Goal: Contribute content: Contribute content

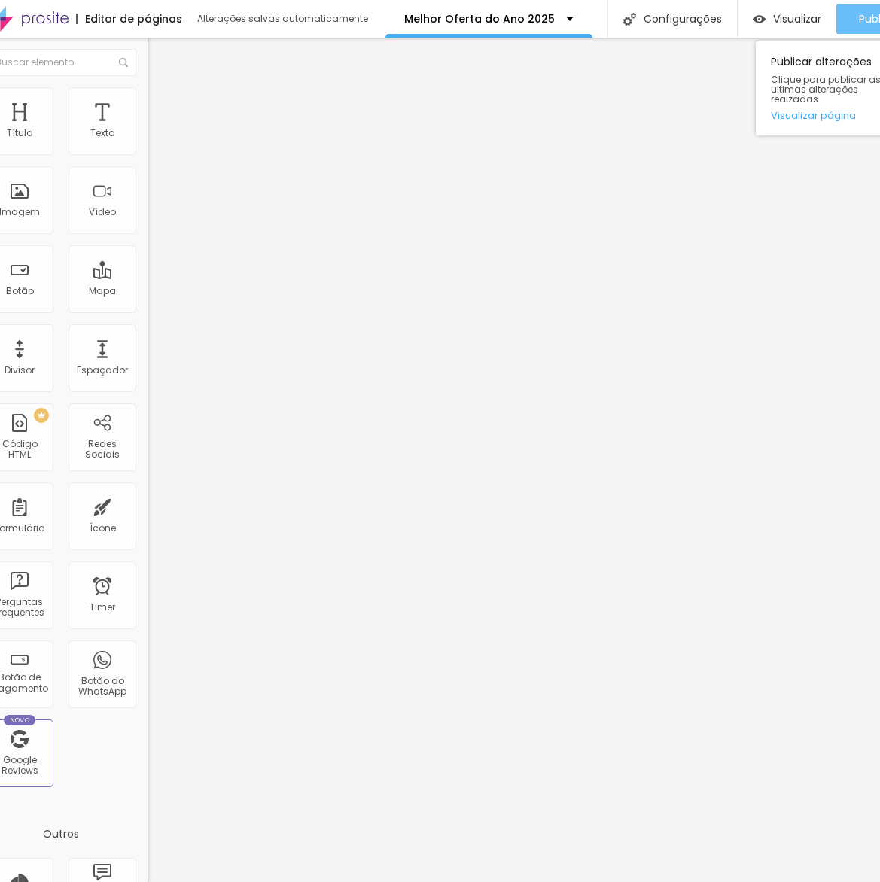
scroll to position [0, 31]
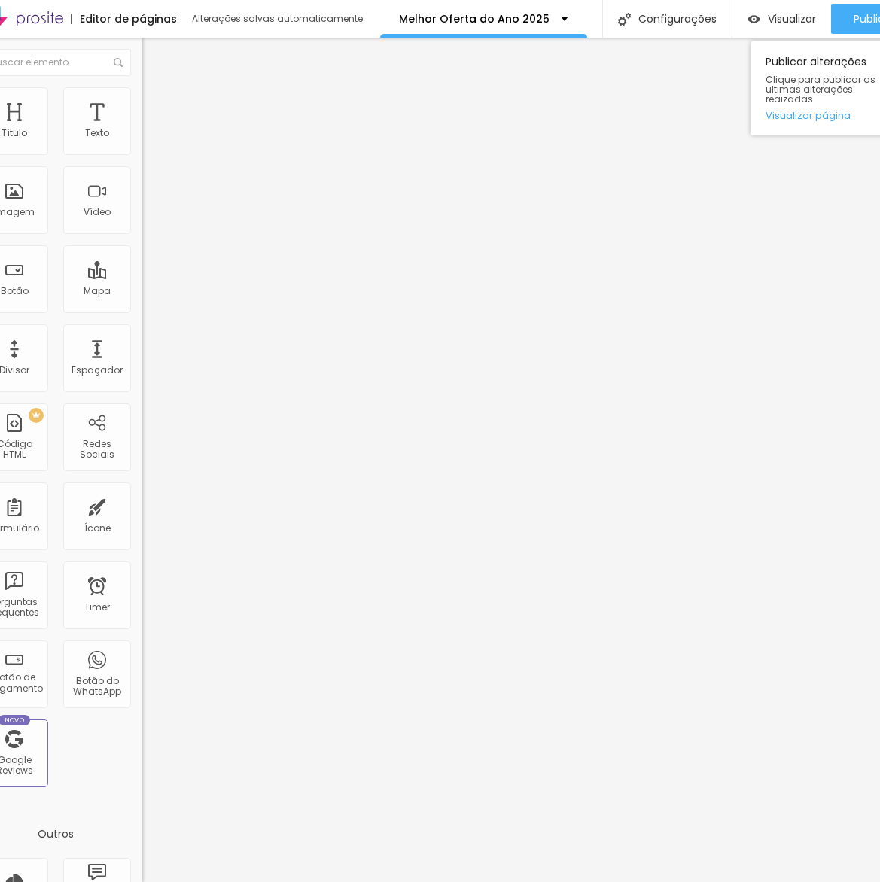
click at [831, 111] on link "Visualizar página" at bounding box center [834, 116] width 136 height 10
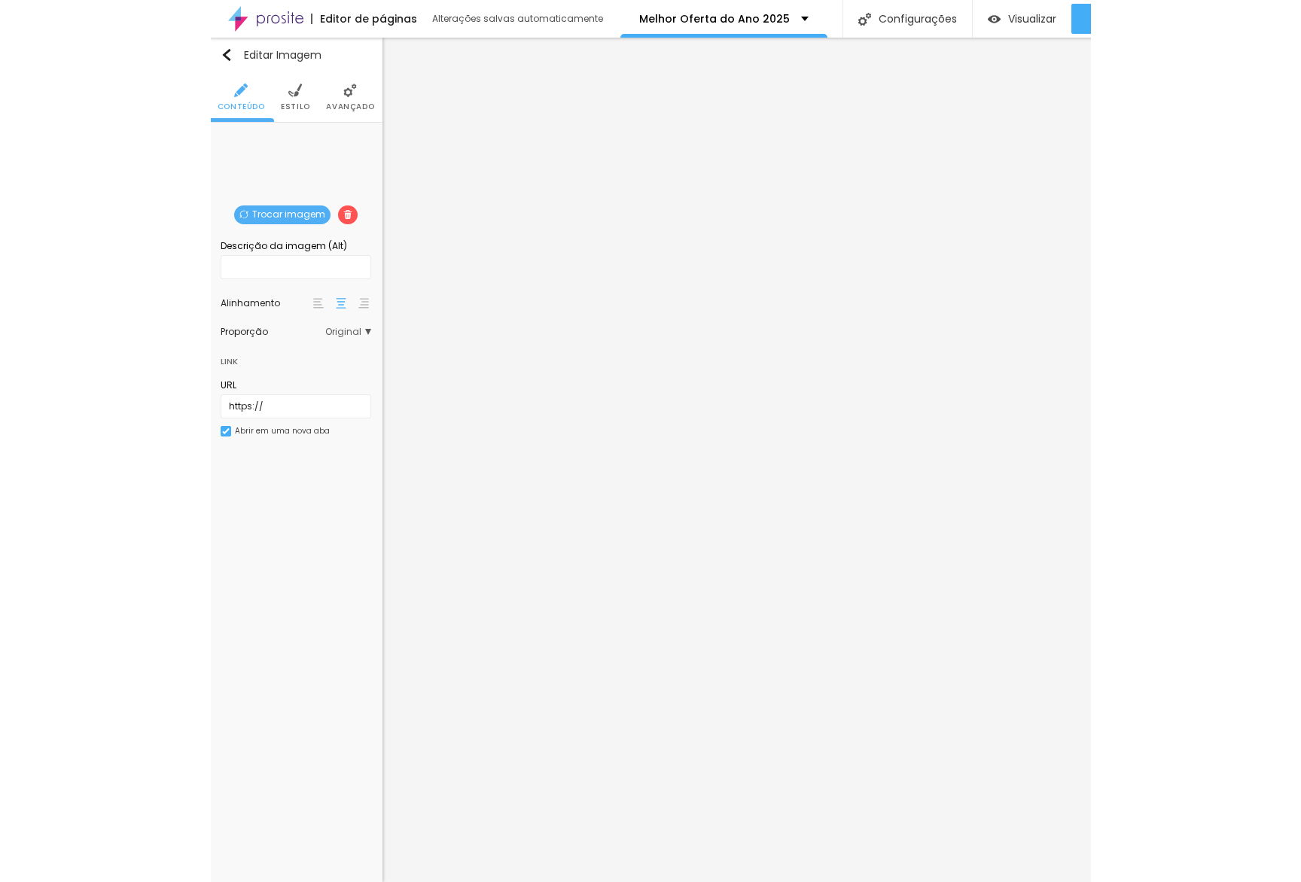
scroll to position [0, 0]
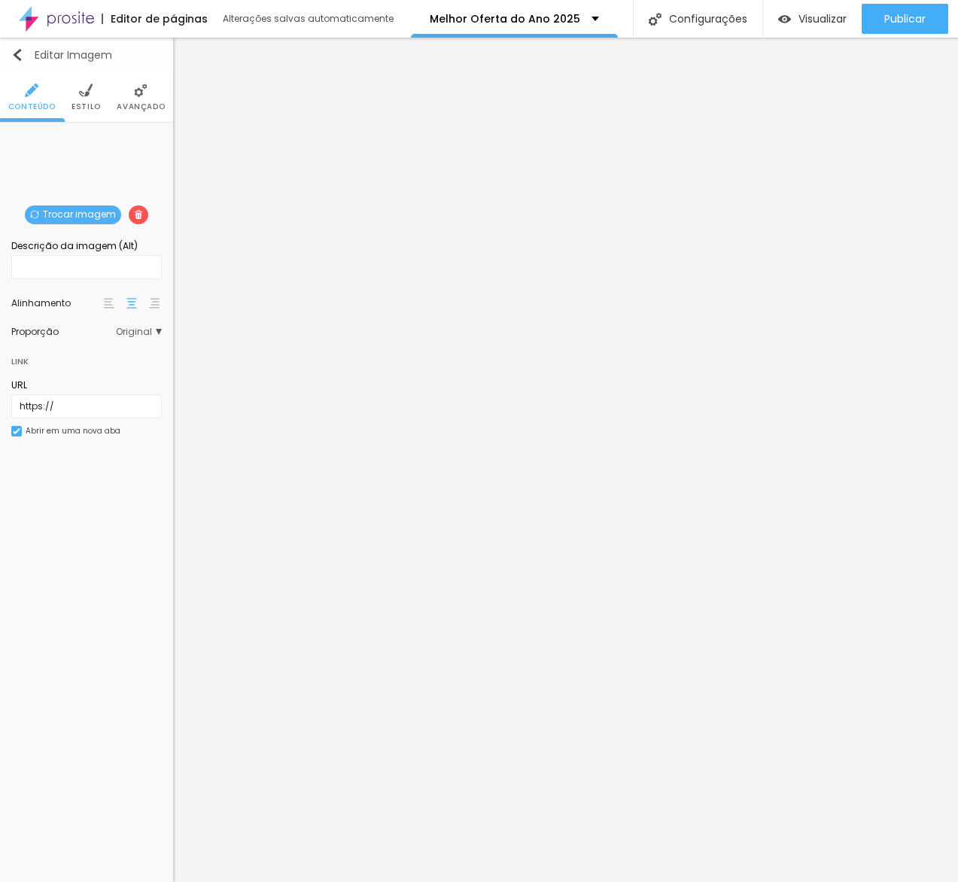
click at [20, 56] on img "button" at bounding box center [17, 55] width 12 height 12
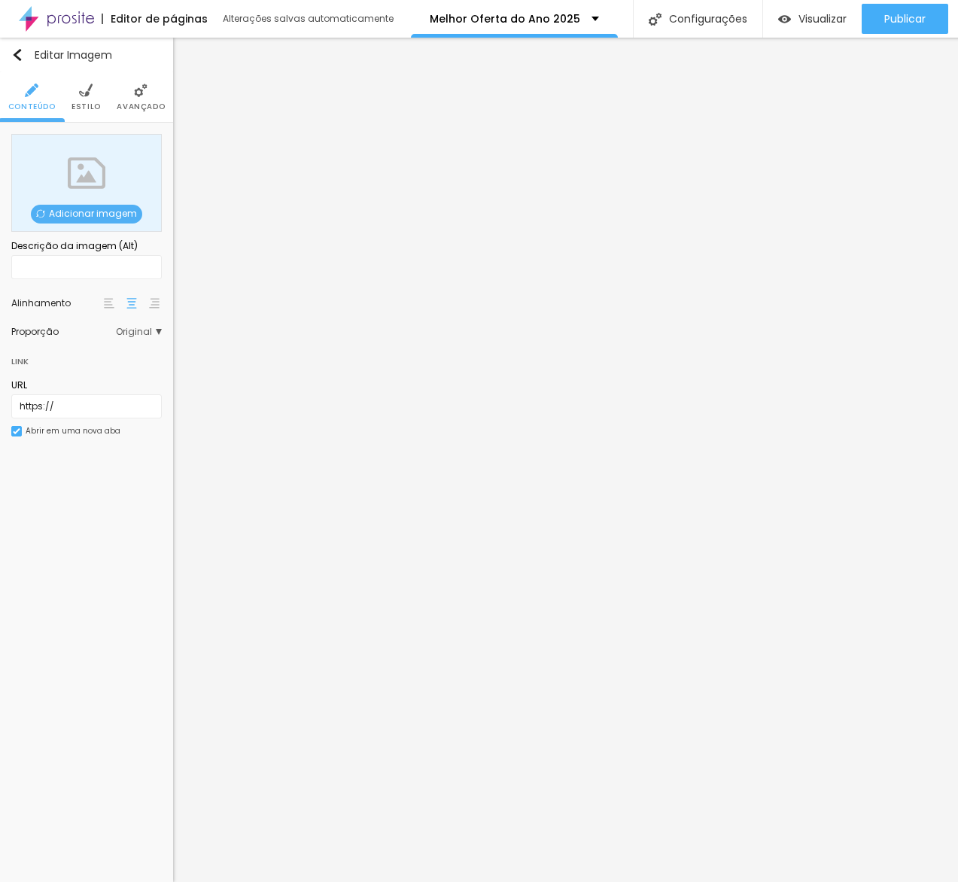
click at [45, 214] on img at bounding box center [40, 213] width 9 height 9
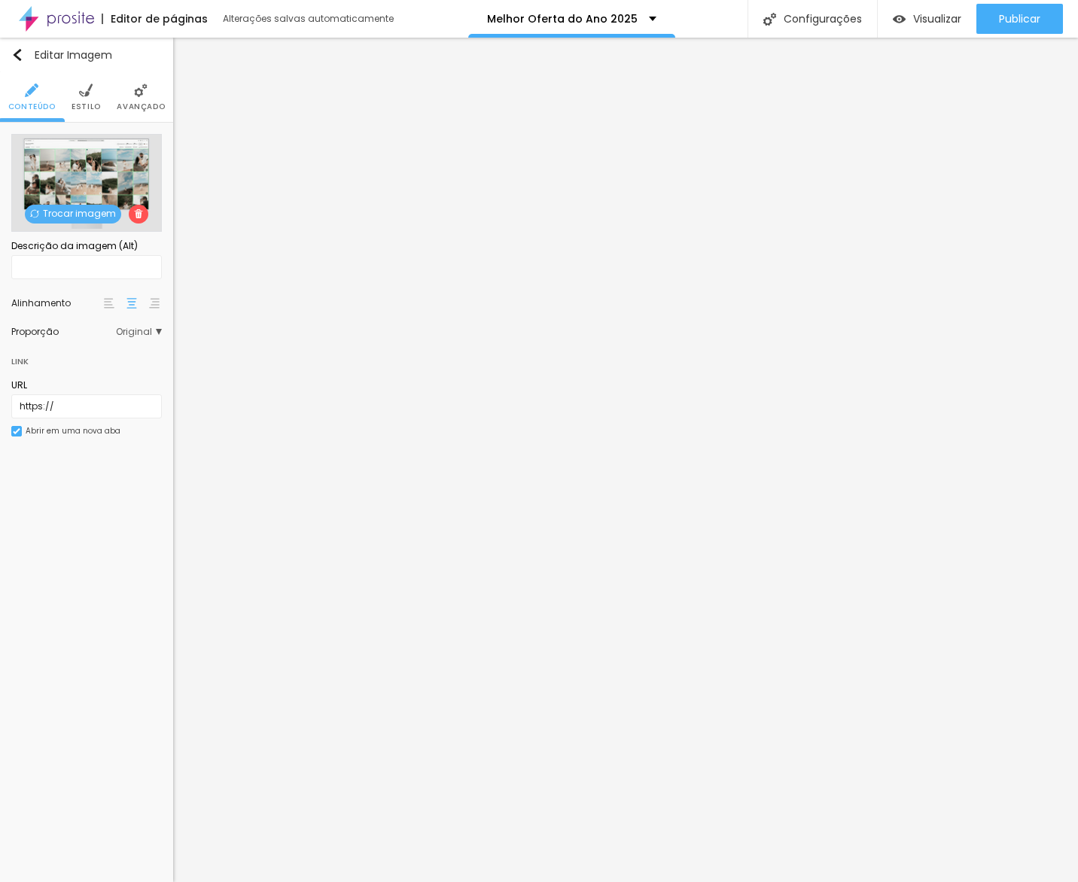
click at [133, 94] on li "Avançado" at bounding box center [141, 97] width 48 height 50
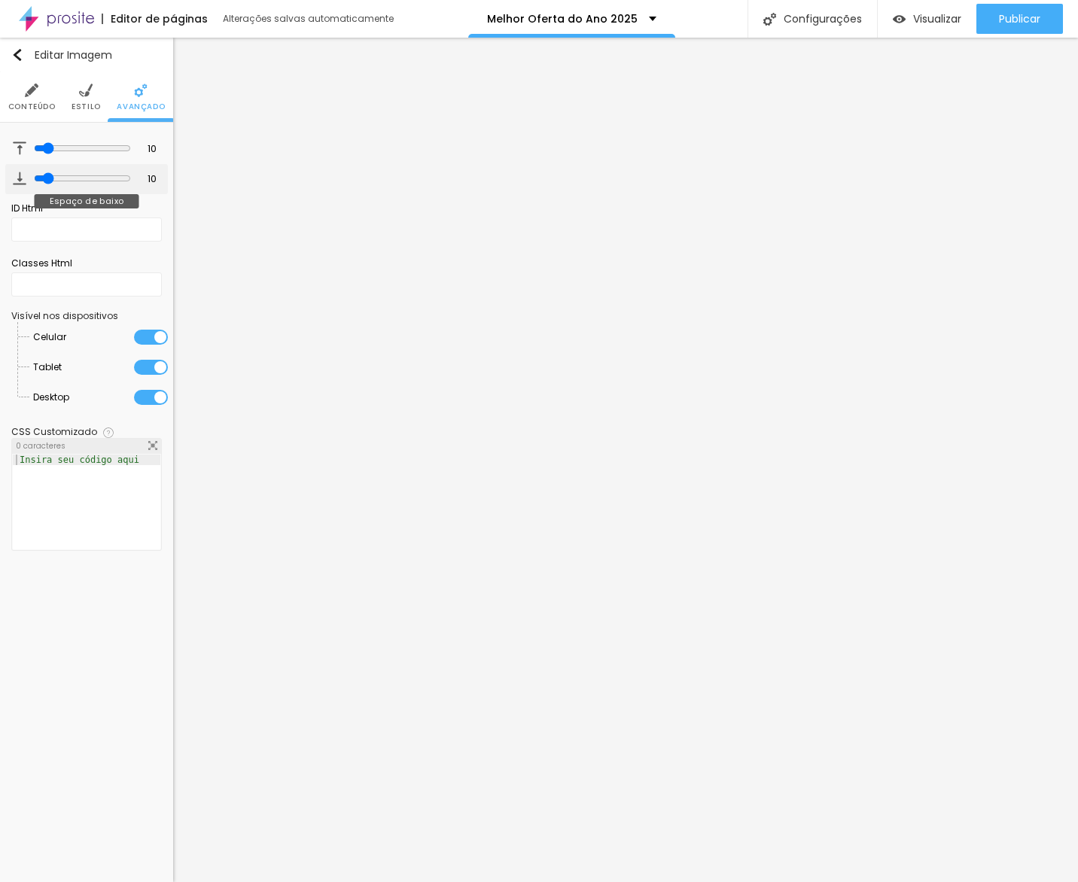
type input "4"
type input "0"
drag, startPoint x: 14, startPoint y: 176, endPoint x: 0, endPoint y: 177, distance: 13.6
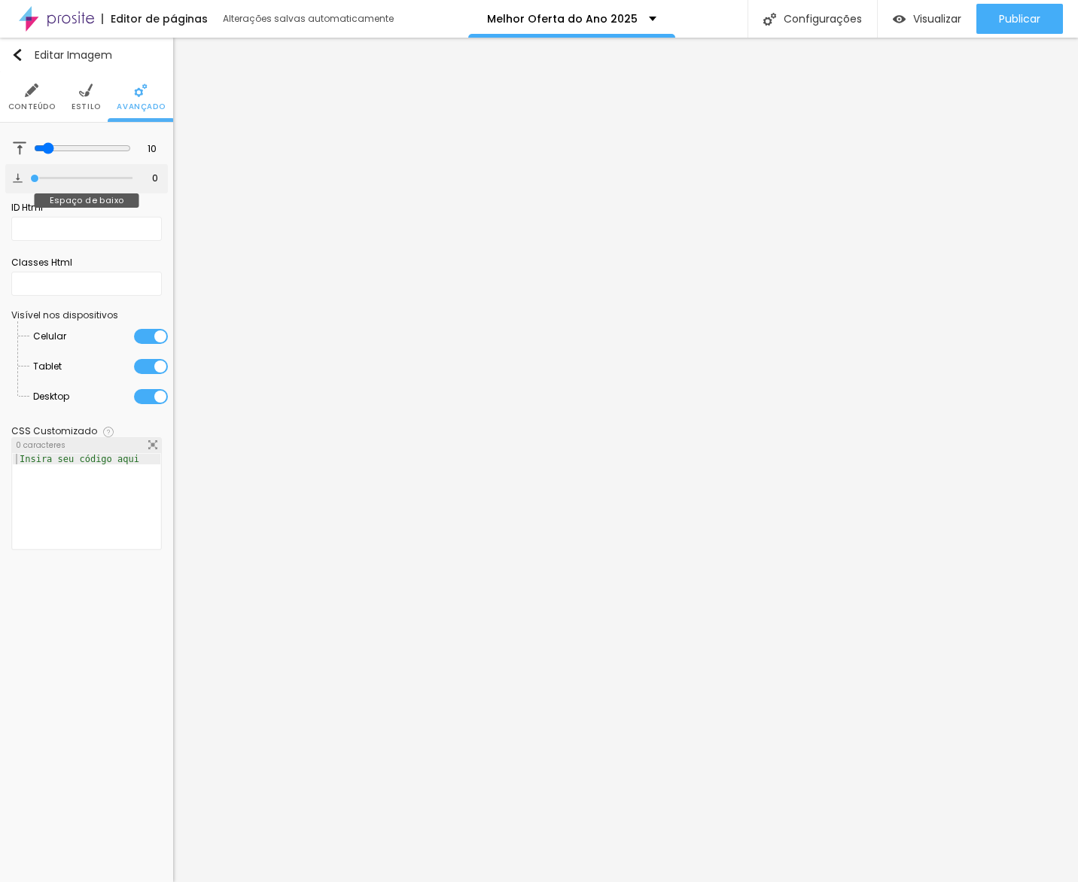
type input "0"
click at [30, 177] on input "range" at bounding box center [81, 179] width 102 height 8
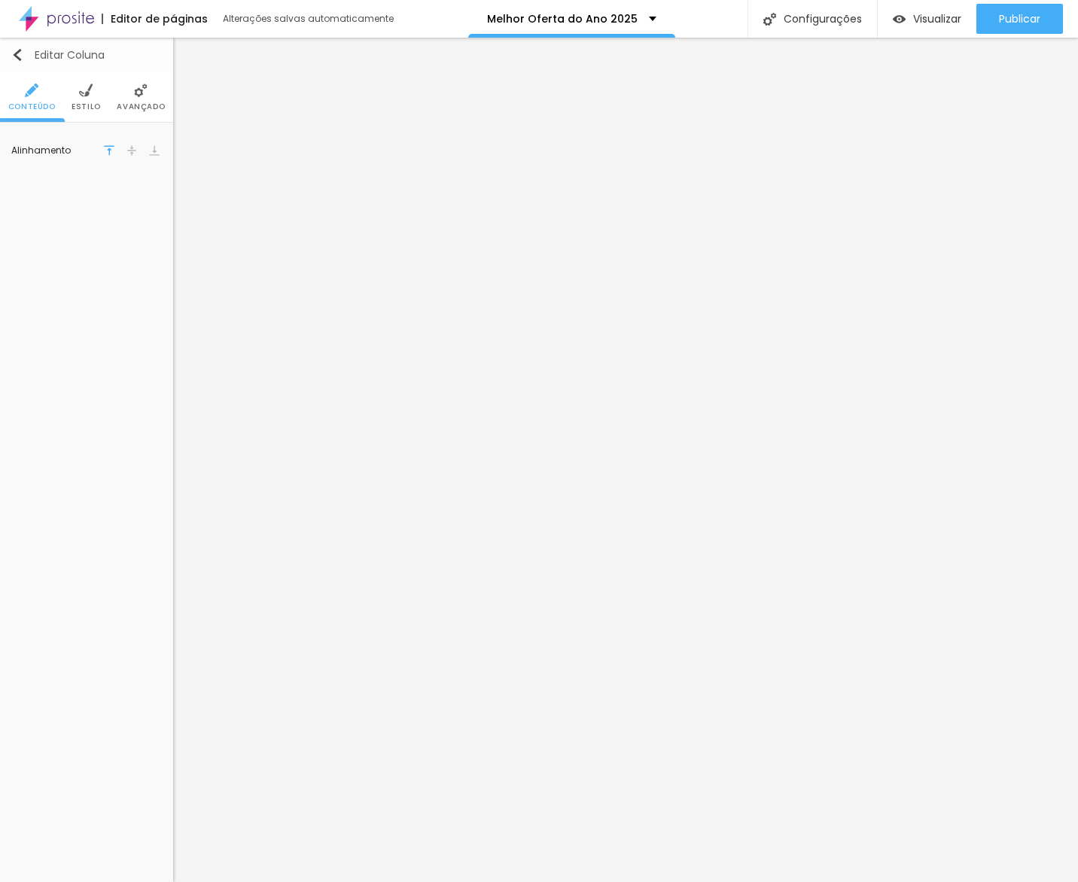
click at [19, 56] on img "button" at bounding box center [17, 55] width 12 height 12
click at [142, 109] on span "Avançado" at bounding box center [141, 107] width 48 height 8
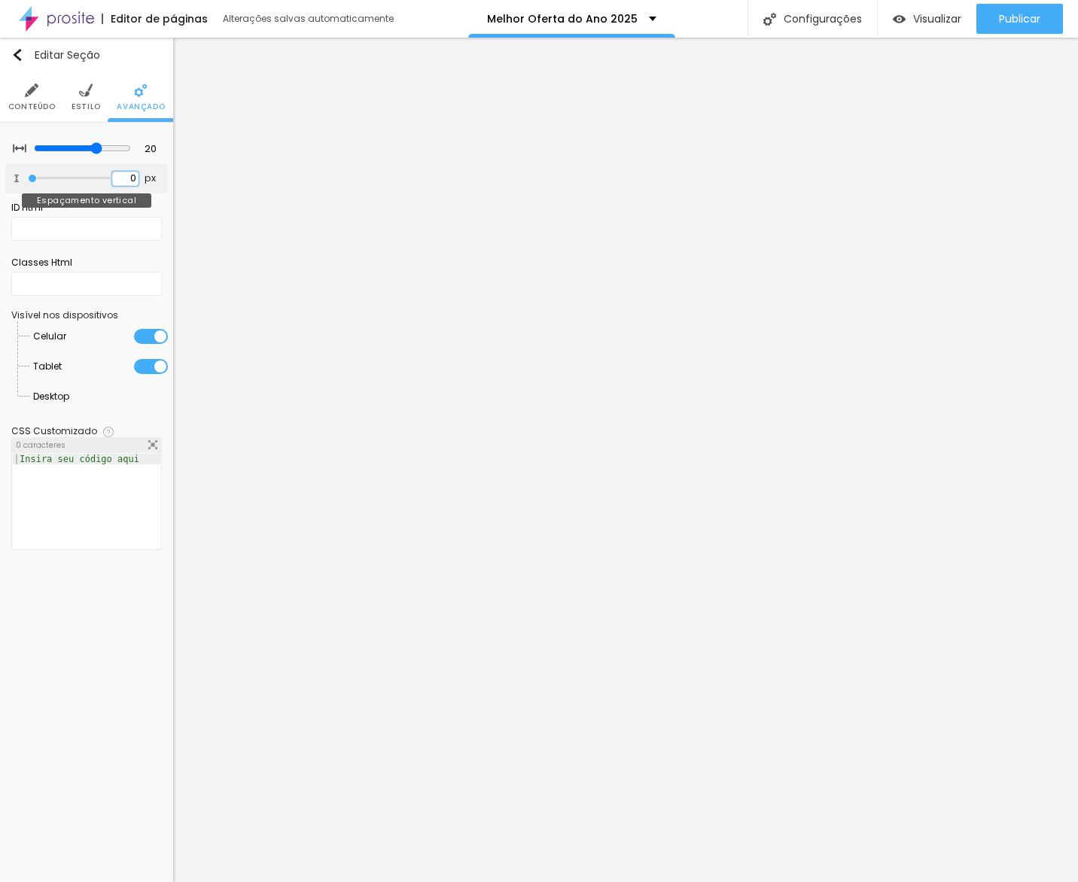
click at [127, 184] on input "0" at bounding box center [125, 179] width 26 height 14
drag, startPoint x: 128, startPoint y: 182, endPoint x: 92, endPoint y: 178, distance: 36.3
click at [92, 178] on div "0 px Espaçamento vertical" at bounding box center [86, 178] width 163 height 29
type input "500"
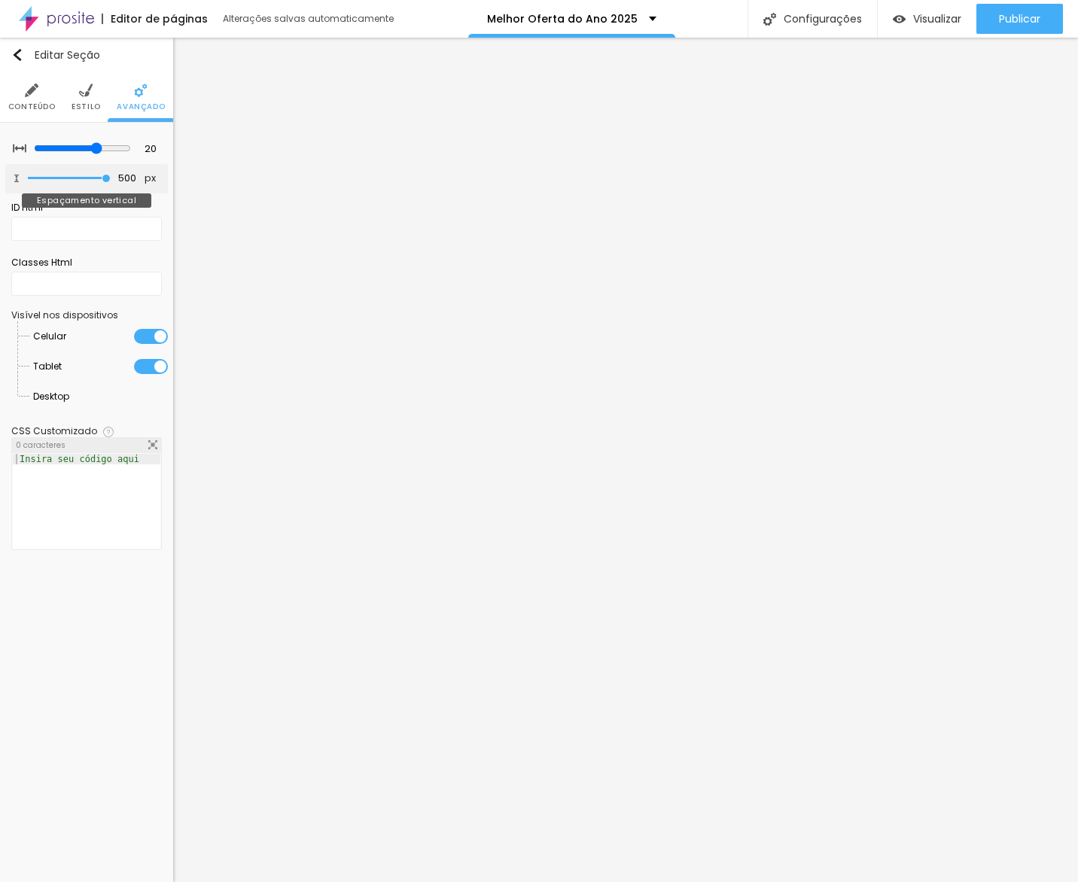
drag, startPoint x: 153, startPoint y: 175, endPoint x: 142, endPoint y: 177, distance: 11.5
click at [158, 175] on div "500 px Espaçamento vertical" at bounding box center [86, 178] width 163 height 29
type input "52"
type input "36"
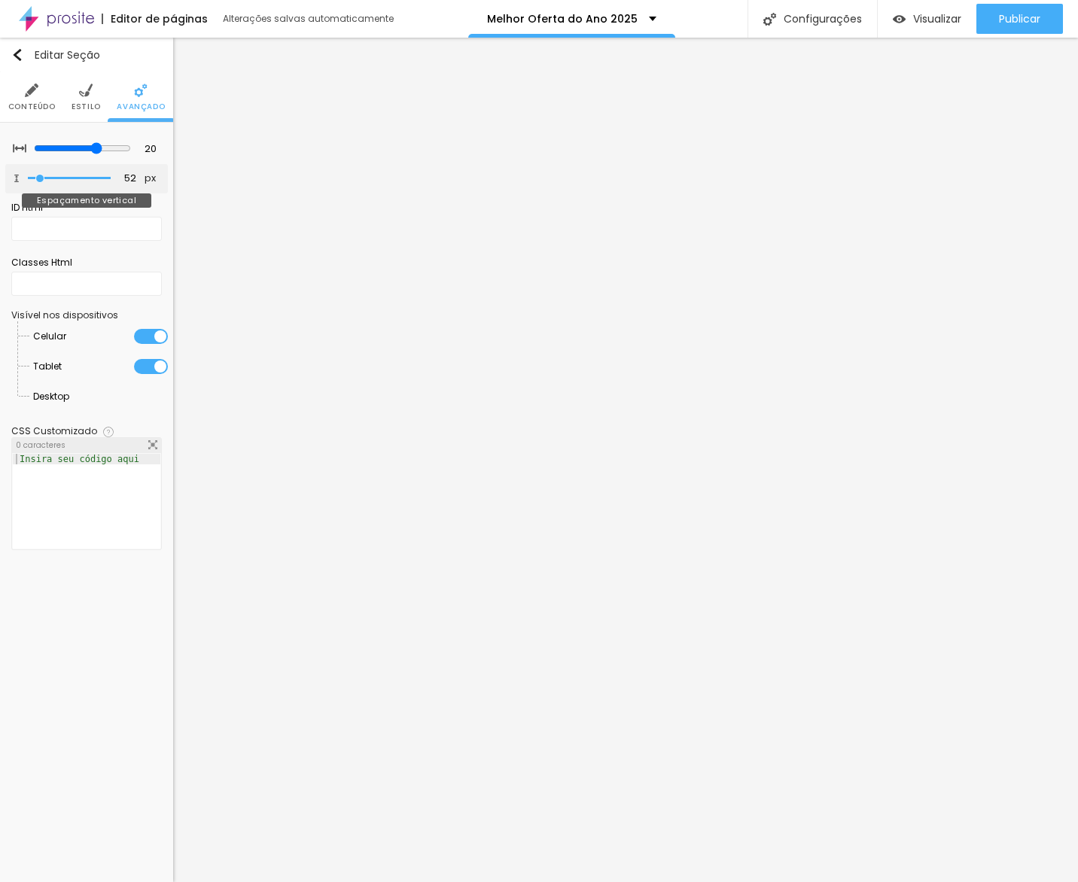
type input "36"
type input "33"
type input "18"
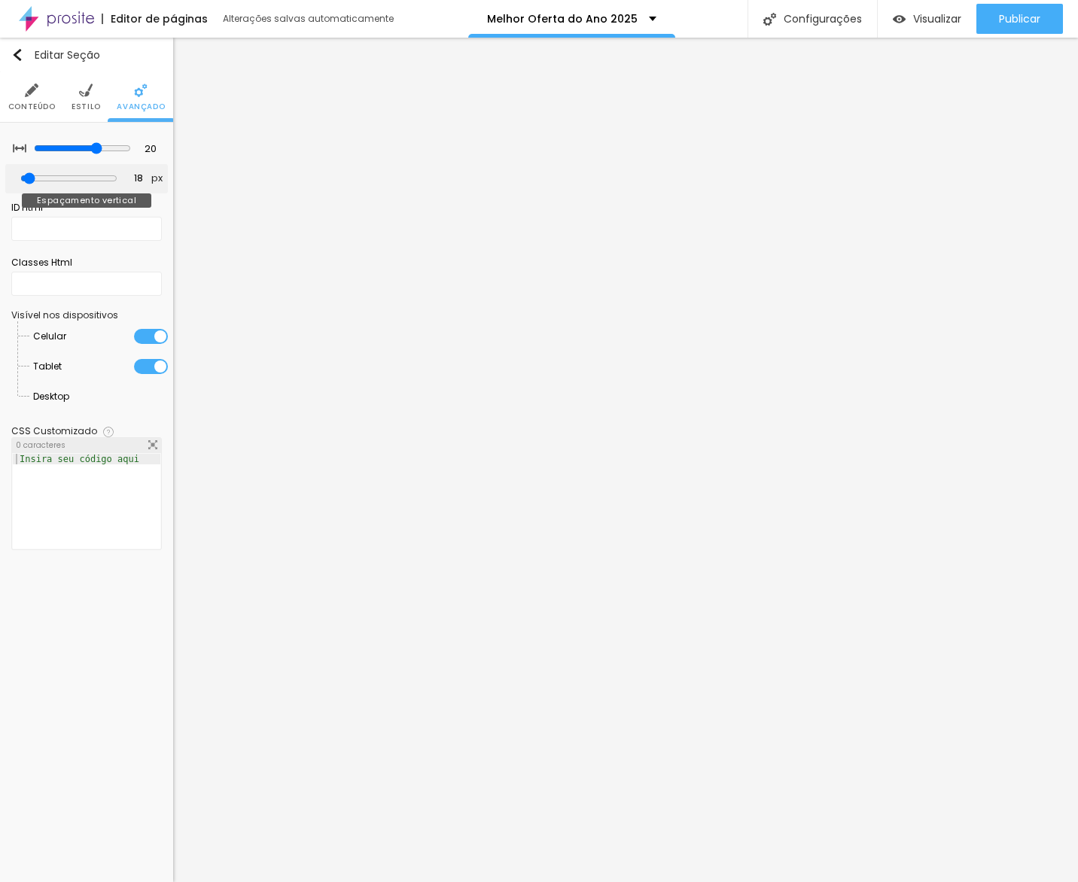
drag, startPoint x: 105, startPoint y: 180, endPoint x: 82, endPoint y: 170, distance: 24.6
click at [36, 179] on input "range" at bounding box center [68, 178] width 97 height 12
click at [119, 172] on input "18" at bounding box center [132, 179] width 26 height 14
type input "5"
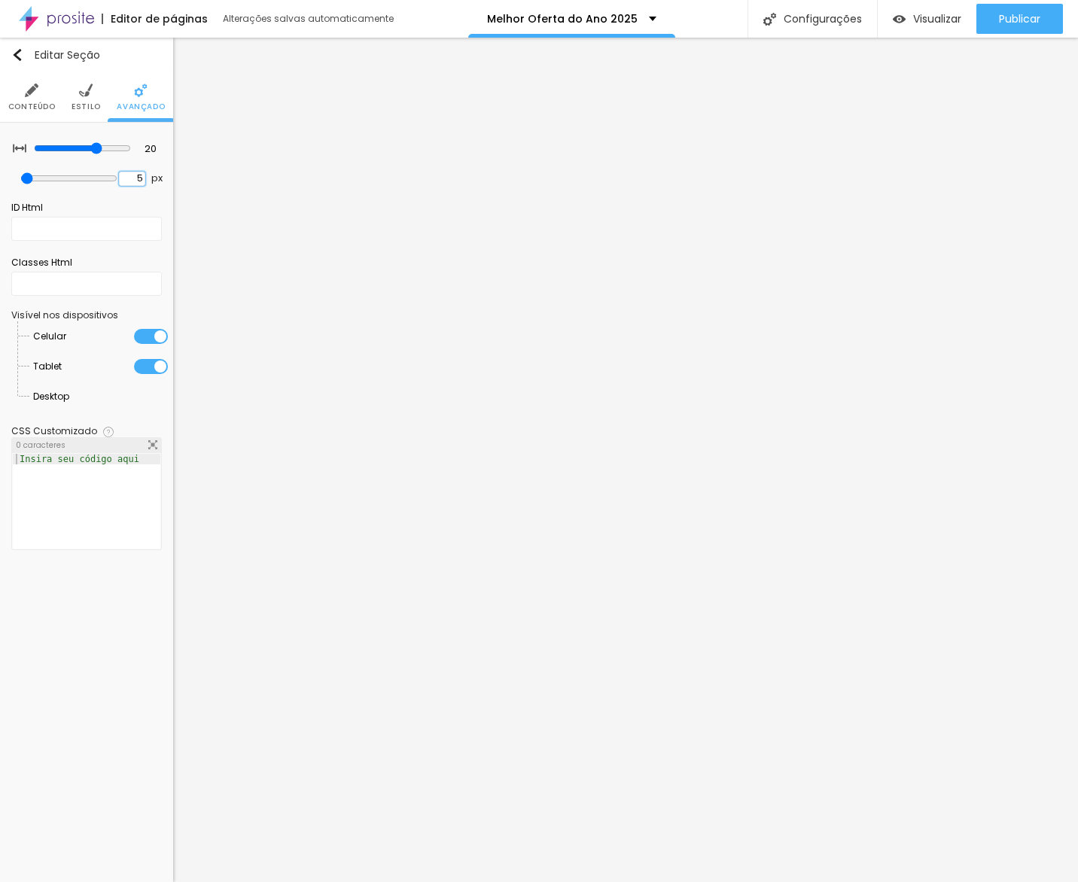
type input "5"
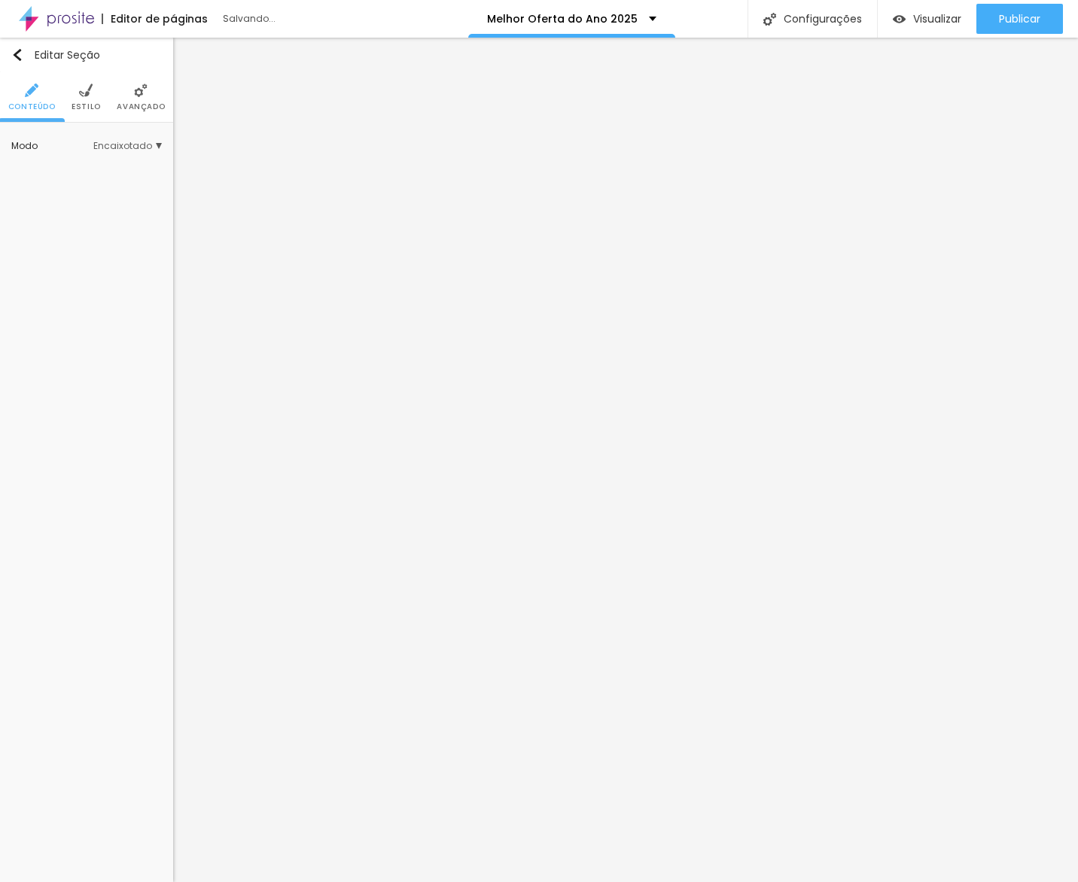
click at [84, 99] on li "Estilo" at bounding box center [86, 97] width 29 height 50
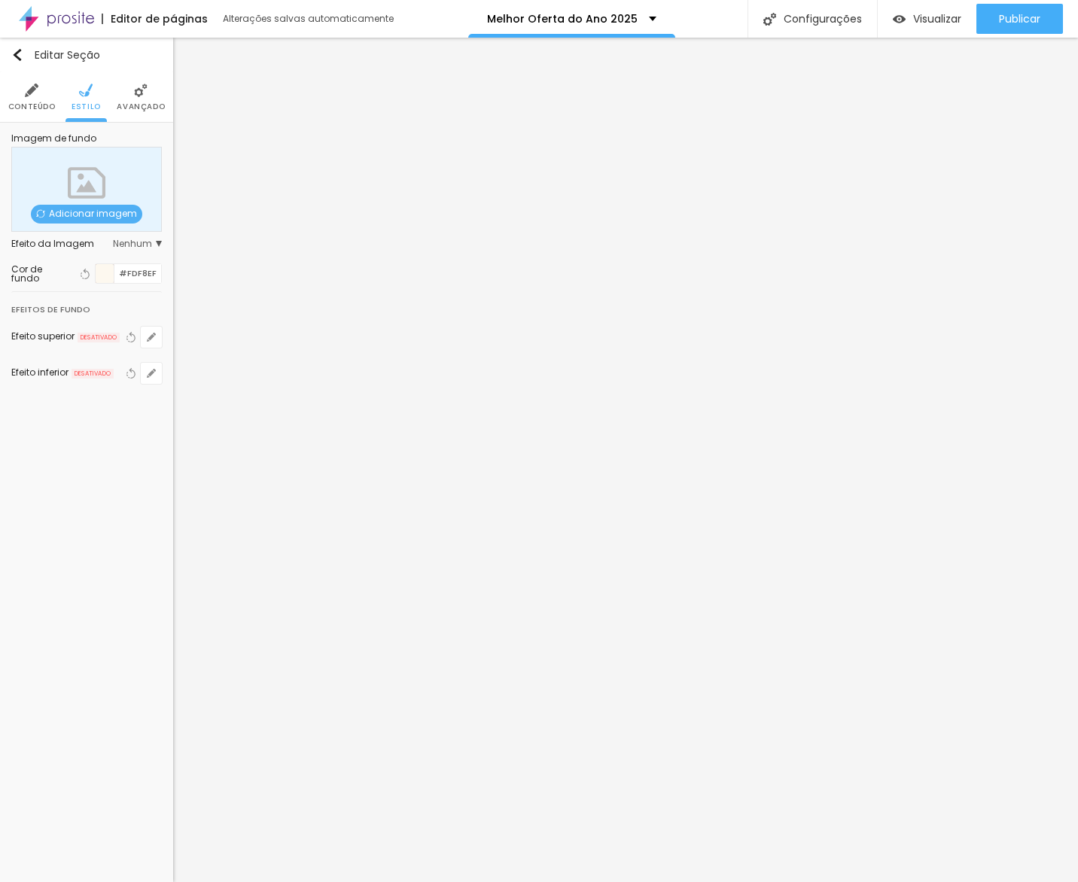
click at [142, 115] on li "Avançado" at bounding box center [141, 97] width 48 height 50
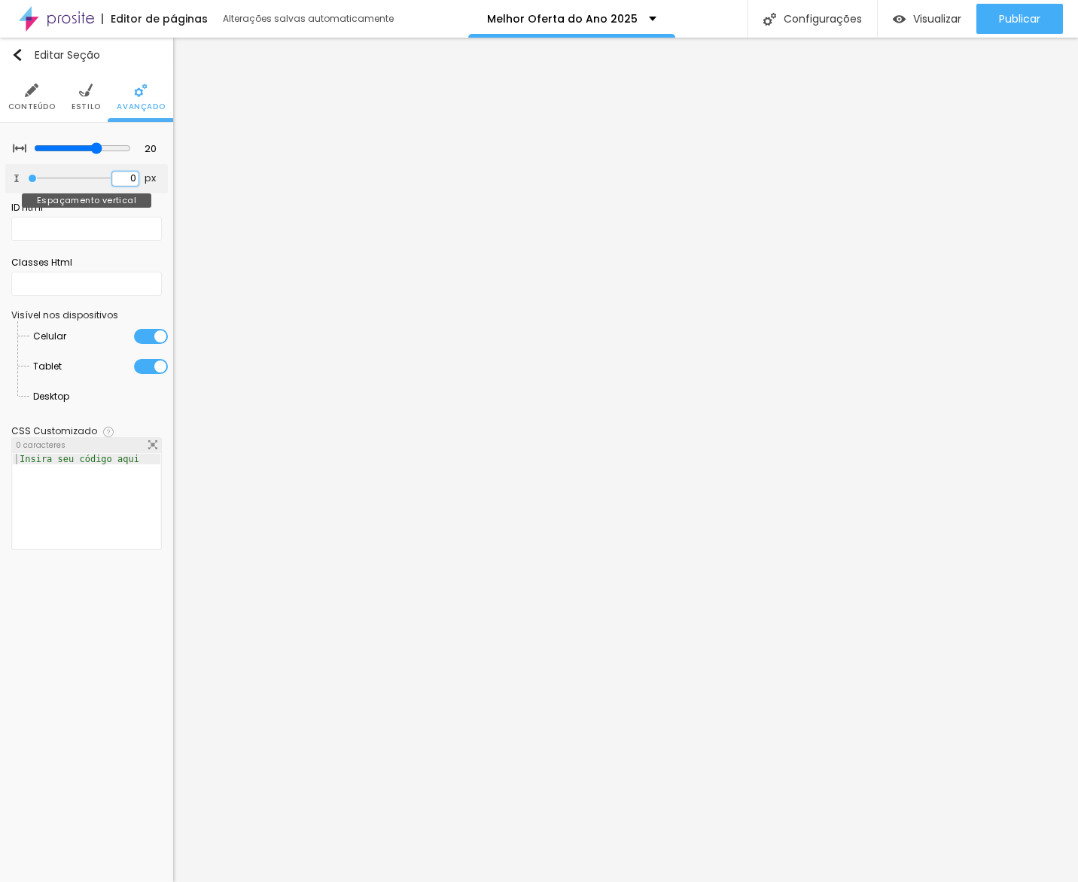
click at [127, 176] on input "0" at bounding box center [125, 179] width 26 height 14
type input "5"
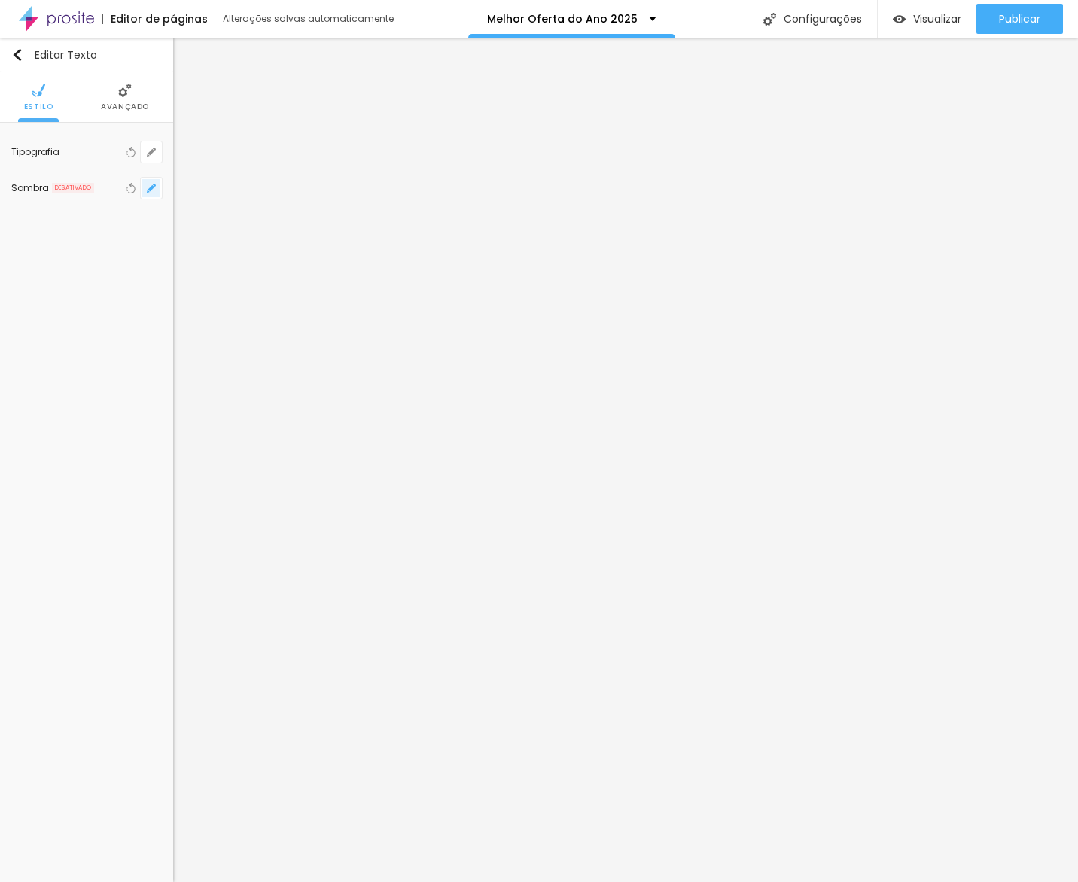
click at [157, 190] on button "button" at bounding box center [151, 188] width 21 height 21
click at [157, 154] on div at bounding box center [539, 441] width 1078 height 882
click at [147, 151] on icon "button" at bounding box center [151, 152] width 9 height 9
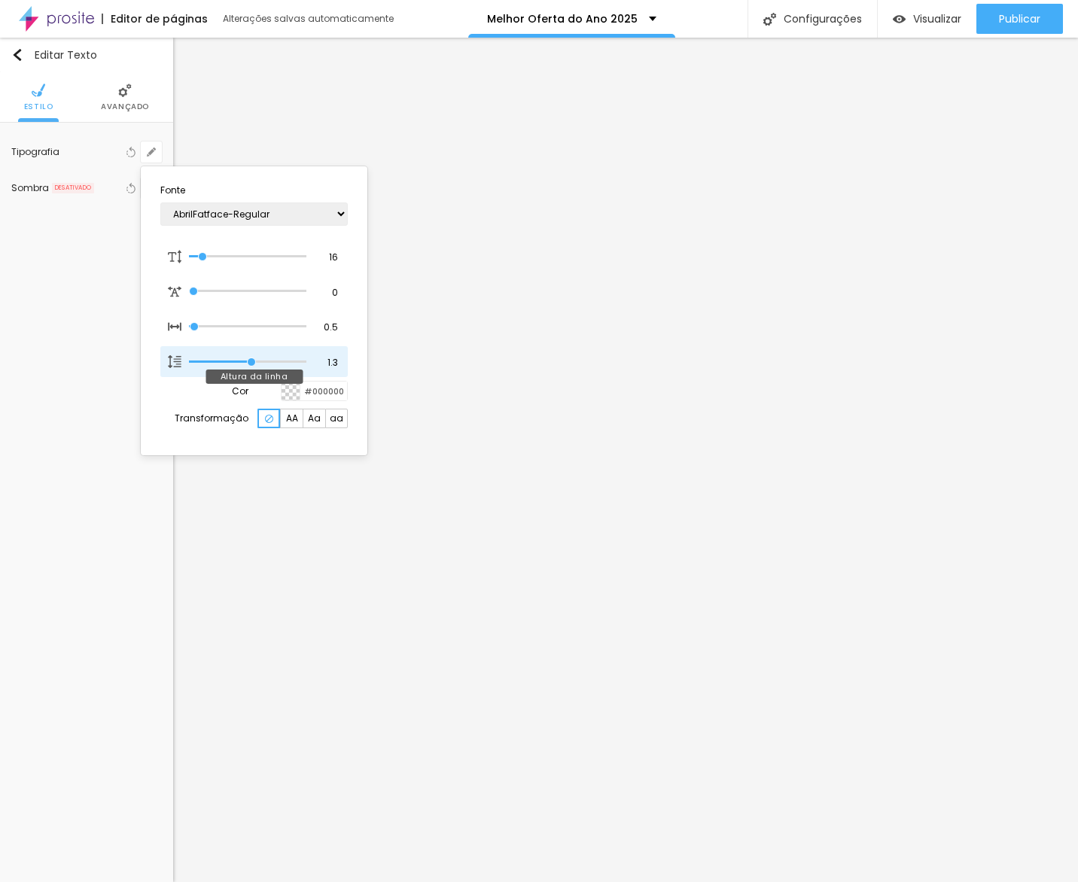
type input "1"
type input "2"
drag, startPoint x: 236, startPoint y: 360, endPoint x: 374, endPoint y: 356, distance: 138.6
type input "2"
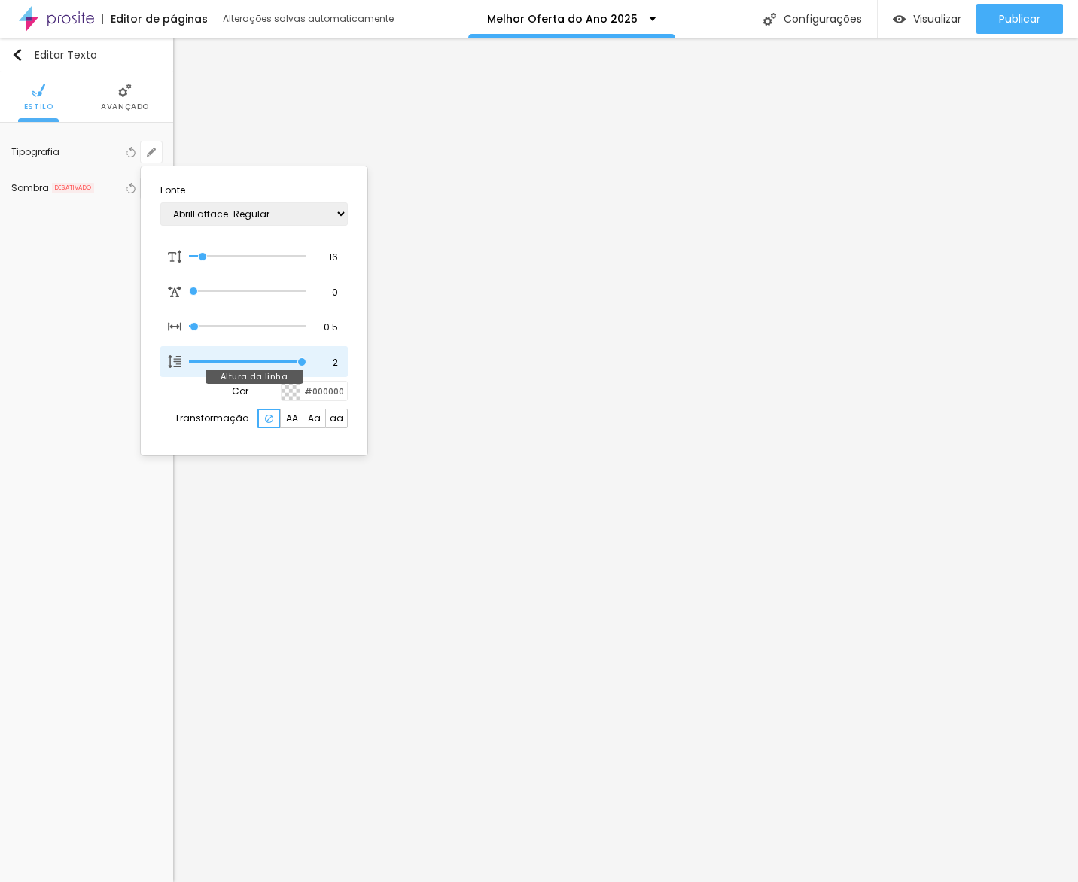
click at [306, 358] on input "range" at bounding box center [247, 362] width 117 height 8
type input "1"
click at [480, 484] on div at bounding box center [539, 441] width 1078 height 882
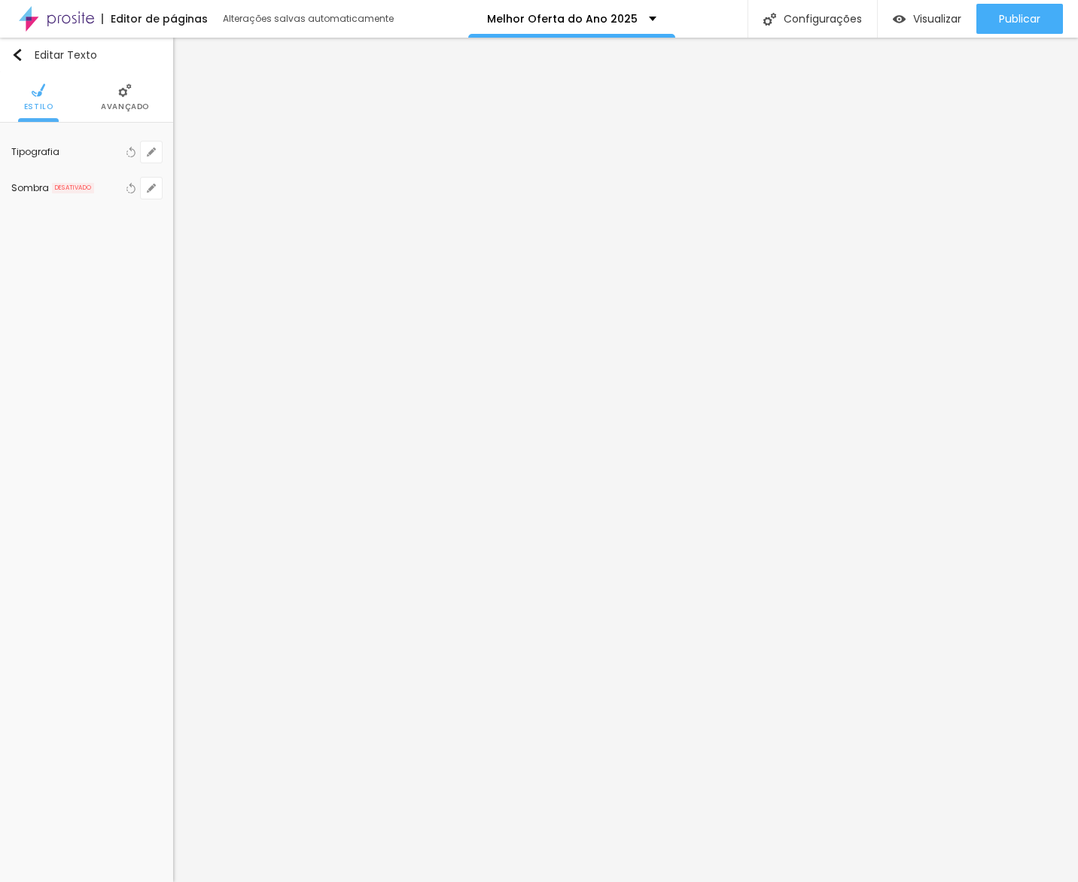
click at [152, 116] on ul "Estilo Avançado" at bounding box center [86, 97] width 173 height 50
click at [142, 111] on span "Avançado" at bounding box center [125, 107] width 48 height 8
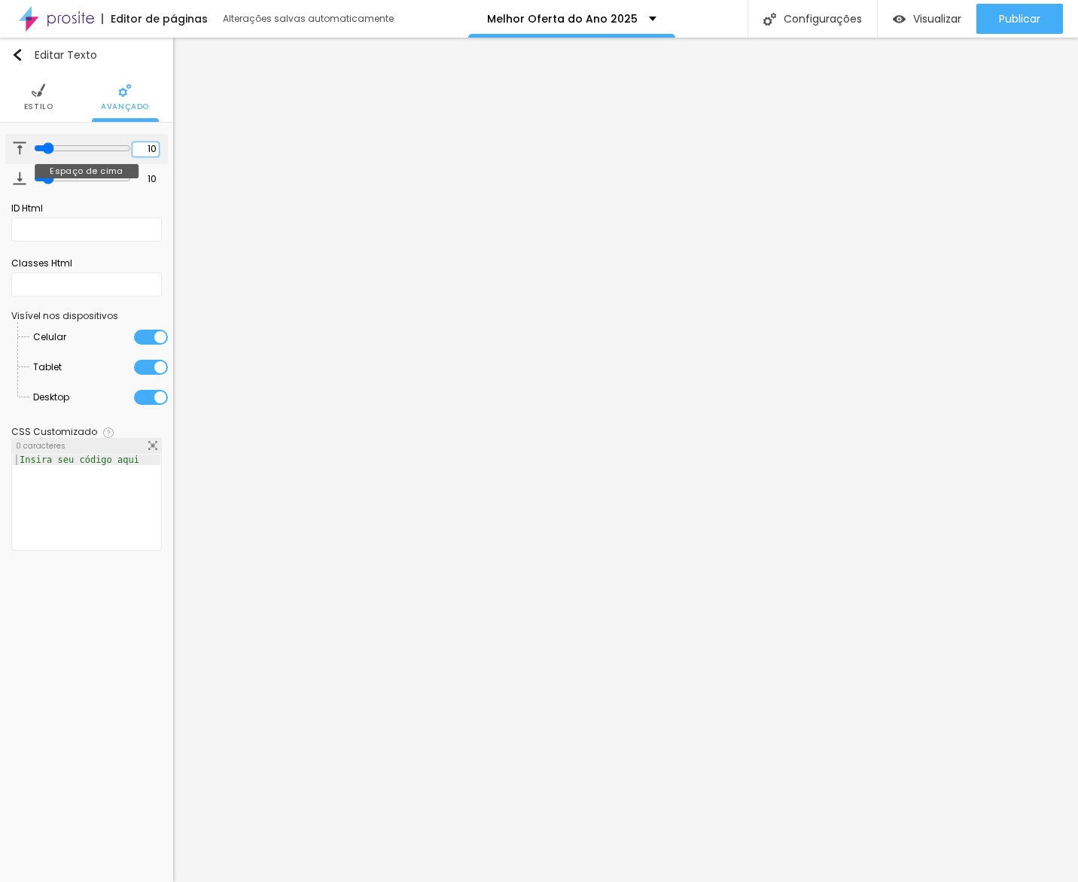
click at [143, 148] on input "10" at bounding box center [146, 149] width 26 height 14
type input "2"
type input "20"
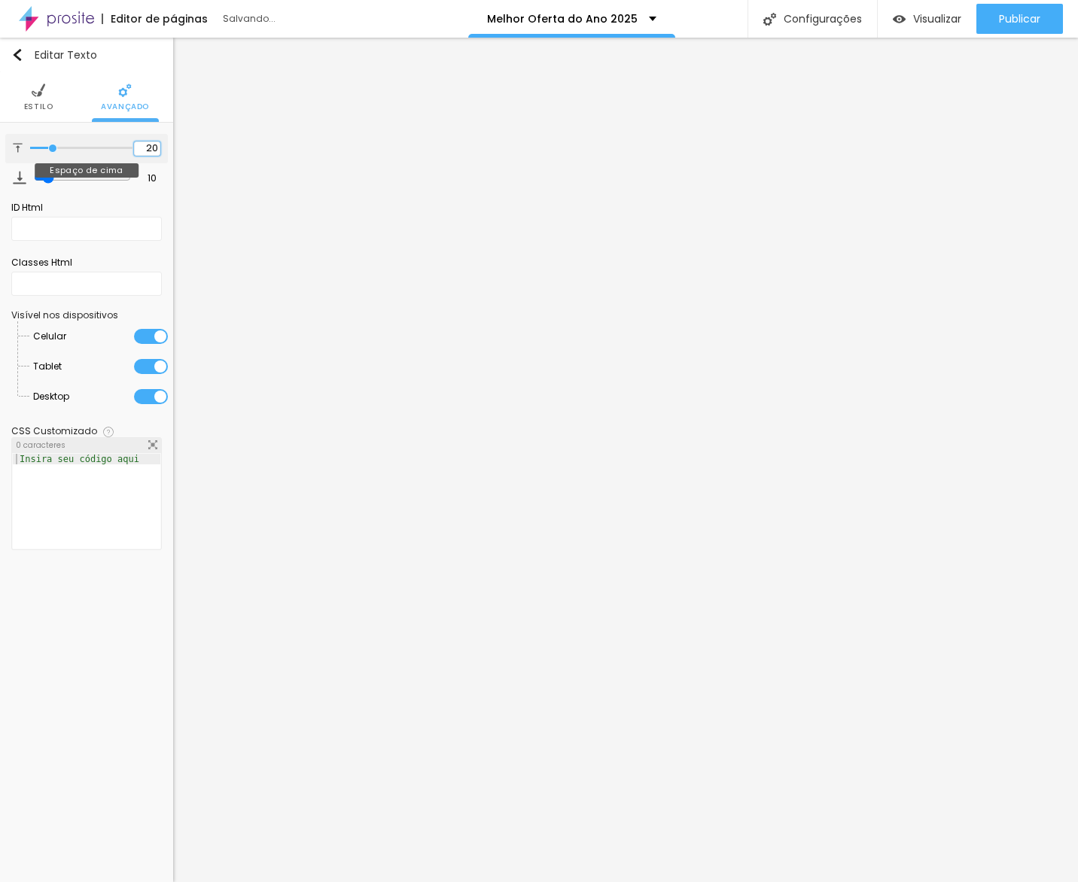
type input "20"
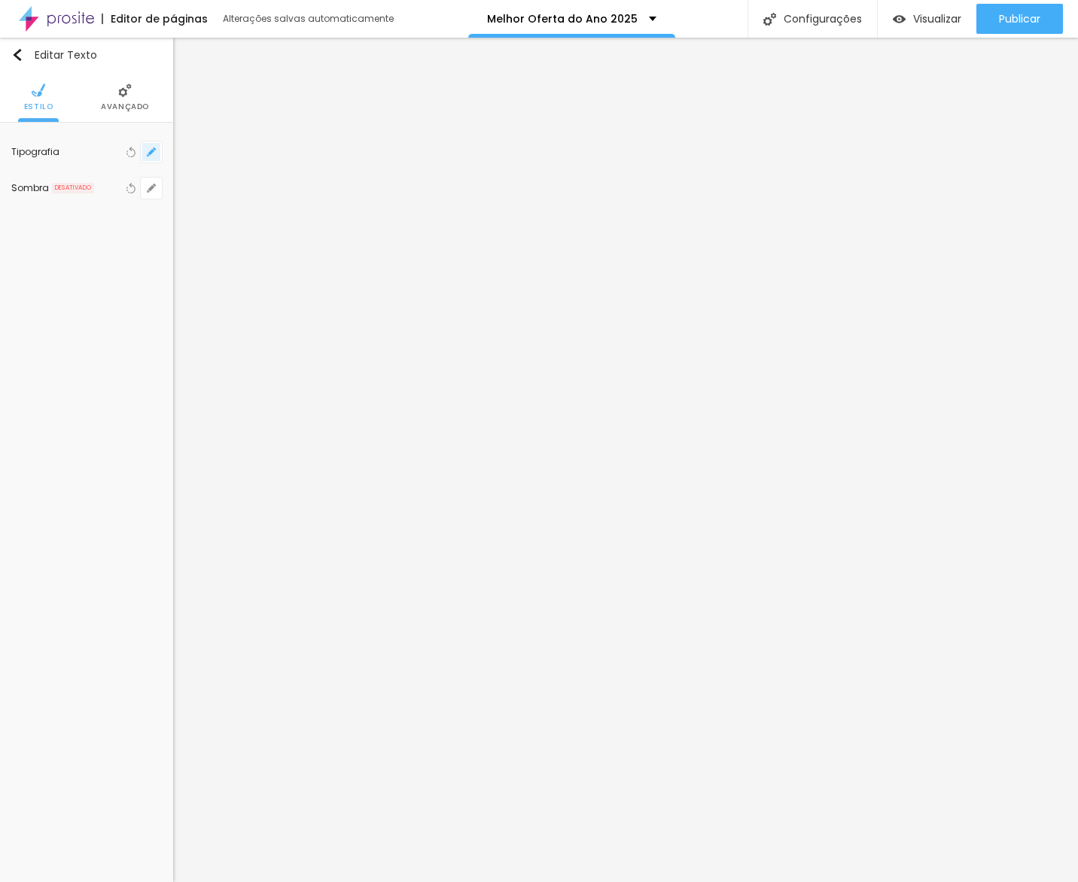
click at [145, 157] on button "button" at bounding box center [151, 152] width 21 height 21
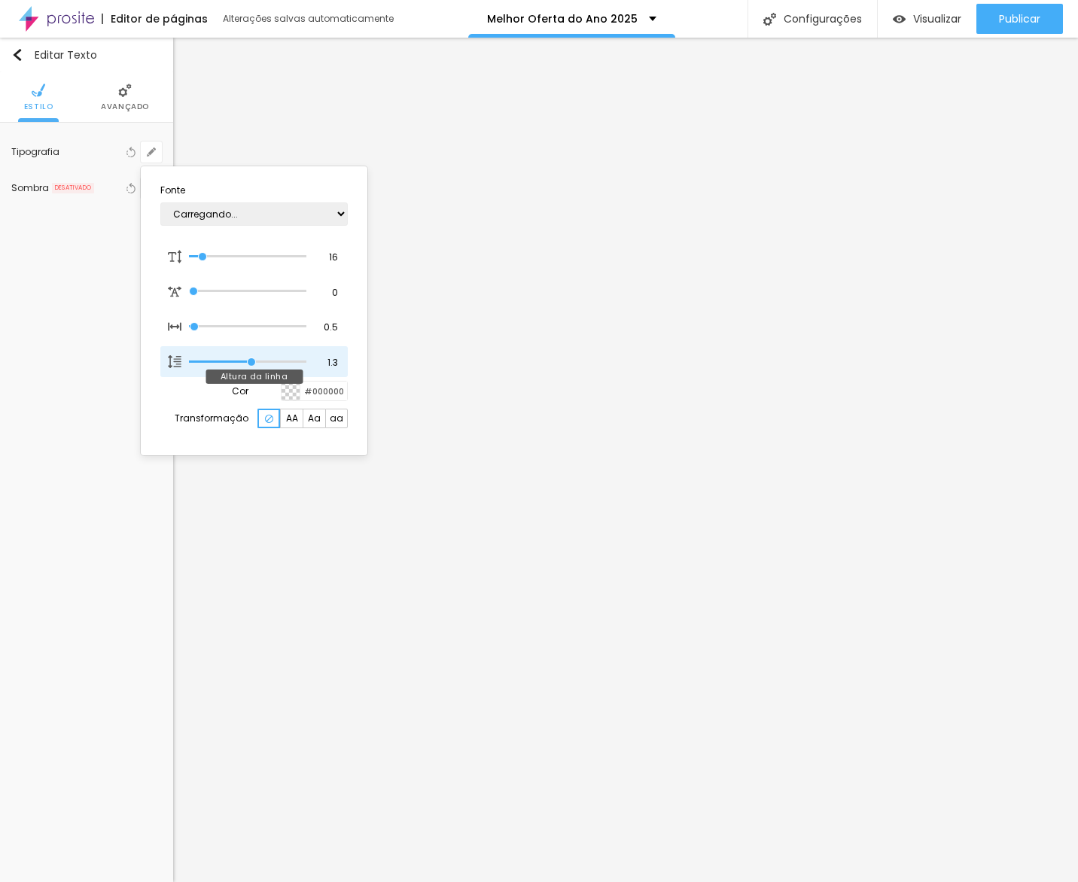
type input "1"
type input "2"
type input "1"
drag, startPoint x: 255, startPoint y: 361, endPoint x: 565, endPoint y: 350, distance: 309.6
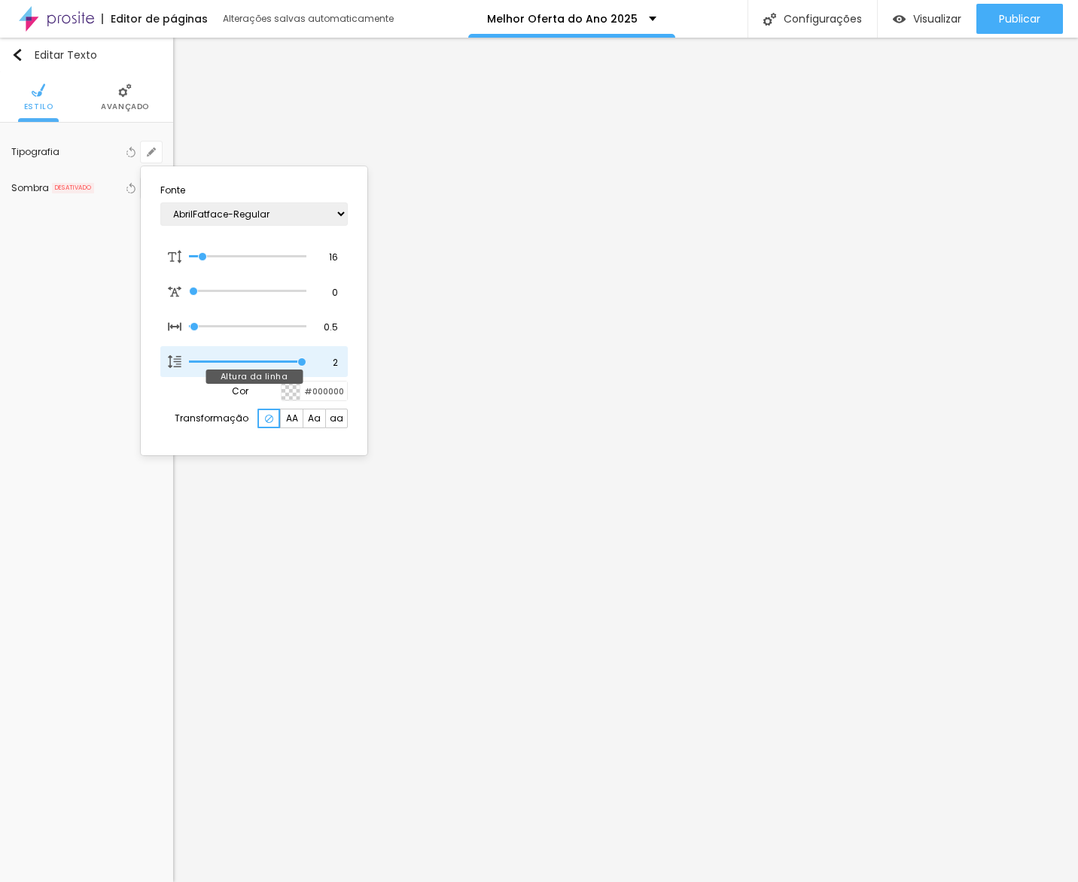
type input "2"
click at [306, 358] on input "range" at bounding box center [247, 362] width 117 height 8
click at [816, 605] on div at bounding box center [539, 441] width 1078 height 882
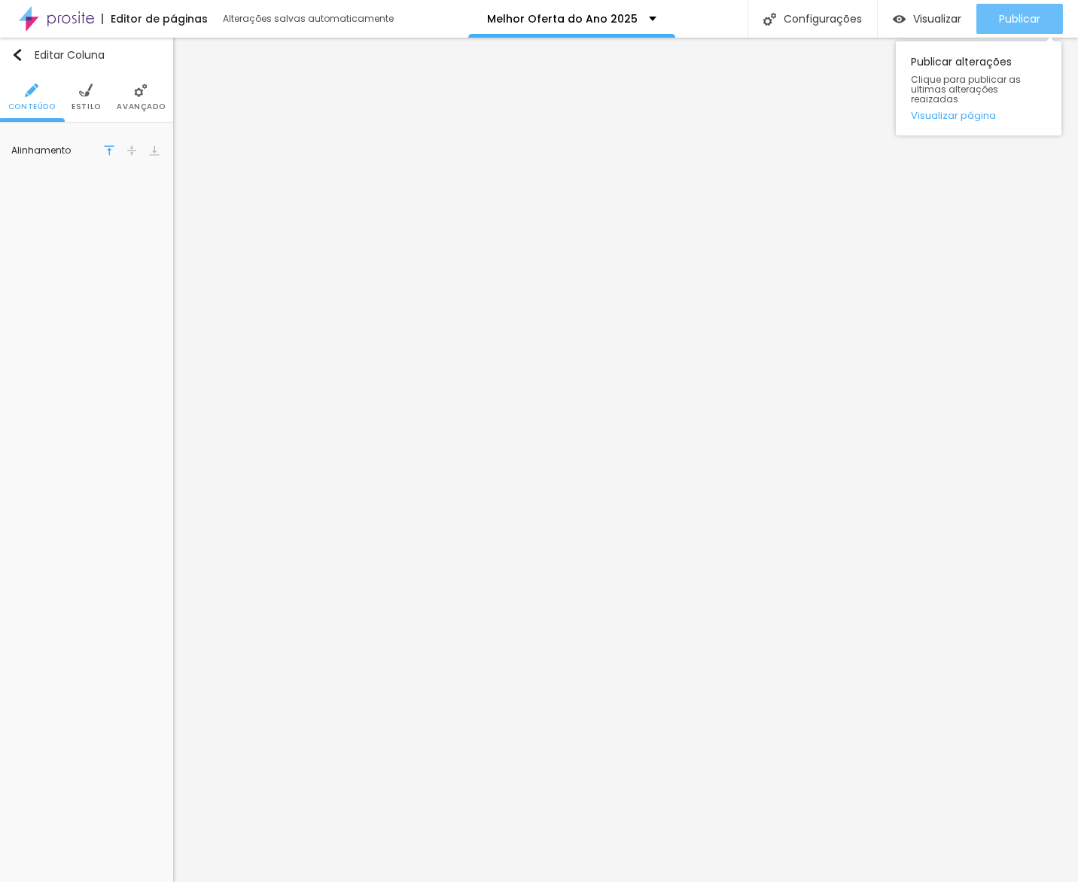
click at [879, 9] on div "Publicar" at bounding box center [1019, 19] width 41 height 30
click at [879, 111] on link "Visualizar página" at bounding box center [979, 116] width 136 height 10
click at [148, 90] on li "Avançado" at bounding box center [141, 97] width 48 height 50
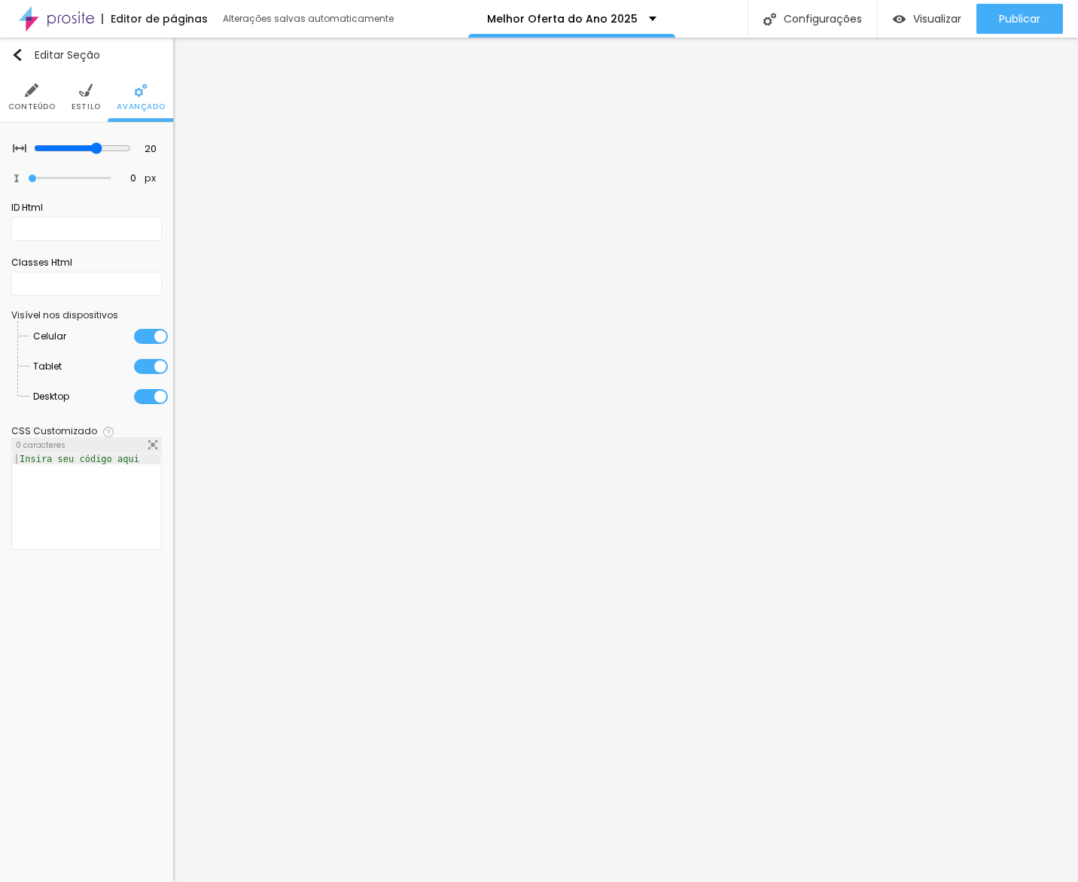
drag, startPoint x: 151, startPoint y: 363, endPoint x: 150, endPoint y: 338, distance: 24.9
click at [151, 362] on div at bounding box center [151, 366] width 34 height 15
drag, startPoint x: 150, startPoint y: 337, endPoint x: 171, endPoint y: 356, distance: 28.3
click at [150, 338] on div at bounding box center [151, 336] width 34 height 15
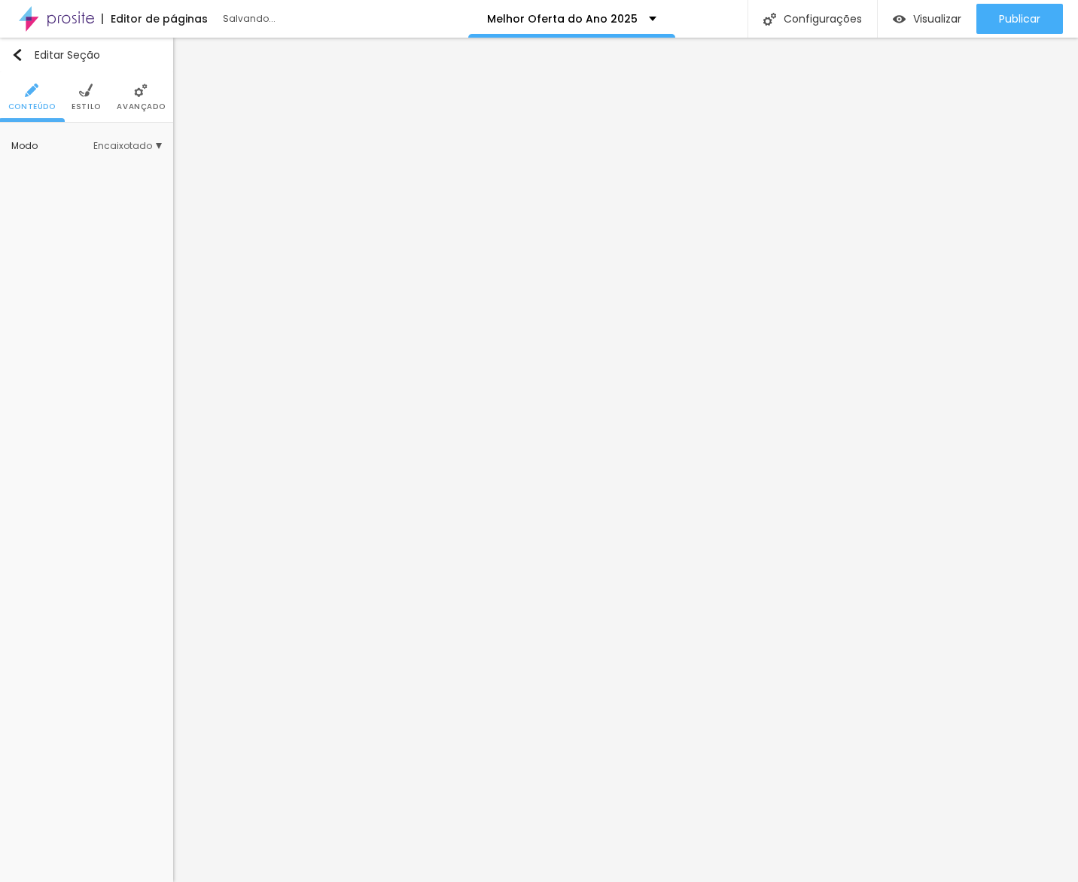
drag, startPoint x: 143, startPoint y: 105, endPoint x: 142, endPoint y: 127, distance: 22.6
click at [143, 105] on span "Avançado" at bounding box center [141, 107] width 48 height 8
drag, startPoint x: 142, startPoint y: 106, endPoint x: 139, endPoint y: 123, distance: 16.8
click at [142, 108] on span "Avançado" at bounding box center [141, 107] width 48 height 8
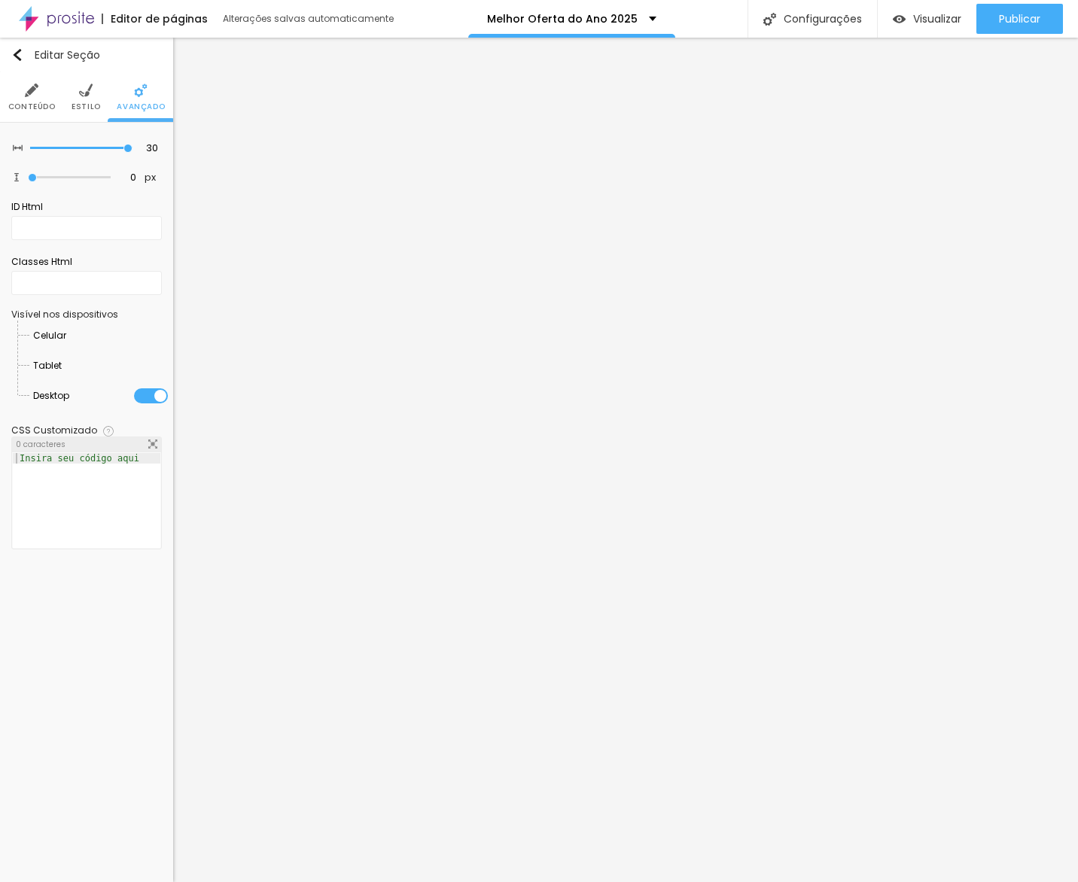
click at [149, 385] on li "Desktop" at bounding box center [100, 396] width 135 height 30
drag, startPoint x: 143, startPoint y: 400, endPoint x: 149, endPoint y: 389, distance: 12.1
click at [143, 398] on div at bounding box center [151, 395] width 34 height 15
drag, startPoint x: 155, startPoint y: 362, endPoint x: 154, endPoint y: 338, distance: 24.1
click at [62, 366] on div at bounding box center [62, 366] width 0 height 0
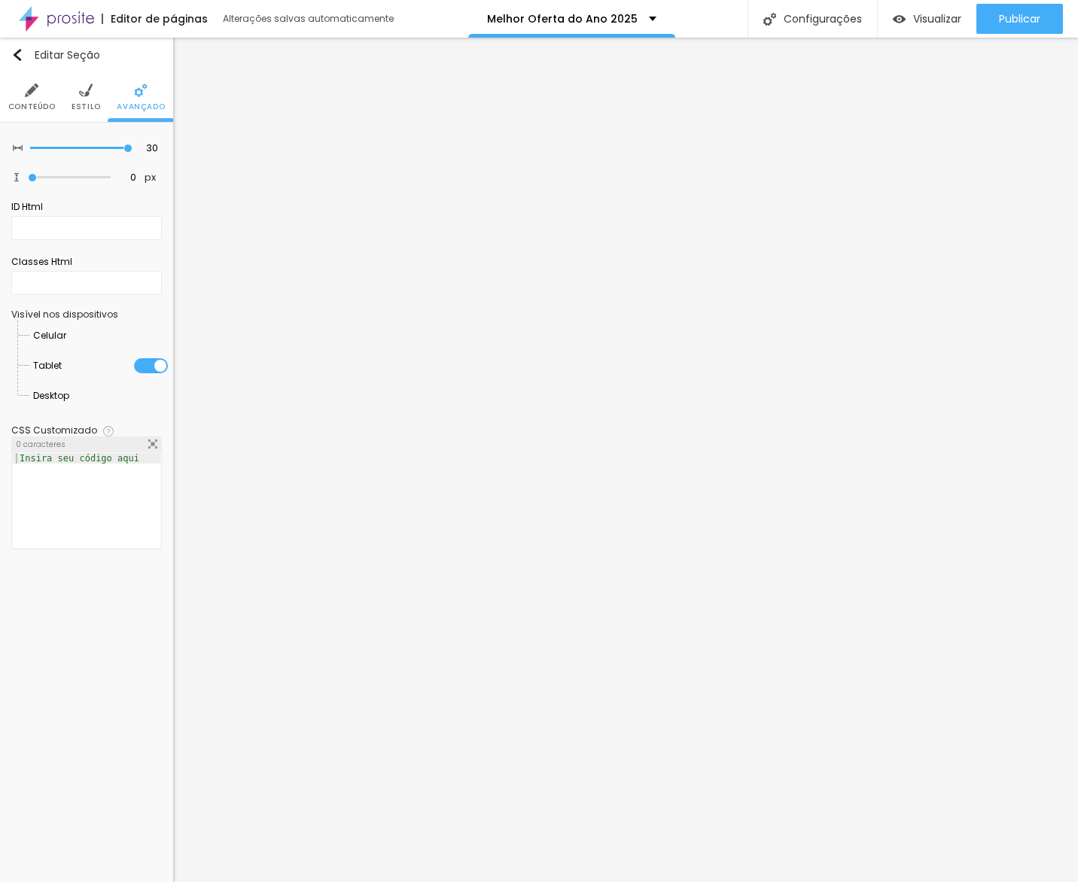
click at [66, 336] on div at bounding box center [66, 336] width 0 height 0
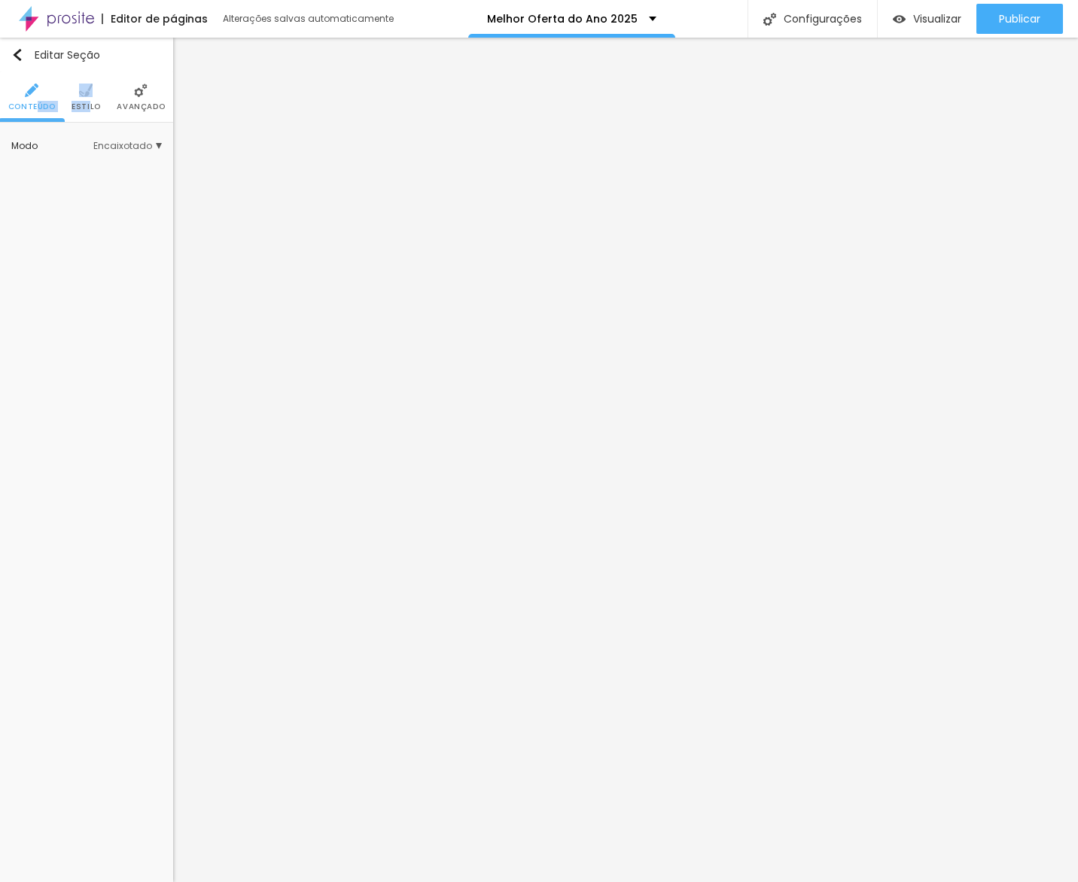
drag, startPoint x: 88, startPoint y: 108, endPoint x: 37, endPoint y: 111, distance: 51.3
click at [37, 111] on ul "Conteúdo Estilo Avançado" at bounding box center [86, 97] width 173 height 50
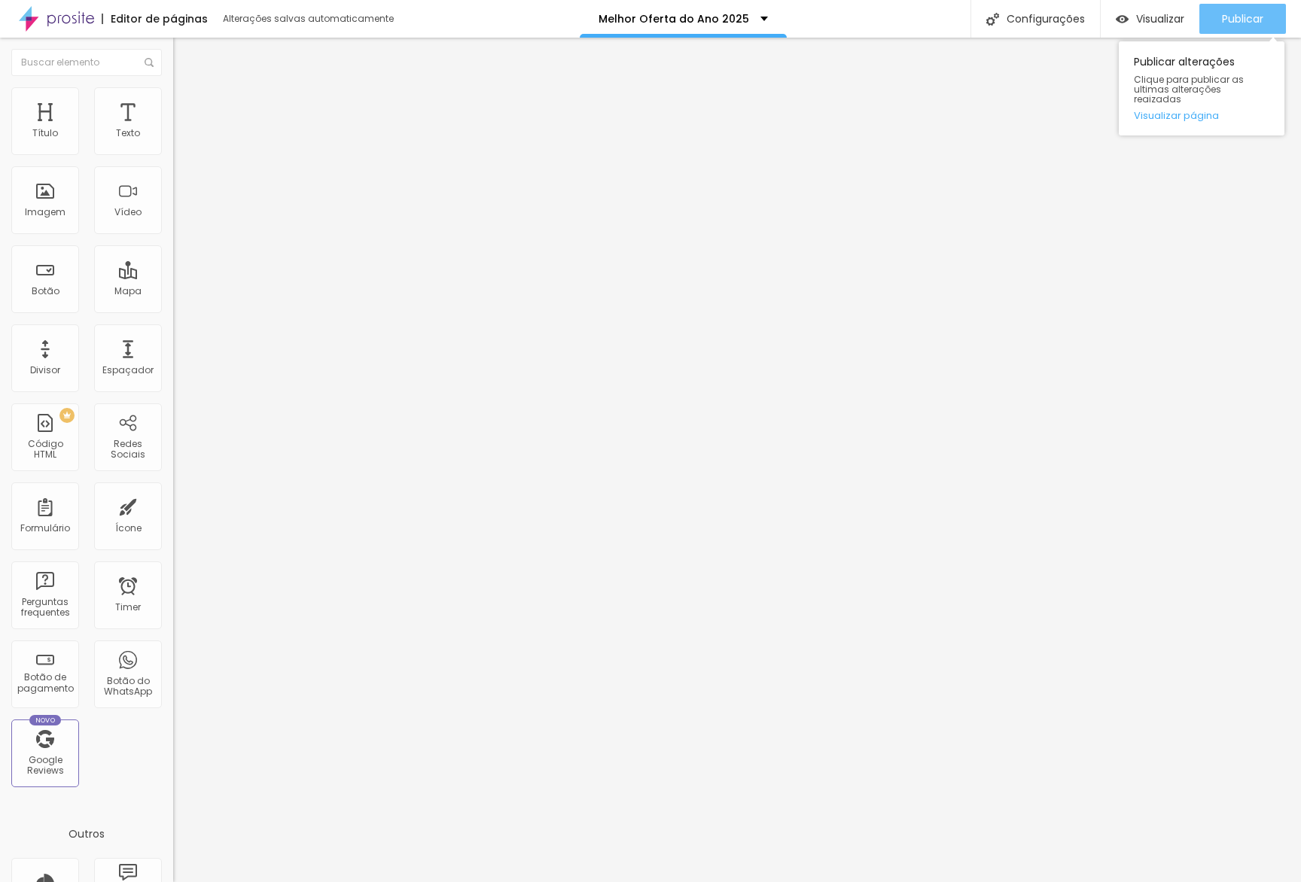
click at [879, 28] on div "Publicar" at bounding box center [1242, 19] width 41 height 30
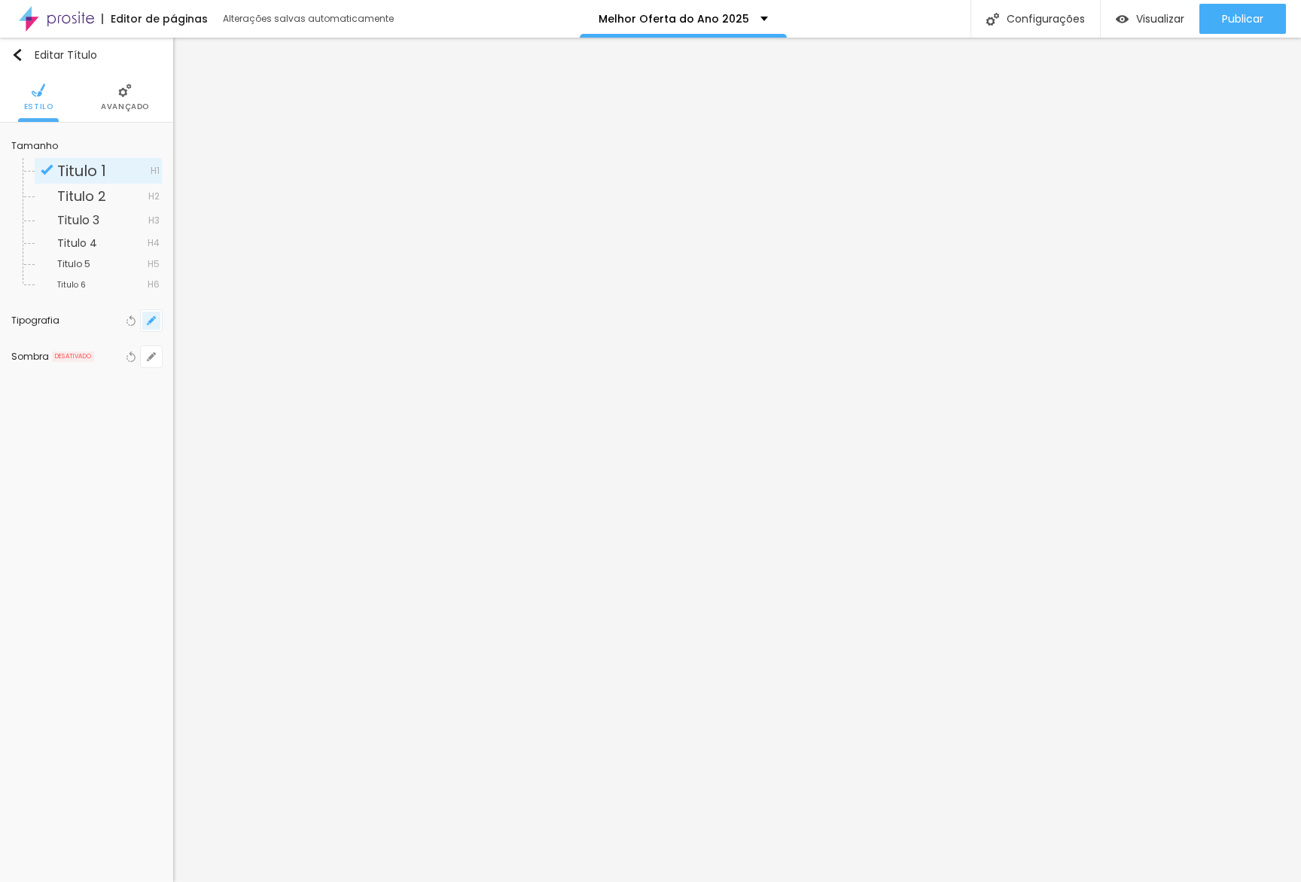
drag, startPoint x: 164, startPoint y: 313, endPoint x: 158, endPoint y: 325, distance: 13.5
click at [165, 313] on div "Tamanho Titulo 1 H1 Titulo 2 H2 Titulo 3 H3 Titulo 4 H4 Titulo 5 H5 Titulo 6 H6…" at bounding box center [86, 254] width 173 height 263
click at [158, 325] on button "button" at bounding box center [151, 320] width 21 height 21
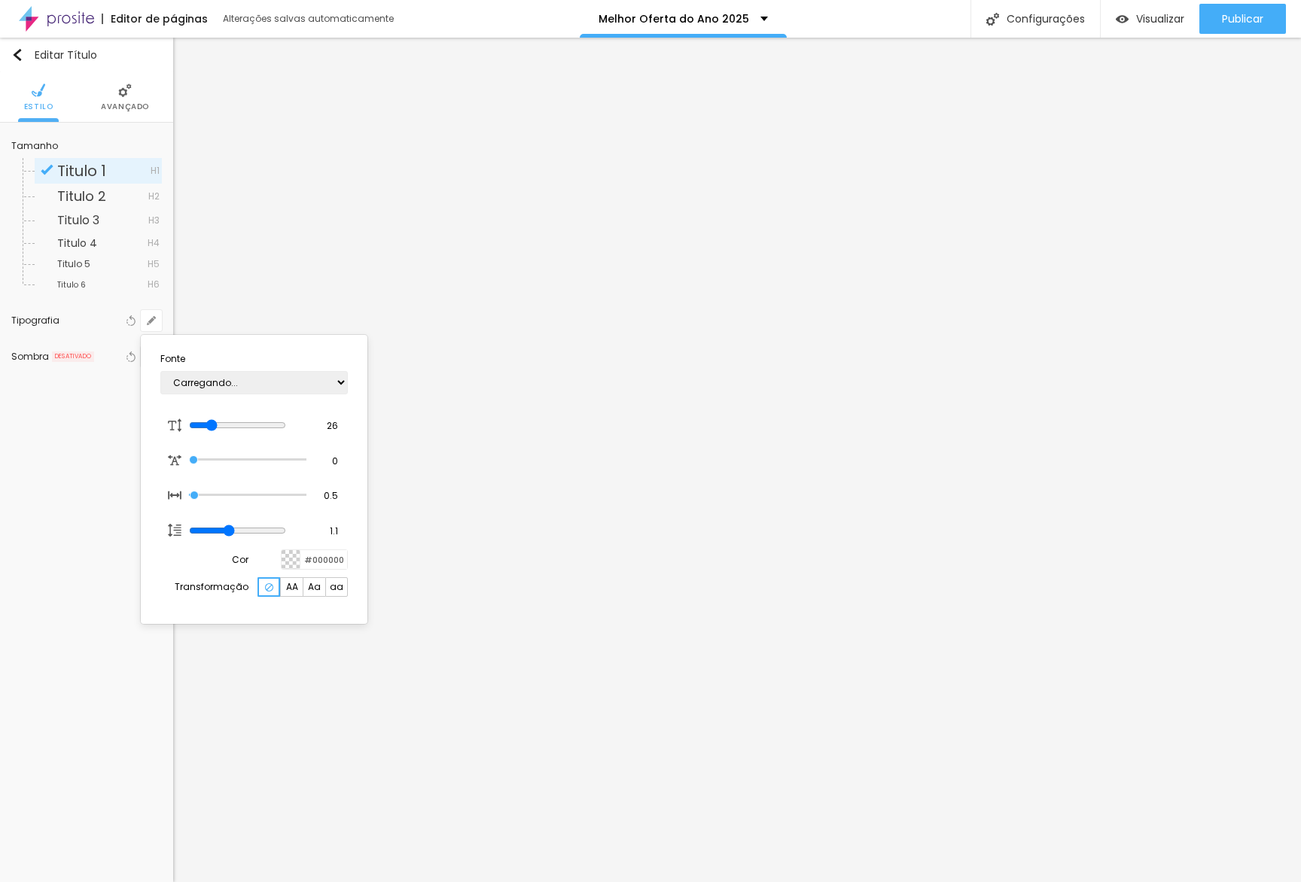
type input "1"
click at [319, 419] on input "26" at bounding box center [327, 426] width 26 height 14
type input "8"
type input "1"
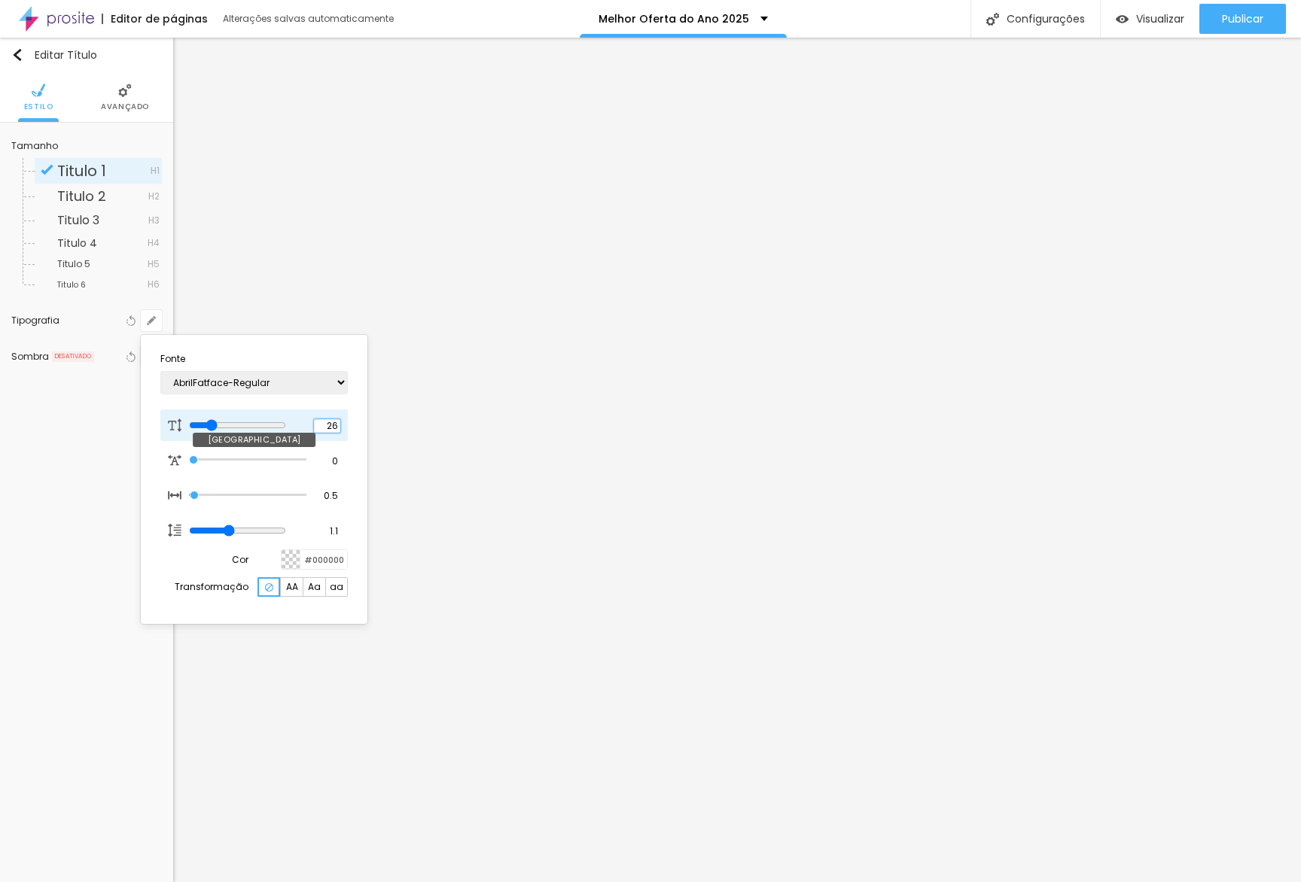
type input "1"
type input "14"
type input "1"
type input "14"
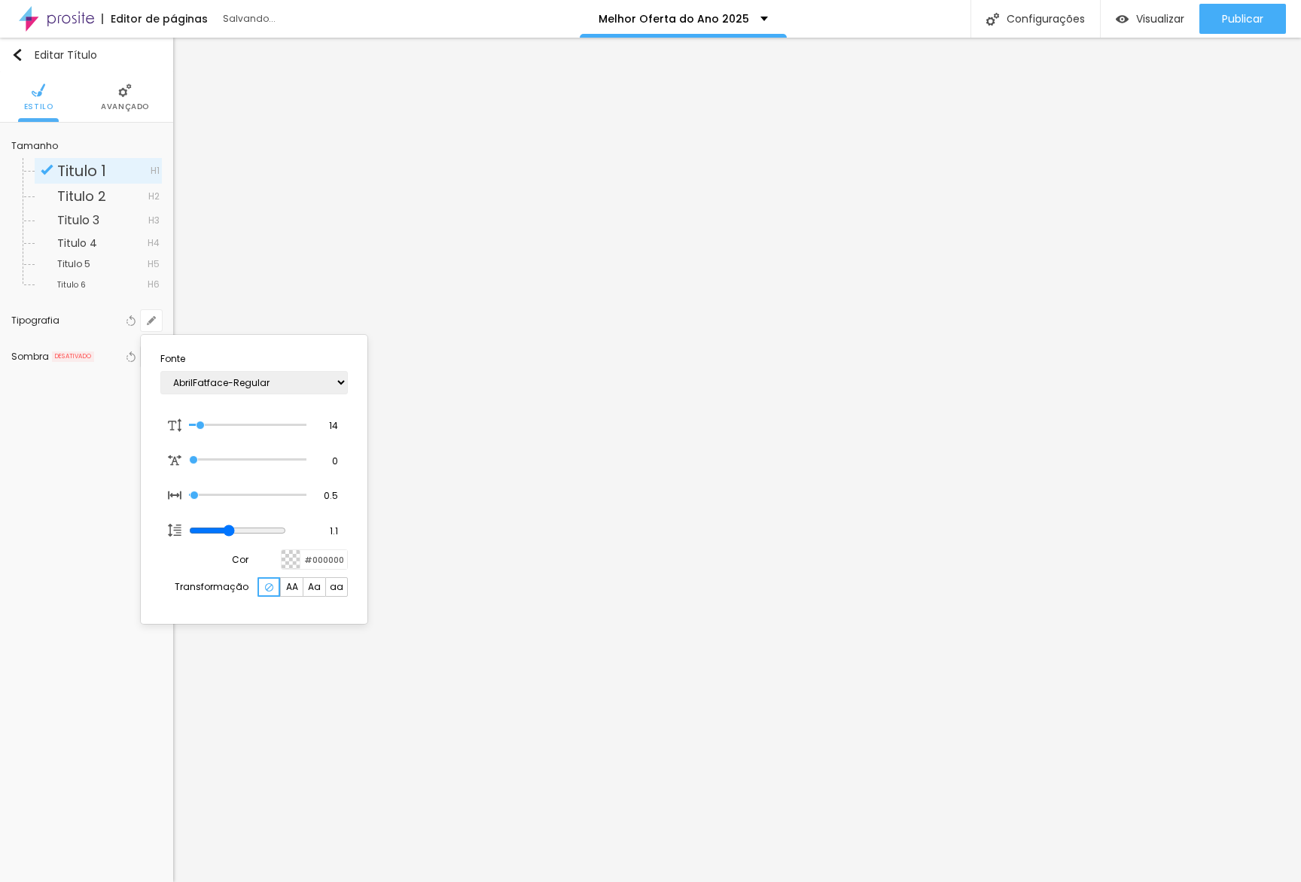
click at [607, 461] on div at bounding box center [650, 441] width 1301 height 882
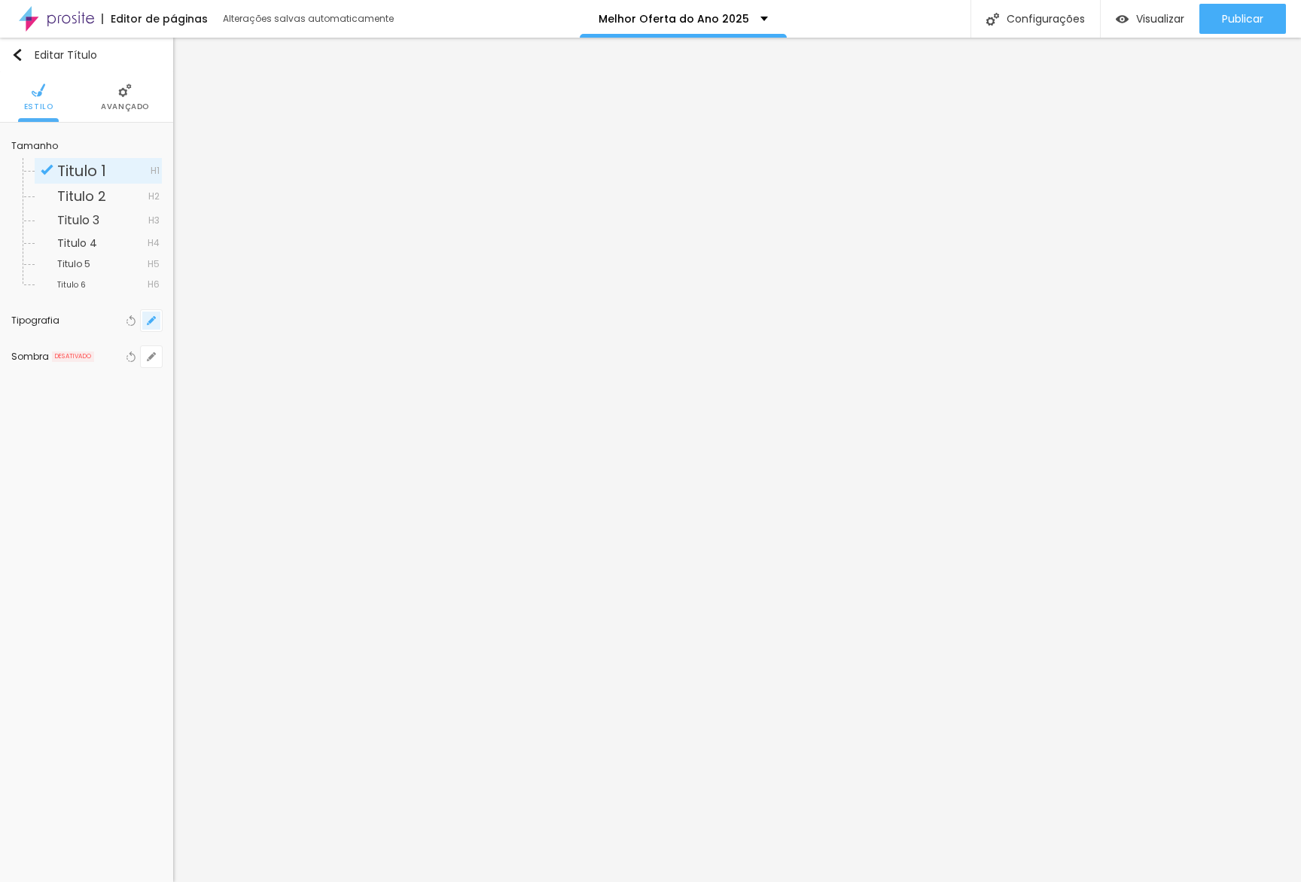
click at [158, 327] on button "button" at bounding box center [151, 320] width 21 height 21
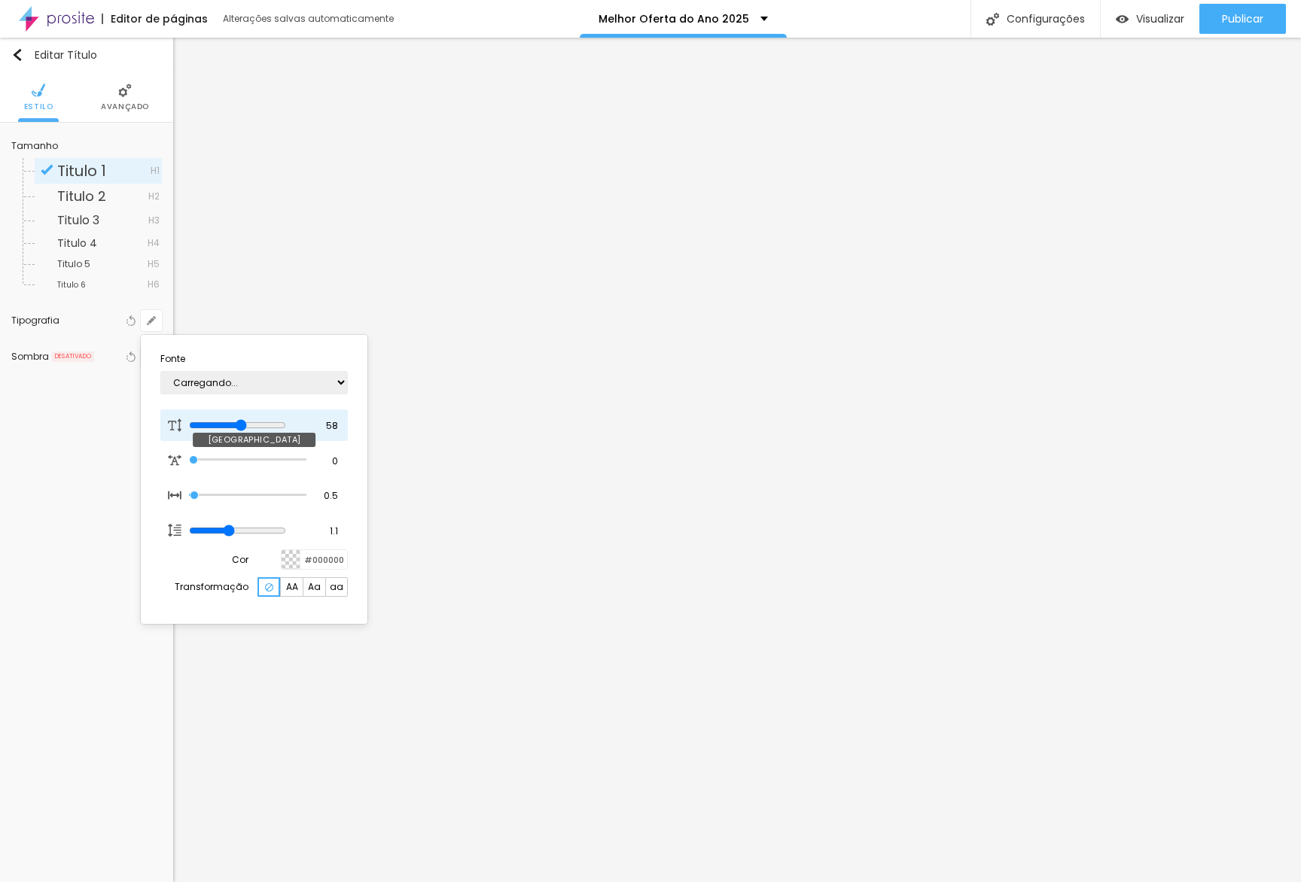
type input "1"
type input "39"
type input "1"
type input "37"
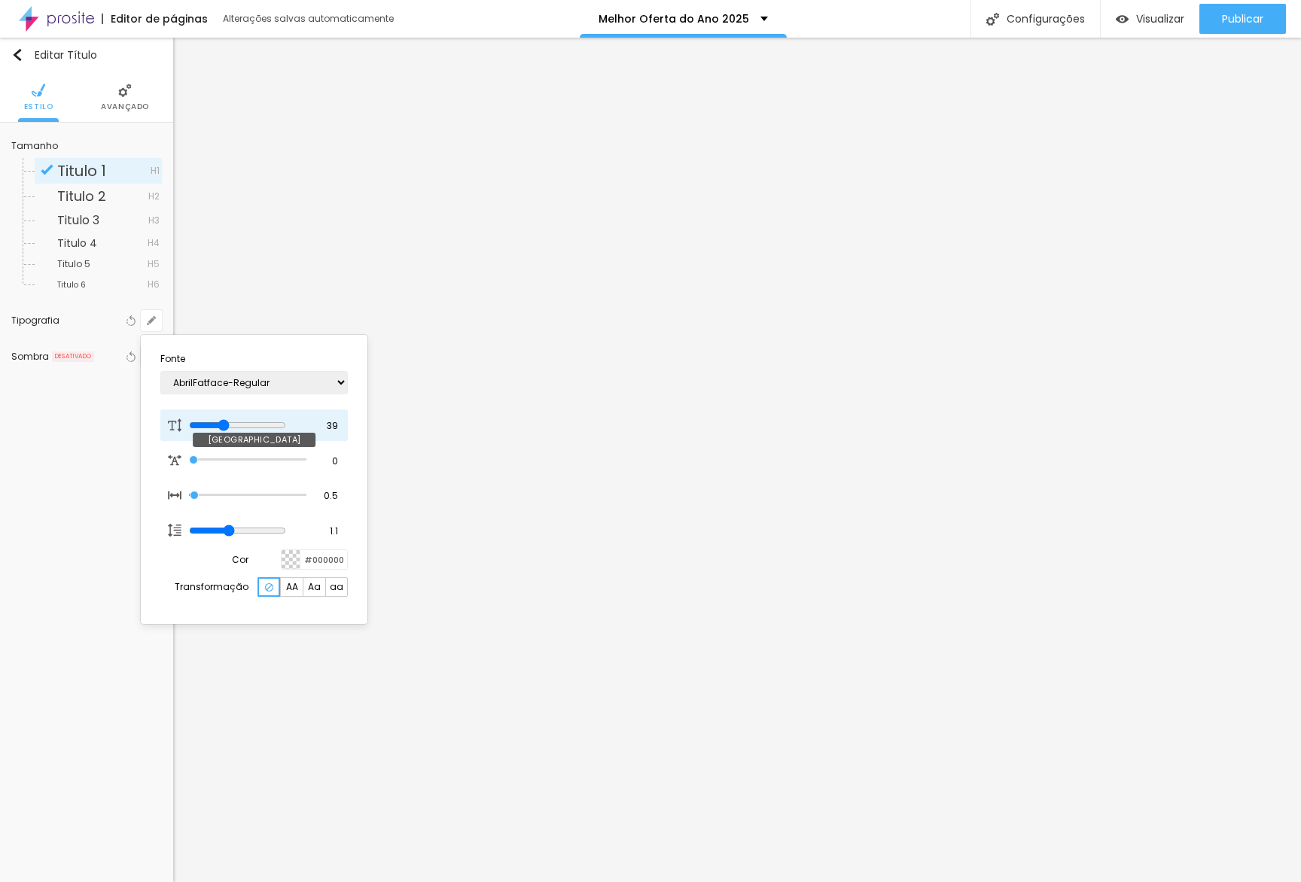
type input "37"
type input "1"
type input "33"
type input "1"
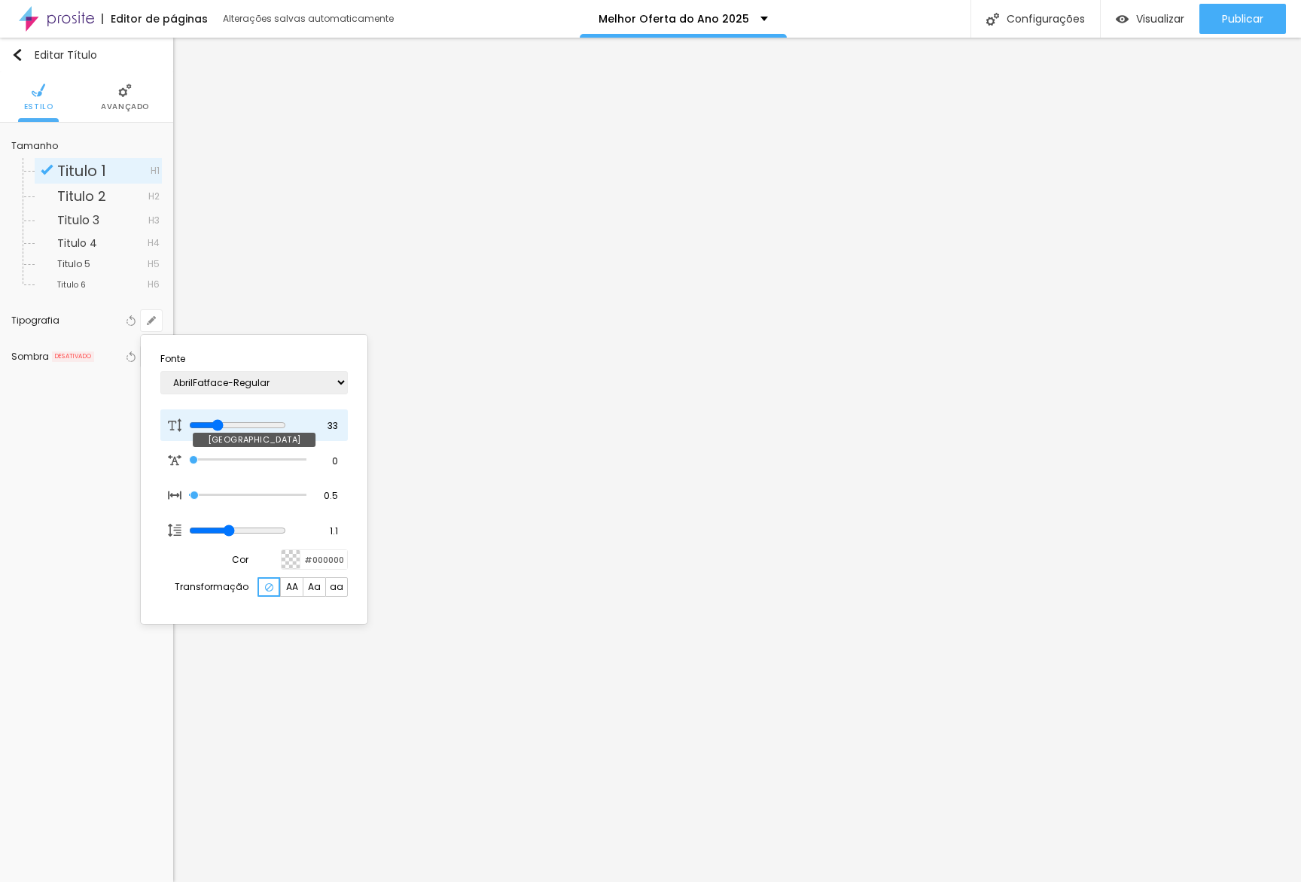
type input "32"
type input "1"
type input "31"
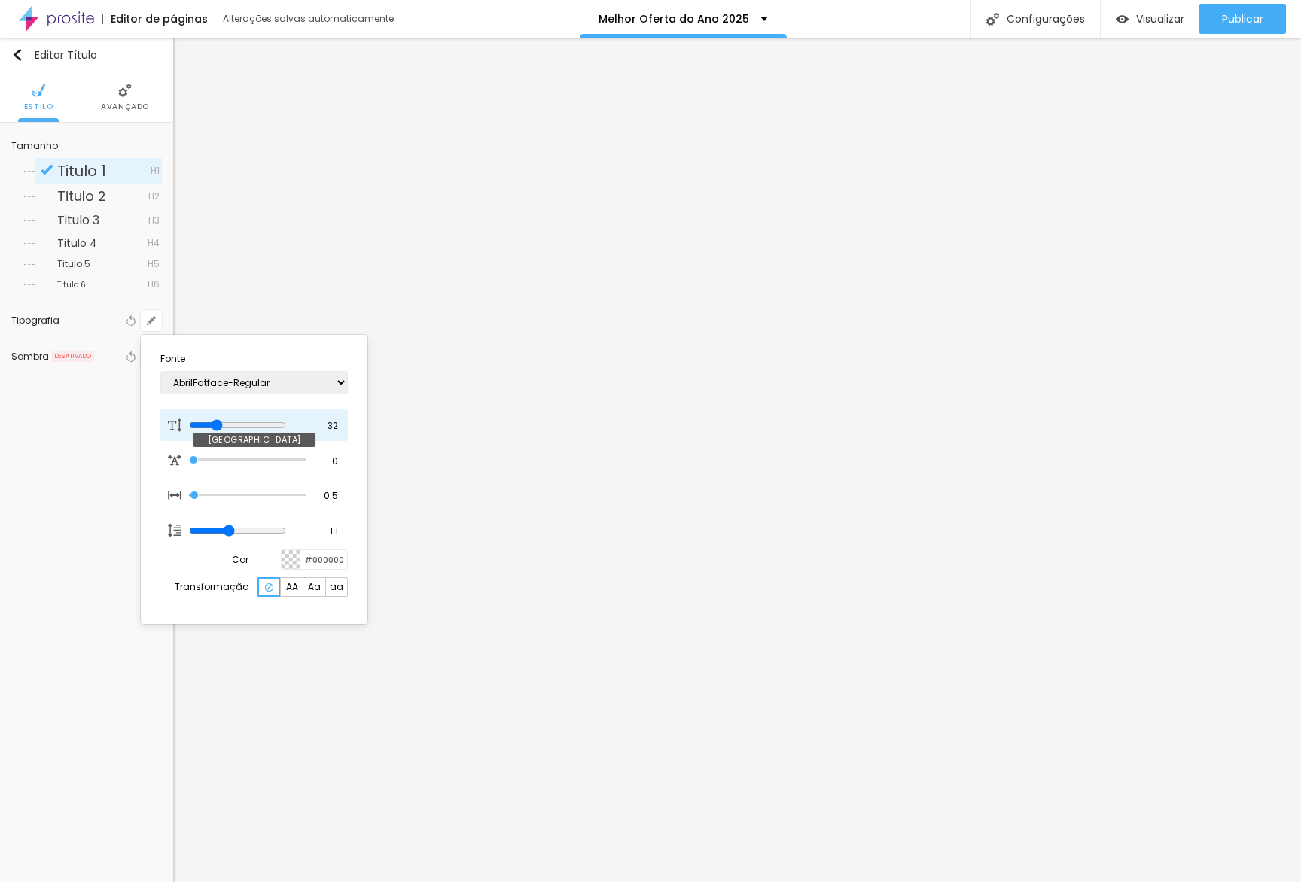
type input "1"
type input "30"
type input "1"
type input "29"
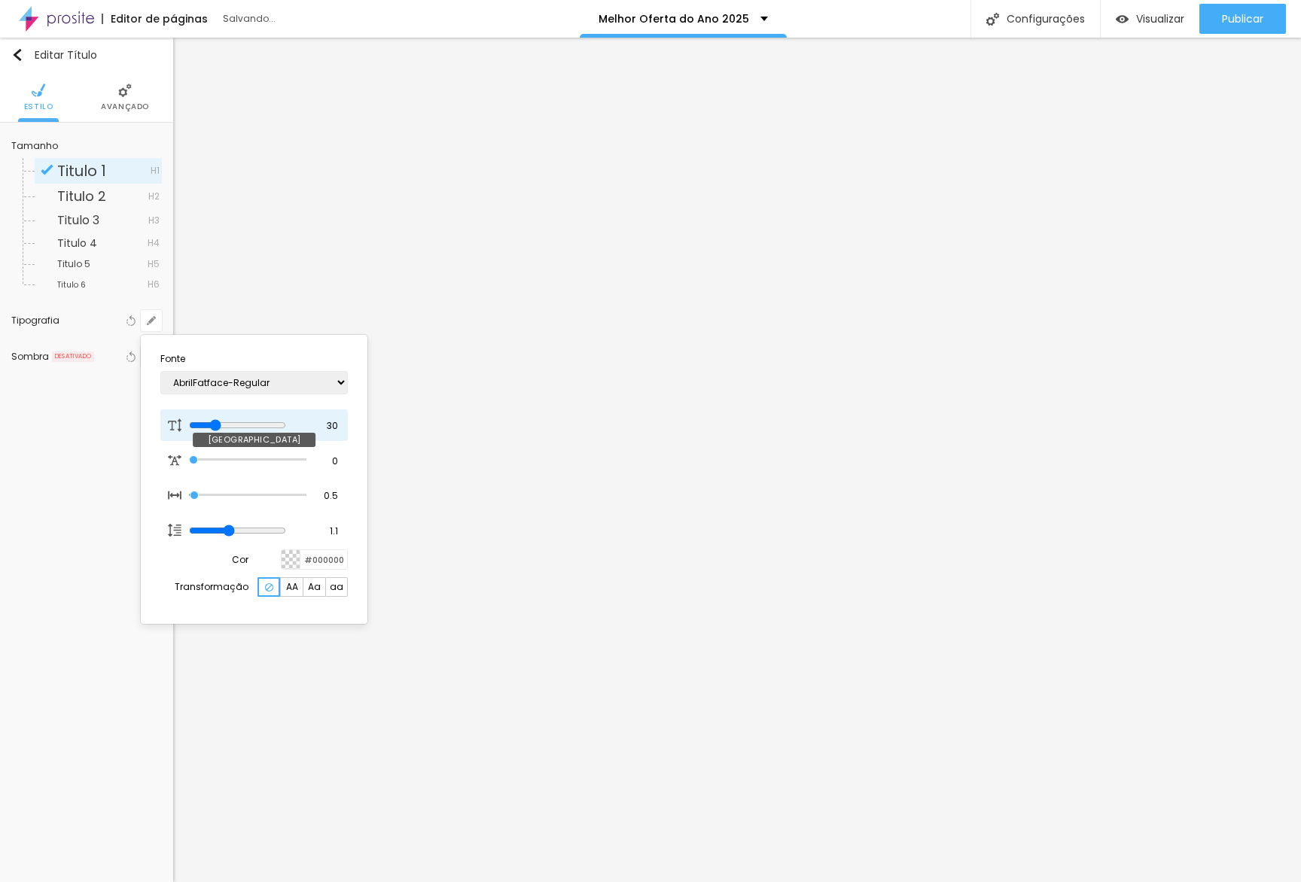
type input "29"
type input "1"
type input "28"
type input "1"
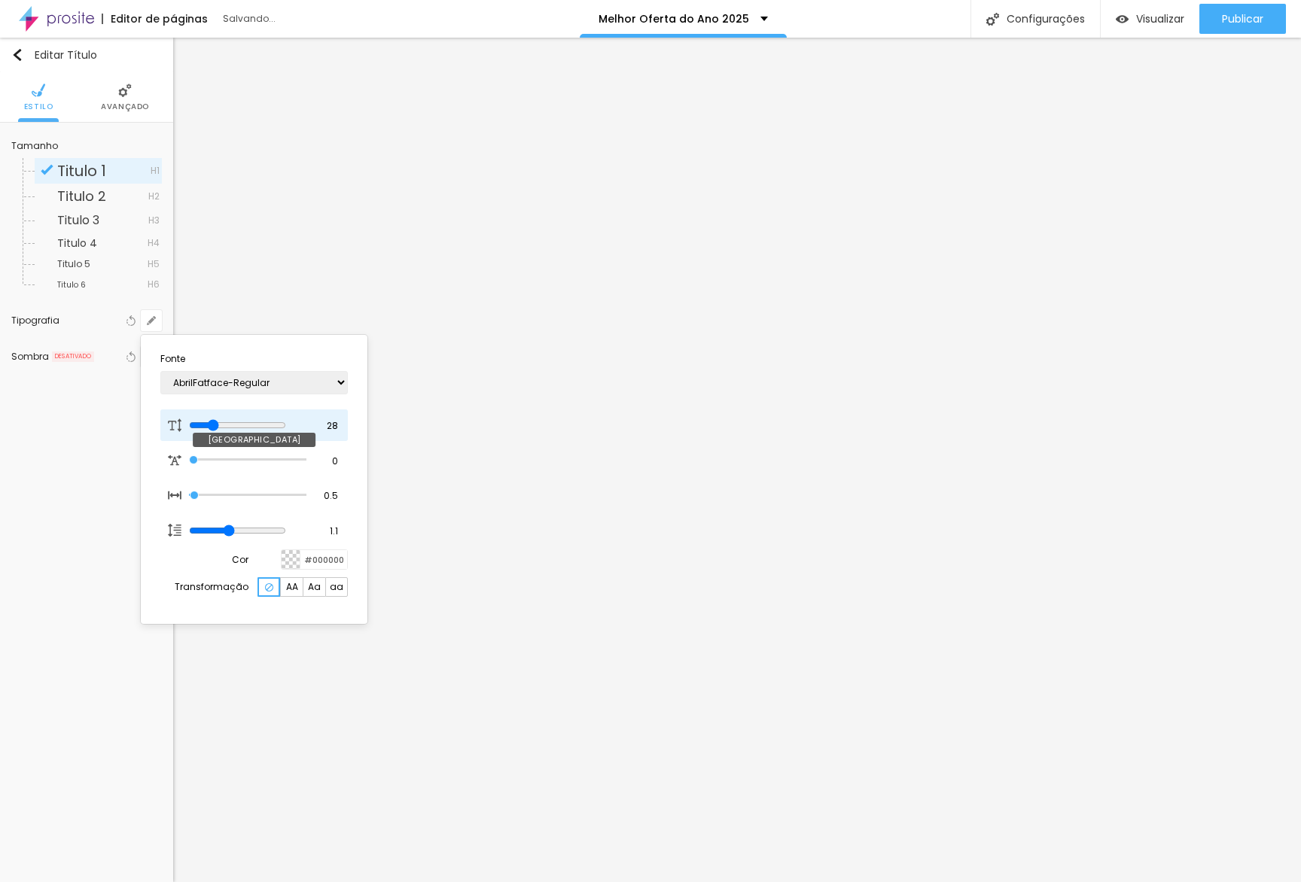
type input "27"
type input "1"
type input "26"
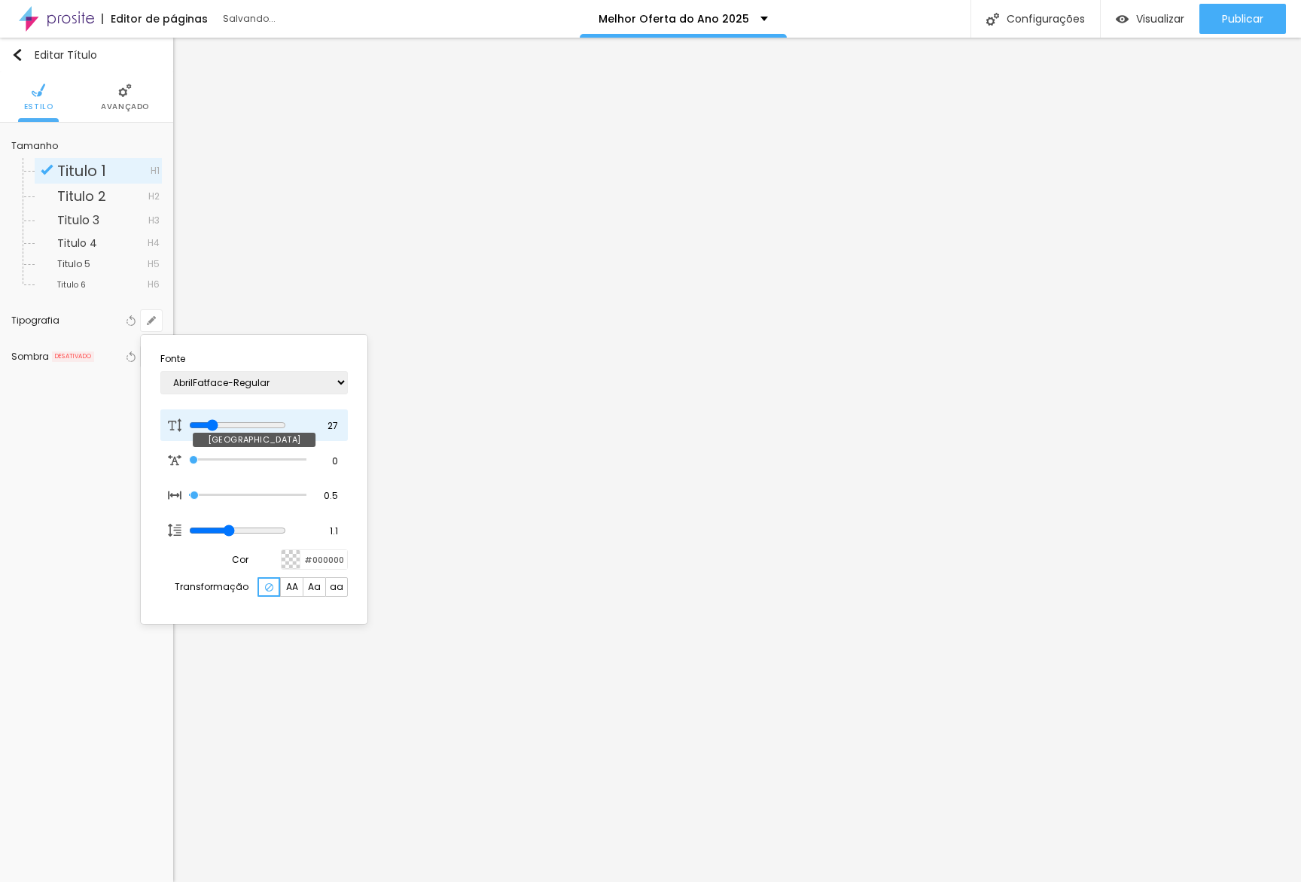
type input "1"
type input "24"
type input "1"
type input "23"
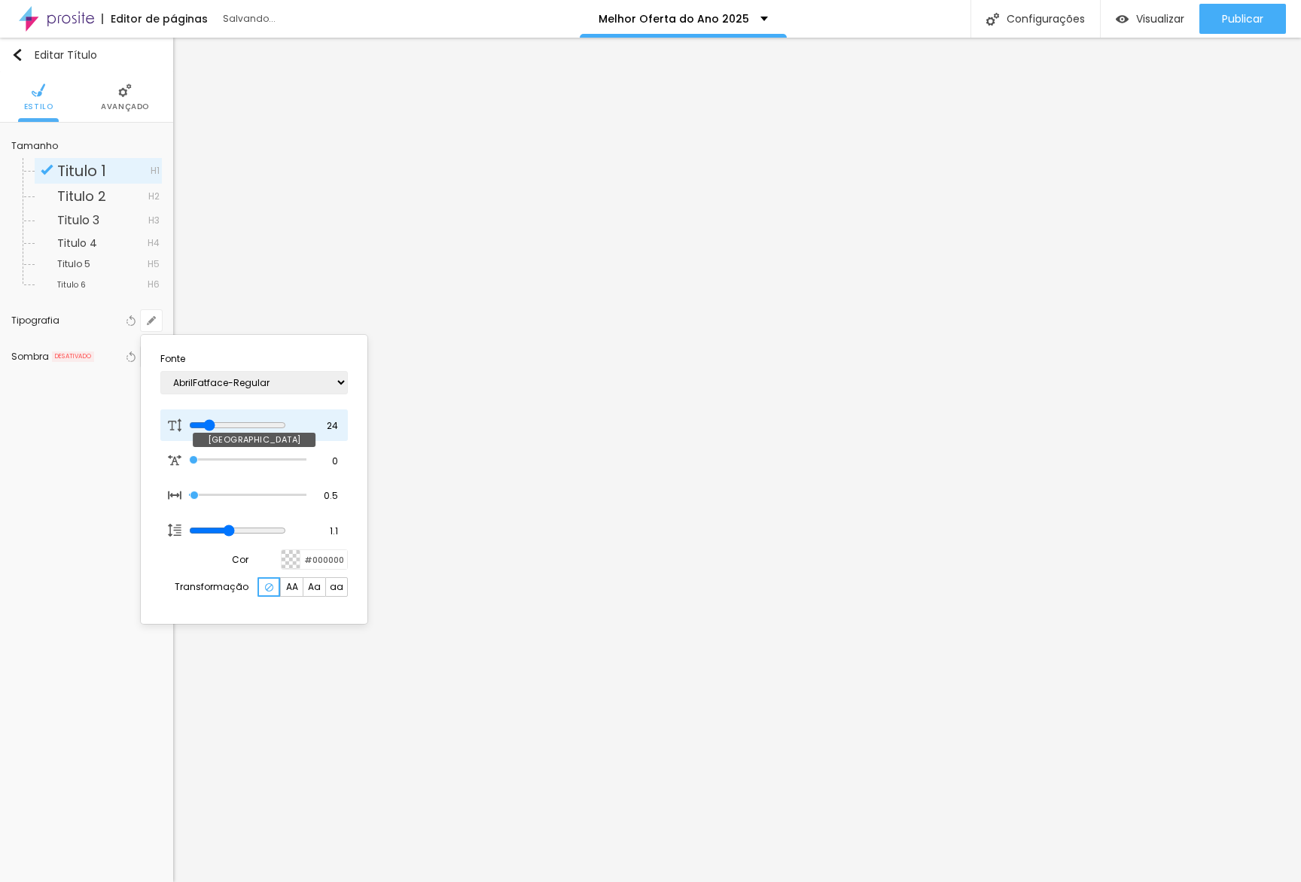
type input "23"
type input "1"
type input "24"
type input "1"
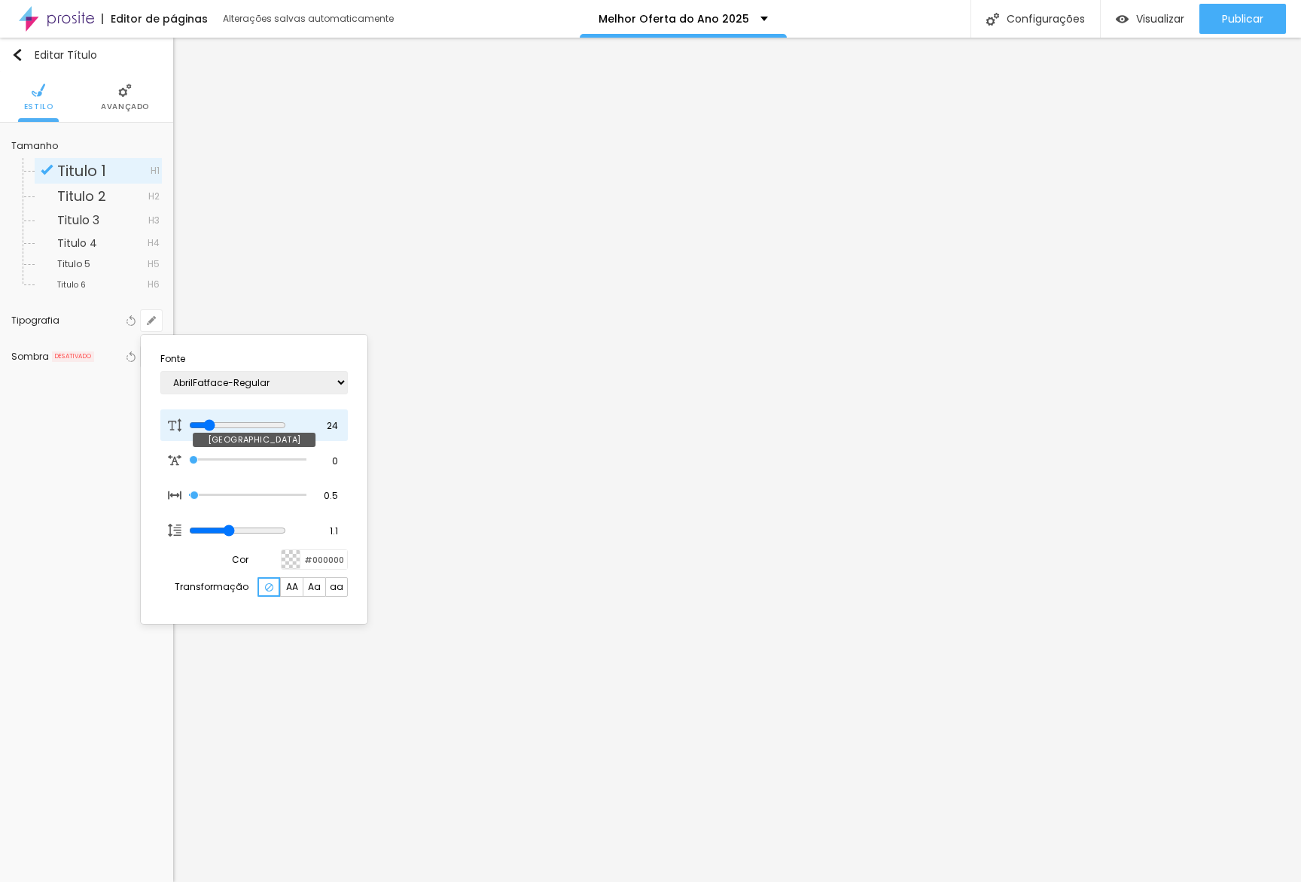
drag, startPoint x: 230, startPoint y: 424, endPoint x: 224, endPoint y: 409, distance: 16.2
type input "24"
click at [212, 427] on input "range" at bounding box center [237, 425] width 97 height 12
click at [265, 320] on div at bounding box center [650, 441] width 1301 height 882
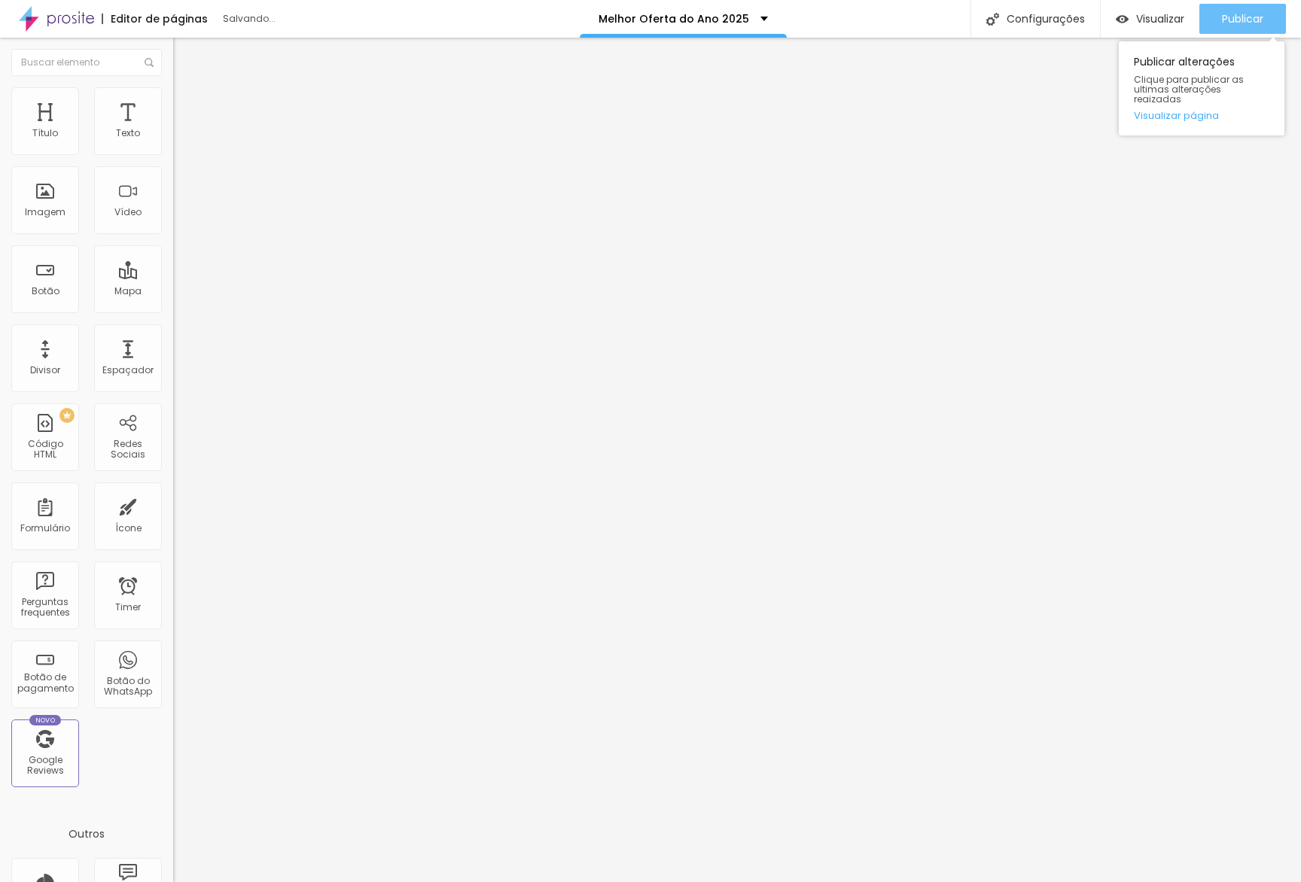
click at [879, 29] on div "Publicar" at bounding box center [1242, 19] width 41 height 30
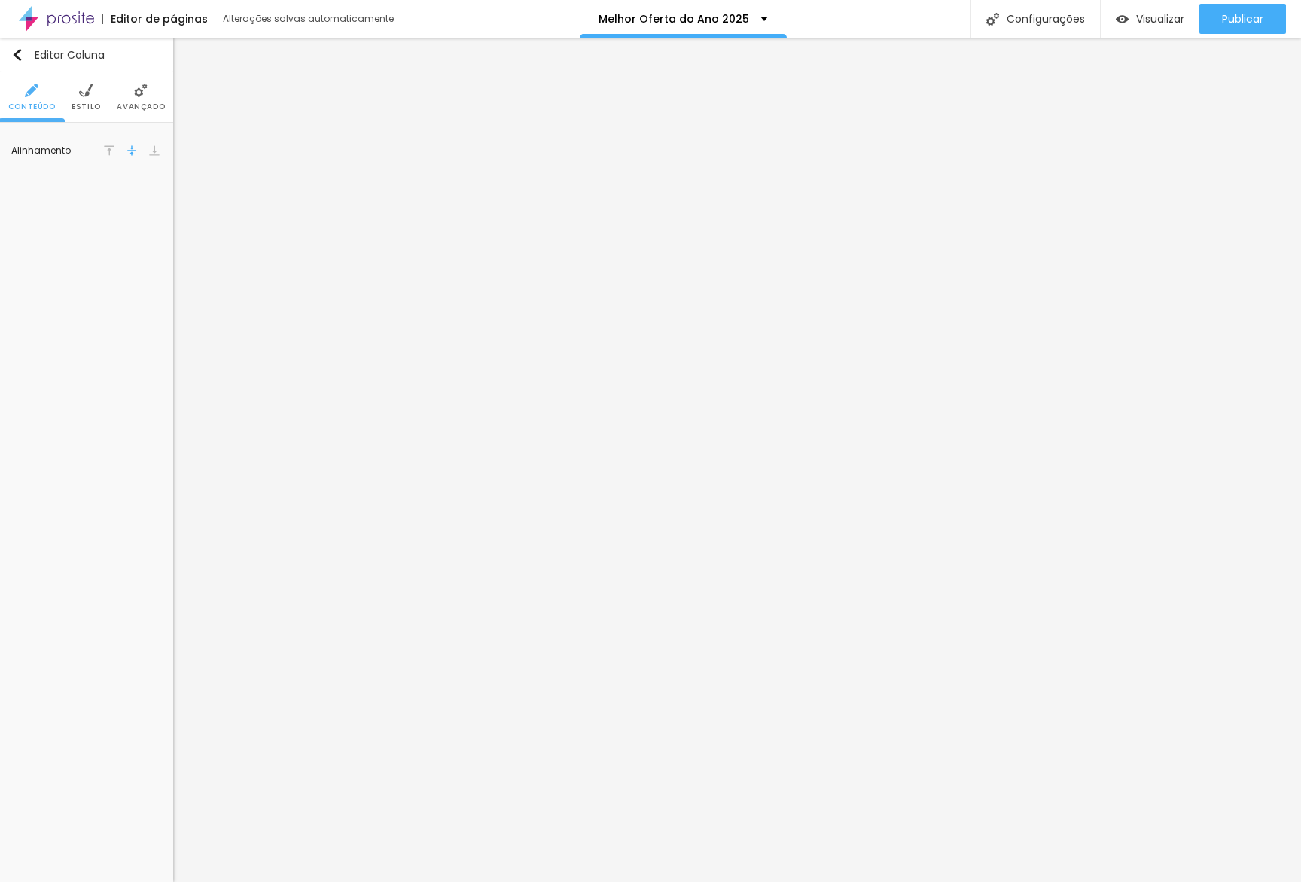
click at [139, 105] on span "Avançado" at bounding box center [141, 107] width 48 height 8
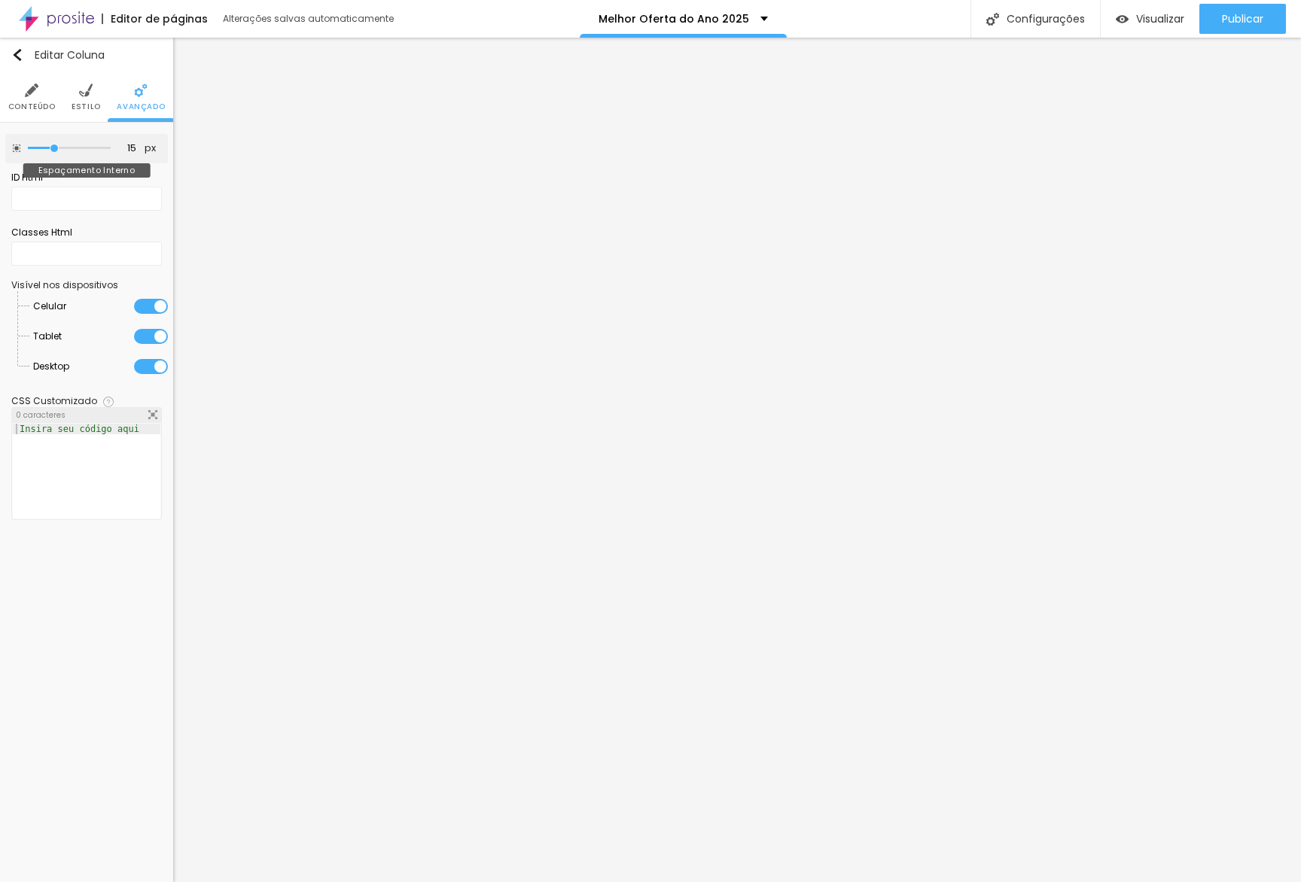
type input "20"
type input "50"
drag, startPoint x: 59, startPoint y: 148, endPoint x: 282, endPoint y: 153, distance: 222.9
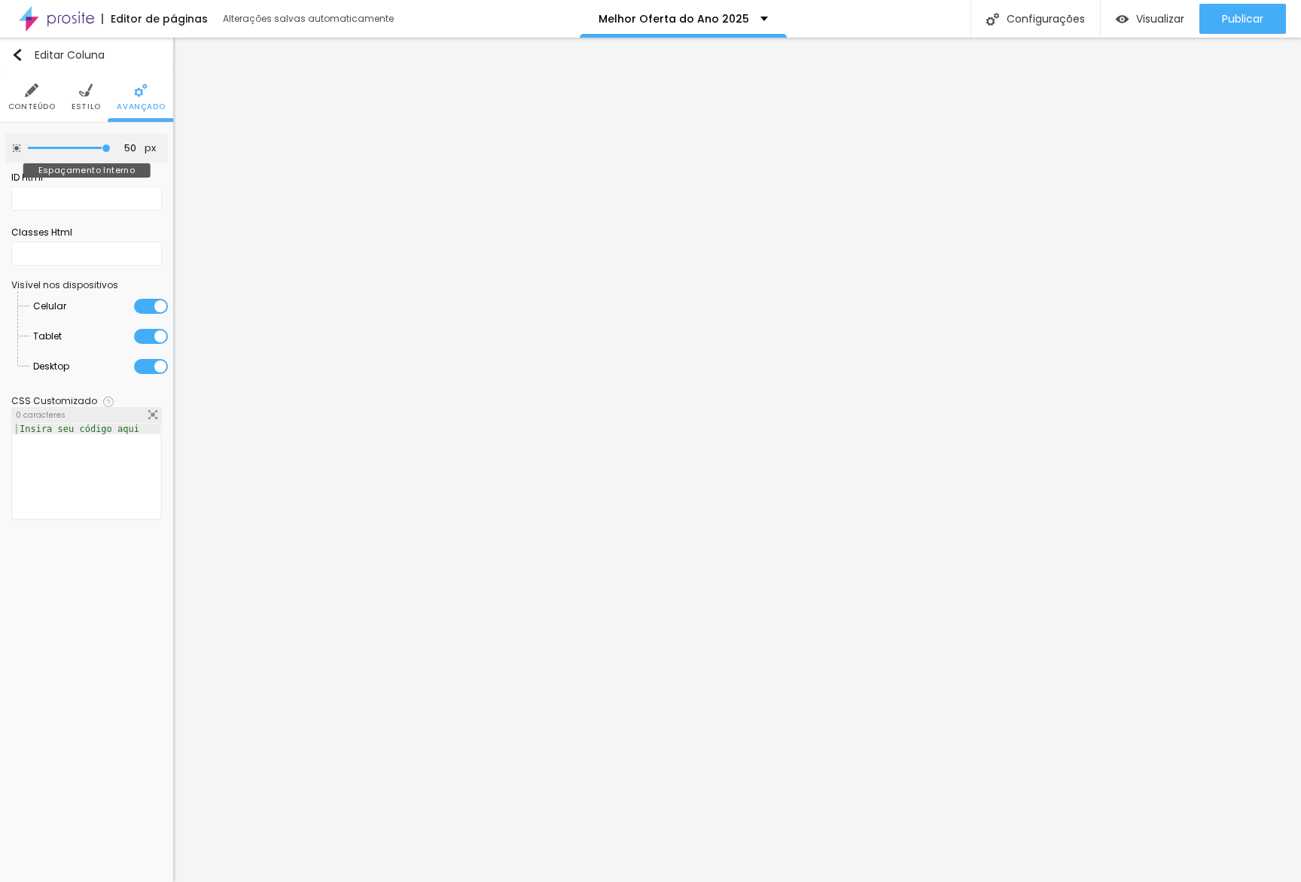
type input "50"
click at [111, 152] on input "range" at bounding box center [69, 149] width 83 height 8
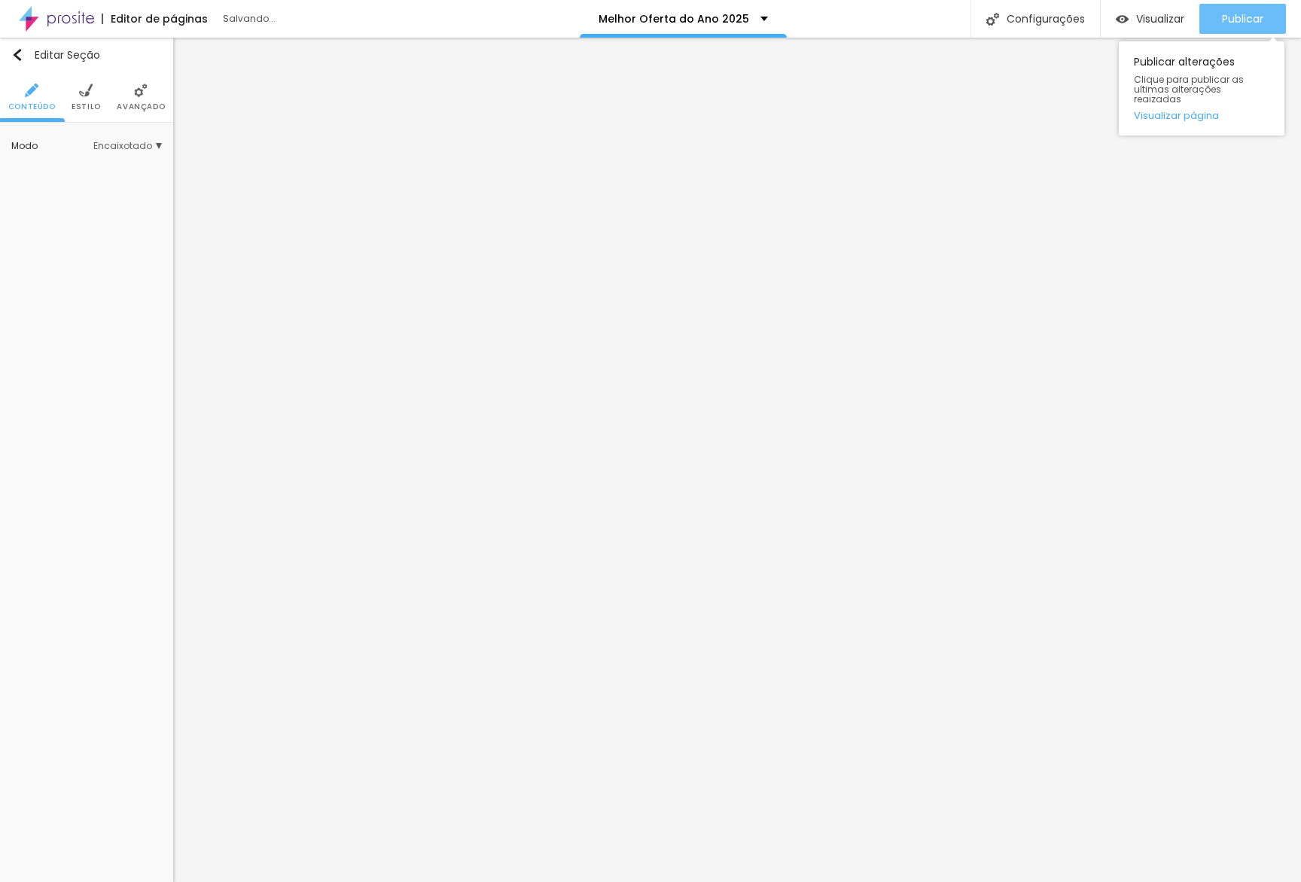
click at [879, 26] on div "Publicar" at bounding box center [1242, 19] width 41 height 30
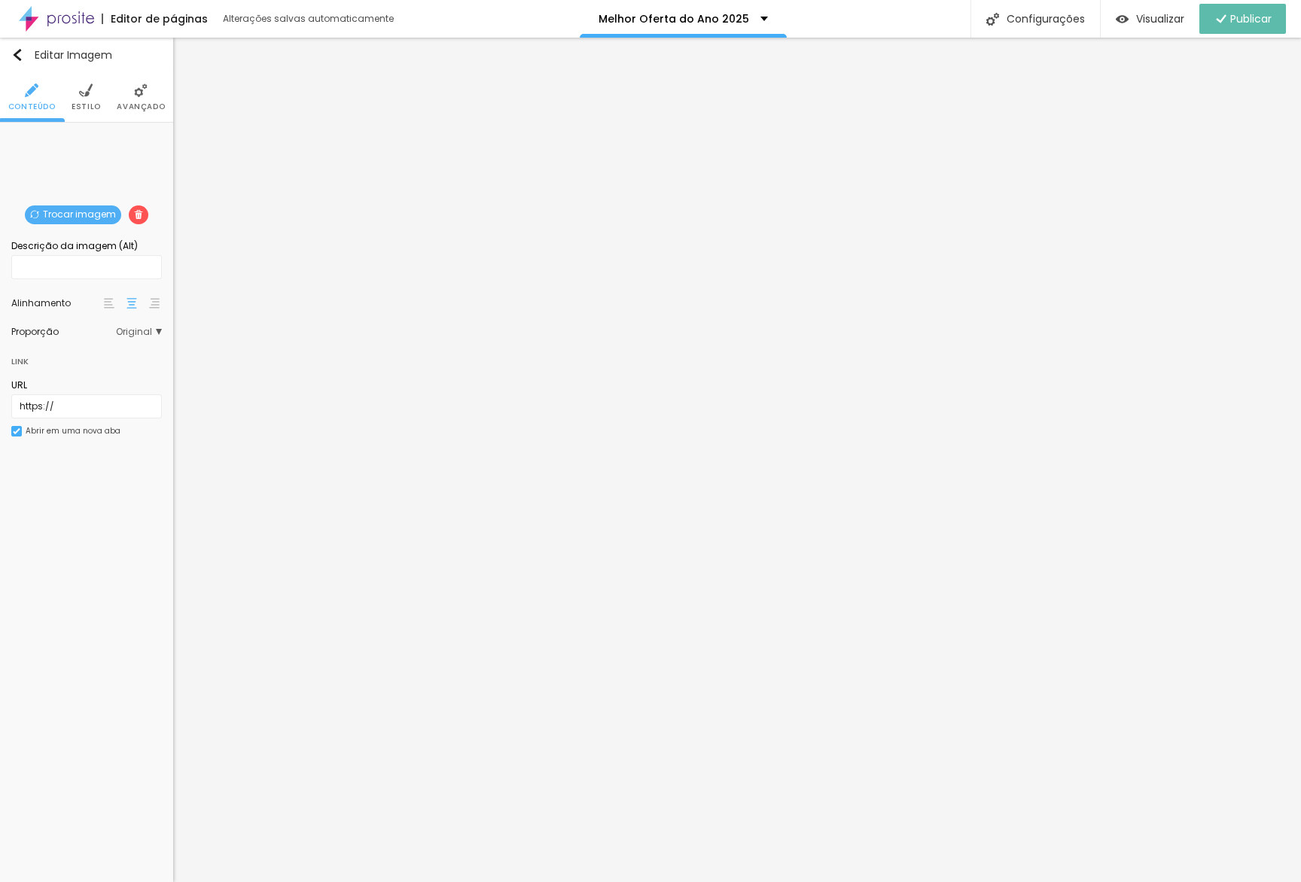
click at [172, 97] on ul "Conteúdo Estilo Avançado" at bounding box center [86, 97] width 173 height 50
click at [145, 103] on span "Avançado" at bounding box center [141, 107] width 48 height 8
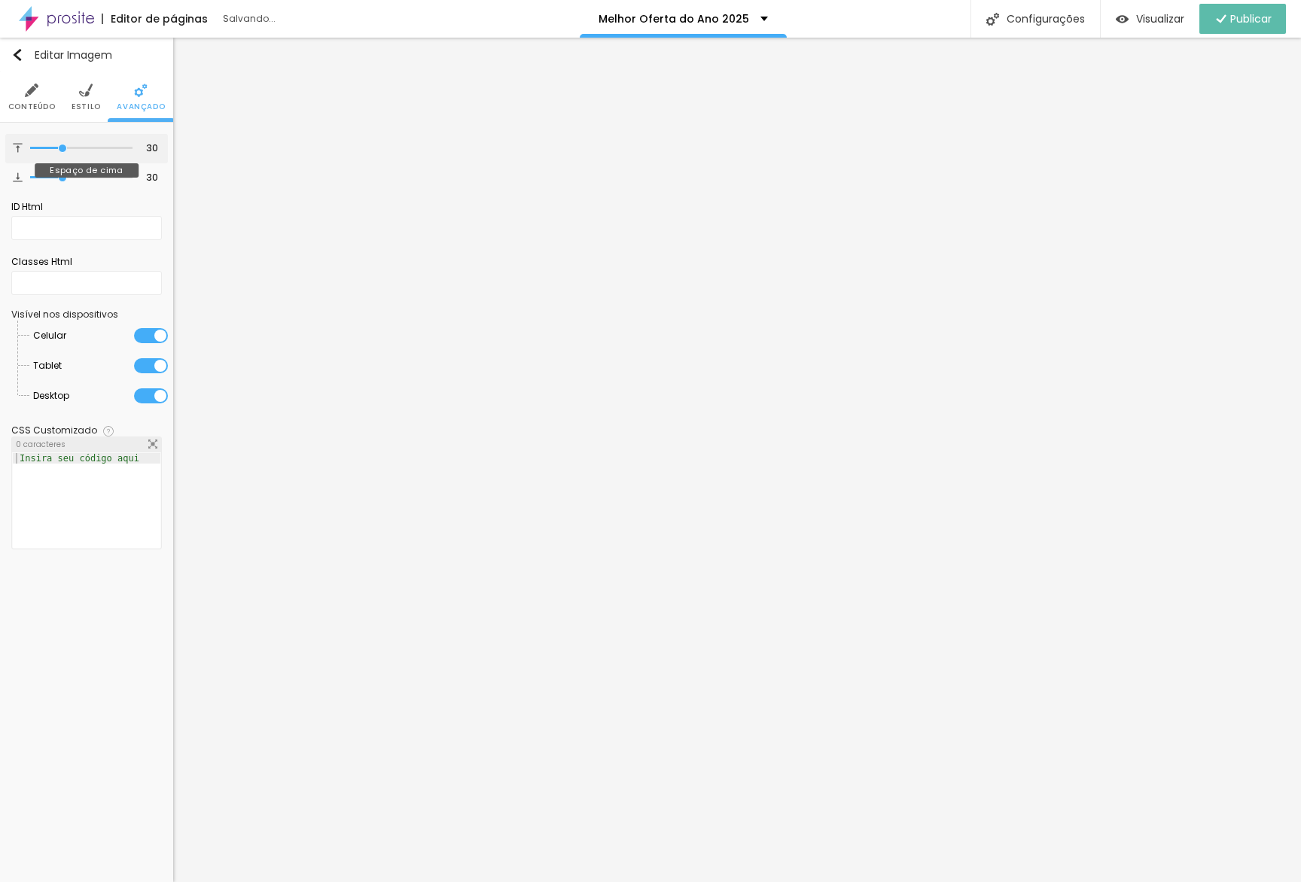
type input "0"
click at [30, 150] on input "range" at bounding box center [81, 149] width 102 height 8
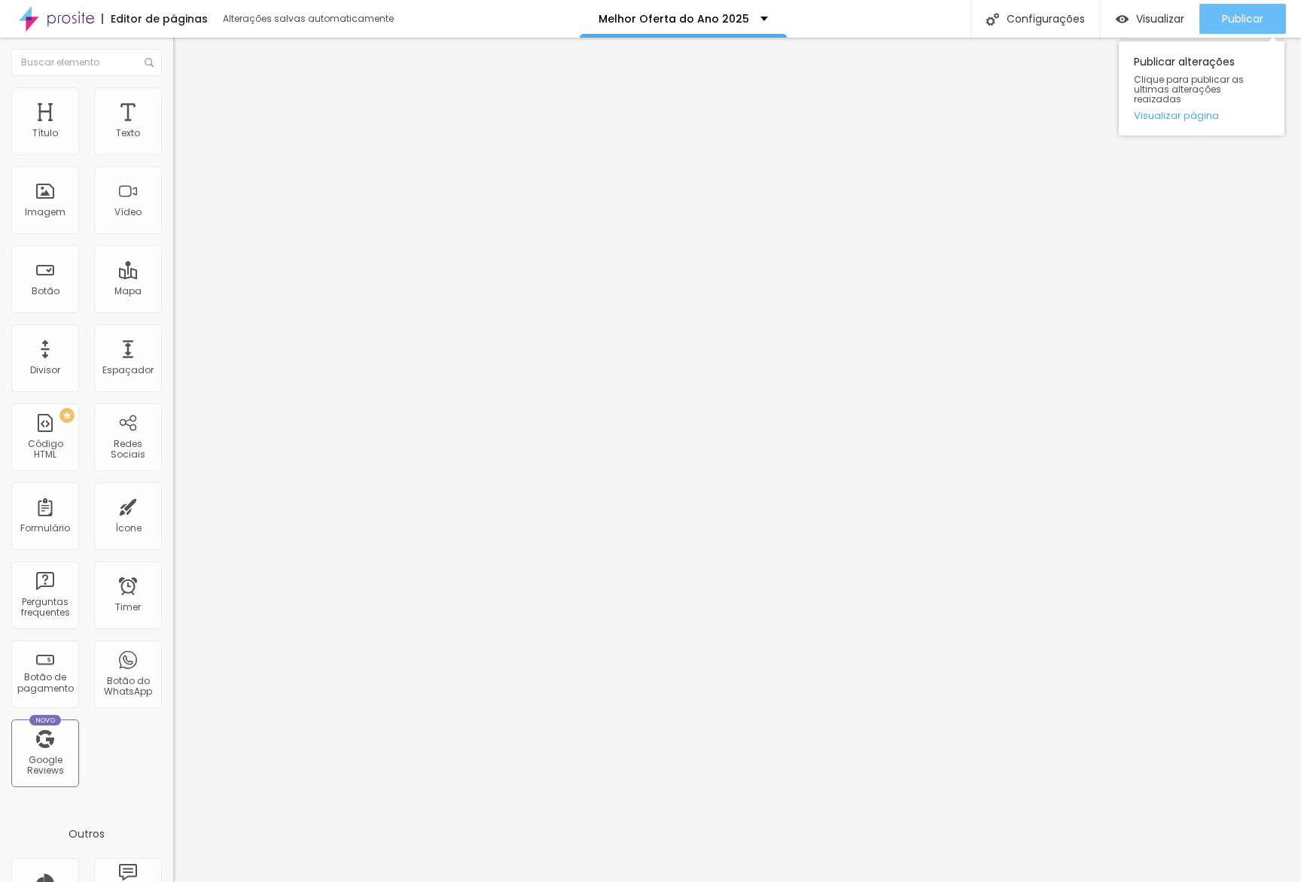
click at [879, 17] on span "Publicar" at bounding box center [1242, 19] width 41 height 12
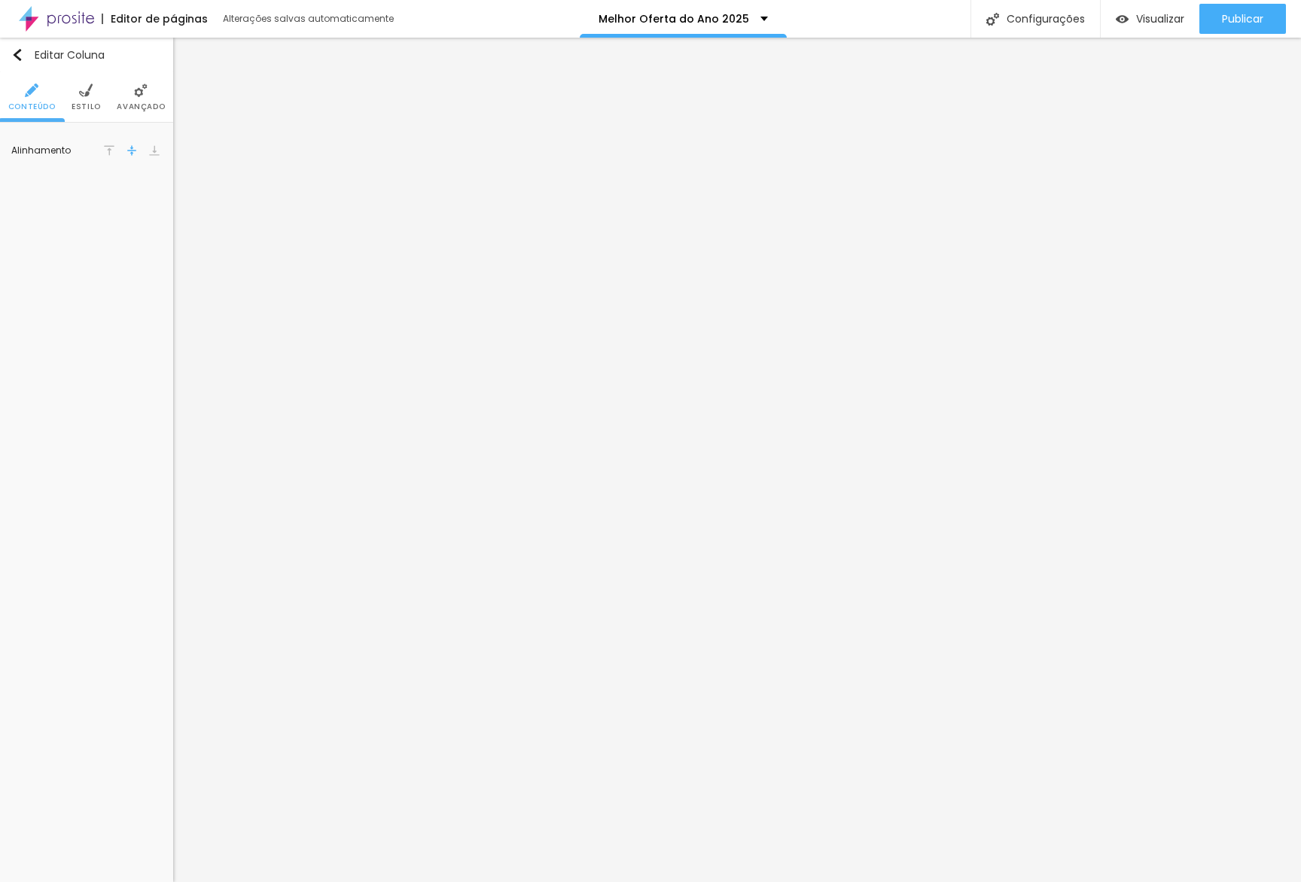
drag, startPoint x: 169, startPoint y: 129, endPoint x: 145, endPoint y: 111, distance: 29.7
click at [169, 129] on div "Alinhamento" at bounding box center [86, 151] width 173 height 56
click at [145, 111] on span "Avançado" at bounding box center [141, 107] width 48 height 8
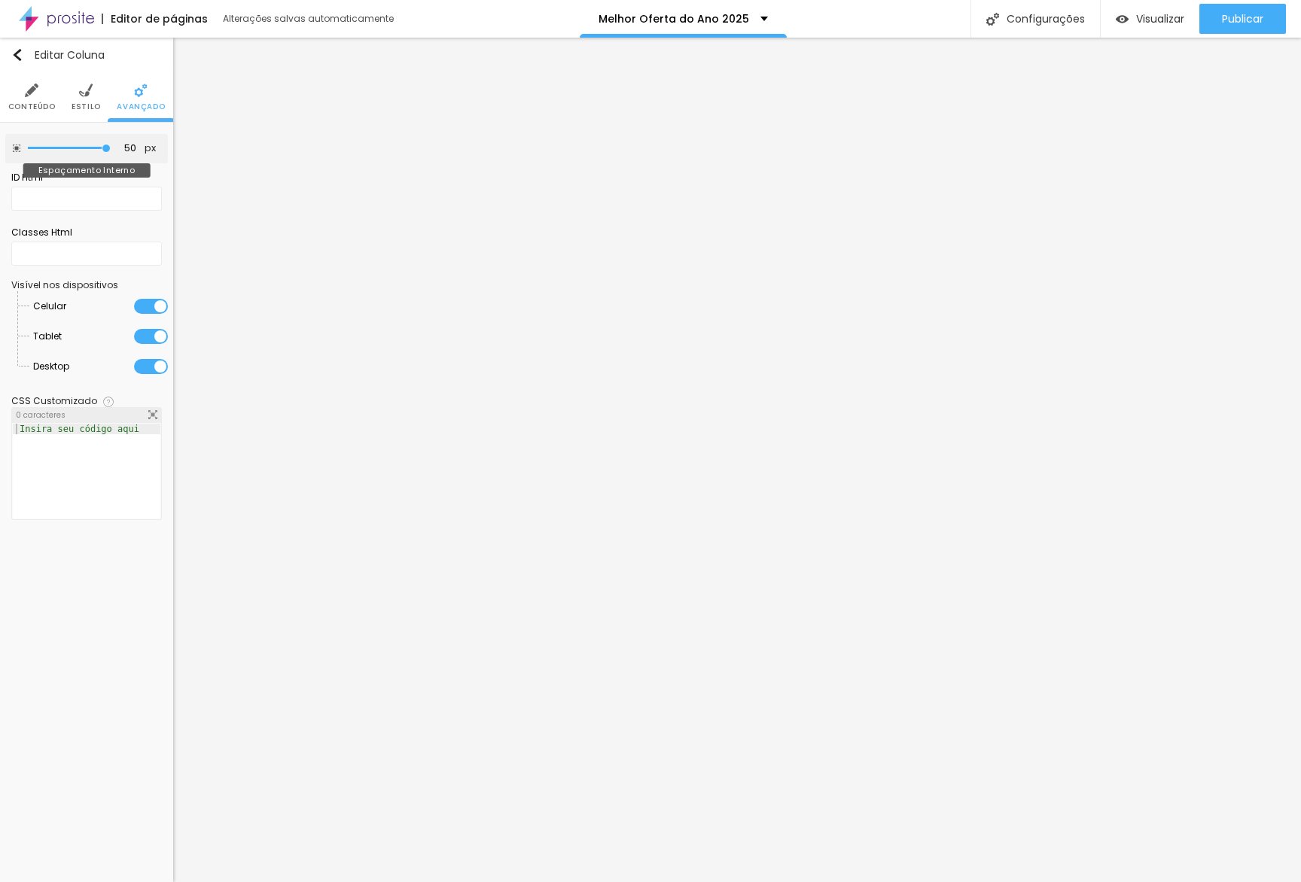
type input "35"
click at [84, 148] on input "range" at bounding box center [69, 149] width 83 height 8
type input "40"
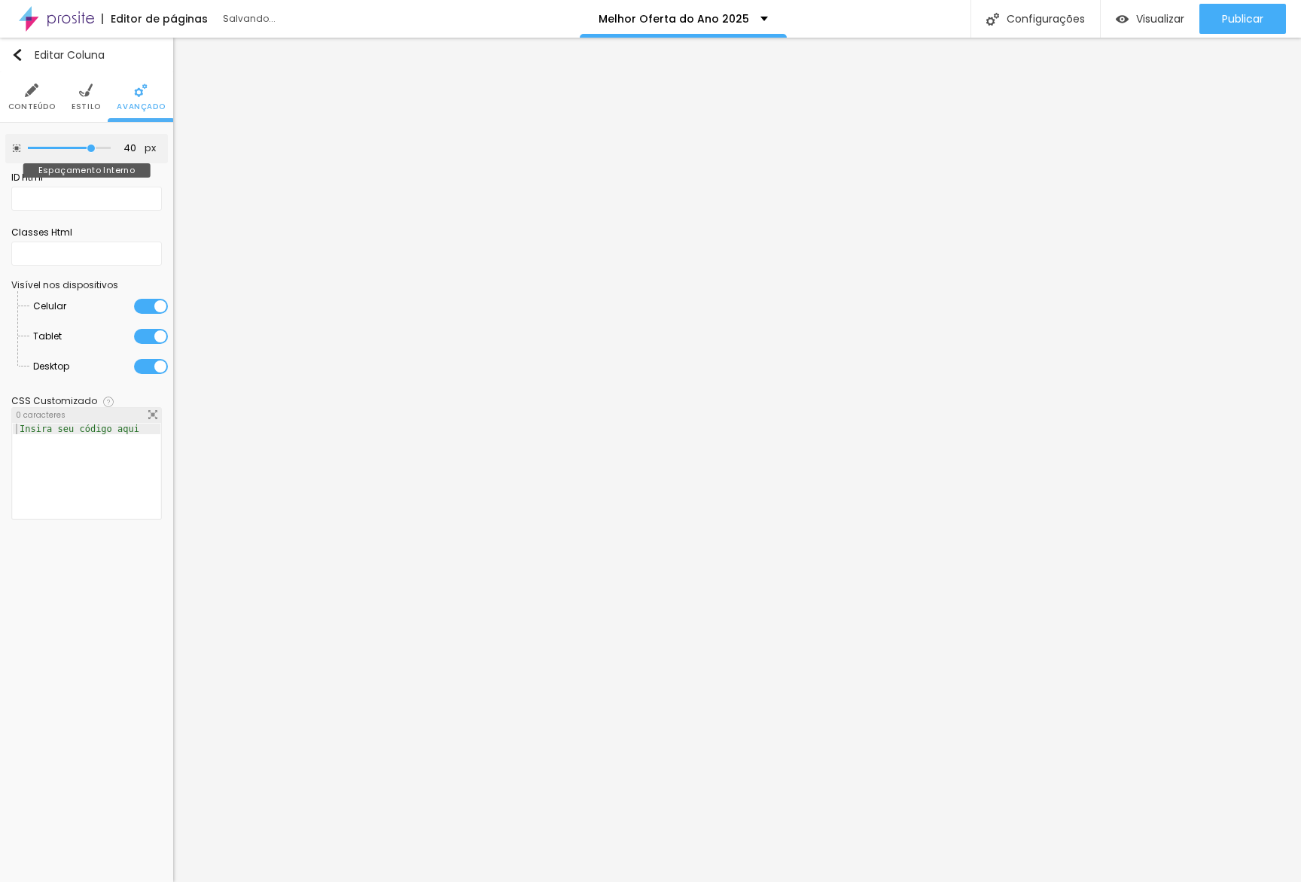
type input "40"
click at [91, 148] on input "range" at bounding box center [69, 149] width 83 height 8
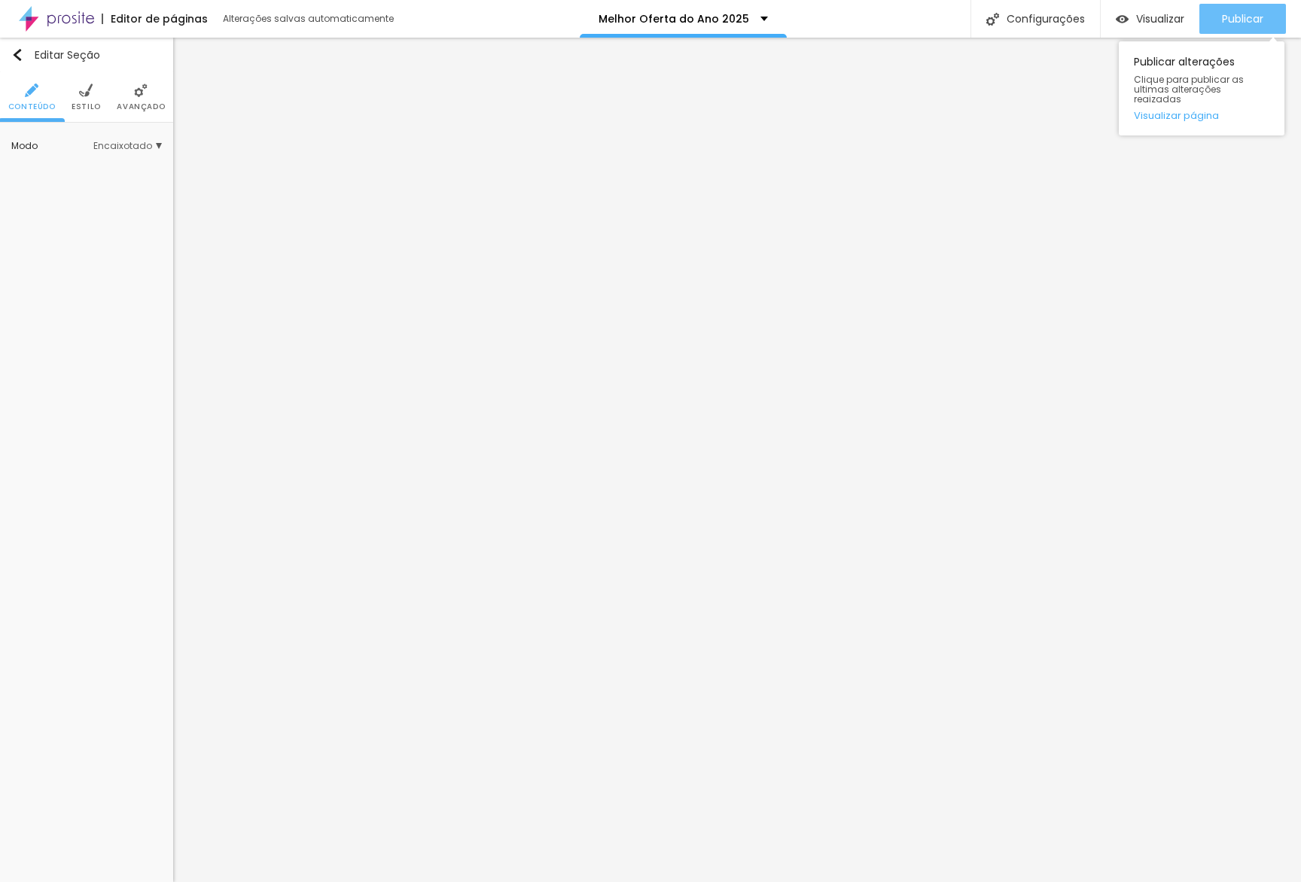
click at [879, 15] on span "Publicar" at bounding box center [1242, 19] width 41 height 12
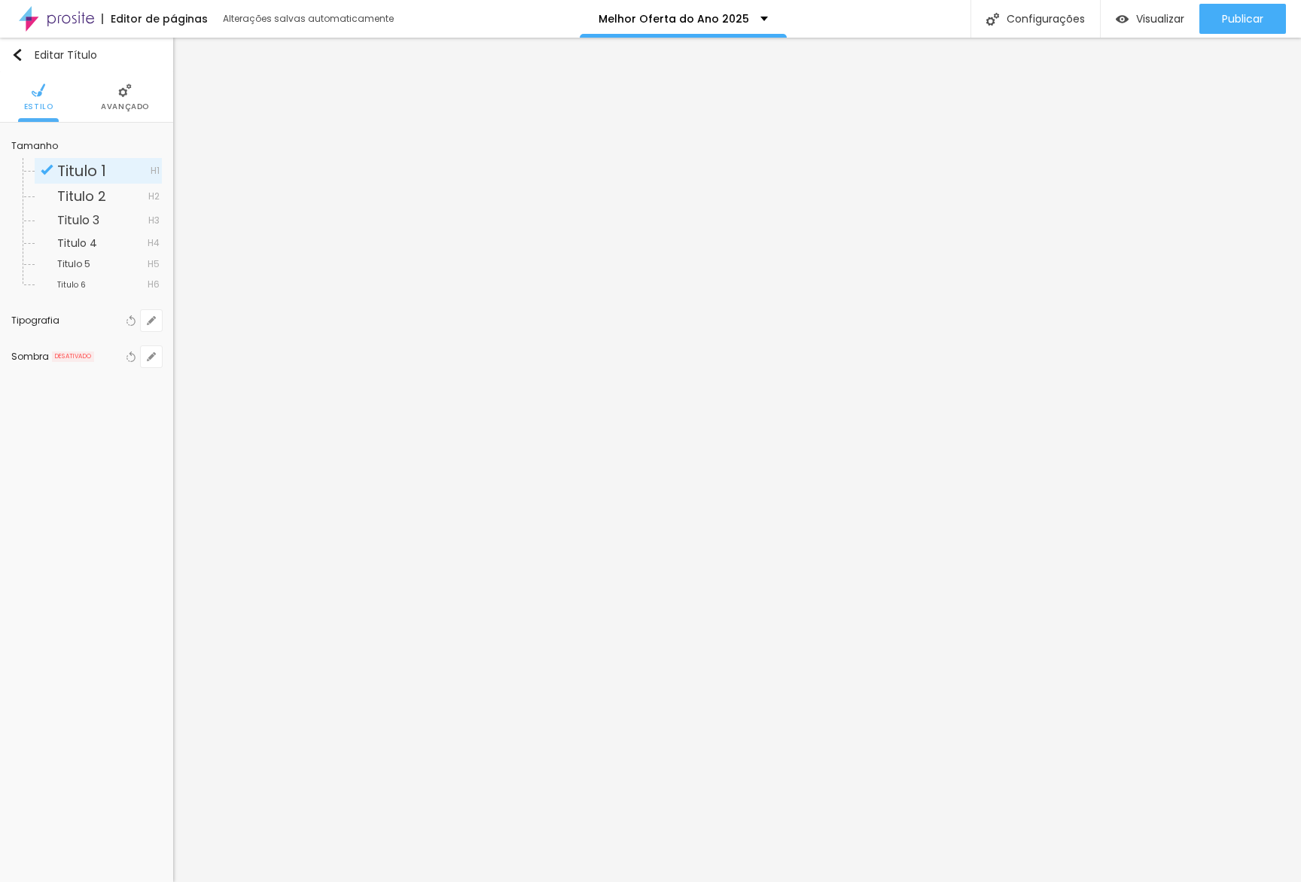
click at [148, 84] on ul "Estilo Avançado" at bounding box center [86, 97] width 173 height 50
click at [128, 103] on span "Avançado" at bounding box center [125, 107] width 48 height 8
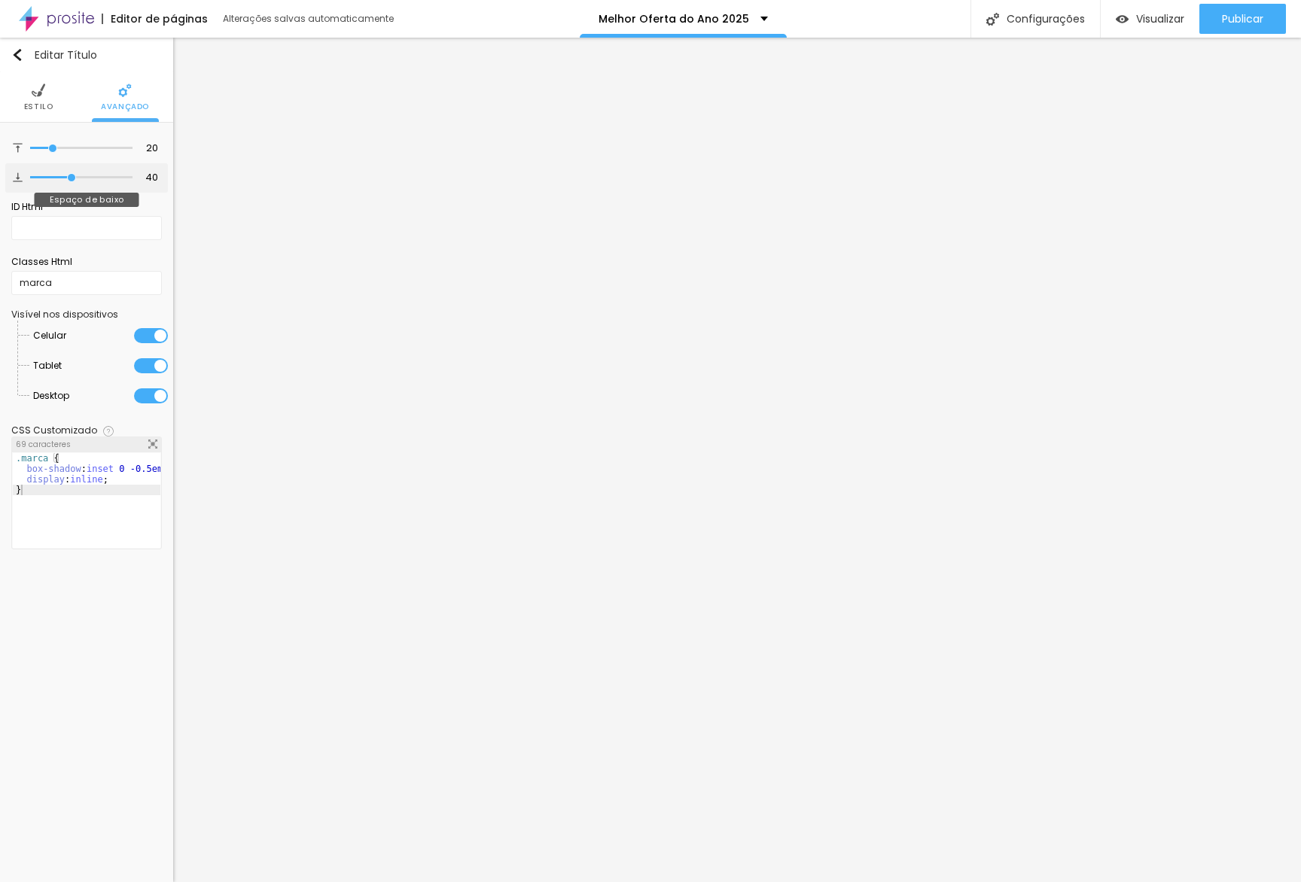
type input "0"
drag, startPoint x: 0, startPoint y: 173, endPoint x: 127, endPoint y: 217, distance: 134.5
click at [0, 173] on div "20 Espaço de cima 0 Espaço de baixo ID Html Classes Html marca Visível nos disp…" at bounding box center [86, 345] width 173 height 445
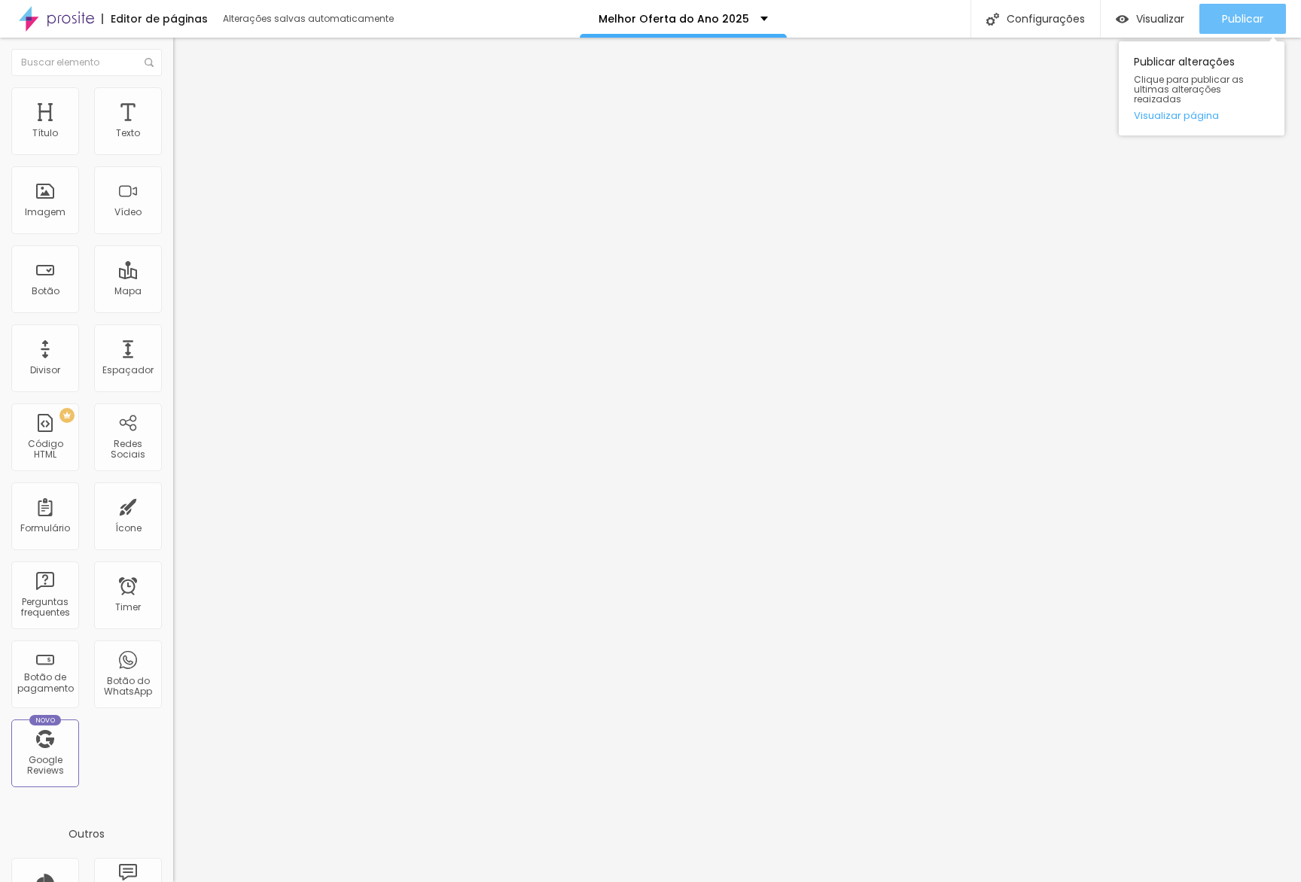
click at [879, 20] on span "Publicar" at bounding box center [1242, 19] width 41 height 12
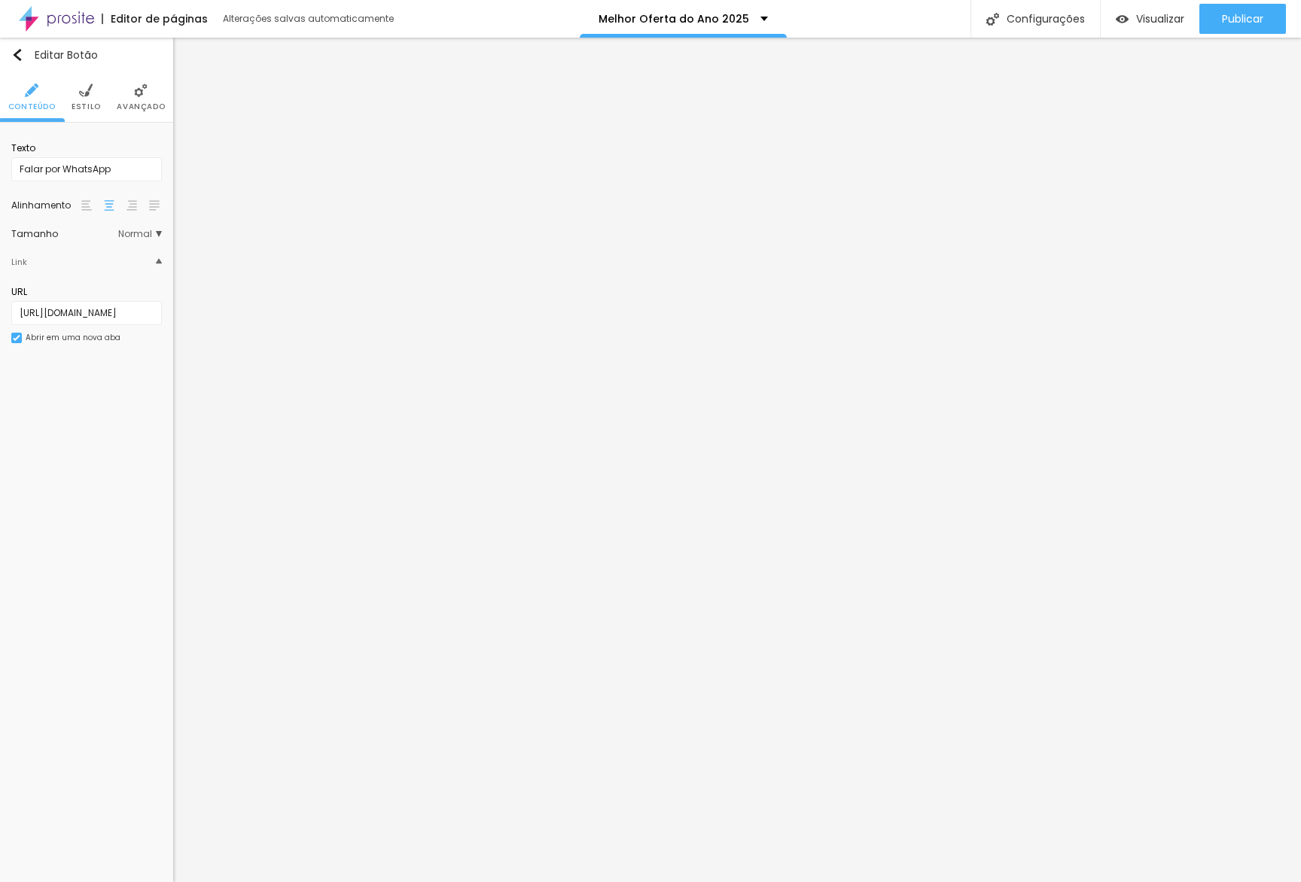
click at [79, 98] on li "Estilo" at bounding box center [86, 97] width 29 height 50
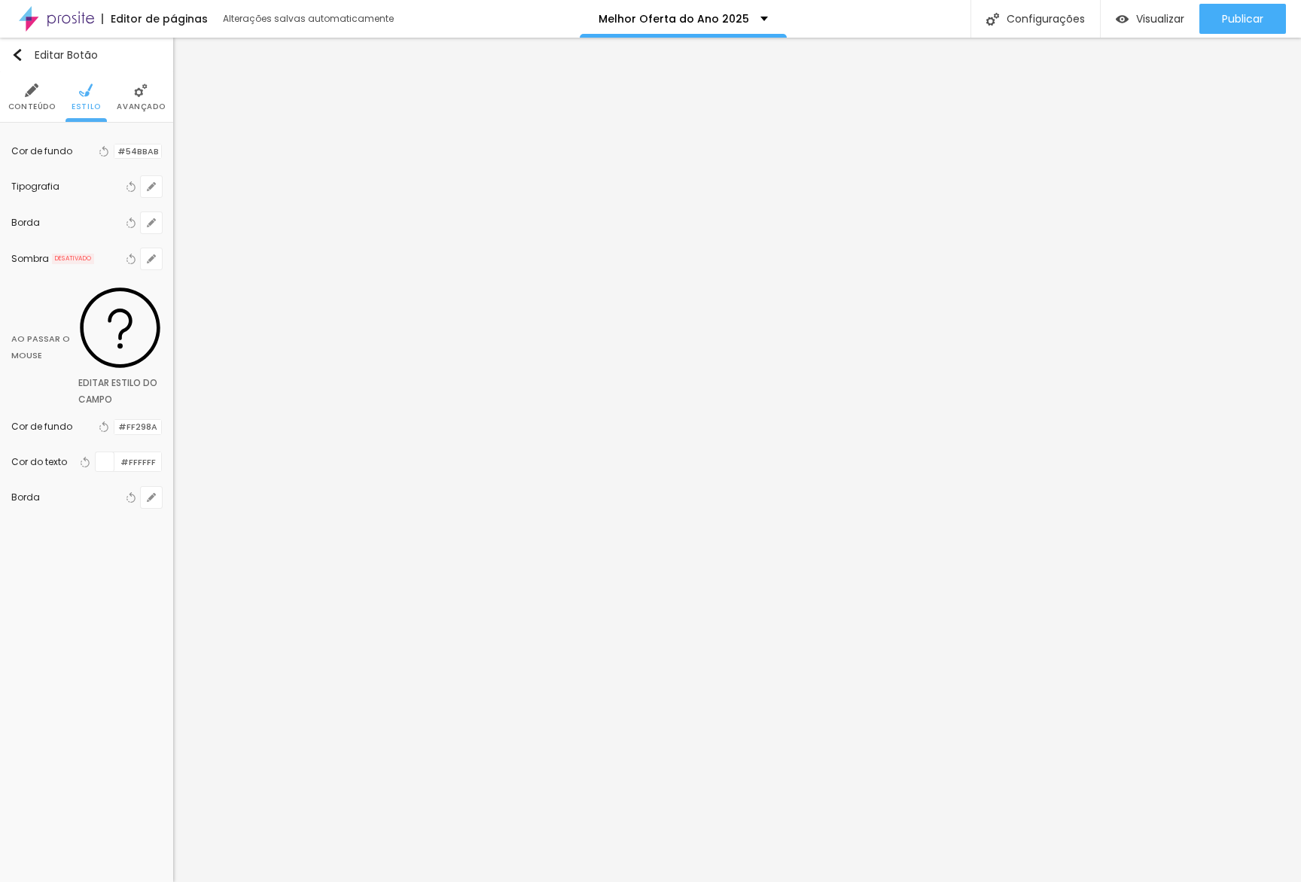
click at [114, 154] on div at bounding box center [114, 152] width 0 height 14
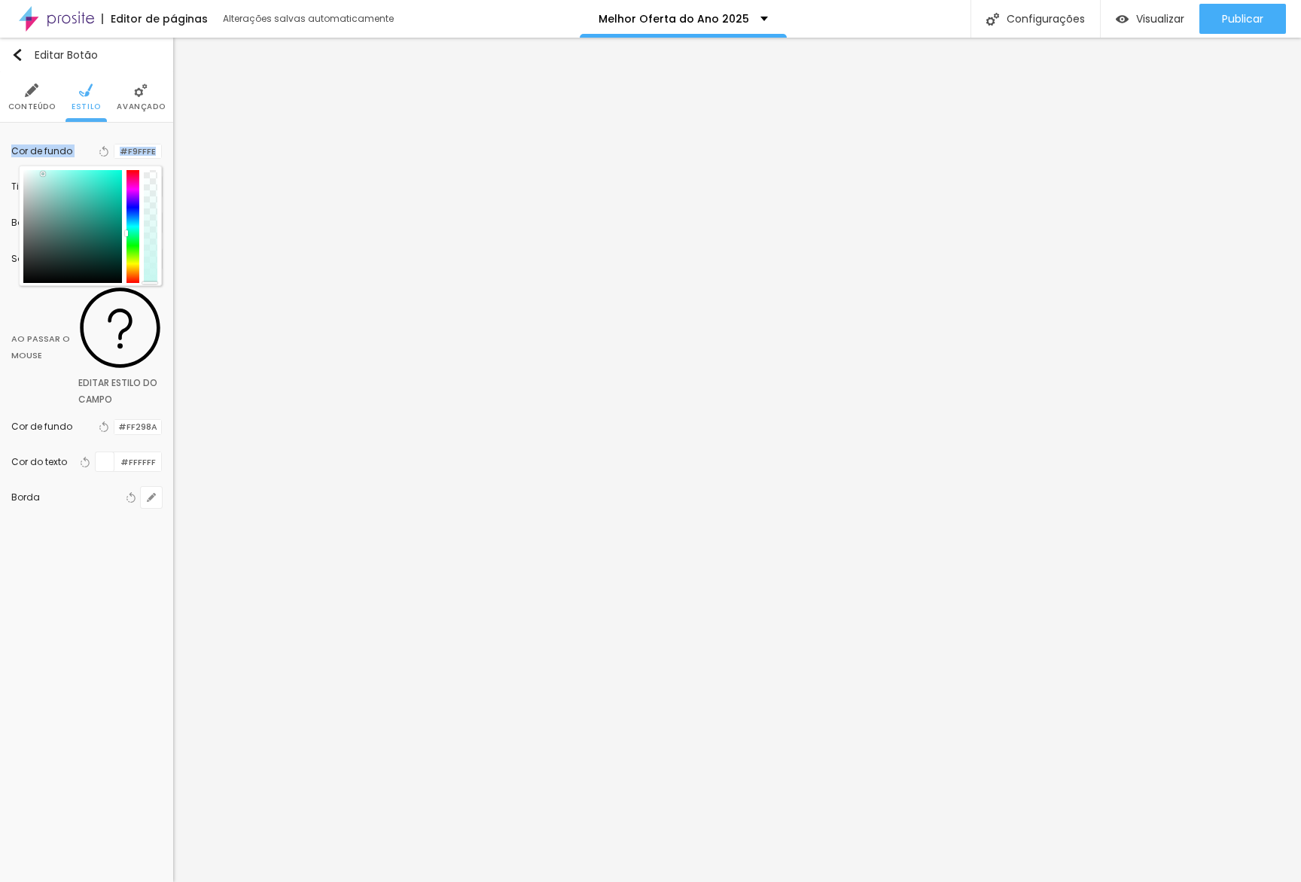
type input "#FFFFFF"
drag, startPoint x: 81, startPoint y: 227, endPoint x: 93, endPoint y: 166, distance: 61.4
click at [20, 151] on div "Cor de fundo Voltar ao padrão #FFFFFF" at bounding box center [86, 152] width 151 height 20
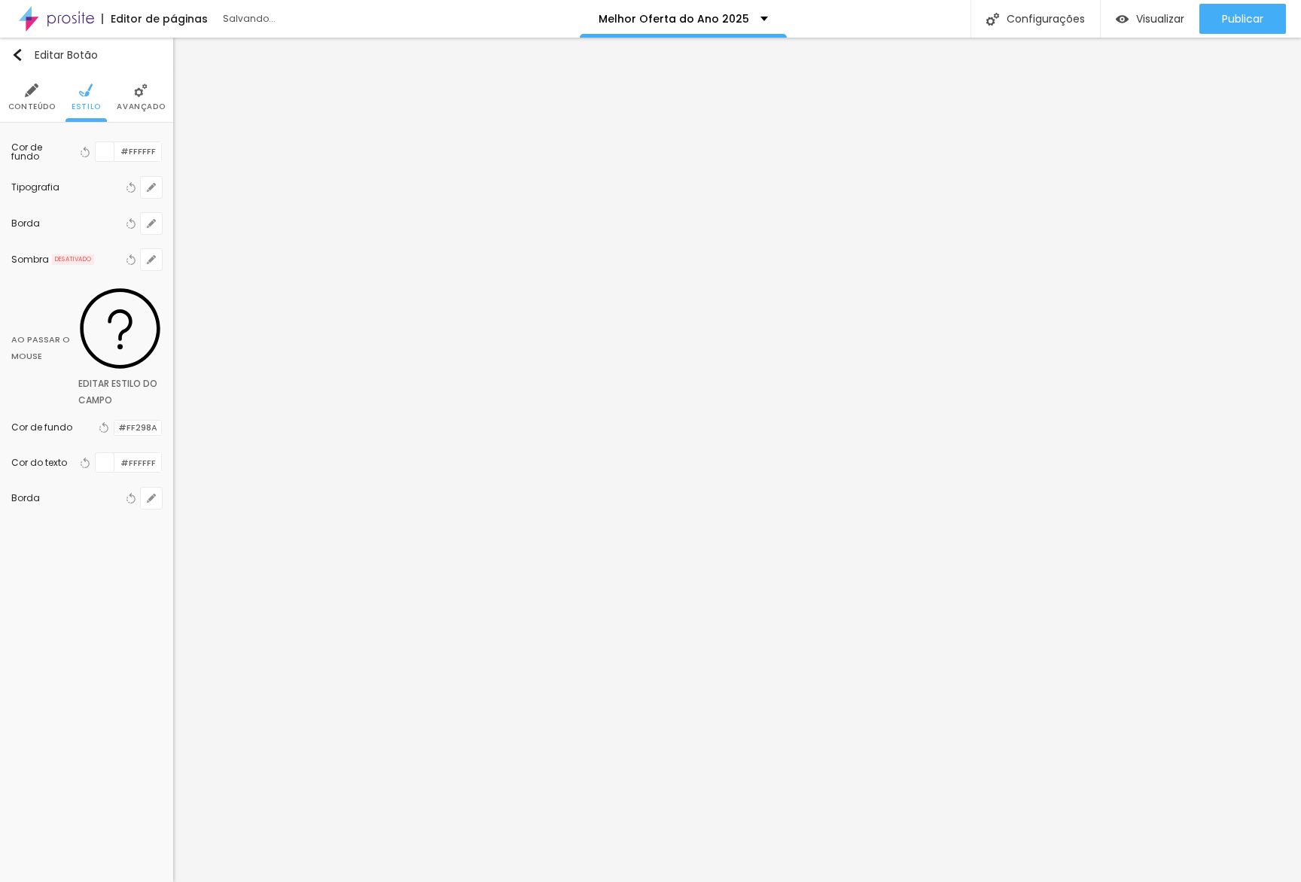
click at [99, 154] on div at bounding box center [105, 151] width 19 height 19
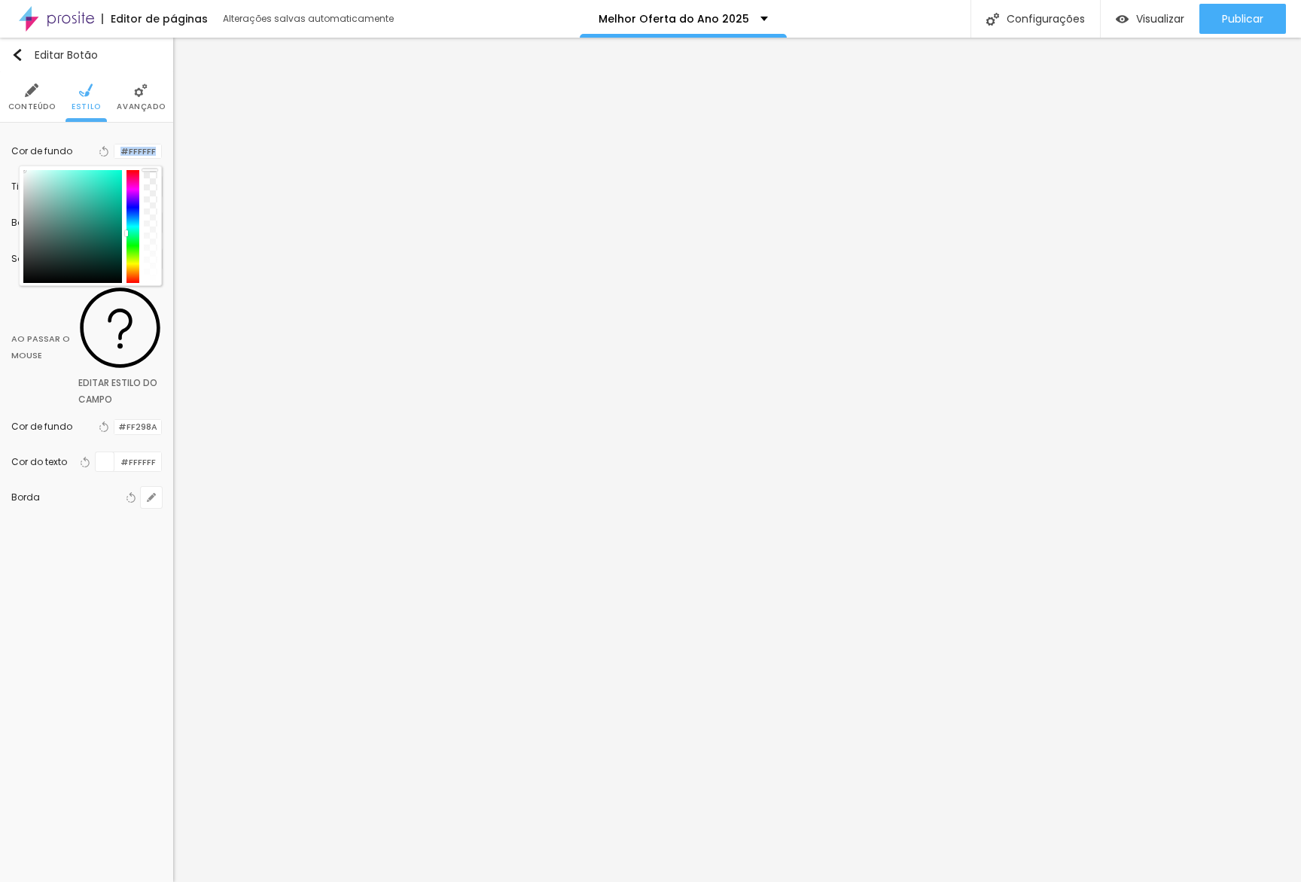
drag, startPoint x: 151, startPoint y: 149, endPoint x: 151, endPoint y: 123, distance: 25.6
click at [151, 123] on div "Cor de fundo Voltar ao padrão #FFFFFF Tipografia Voltar ao padrão Borda Voltar …" at bounding box center [86, 330] width 173 height 415
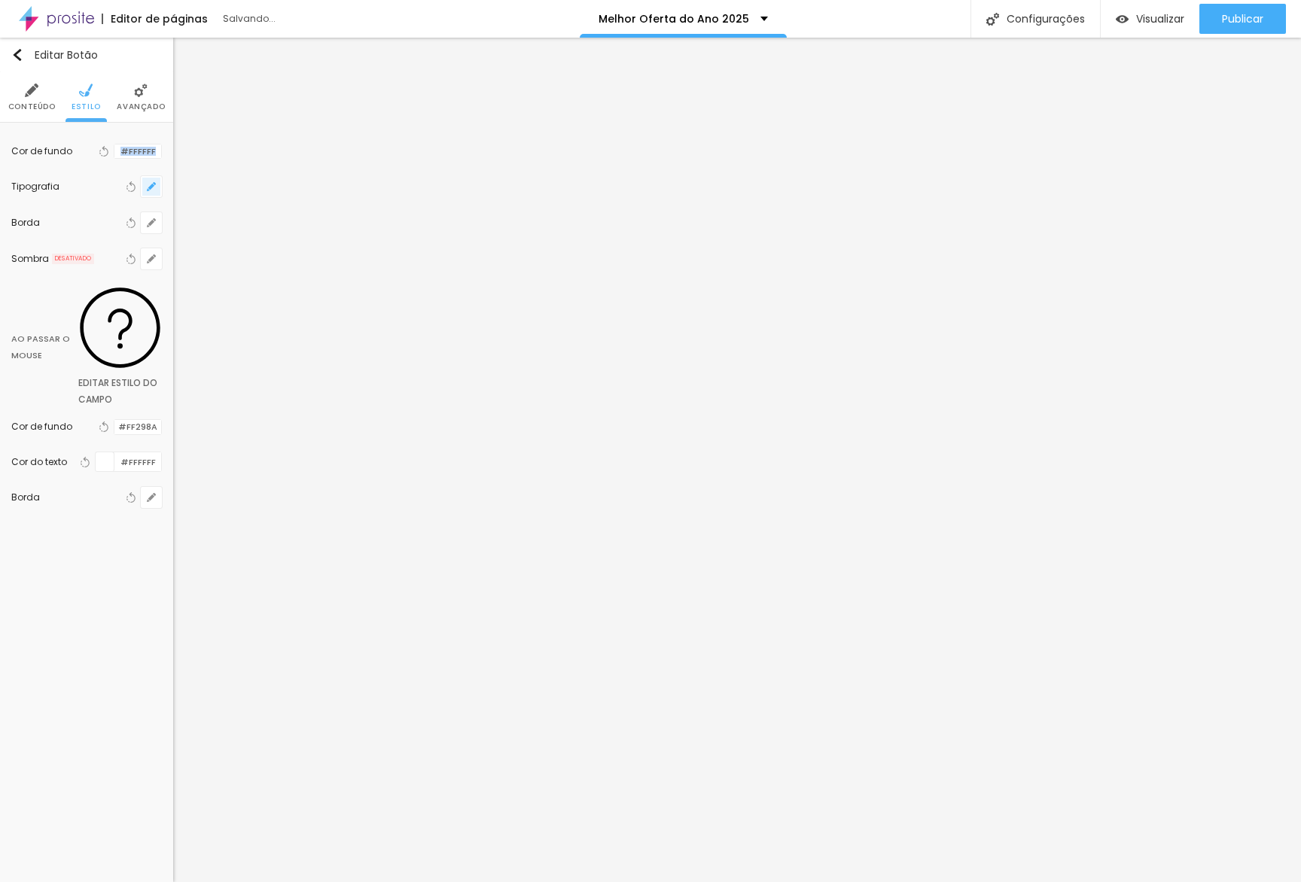
click at [151, 192] on button "button" at bounding box center [151, 186] width 21 height 21
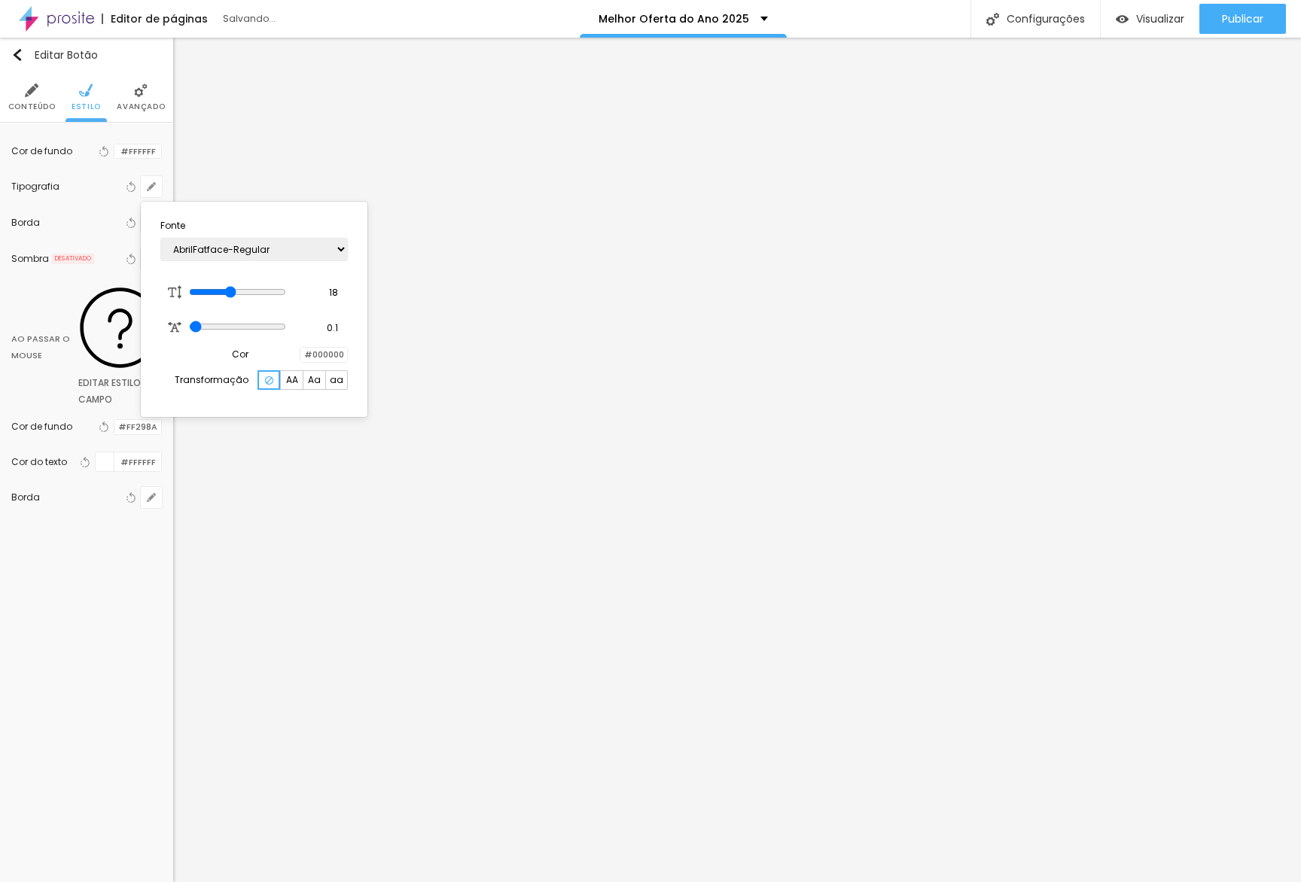
drag, startPoint x: 285, startPoint y: 354, endPoint x: 270, endPoint y: 353, distance: 15.1
click at [300, 354] on div at bounding box center [300, 355] width 0 height 14
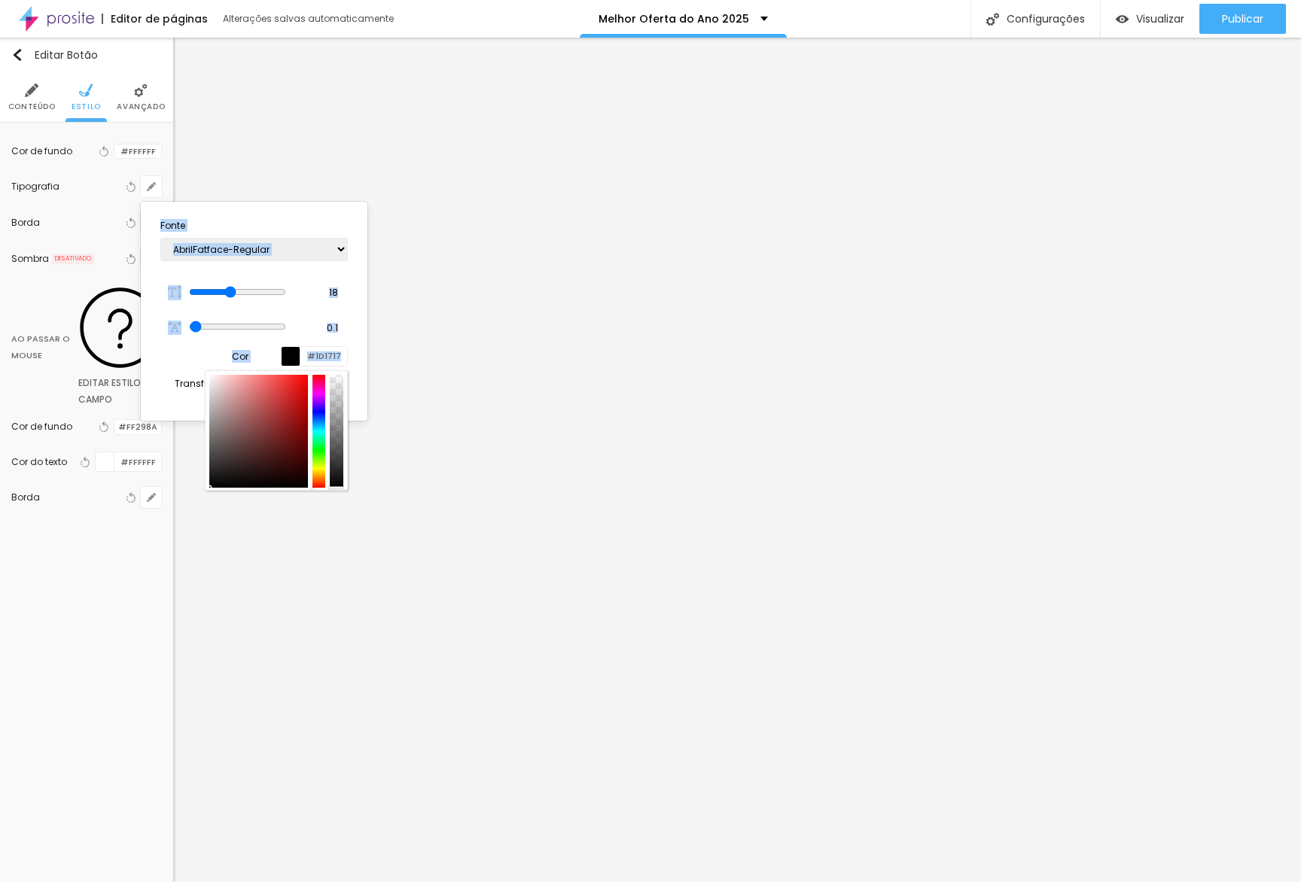
type input "#000000"
drag, startPoint x: 237, startPoint y: 462, endPoint x: 195, endPoint y: 524, distance: 74.8
click at [195, 530] on body "Editor de páginas Alterações salvas automaticamente Melhor Oferta do Ano 2025 C…" at bounding box center [650, 441] width 1301 height 882
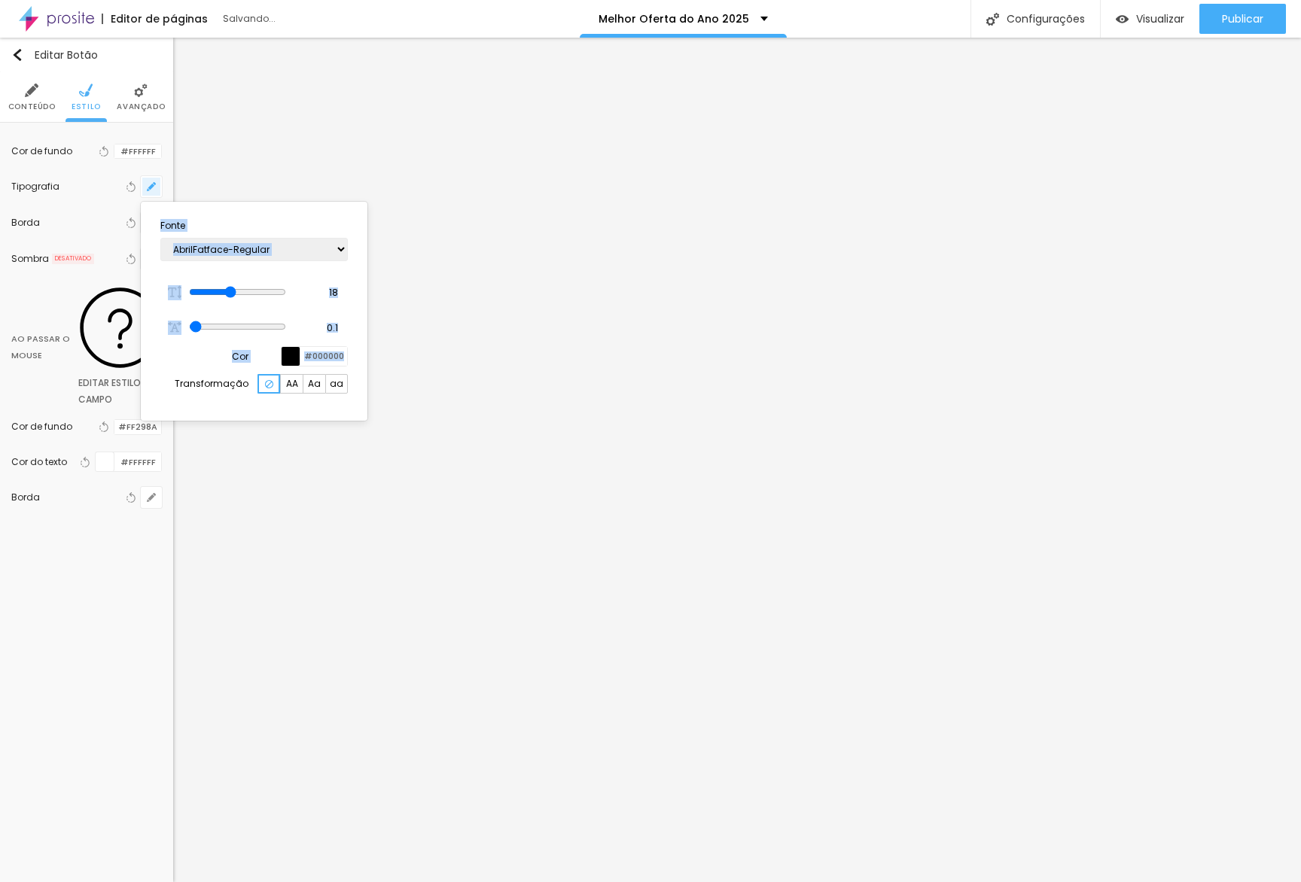
drag, startPoint x: 197, startPoint y: 163, endPoint x: 154, endPoint y: 196, distance: 53.8
click at [196, 164] on div at bounding box center [650, 441] width 1301 height 882
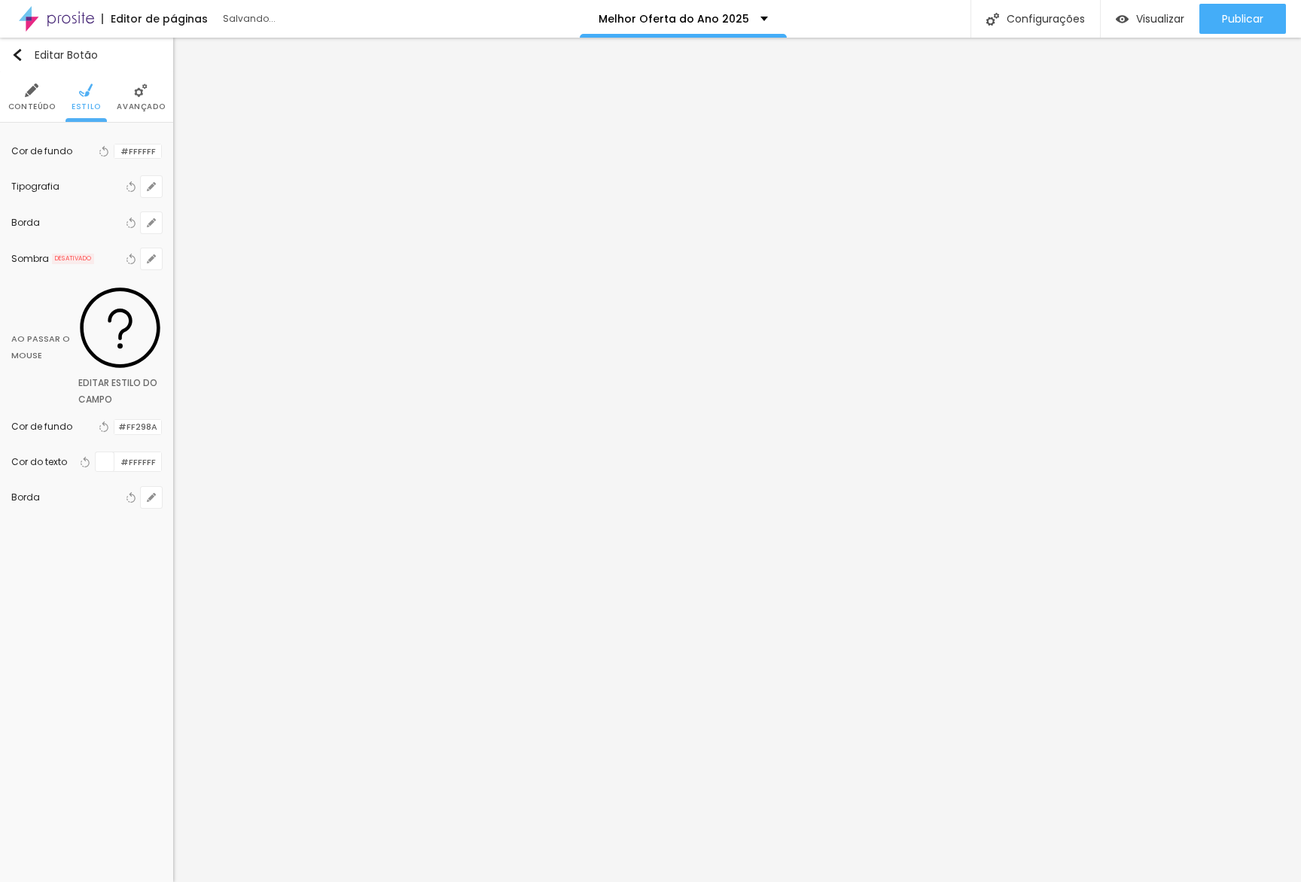
click at [114, 420] on div at bounding box center [114, 427] width 0 height 14
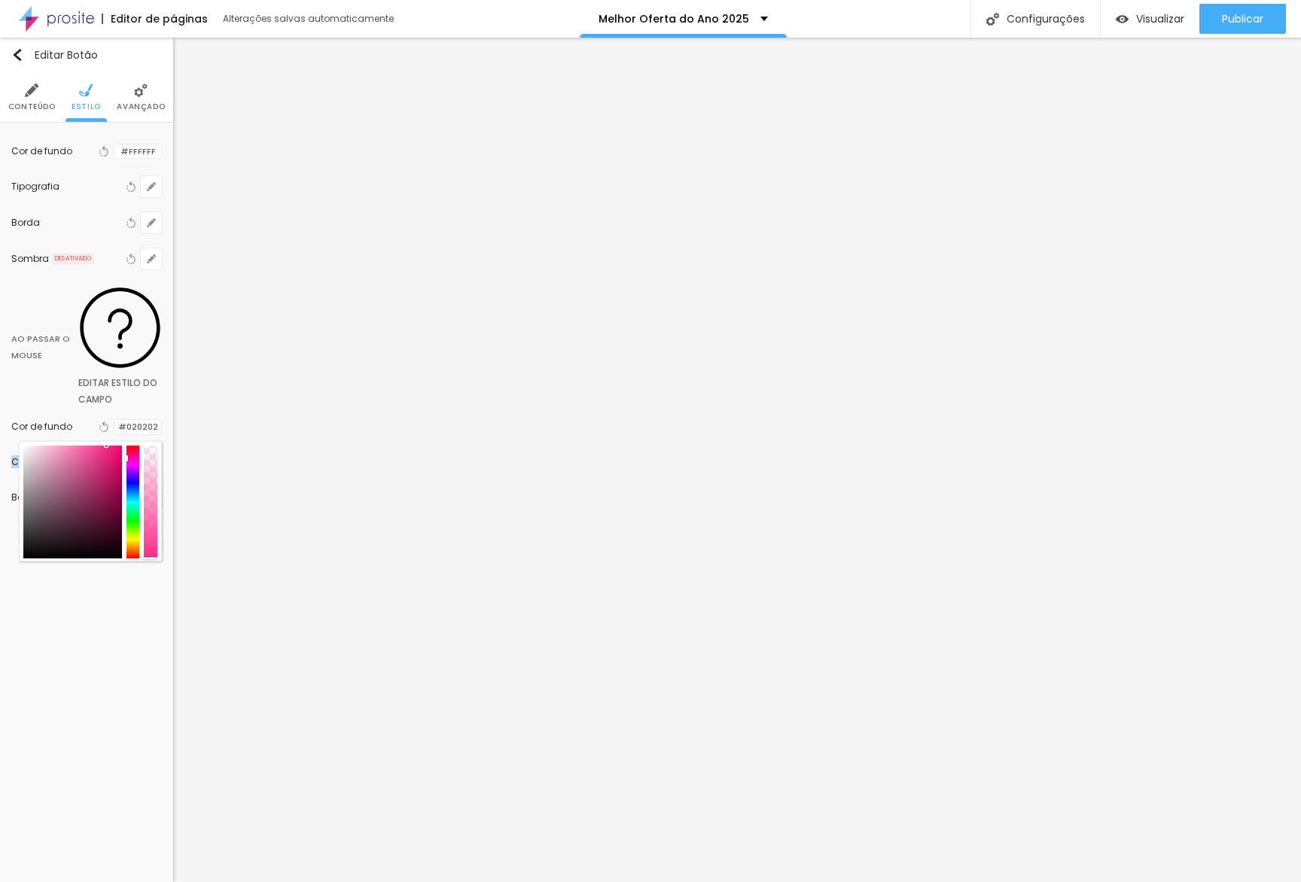
type input "#000000"
drag, startPoint x: 88, startPoint y: 377, endPoint x: 5, endPoint y: 507, distance: 154.1
click at [2, 507] on div "Editar Botão Conteúdo Estilo Avançado Cor de fundo Voltar ao padrão #FFFFFF Tip…" at bounding box center [86, 460] width 173 height 845
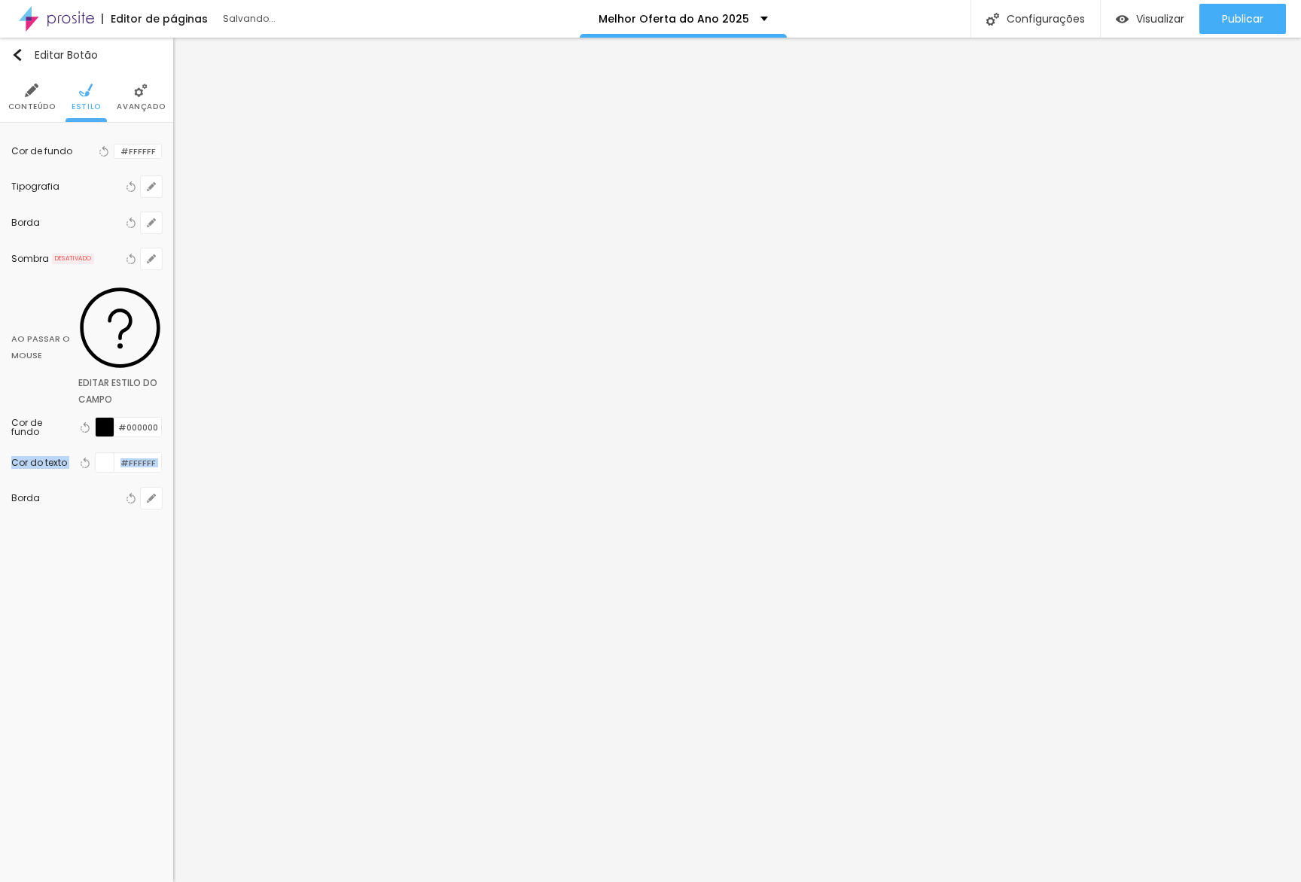
click at [110, 453] on div at bounding box center [105, 462] width 19 height 19
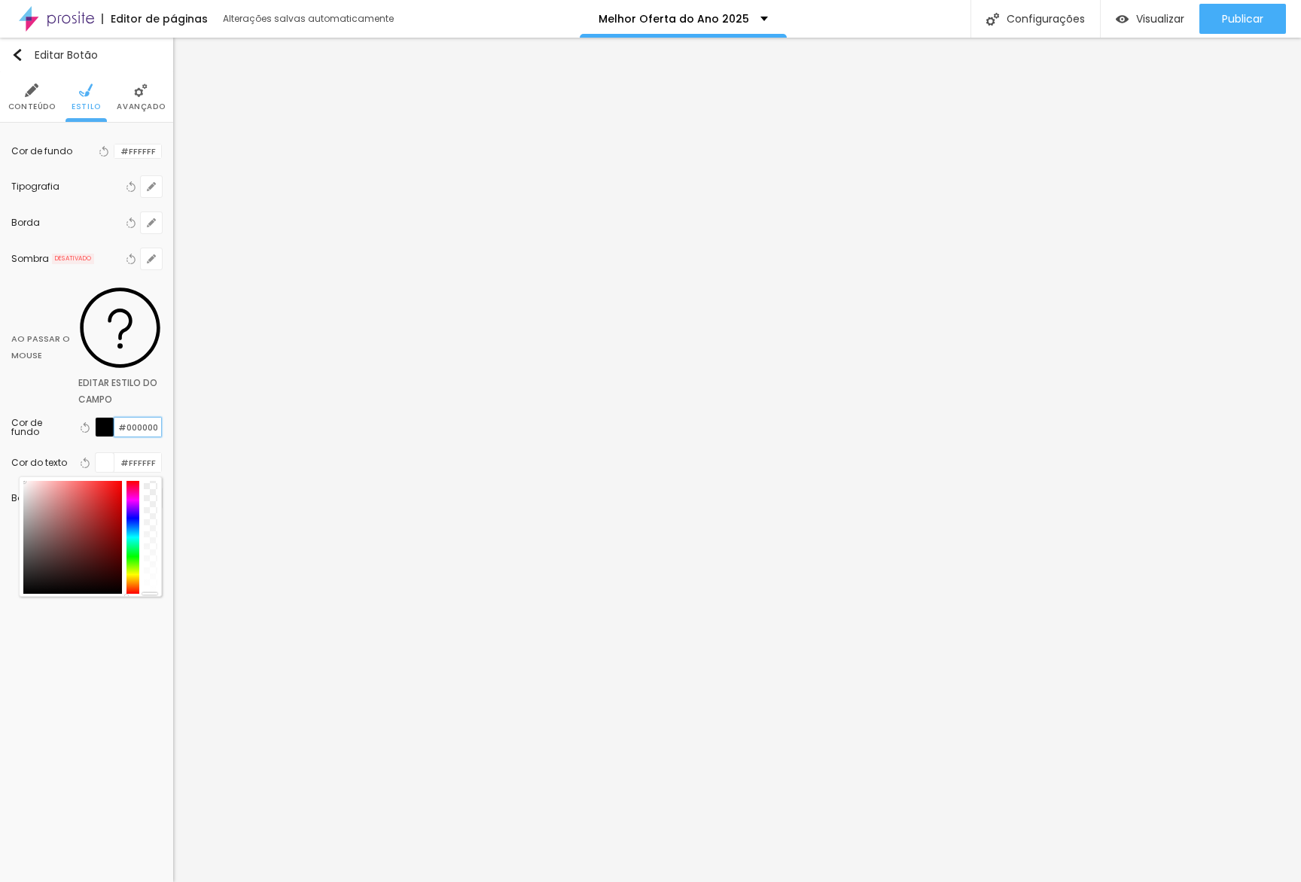
click at [134, 418] on input "#000000" at bounding box center [137, 427] width 47 height 19
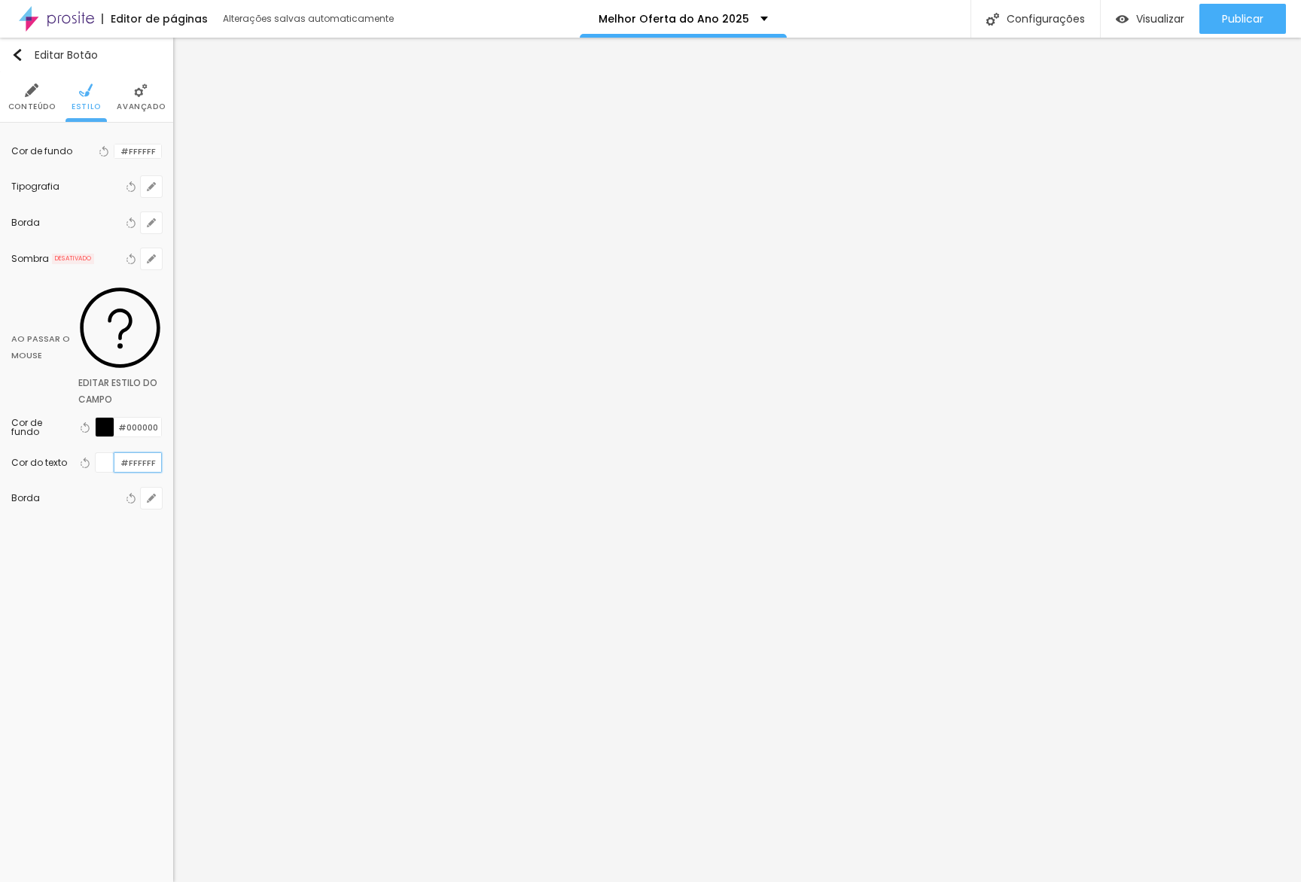
click at [138, 453] on input "#FFFFFF" at bounding box center [137, 462] width 47 height 19
click at [108, 453] on div at bounding box center [105, 462] width 19 height 19
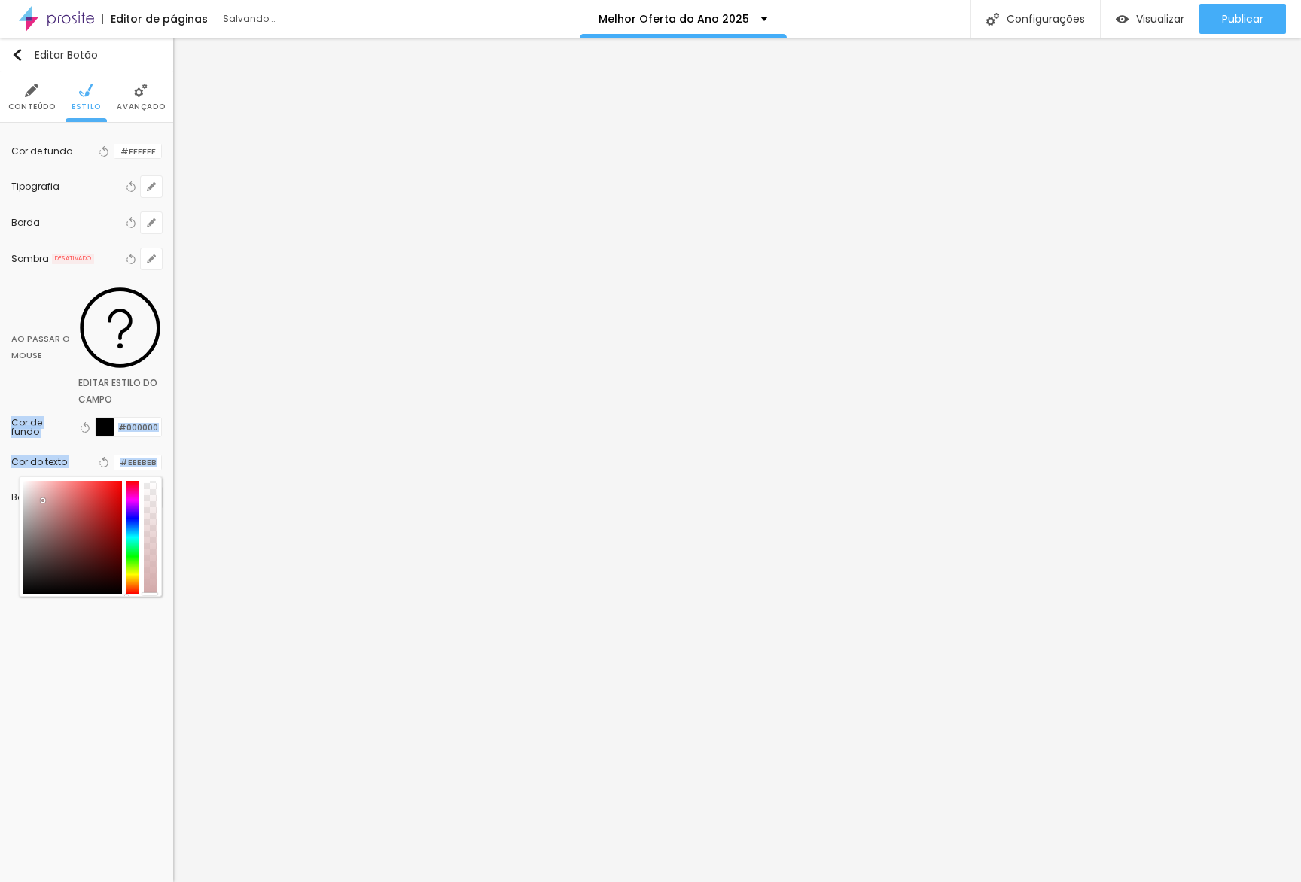
type input "#FFFFFF"
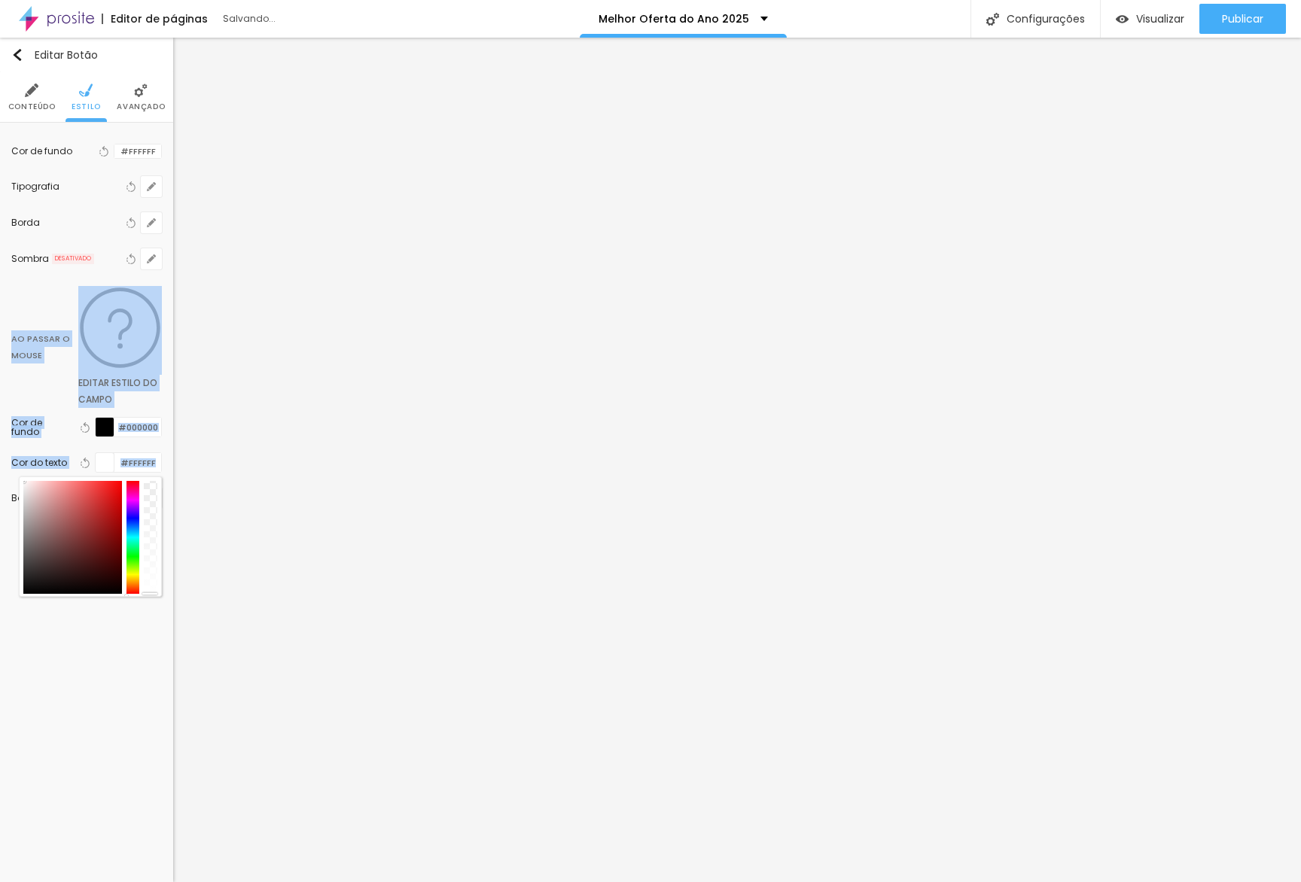
drag, startPoint x: 32, startPoint y: 388, endPoint x: 10, endPoint y: 303, distance: 87.8
click at [4, 303] on div "Cor de fundo Voltar ao padrão #FFFFFF Tipografia Voltar ao padrão Borda Voltar …" at bounding box center [86, 331] width 173 height 416
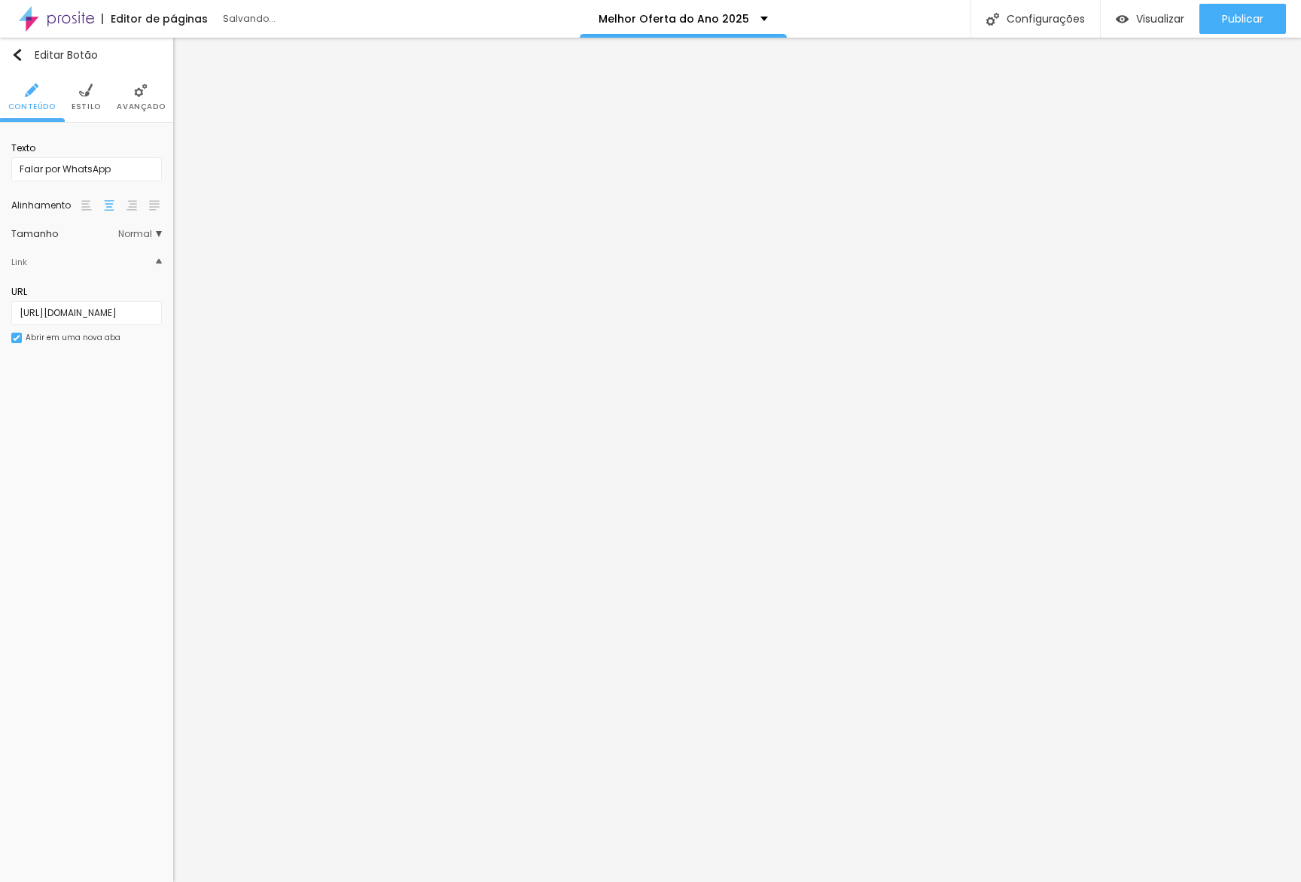
click at [76, 95] on li "Estilo" at bounding box center [86, 97] width 29 height 50
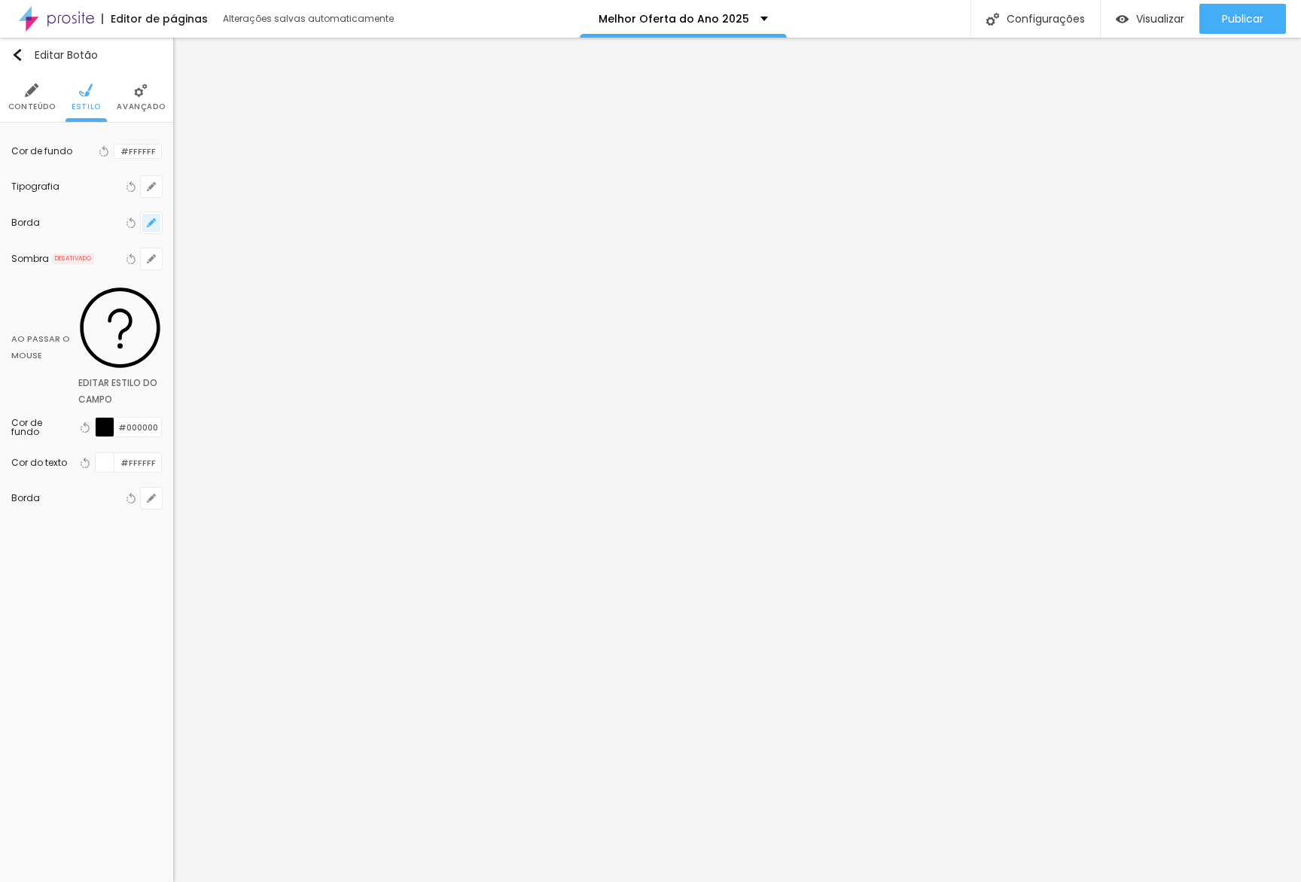
click at [148, 218] on button "button" at bounding box center [151, 222] width 21 height 21
type input "1"
drag, startPoint x: 173, startPoint y: 321, endPoint x: 195, endPoint y: 319, distance: 21.9
type input "1"
click at [195, 319] on input "range" at bounding box center [248, 322] width 179 height 8
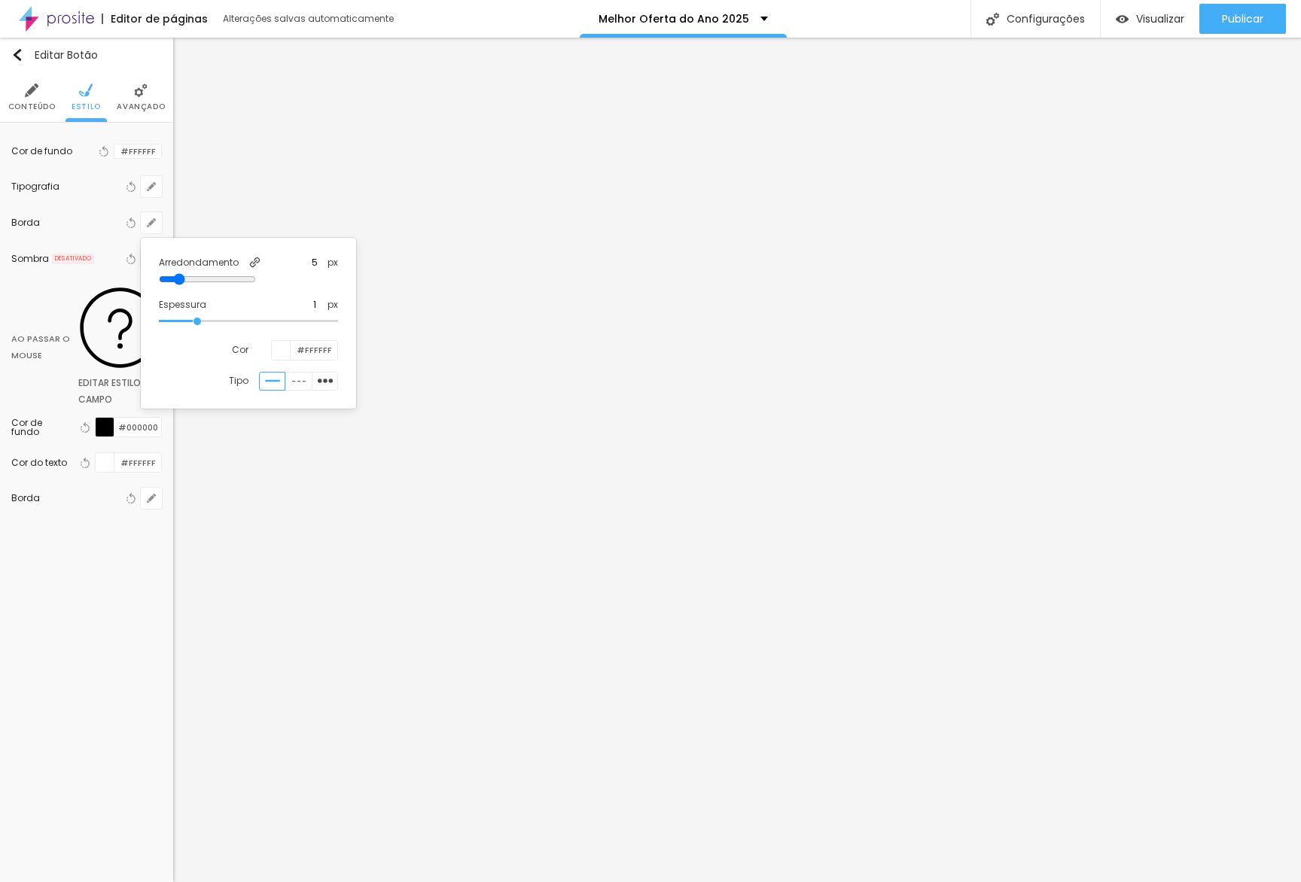
click at [285, 355] on div at bounding box center [281, 350] width 19 height 19
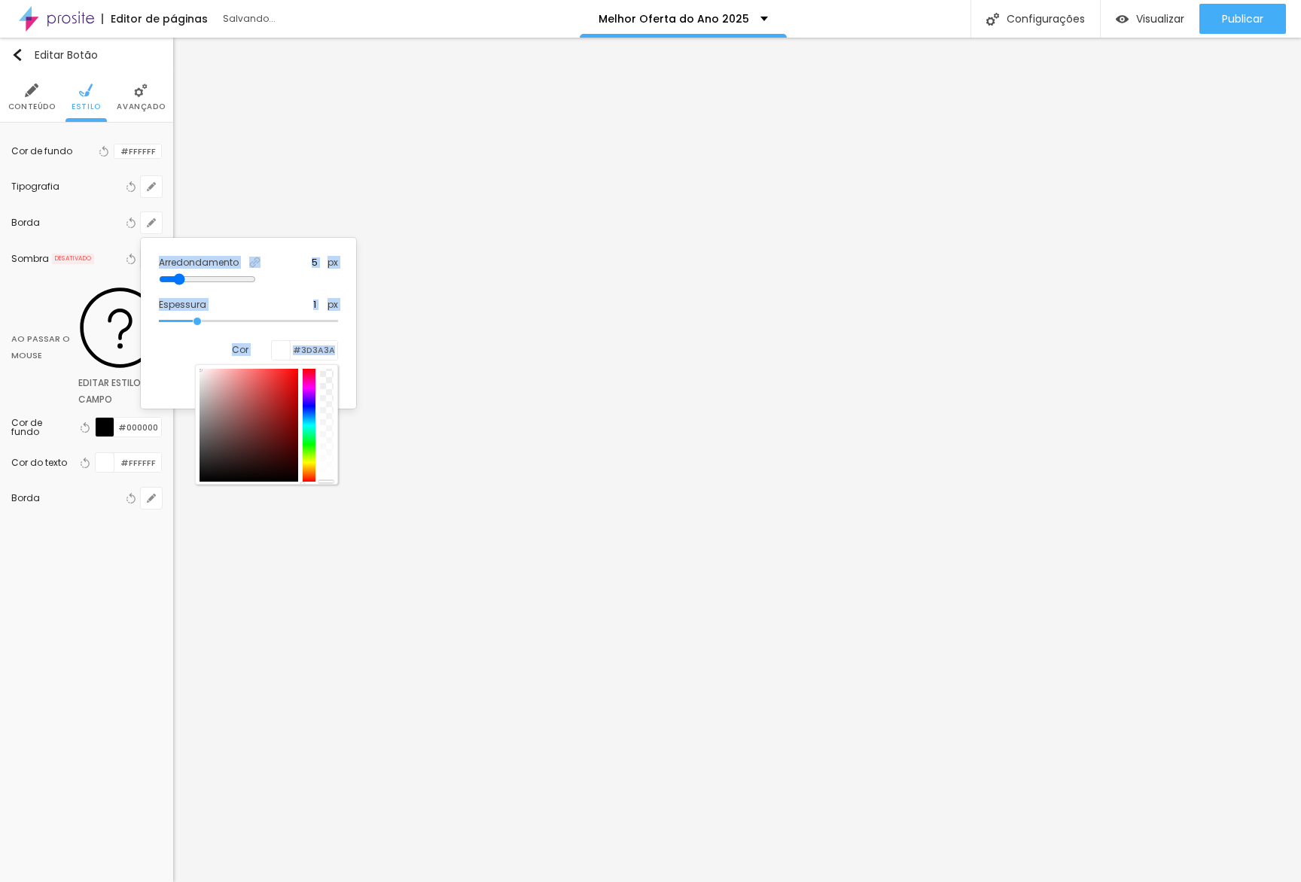
type input "#000000"
drag, startPoint x: 182, startPoint y: 493, endPoint x: 132, endPoint y: 594, distance: 112.8
click at [132, 594] on body "Editor de páginas Salvando... Melhor Oferta do Ano 2025 Configurações Configura…" at bounding box center [650, 441] width 1301 height 882
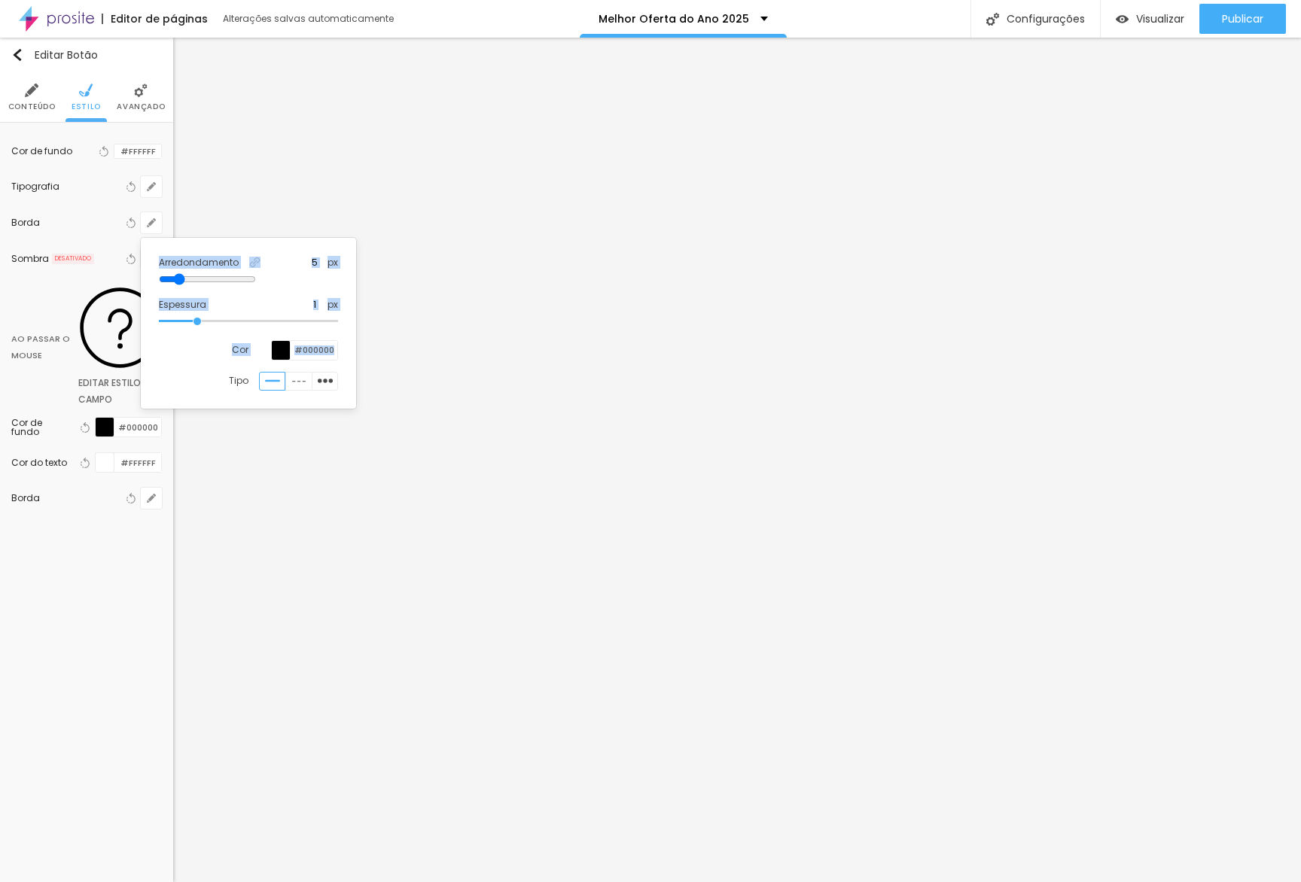
type input "24"
type input "30"
drag, startPoint x: 192, startPoint y: 275, endPoint x: 420, endPoint y: 291, distance: 228.7
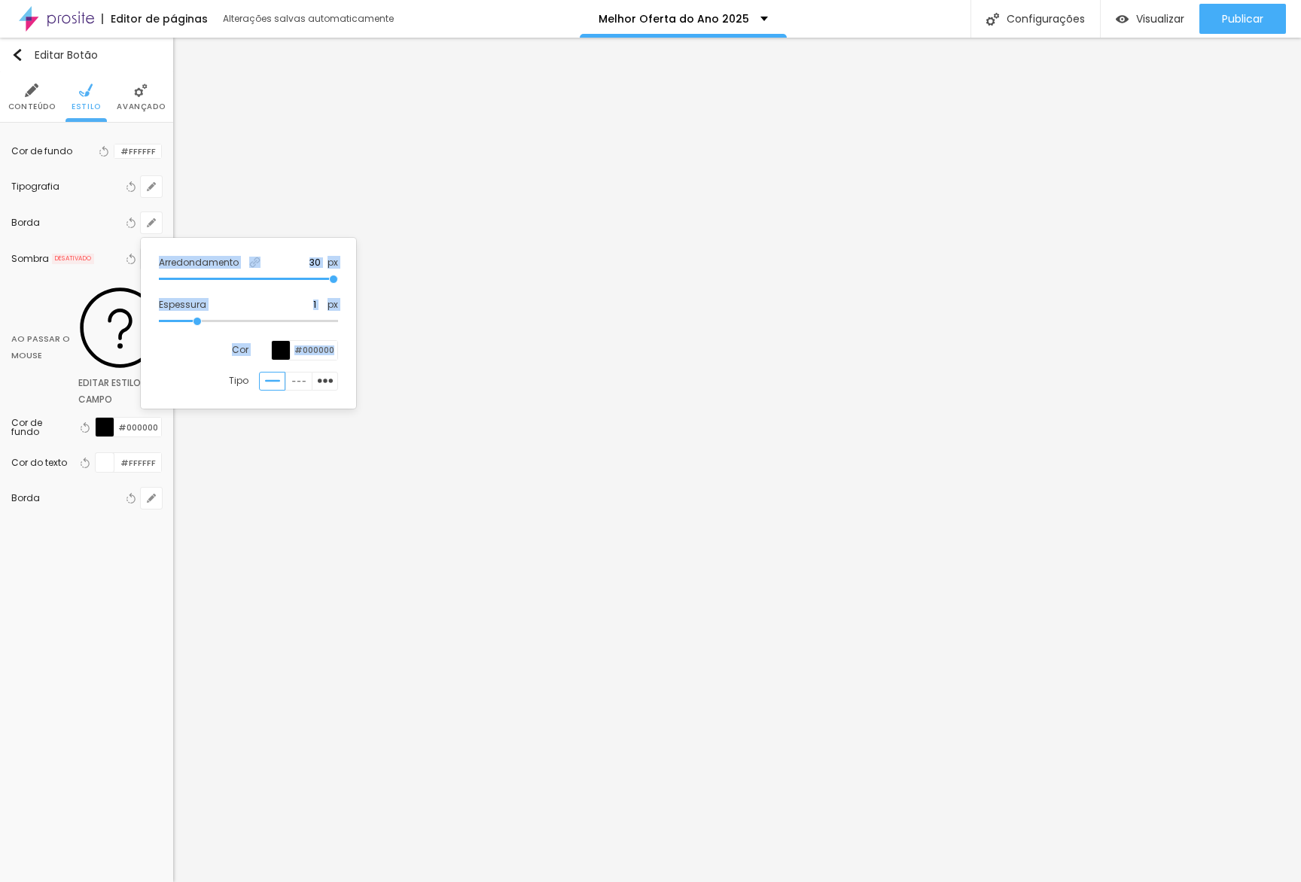
click at [421, 291] on body "Editor de páginas Alterações salvas automaticamente Melhor Oferta do Ano 2025 C…" at bounding box center [650, 441] width 1301 height 882
click at [424, 290] on div at bounding box center [650, 441] width 1301 height 882
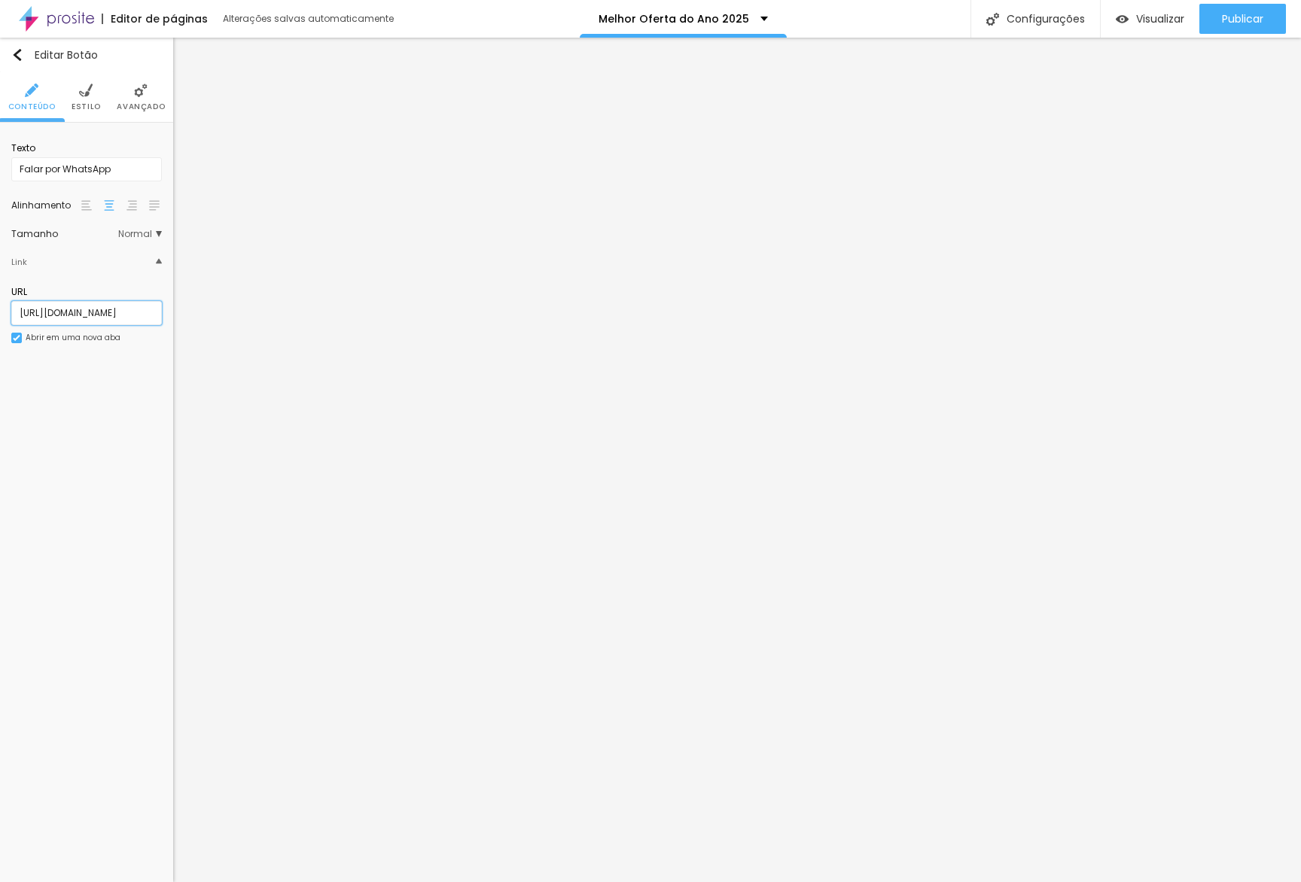
click at [87, 312] on input "[URL][DOMAIN_NAME]" at bounding box center [86, 313] width 151 height 24
type input "#produtos"
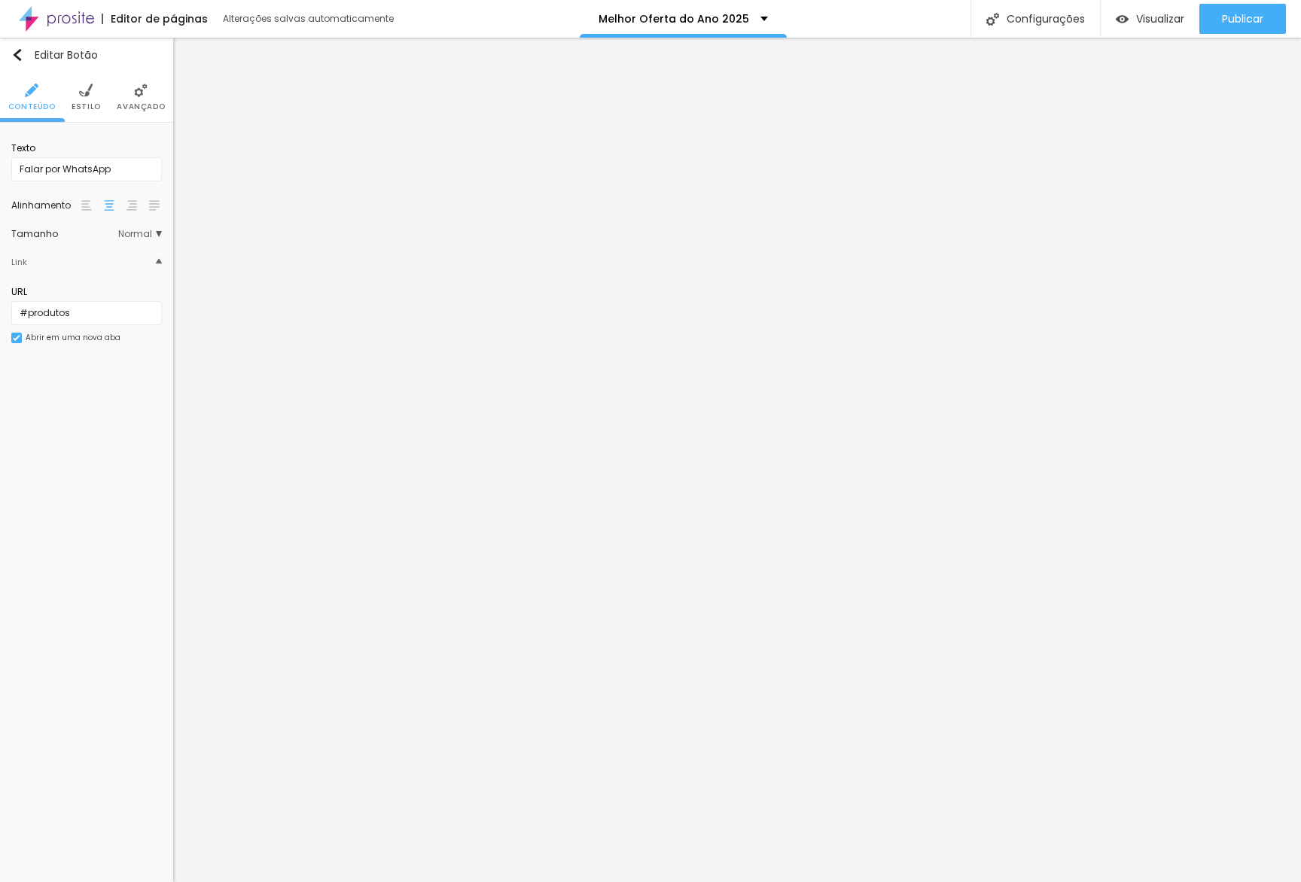
click at [35, 347] on div "URL #produtos Abrir em uma nova aba" at bounding box center [86, 320] width 151 height 84
click at [38, 344] on div "URL #produtos Abrir em uma nova aba" at bounding box center [86, 320] width 151 height 84
click at [45, 340] on div "Abrir em uma nova aba" at bounding box center [73, 338] width 95 height 8
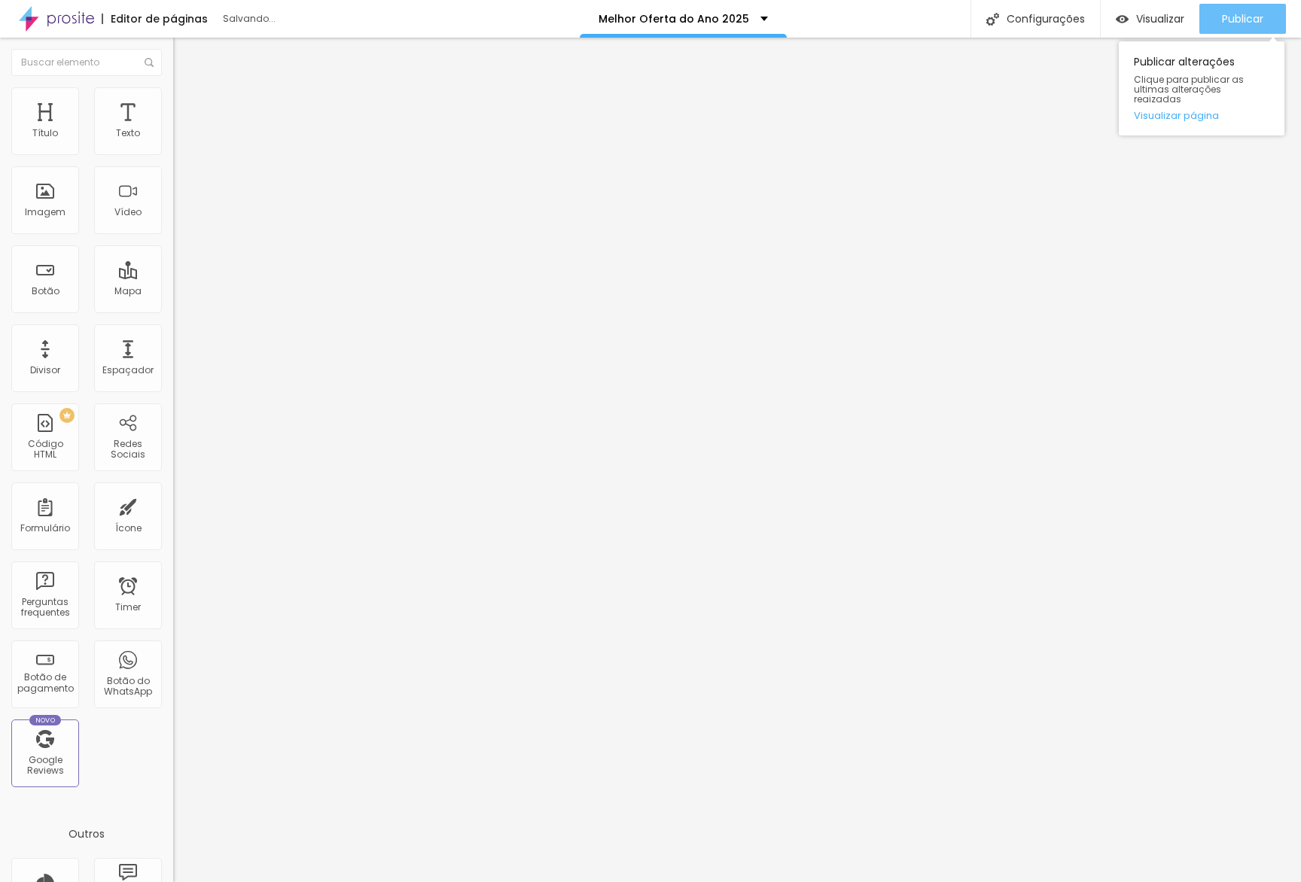
click at [879, 18] on button "Publicar" at bounding box center [1242, 19] width 87 height 30
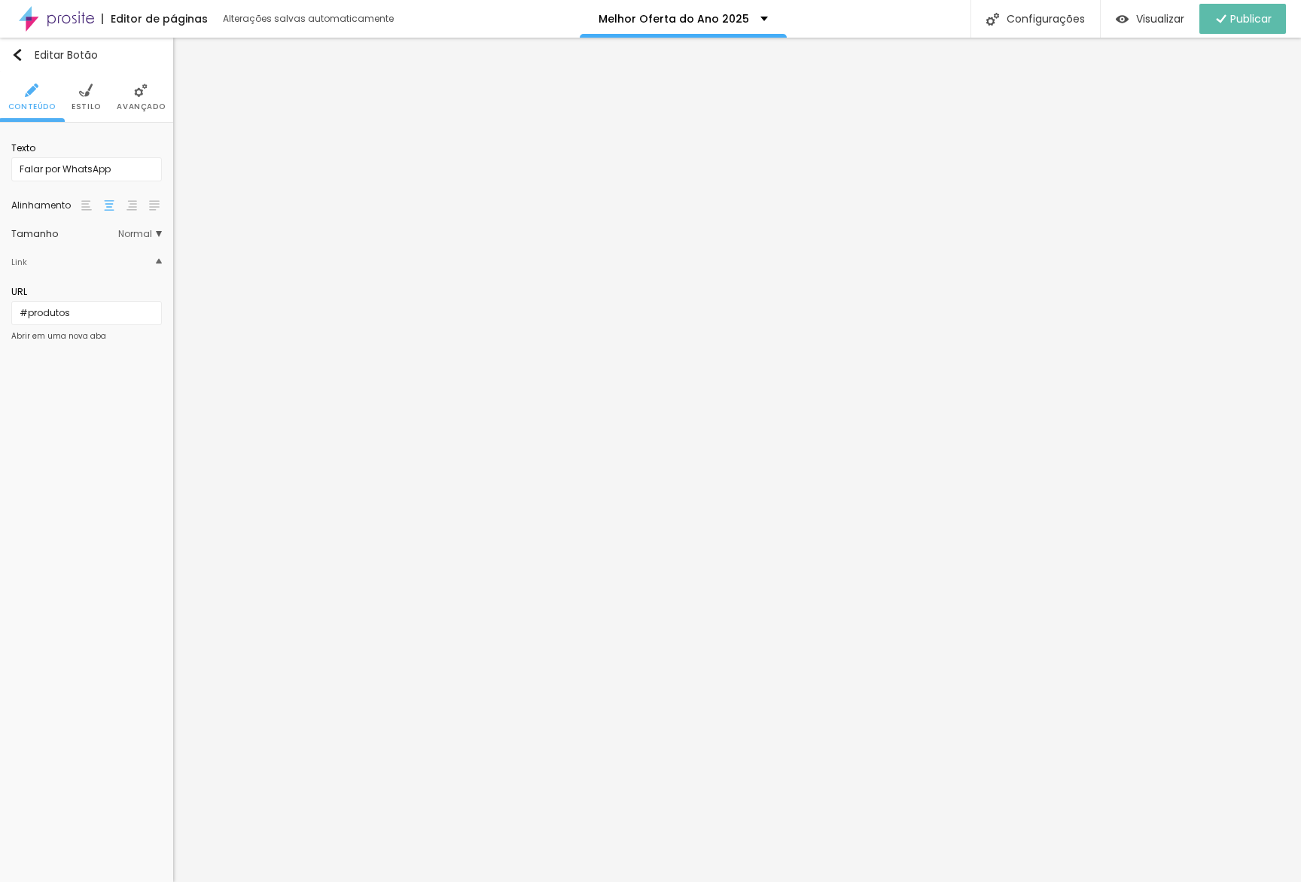
click at [95, 186] on div "Texto Falar por WhatsApp" at bounding box center [86, 161] width 151 height 55
click at [102, 171] on input "Falar por WhatsApp" at bounding box center [86, 169] width 151 height 24
type input "Saiba mais"
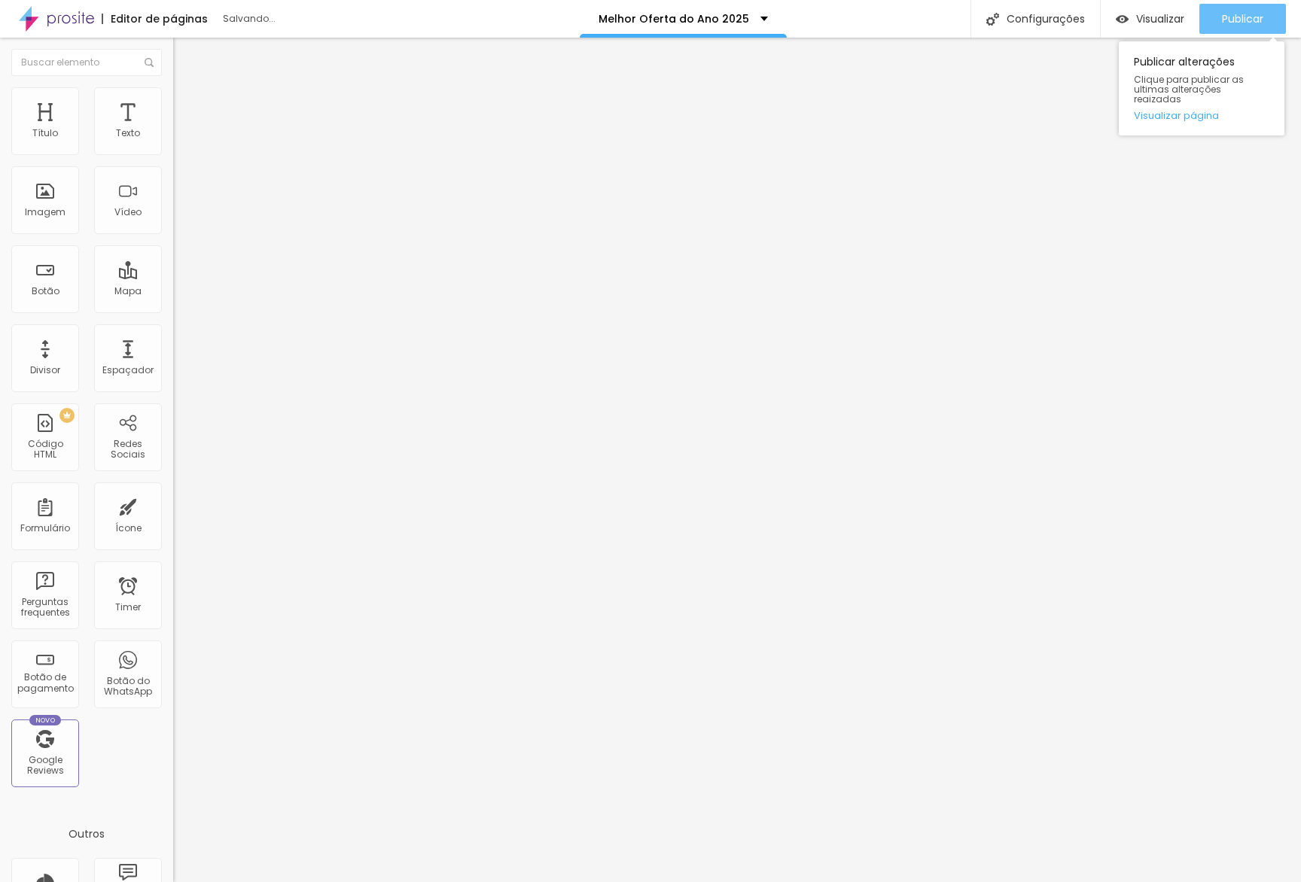
click at [879, 9] on div "Publicar" at bounding box center [1242, 19] width 41 height 30
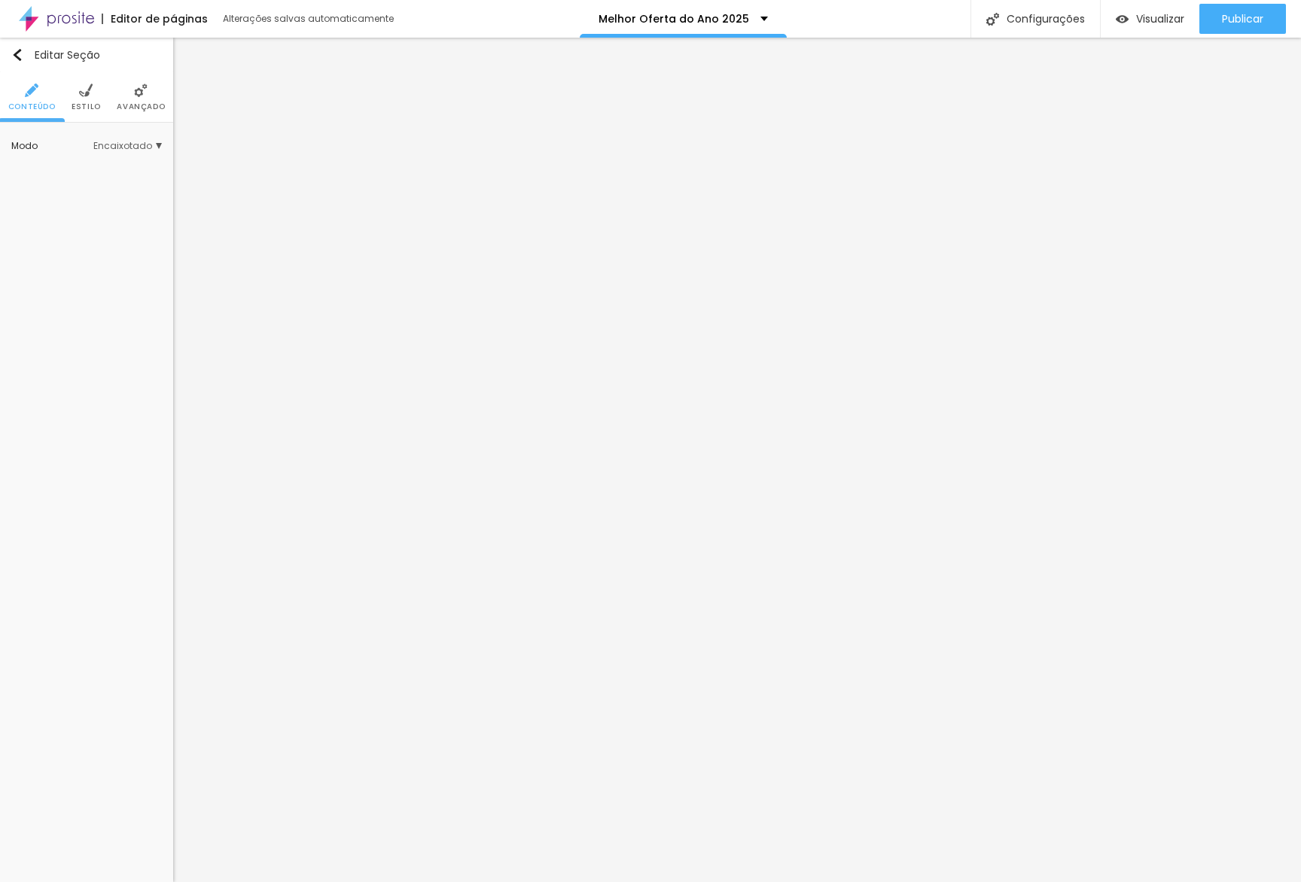
click at [158, 133] on div "Modo Encaixotado Encaixotado Completo" at bounding box center [86, 146] width 173 height 47
click at [145, 108] on span "Avançado" at bounding box center [141, 107] width 48 height 8
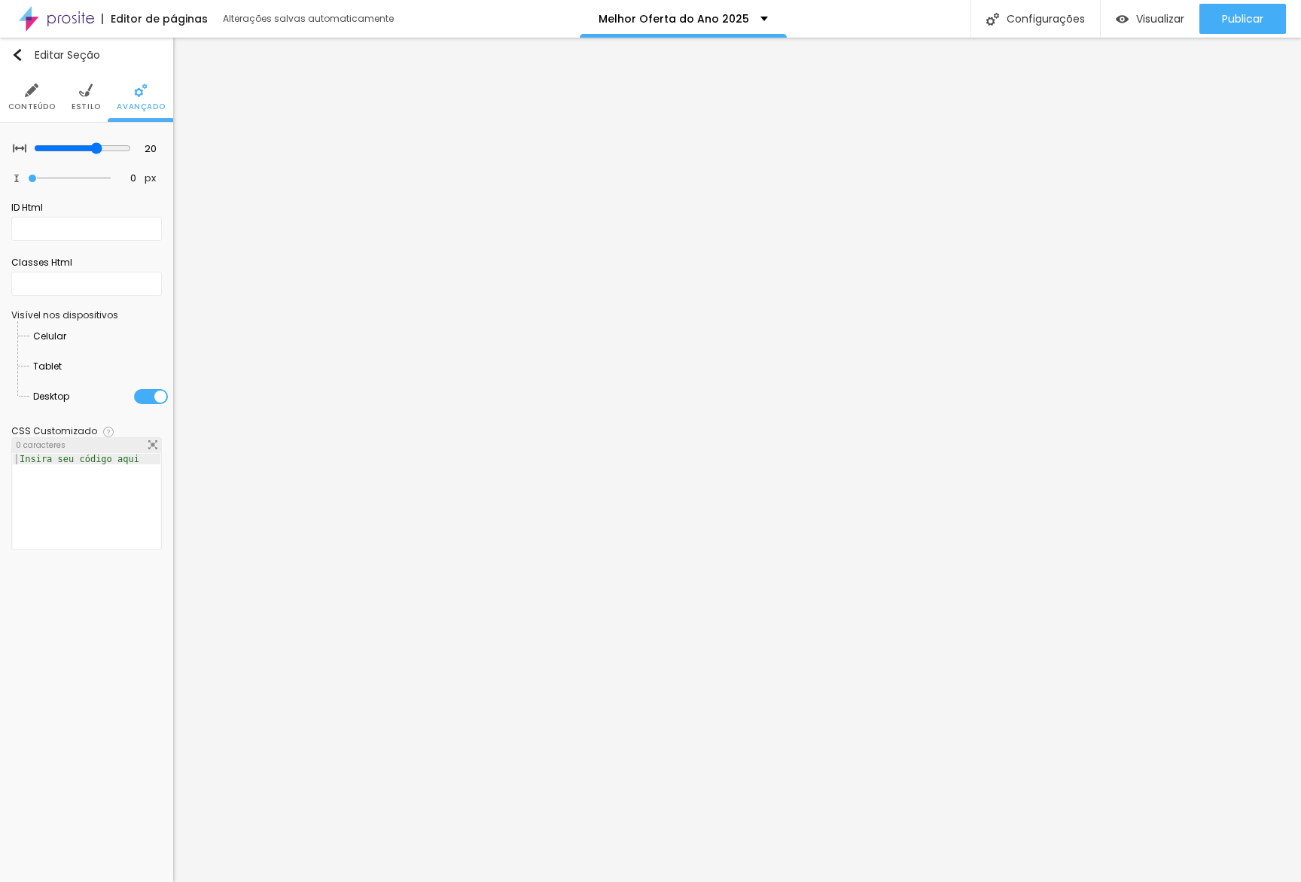
click at [159, 354] on li "Tablet" at bounding box center [100, 367] width 135 height 30
click at [66, 337] on div at bounding box center [66, 337] width 0 height 0
click at [62, 367] on div at bounding box center [62, 367] width 0 height 0
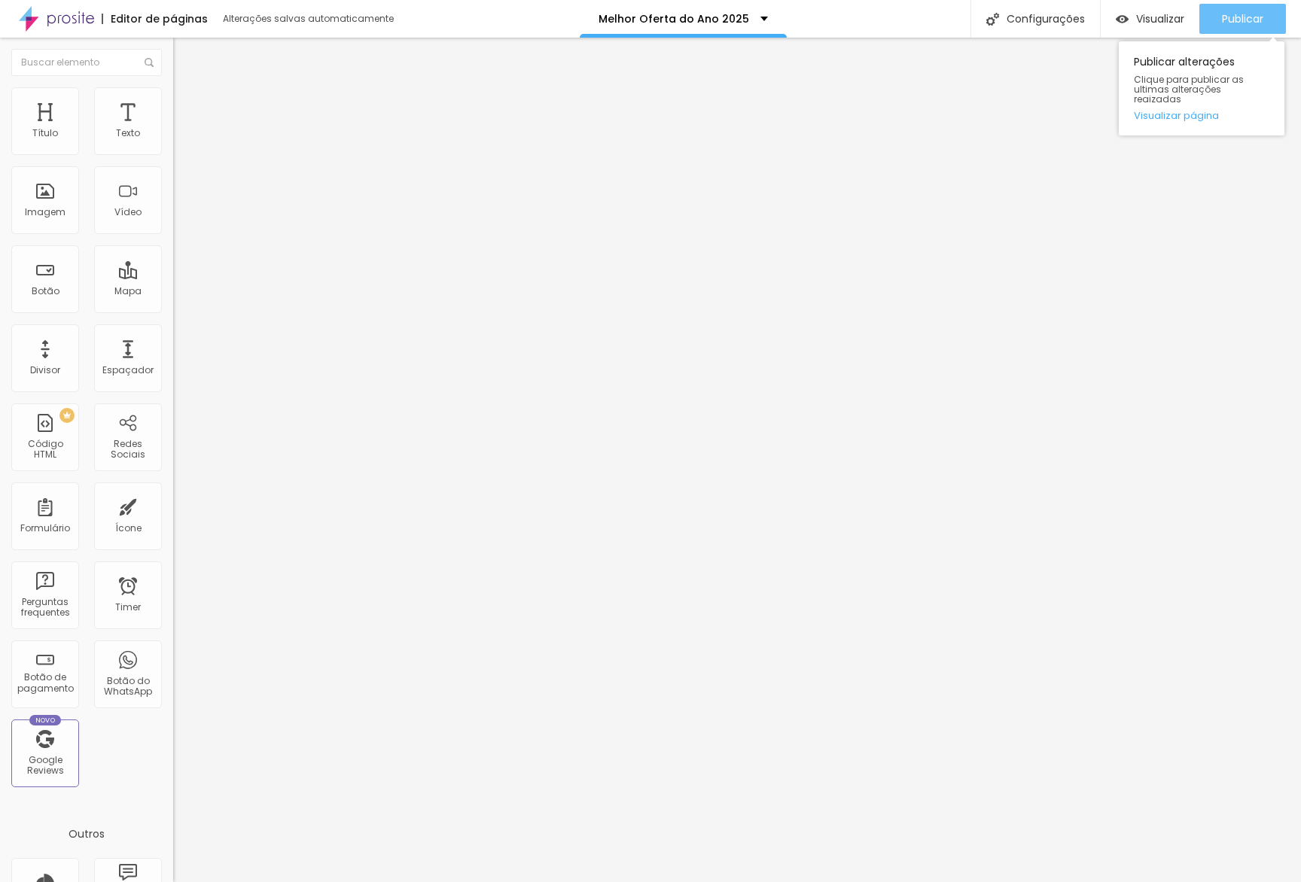
click at [879, 18] on span "Publicar" at bounding box center [1242, 19] width 41 height 12
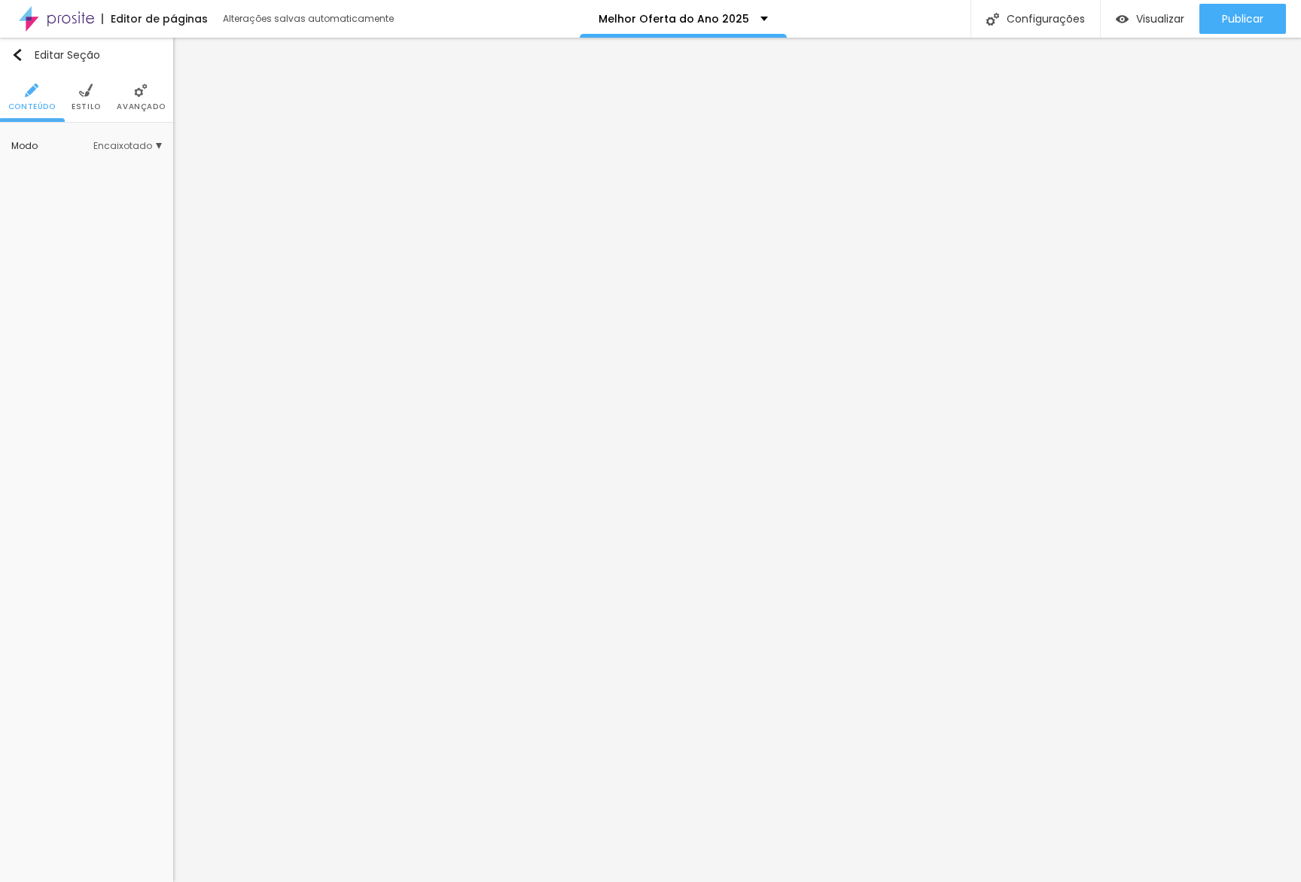
click at [169, 114] on ul "Conteúdo Estilo Avançado" at bounding box center [86, 97] width 173 height 50
click at [145, 108] on span "Avançado" at bounding box center [141, 107] width 48 height 8
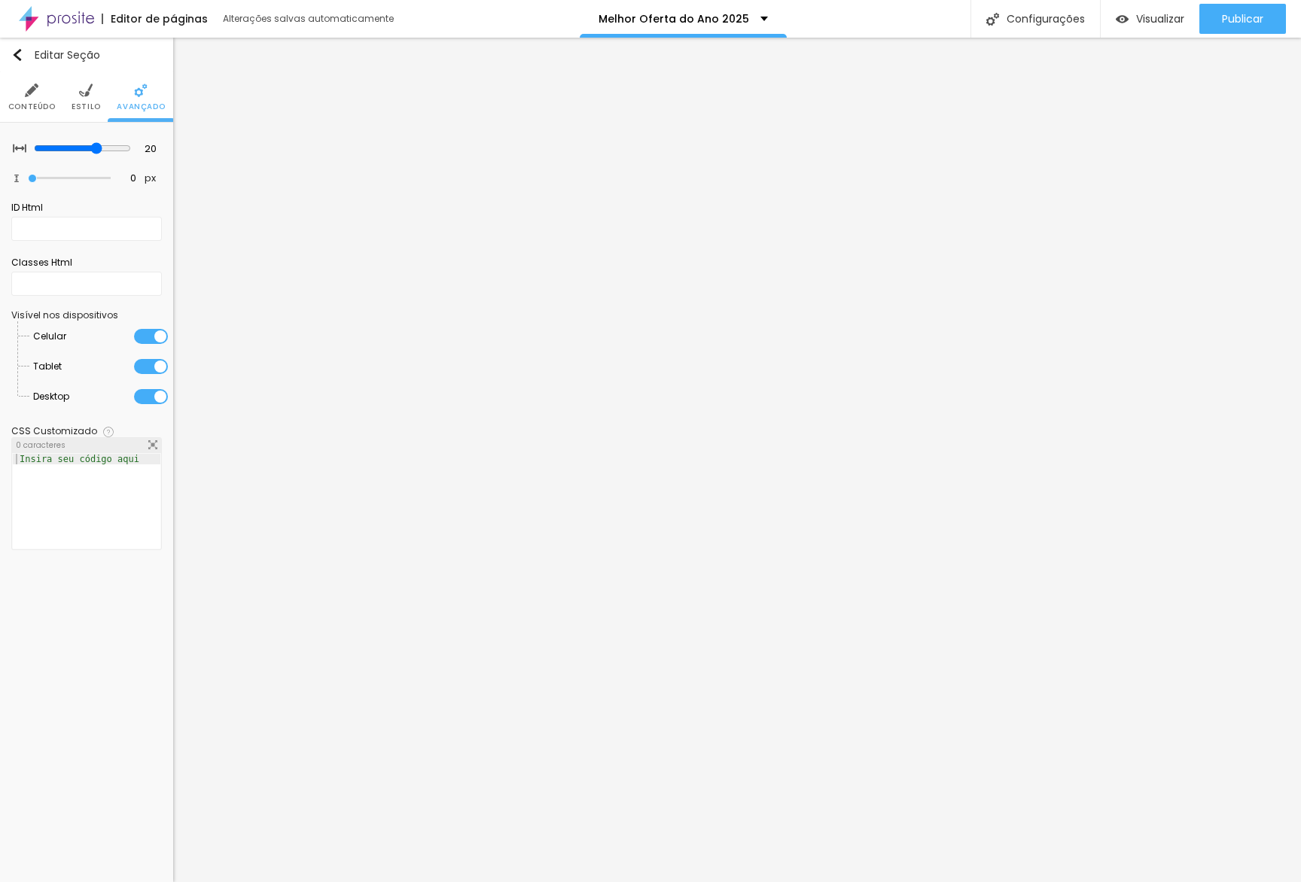
drag, startPoint x: 148, startPoint y: 369, endPoint x: 151, endPoint y: 337, distance: 32.6
click at [148, 367] on div at bounding box center [151, 366] width 34 height 15
click at [154, 334] on div at bounding box center [151, 336] width 34 height 15
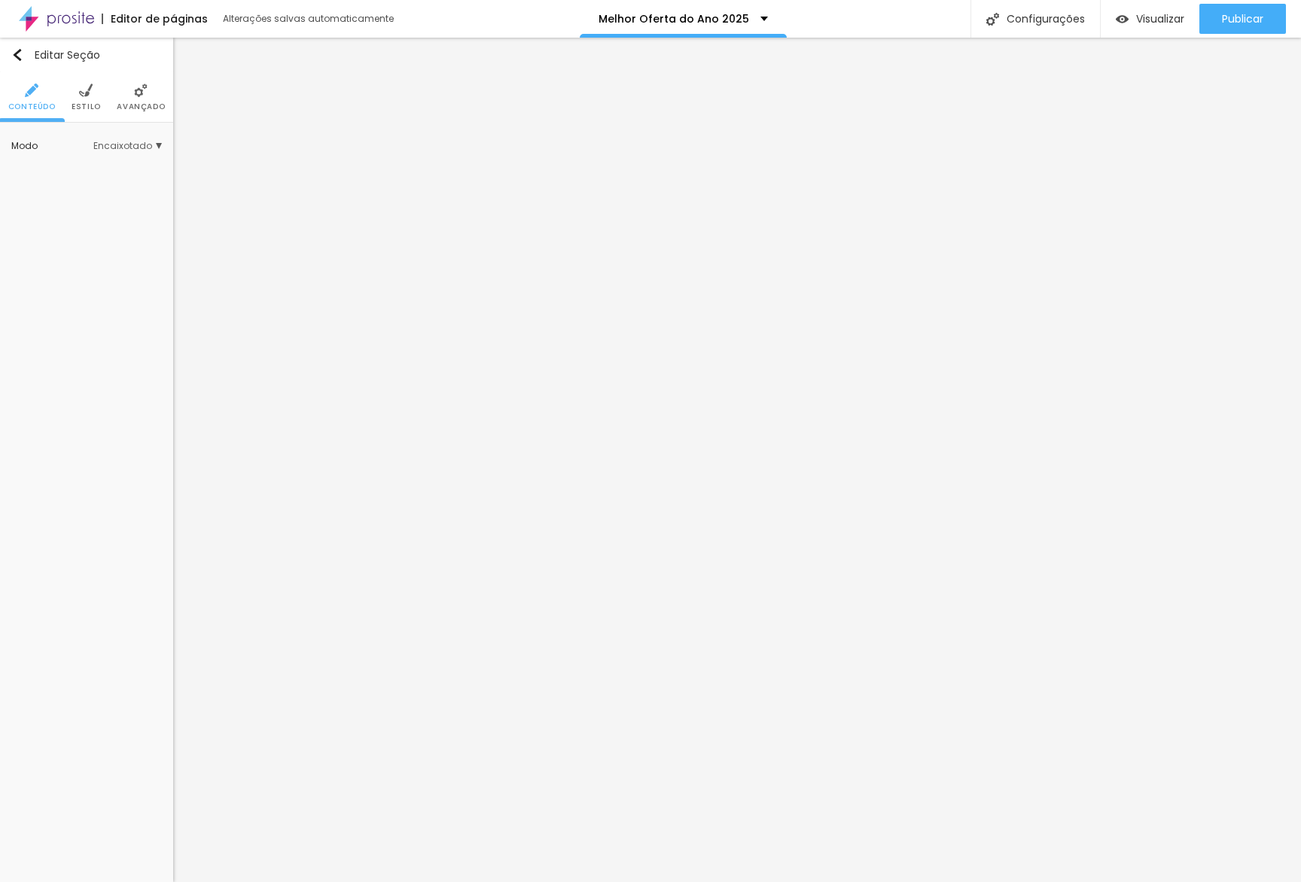
drag, startPoint x: 142, startPoint y: 110, endPoint x: 146, endPoint y: 117, distance: 8.8
click at [143, 111] on span "Avançado" at bounding box center [141, 107] width 48 height 8
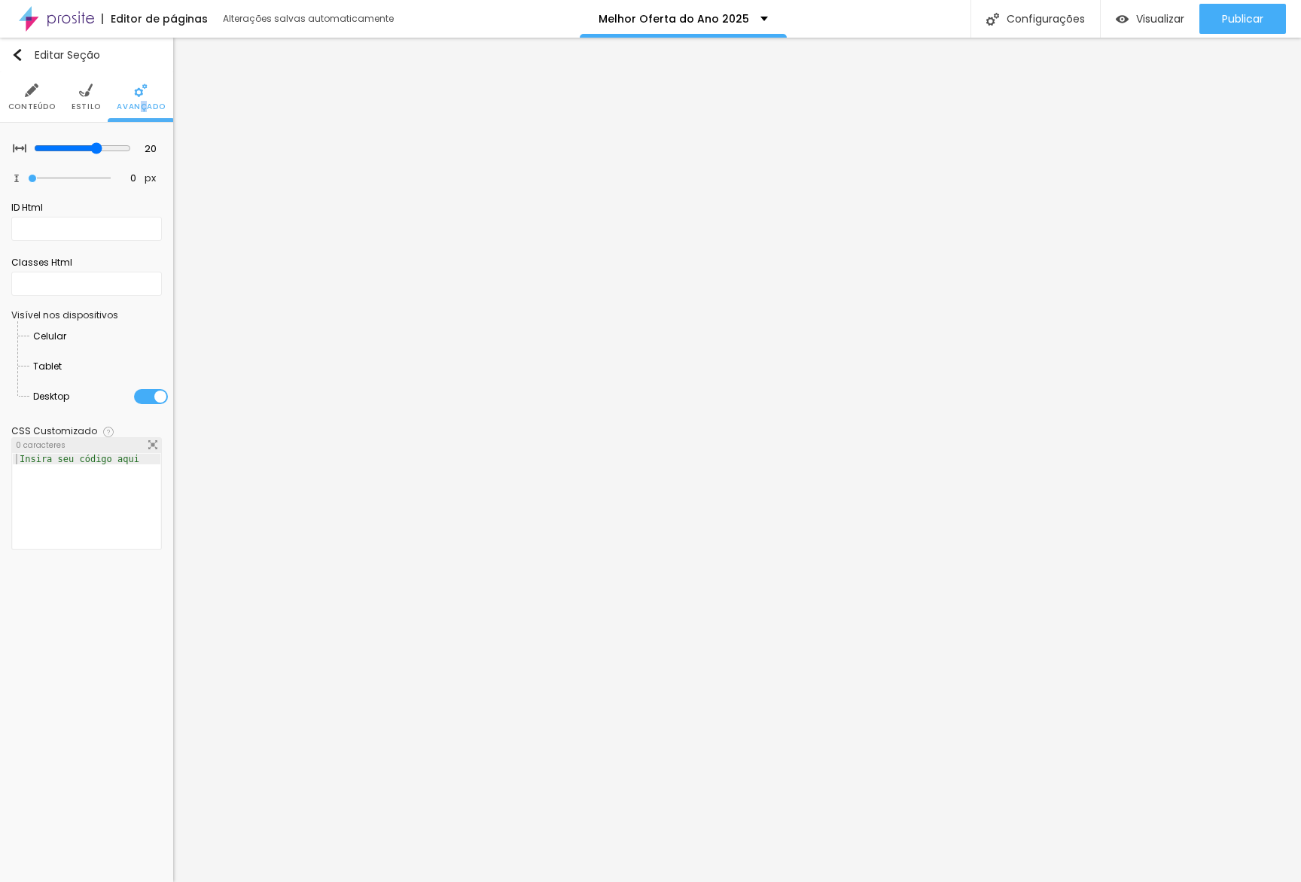
drag, startPoint x: 140, startPoint y: 401, endPoint x: 147, endPoint y: 389, distance: 13.8
click at [141, 401] on div at bounding box center [151, 396] width 34 height 15
click at [62, 367] on div at bounding box center [62, 367] width 0 height 0
drag, startPoint x: 150, startPoint y: 340, endPoint x: 162, endPoint y: 330, distance: 16.0
click at [66, 337] on div at bounding box center [66, 337] width 0 height 0
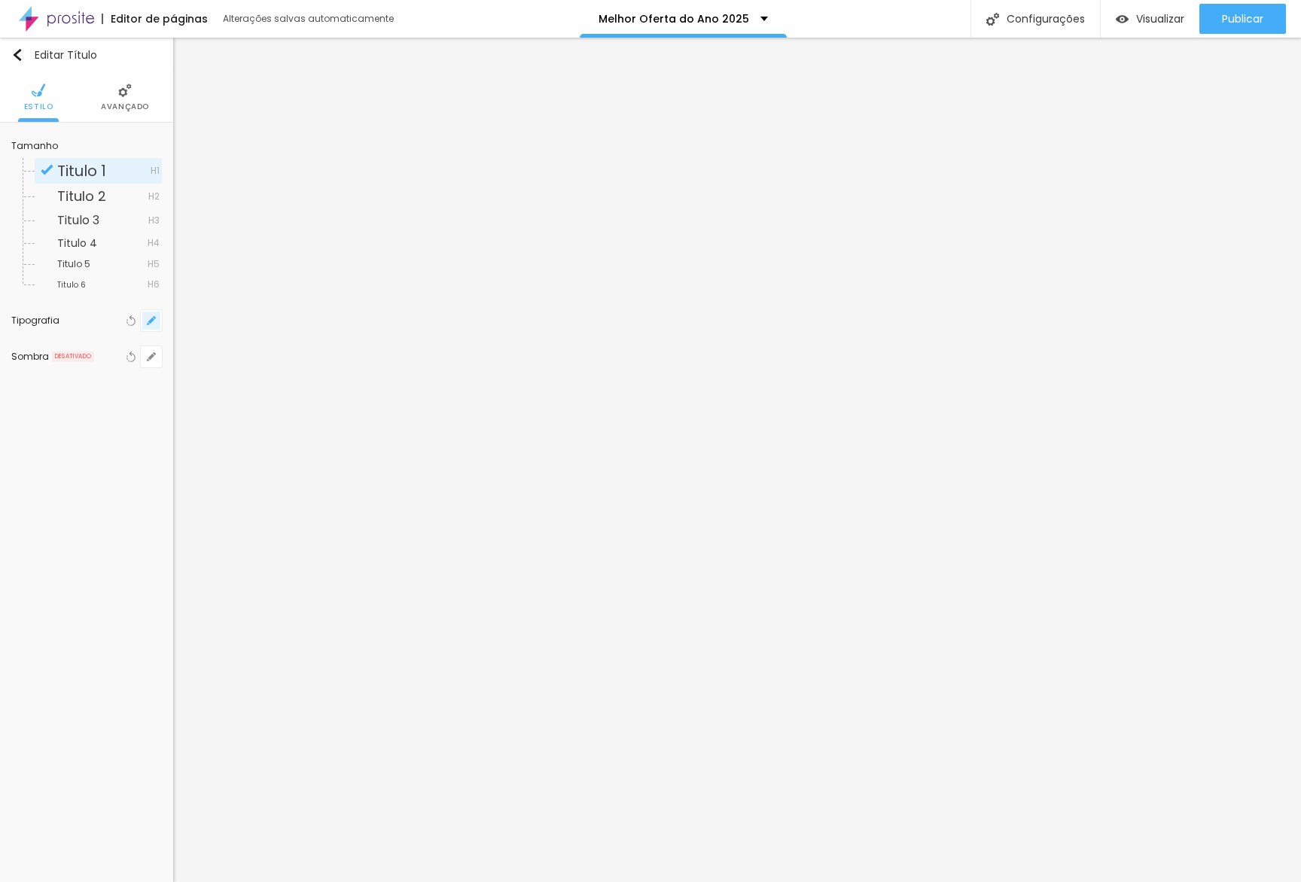
click at [157, 324] on button "button" at bounding box center [151, 320] width 21 height 21
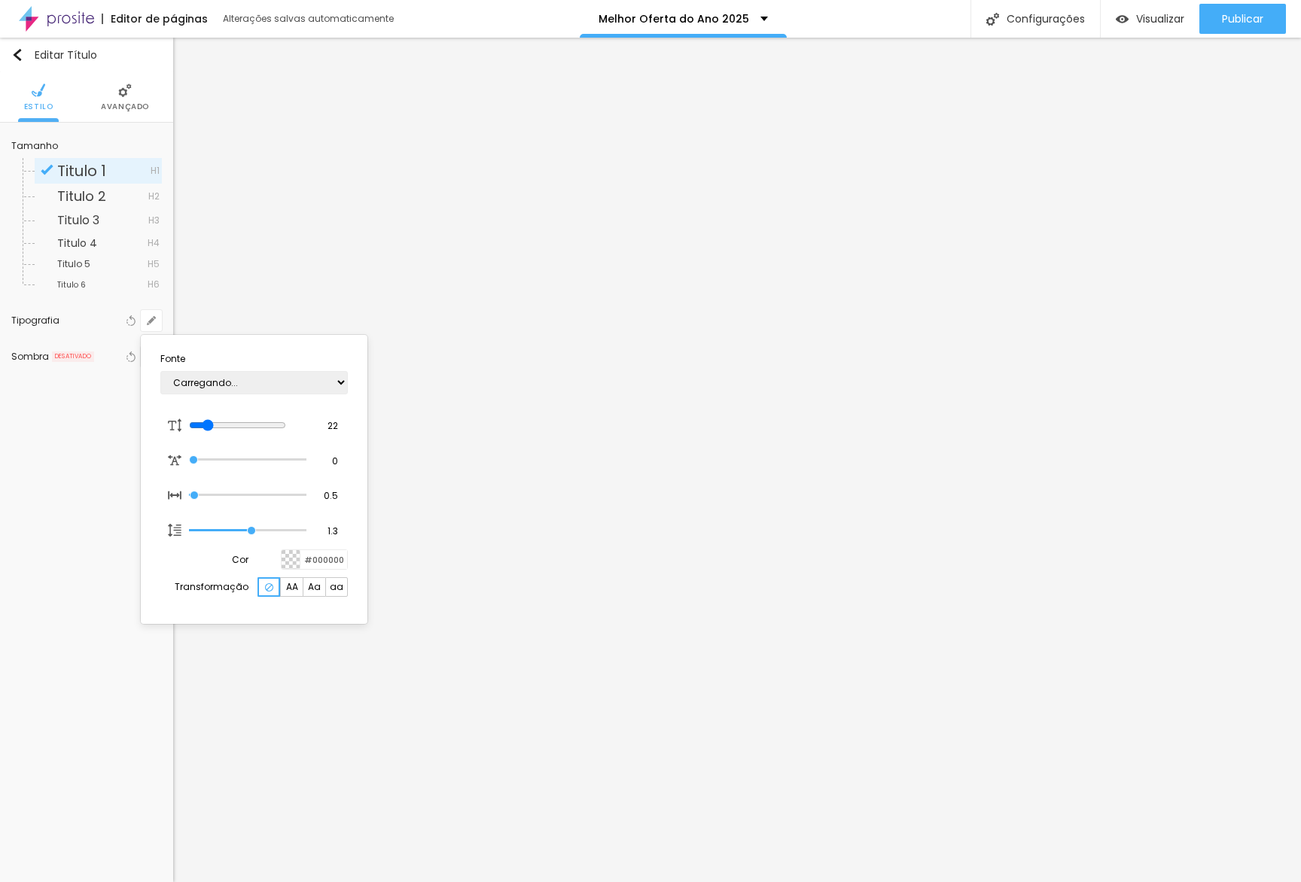
type input "1"
click at [395, 230] on div at bounding box center [650, 441] width 1301 height 882
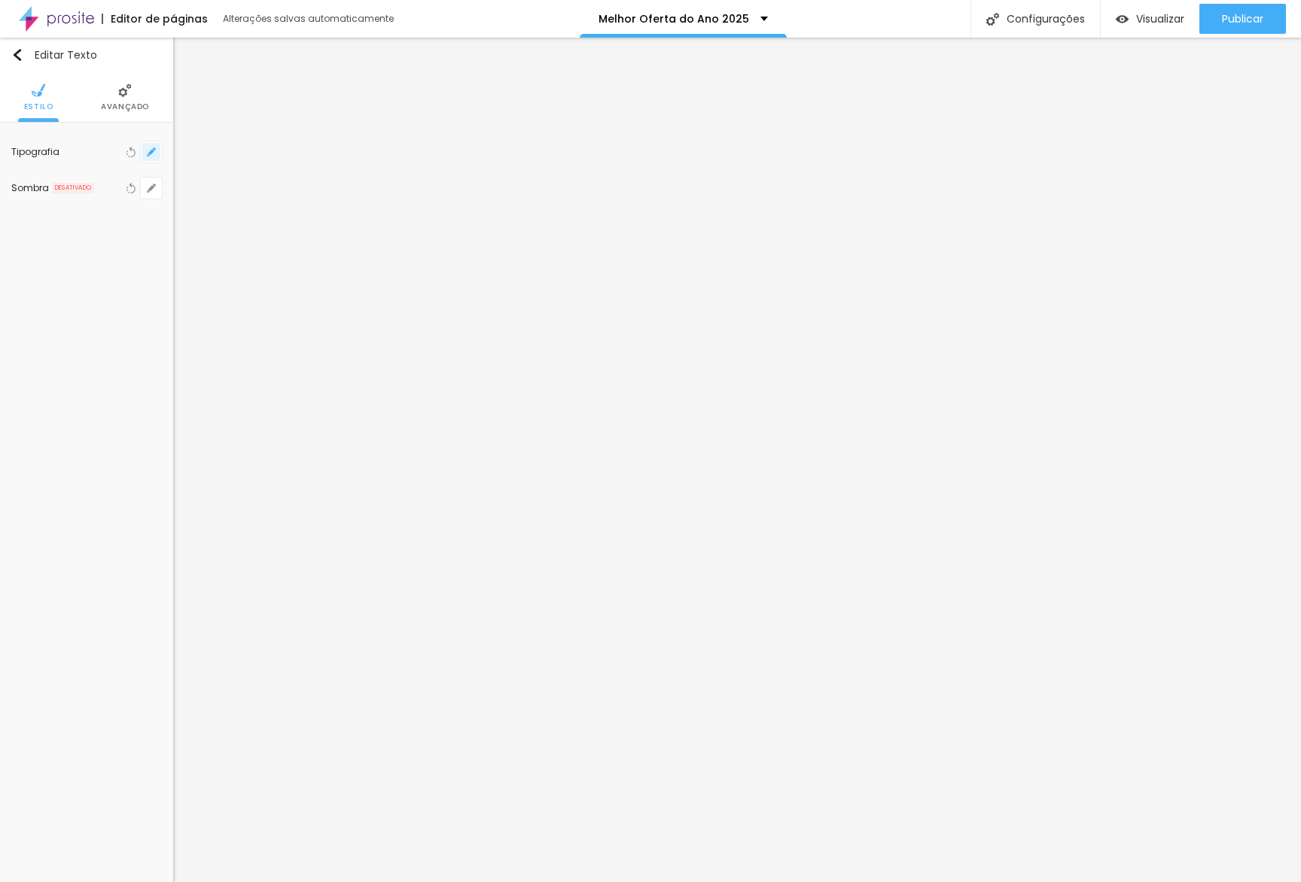
click at [150, 151] on icon "button" at bounding box center [151, 152] width 9 height 9
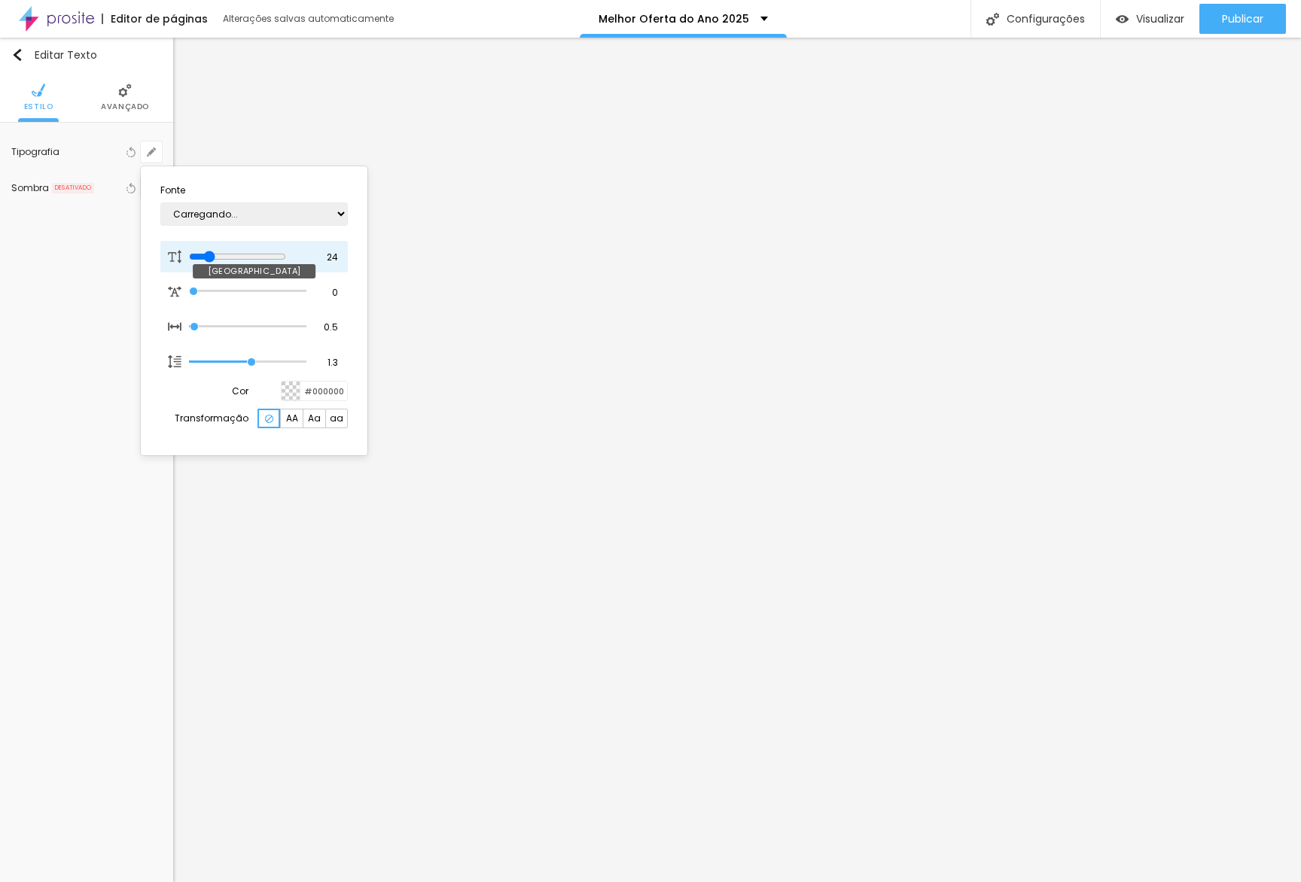
type input "1"
type input "18"
type input "1"
type input "17"
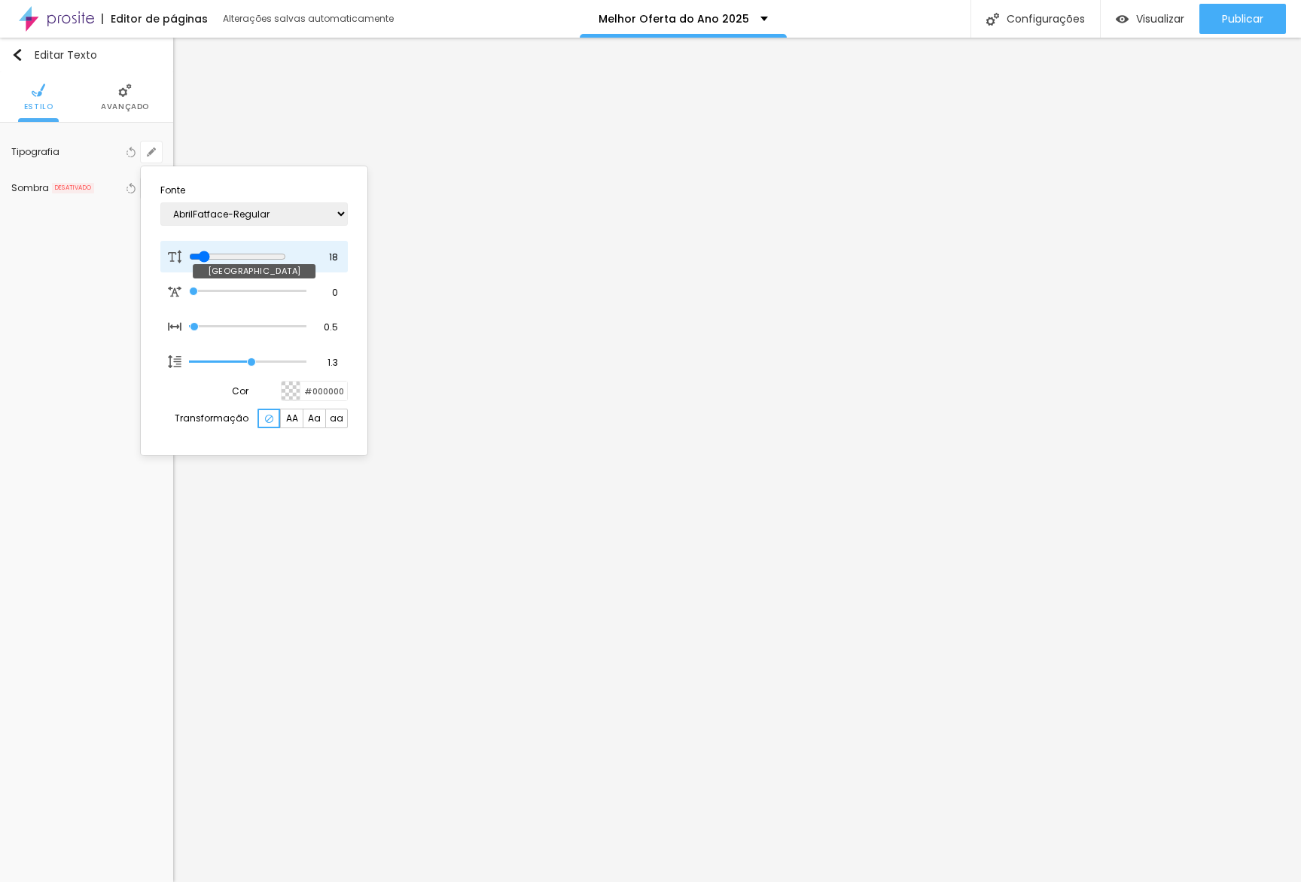
type input "17"
type input "1"
click at [205, 255] on input "range" at bounding box center [237, 257] width 97 height 12
type input "19"
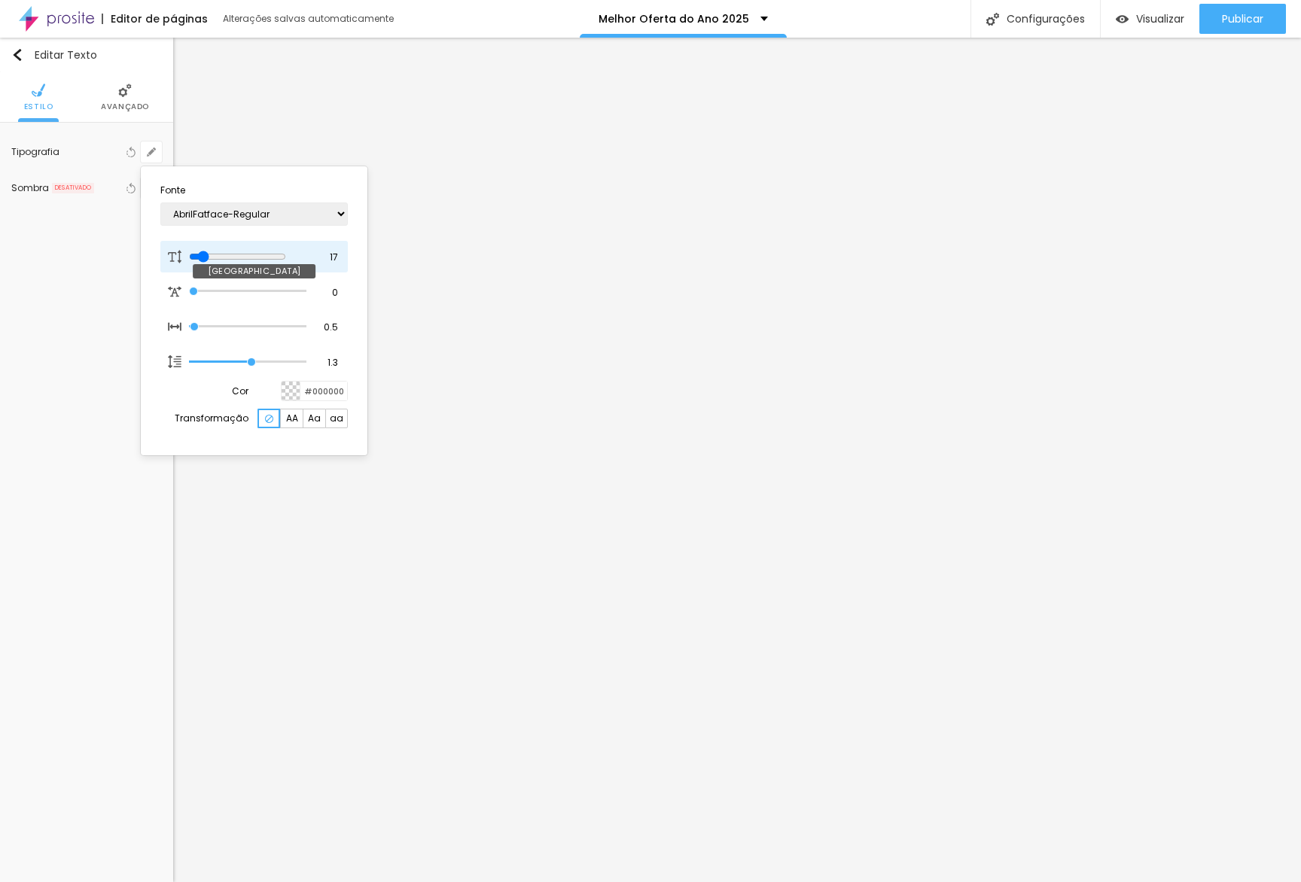
type input "1"
type input "20"
type input "1"
type input "21"
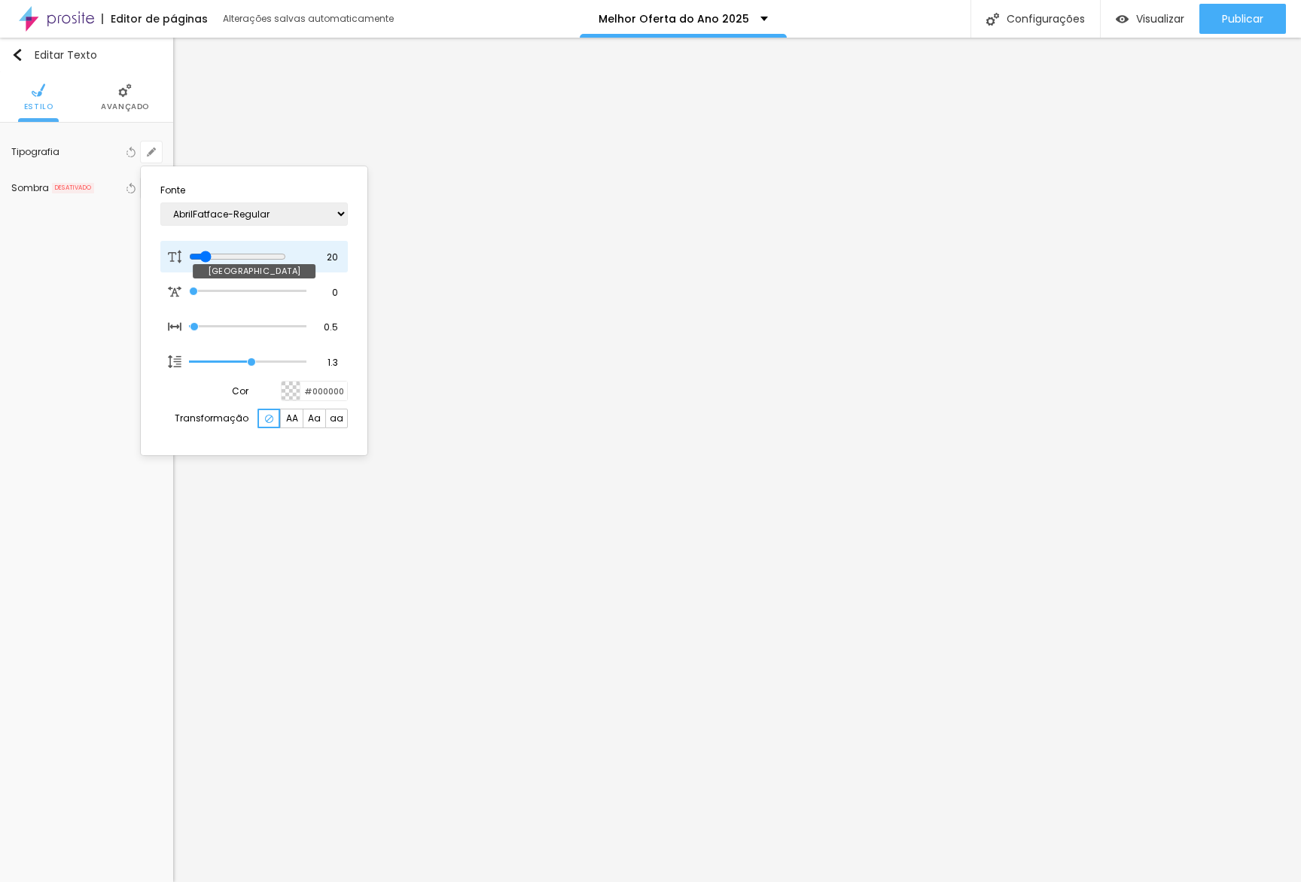
type input "21"
type input "1"
type input "22"
type input "1"
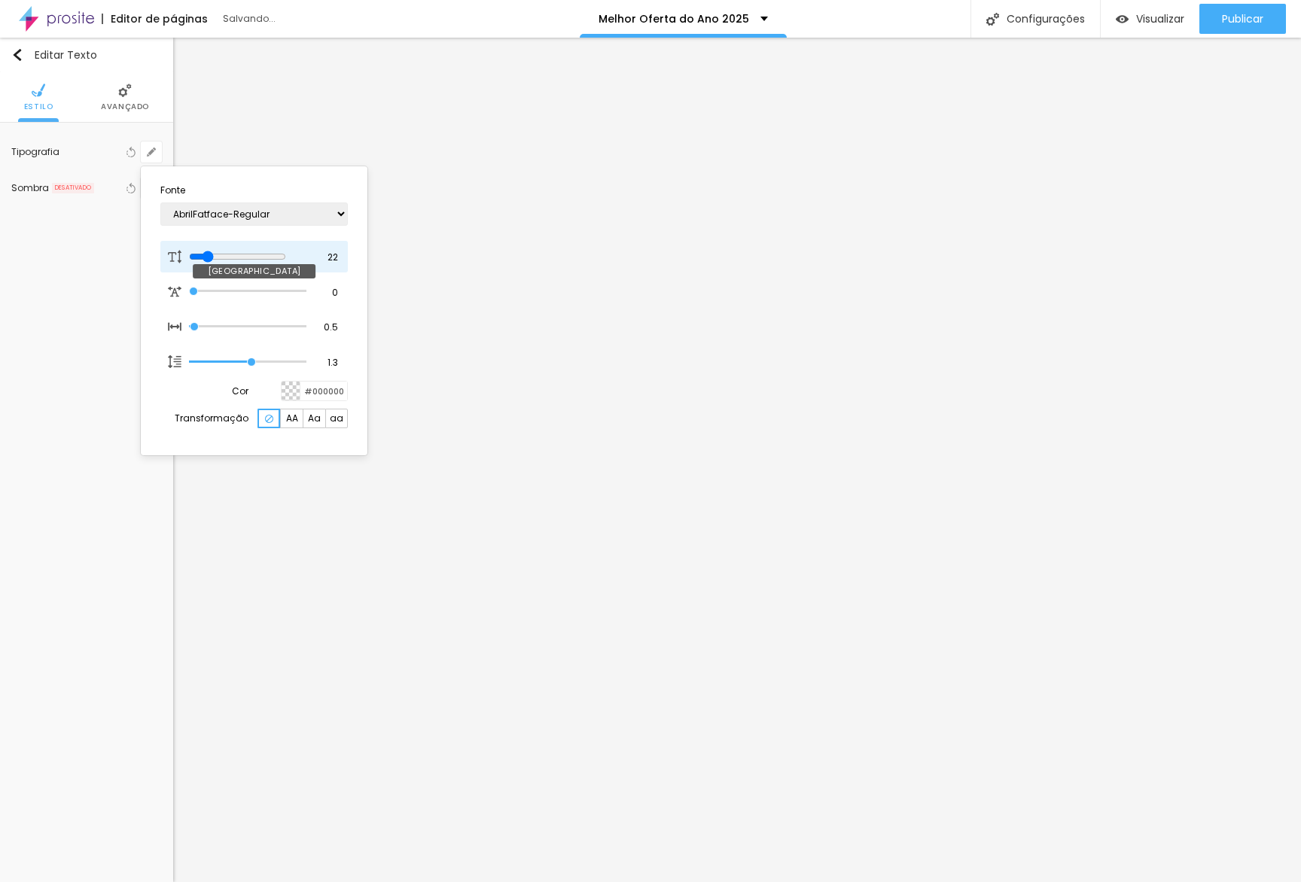
type input "22"
click at [211, 255] on input "range" at bounding box center [237, 257] width 97 height 12
click at [231, 114] on div at bounding box center [650, 441] width 1301 height 882
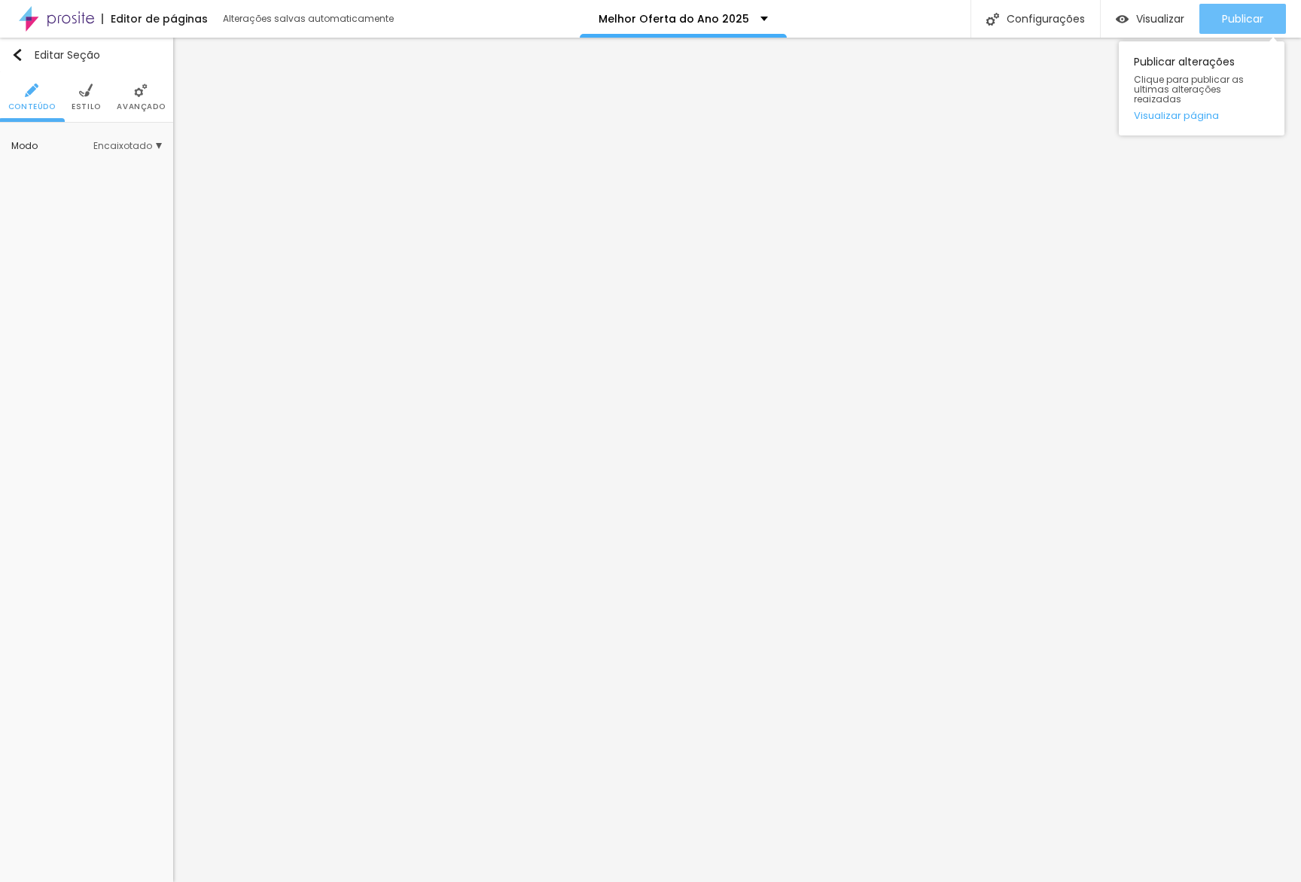
click at [879, 13] on span "Publicar" at bounding box center [1242, 19] width 41 height 12
click at [879, 23] on span "Publicar" at bounding box center [1242, 19] width 41 height 12
click at [91, 86] on img at bounding box center [86, 91] width 14 height 14
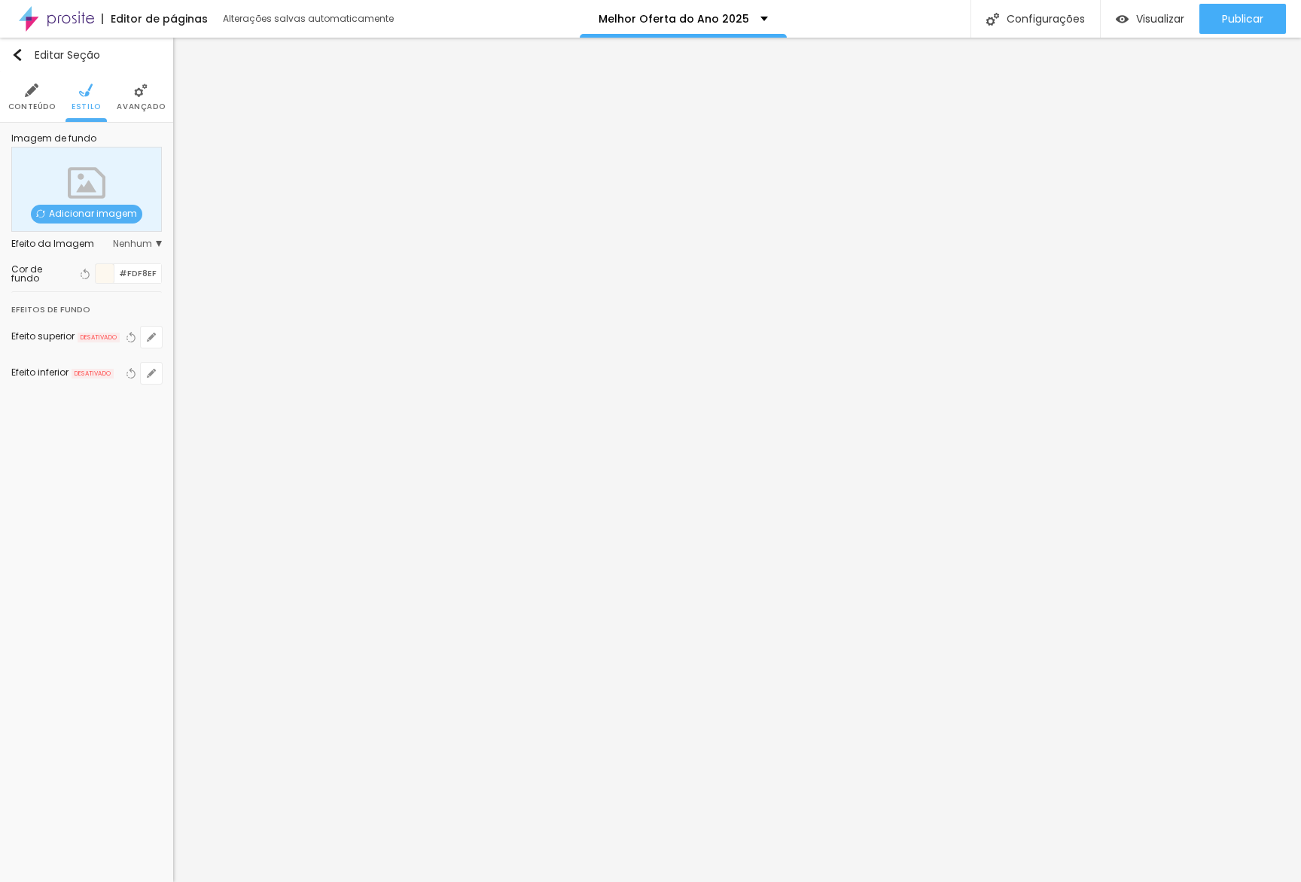
drag, startPoint x: 145, startPoint y: 106, endPoint x: 142, endPoint y: 113, distance: 7.8
click at [145, 106] on span "Avançado" at bounding box center [141, 107] width 48 height 8
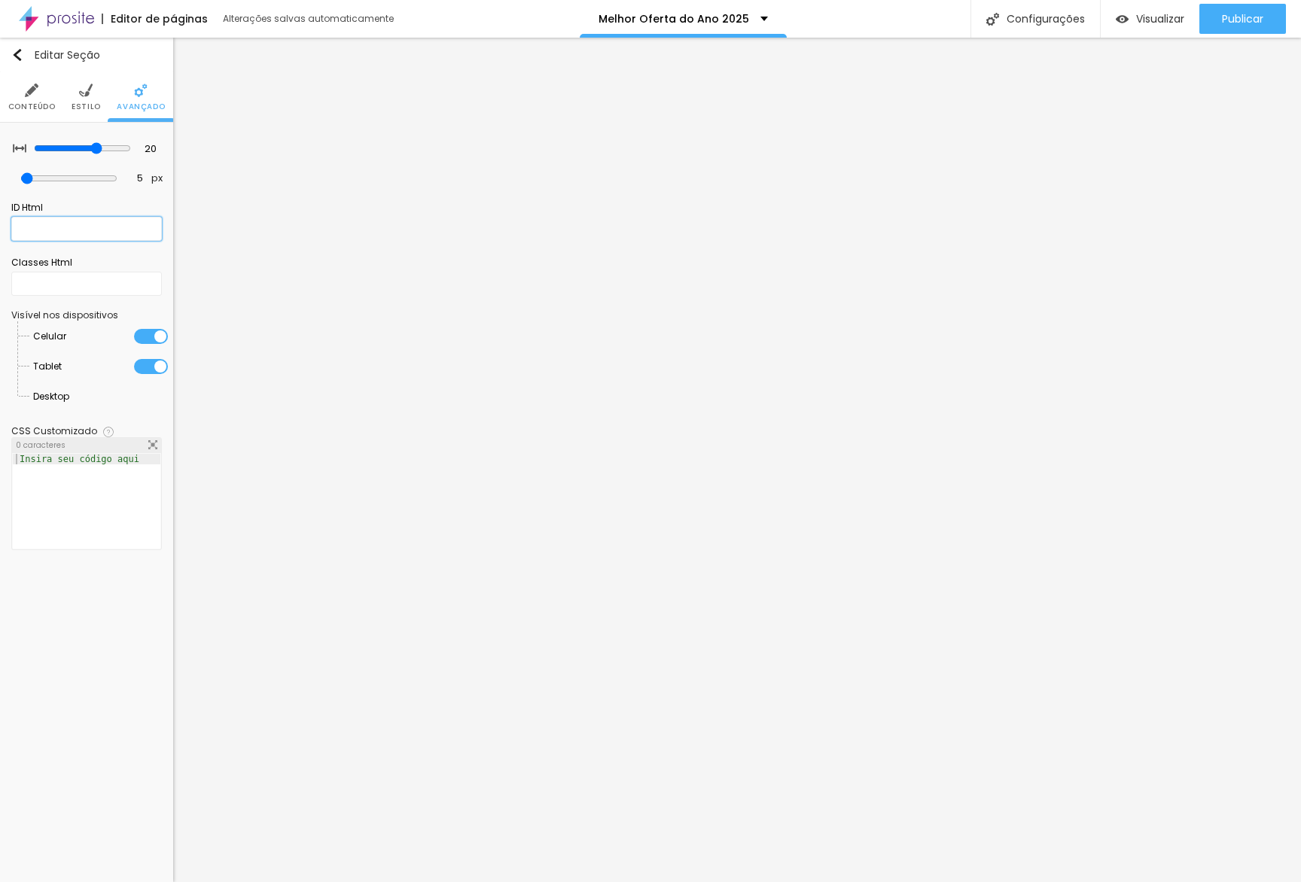
drag, startPoint x: 105, startPoint y: 226, endPoint x: 113, endPoint y: 218, distance: 11.2
click at [111, 220] on input "text" at bounding box center [86, 229] width 151 height 24
type input "["
type input "produtos"
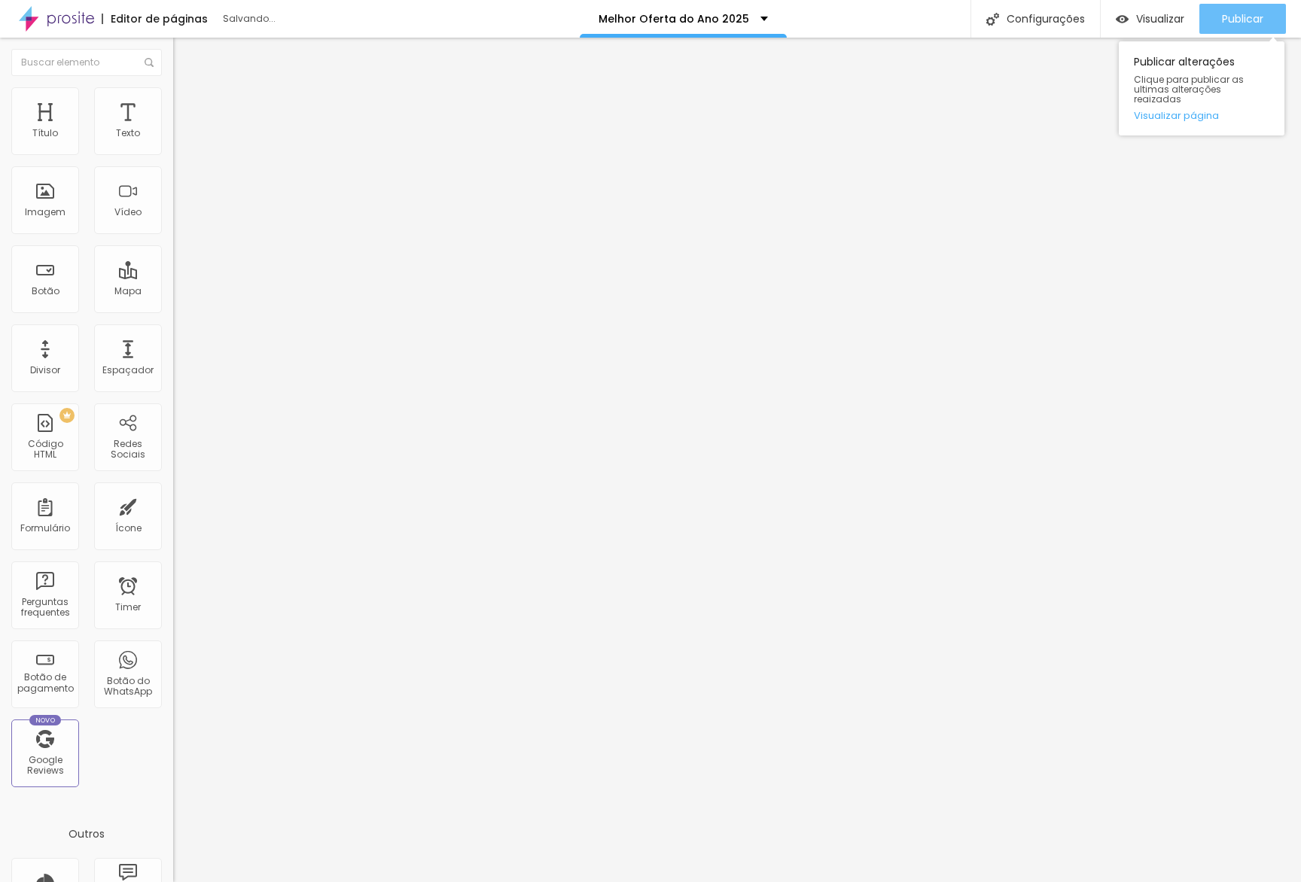
click at [879, 26] on div "Publicar" at bounding box center [1242, 19] width 41 height 30
drag, startPoint x: 1219, startPoint y: 81, endPoint x: 1218, endPoint y: 90, distance: 9.8
click at [879, 86] on span "Clique para publicar as ultimas alterações reaizadas" at bounding box center [1202, 90] width 136 height 30
click at [879, 111] on link "Visualizar página" at bounding box center [1202, 116] width 136 height 10
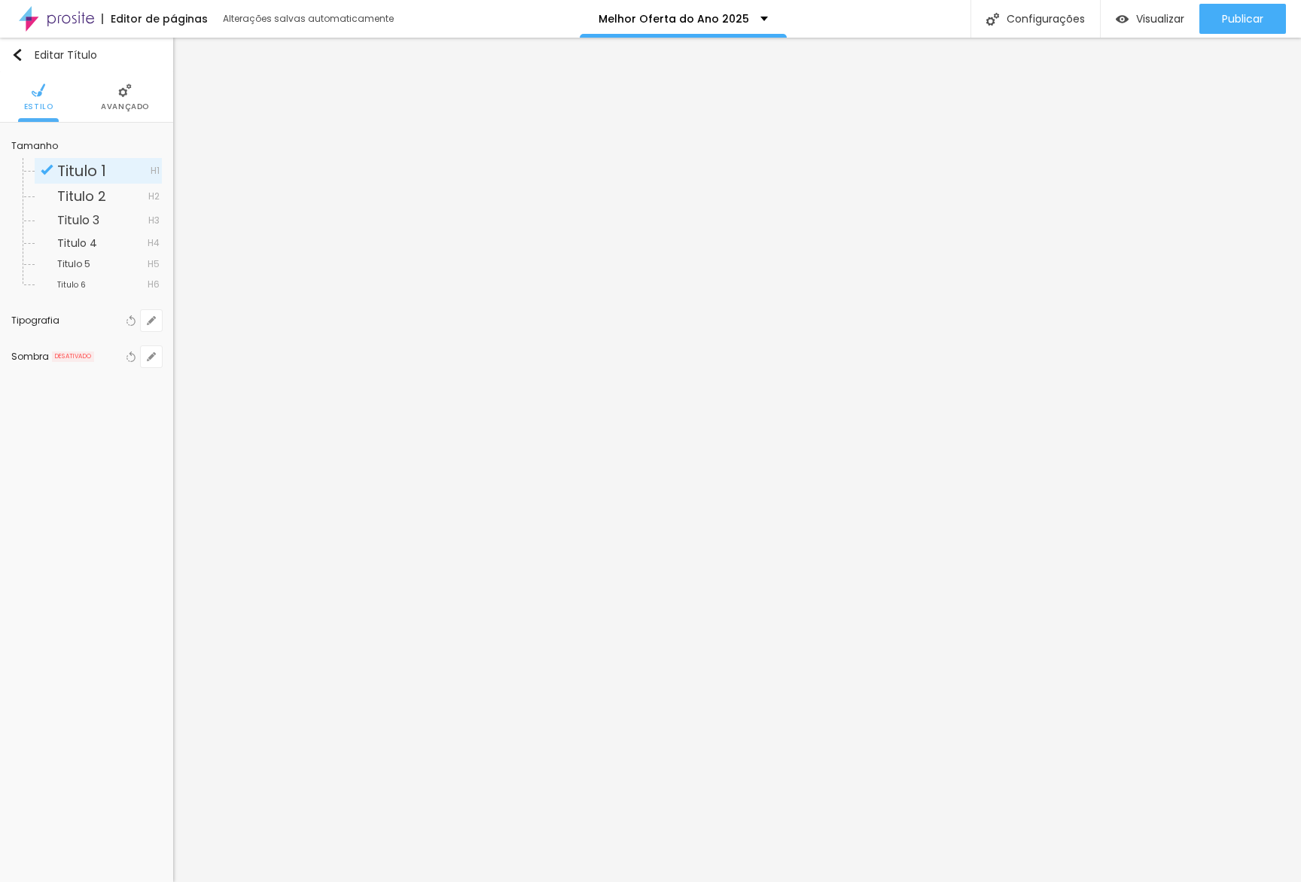
click at [102, 92] on li "Avançado" at bounding box center [125, 97] width 48 height 50
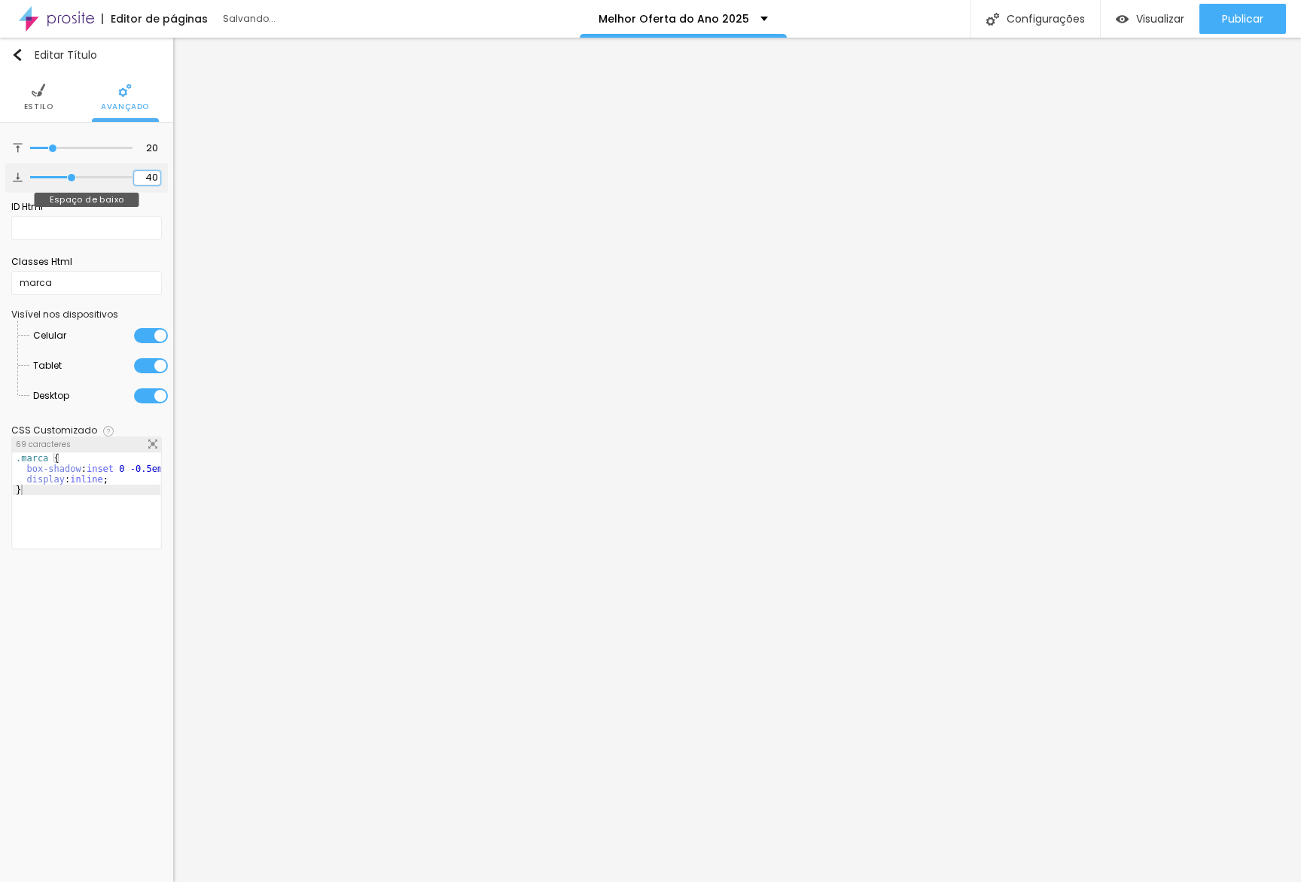
click at [140, 175] on input "40" at bounding box center [147, 178] width 26 height 14
type input "2"
type input "20"
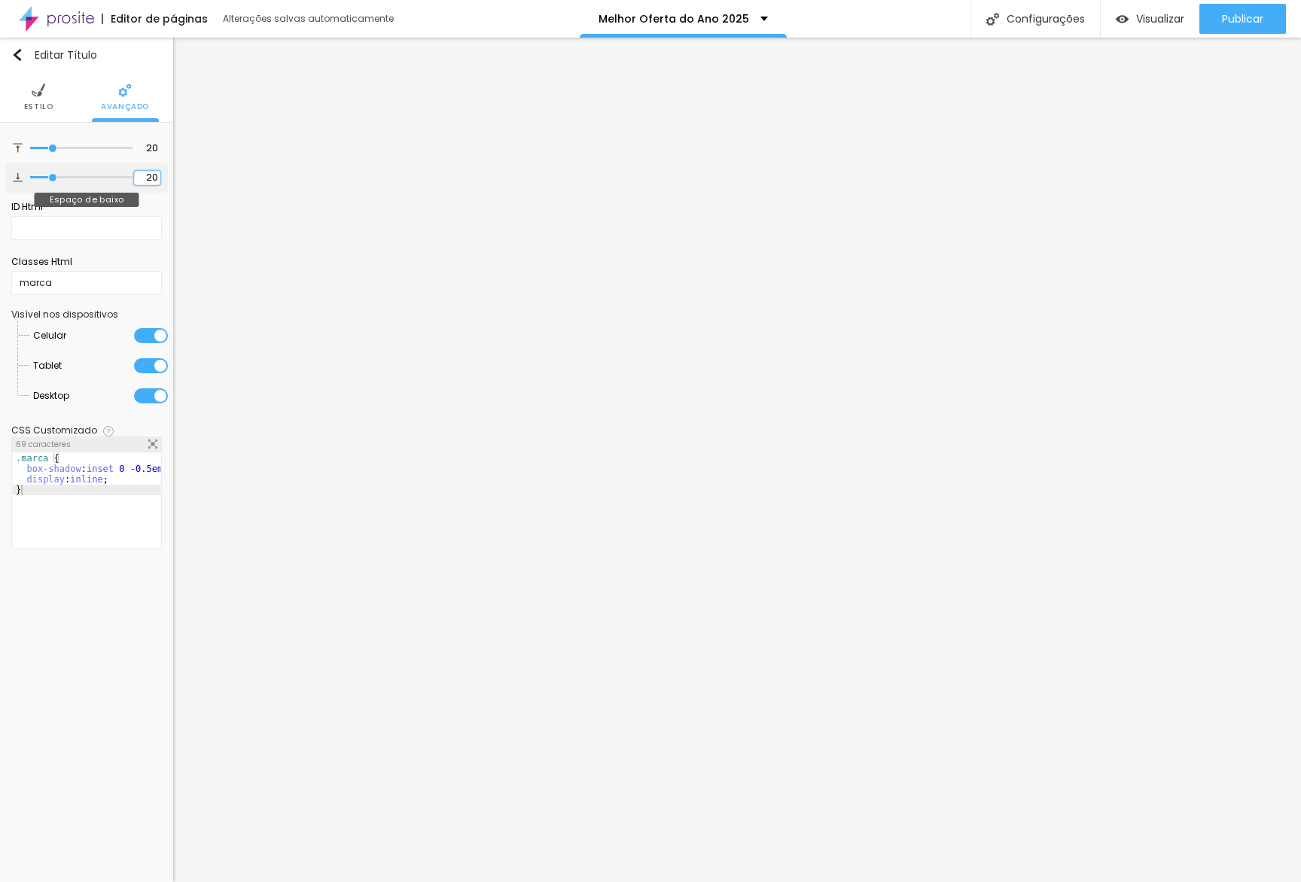
type input "20"
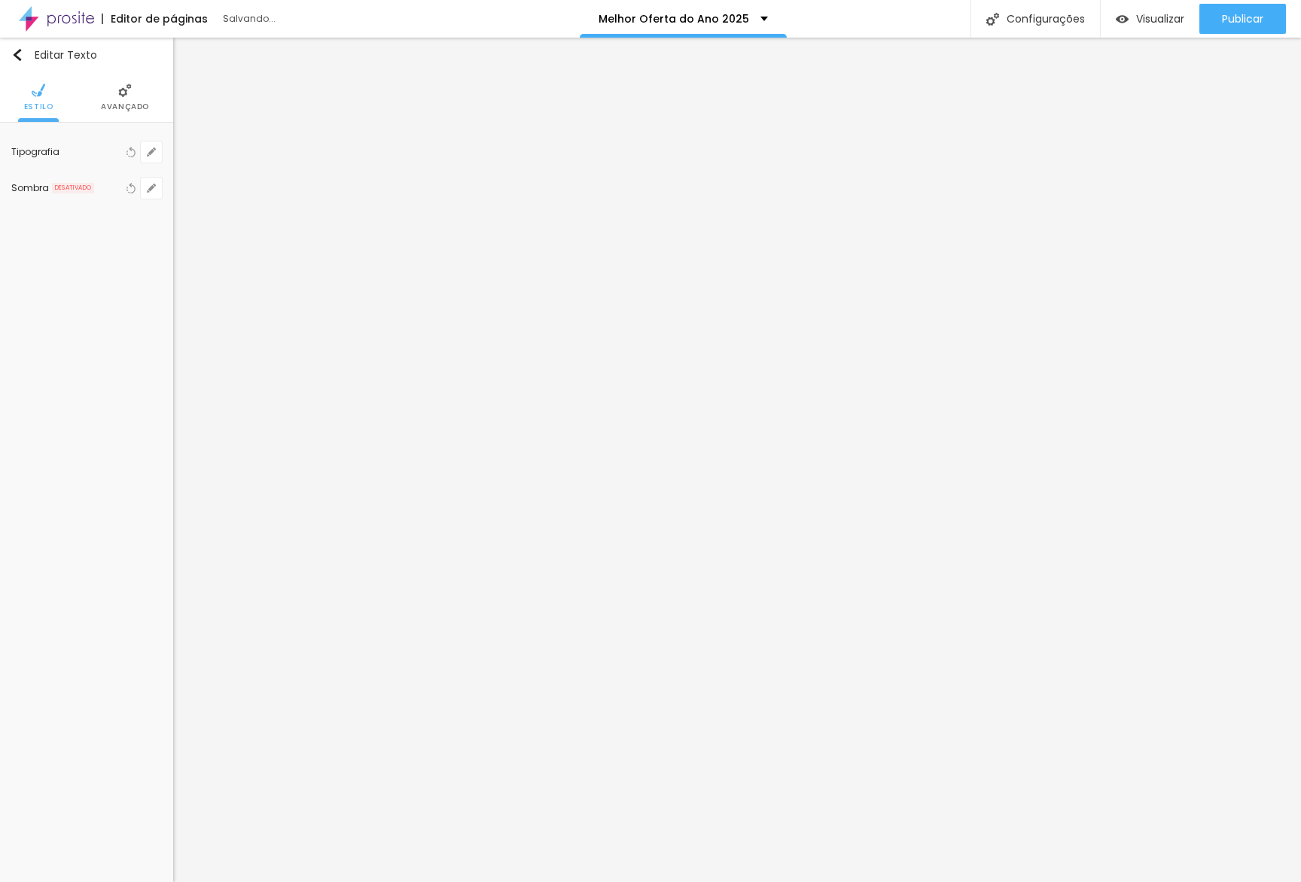
click at [129, 106] on span "Avançado" at bounding box center [125, 107] width 48 height 8
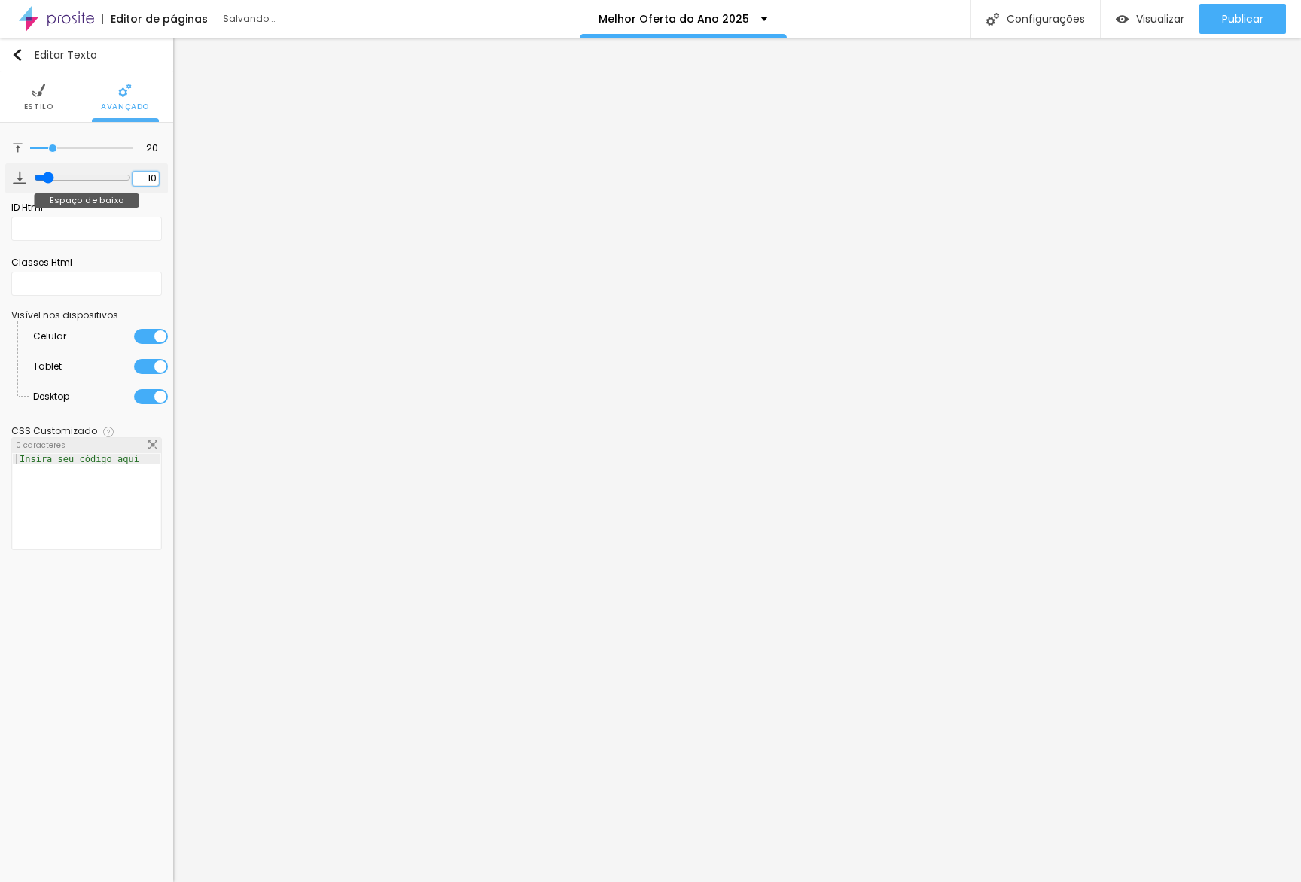
click at [148, 178] on input "10" at bounding box center [146, 179] width 26 height 14
type input "3"
type input "32"
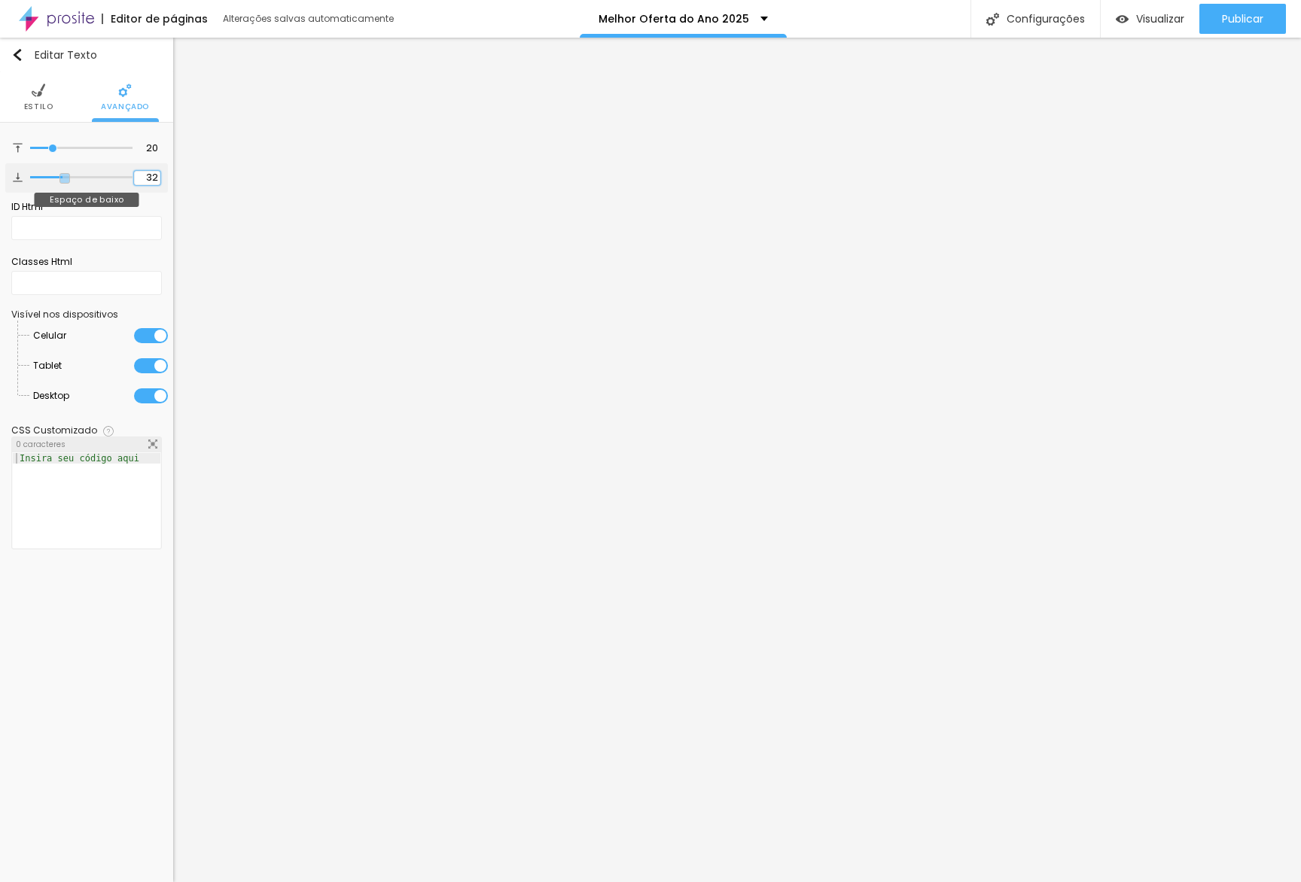
type input "3"
type input "30"
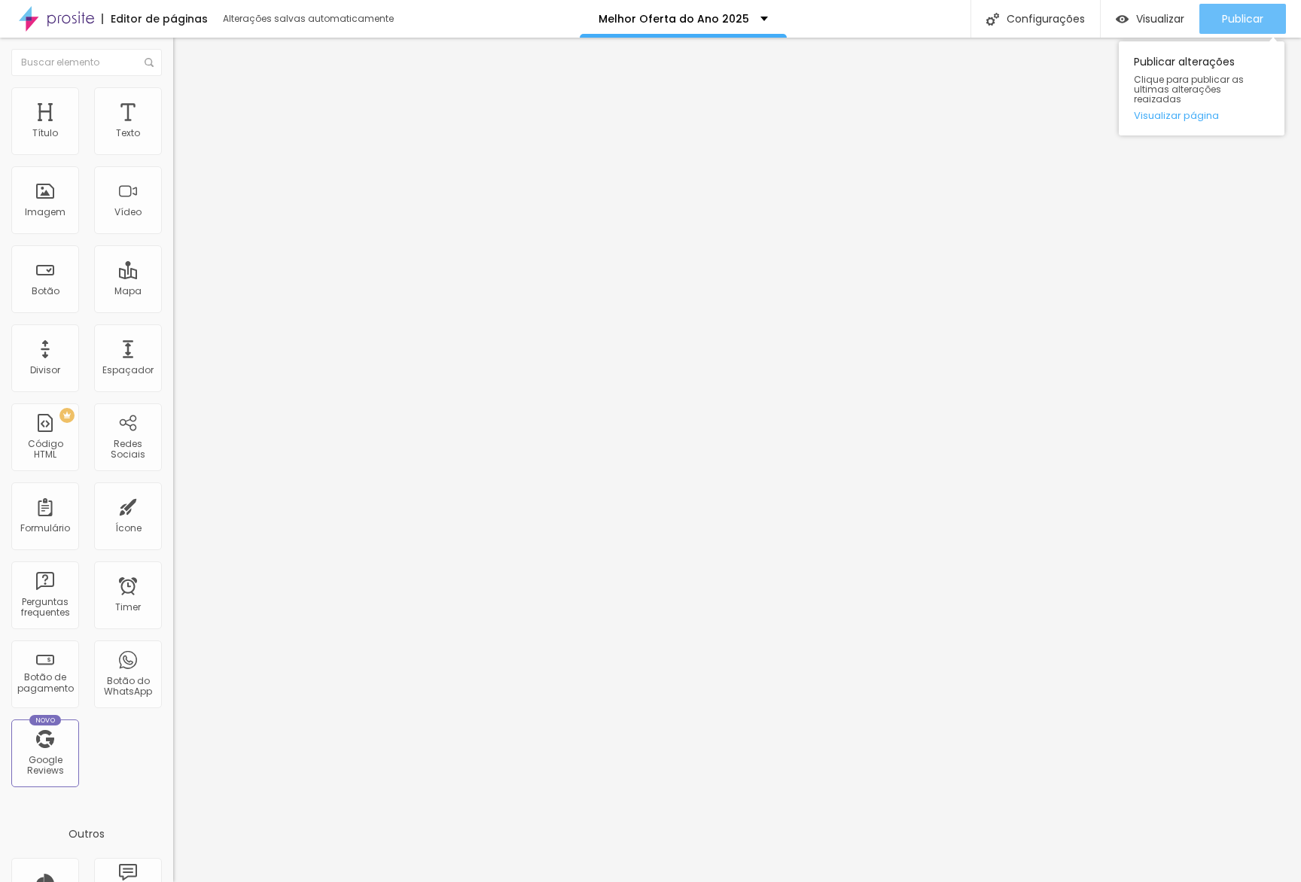
click at [879, 8] on div "Publicar" at bounding box center [1242, 19] width 41 height 30
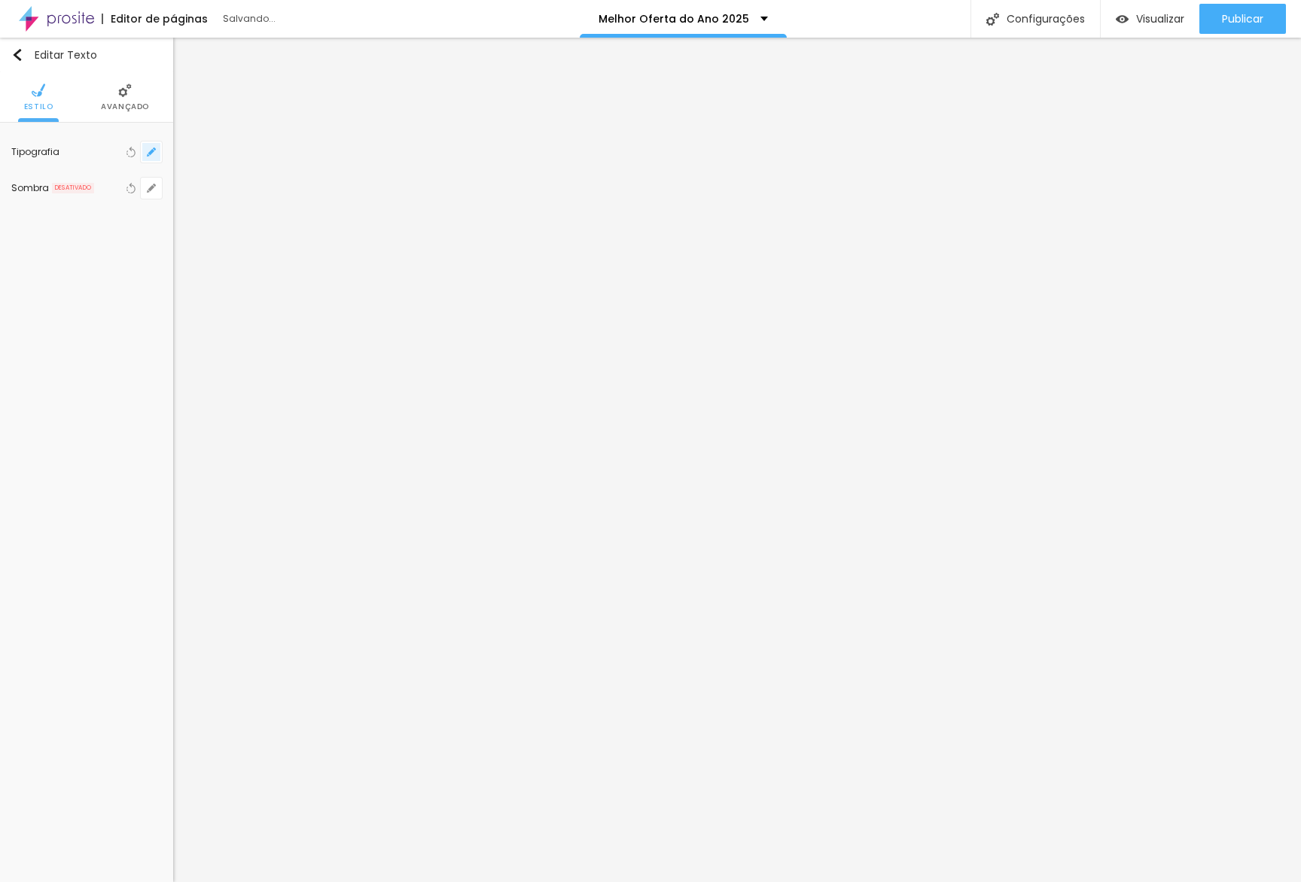
click at [151, 149] on icon "button" at bounding box center [151, 152] width 9 height 9
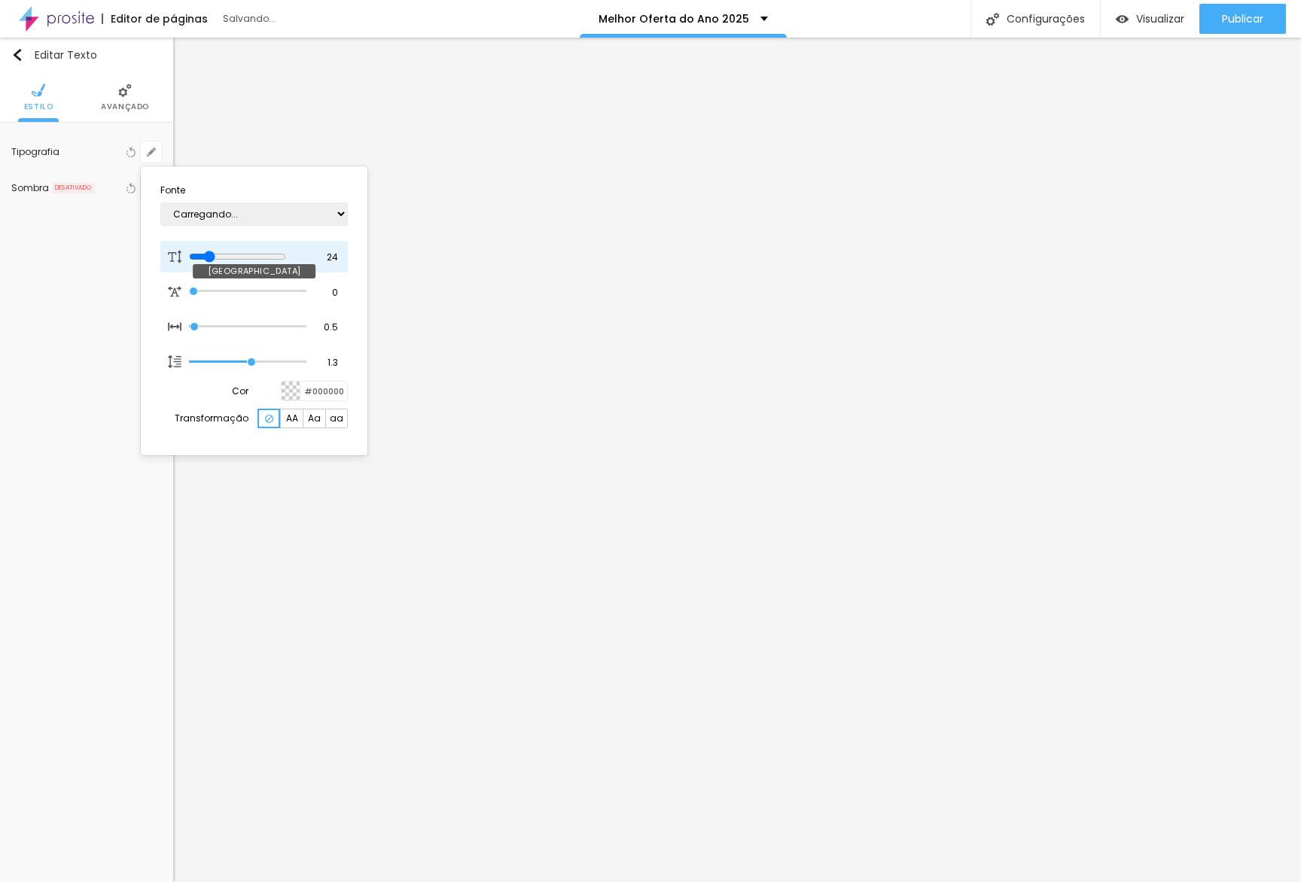
type input "1"
type input "13"
type input "1"
type input "12"
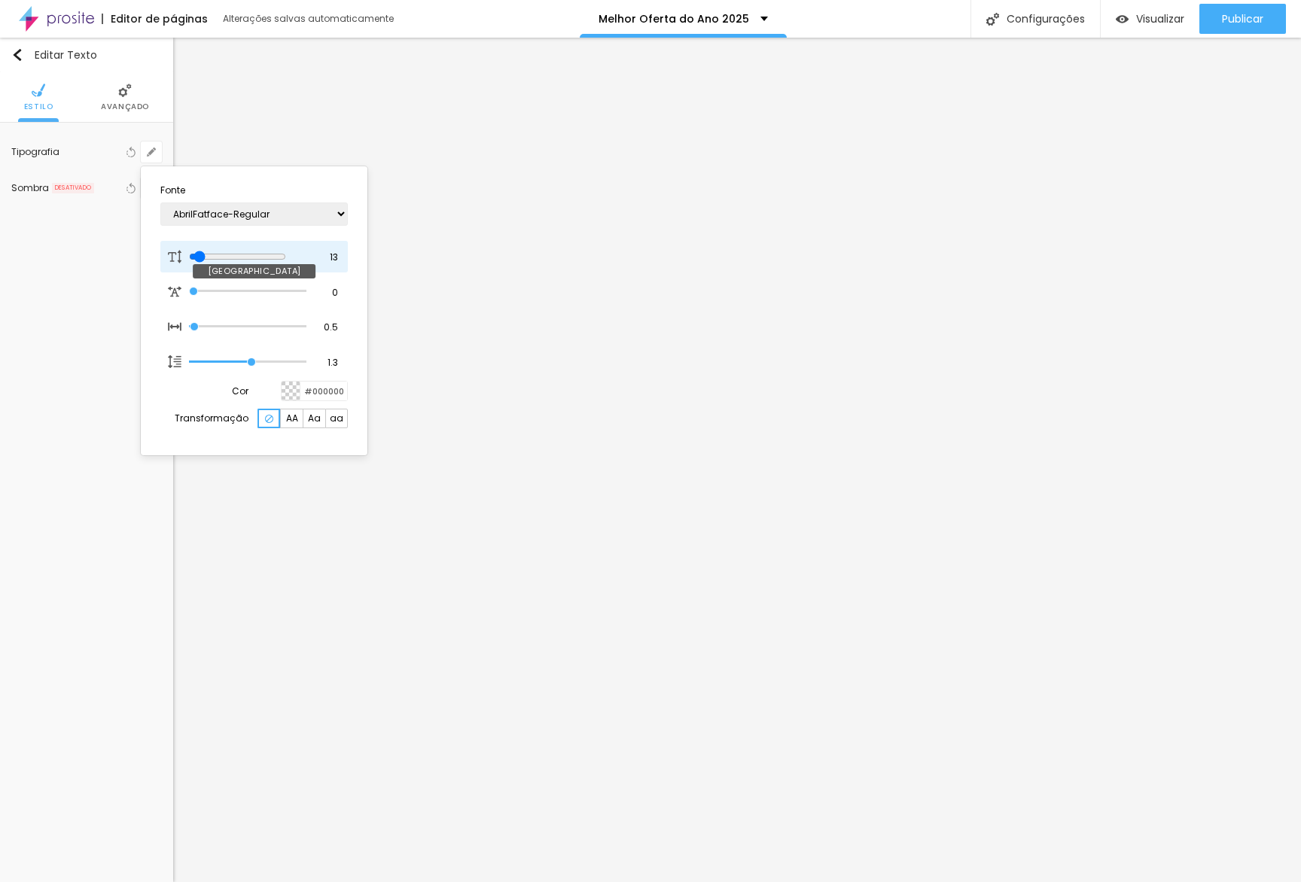
type input "12"
type input "1"
type input "13"
type input "1"
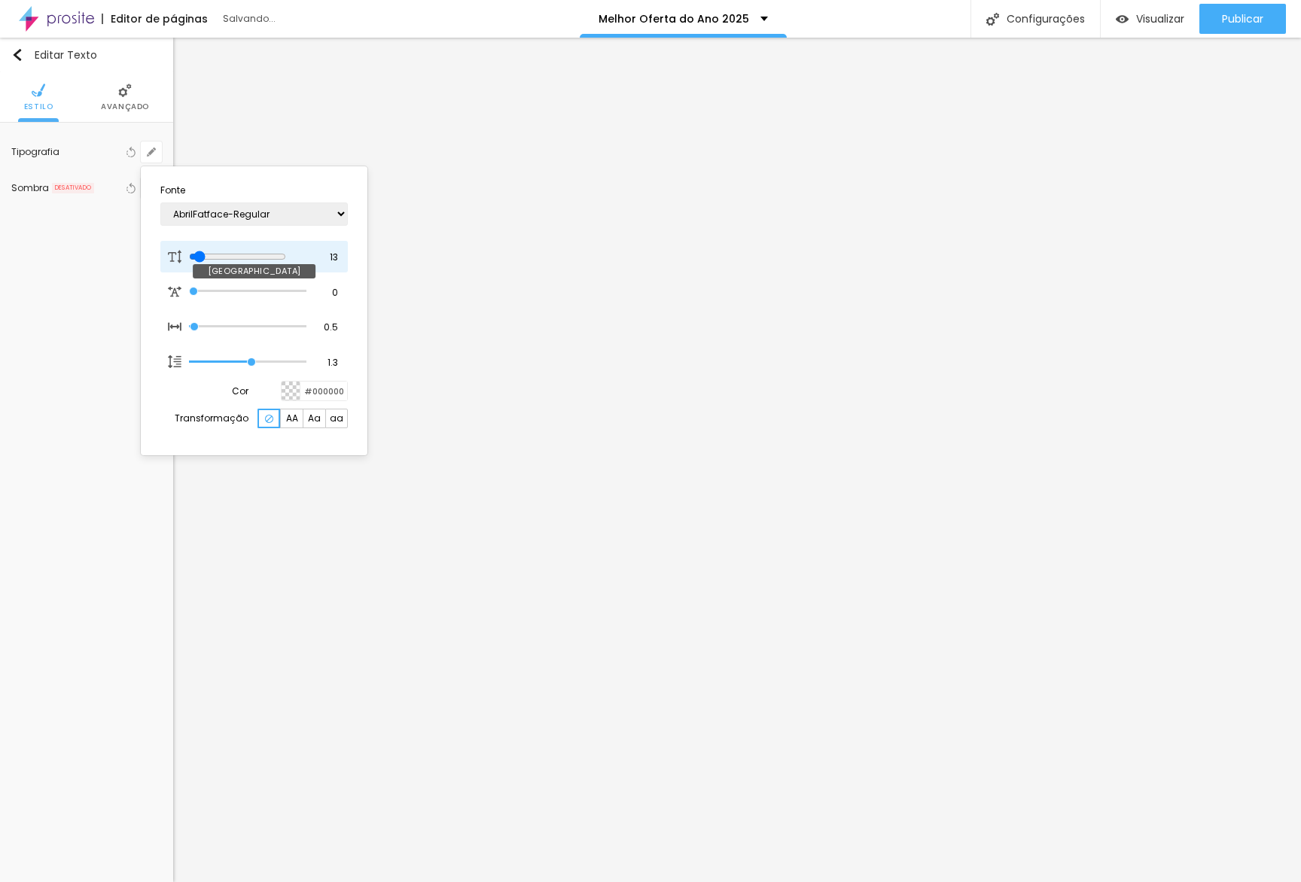
type input "14"
type input "1"
type input "15"
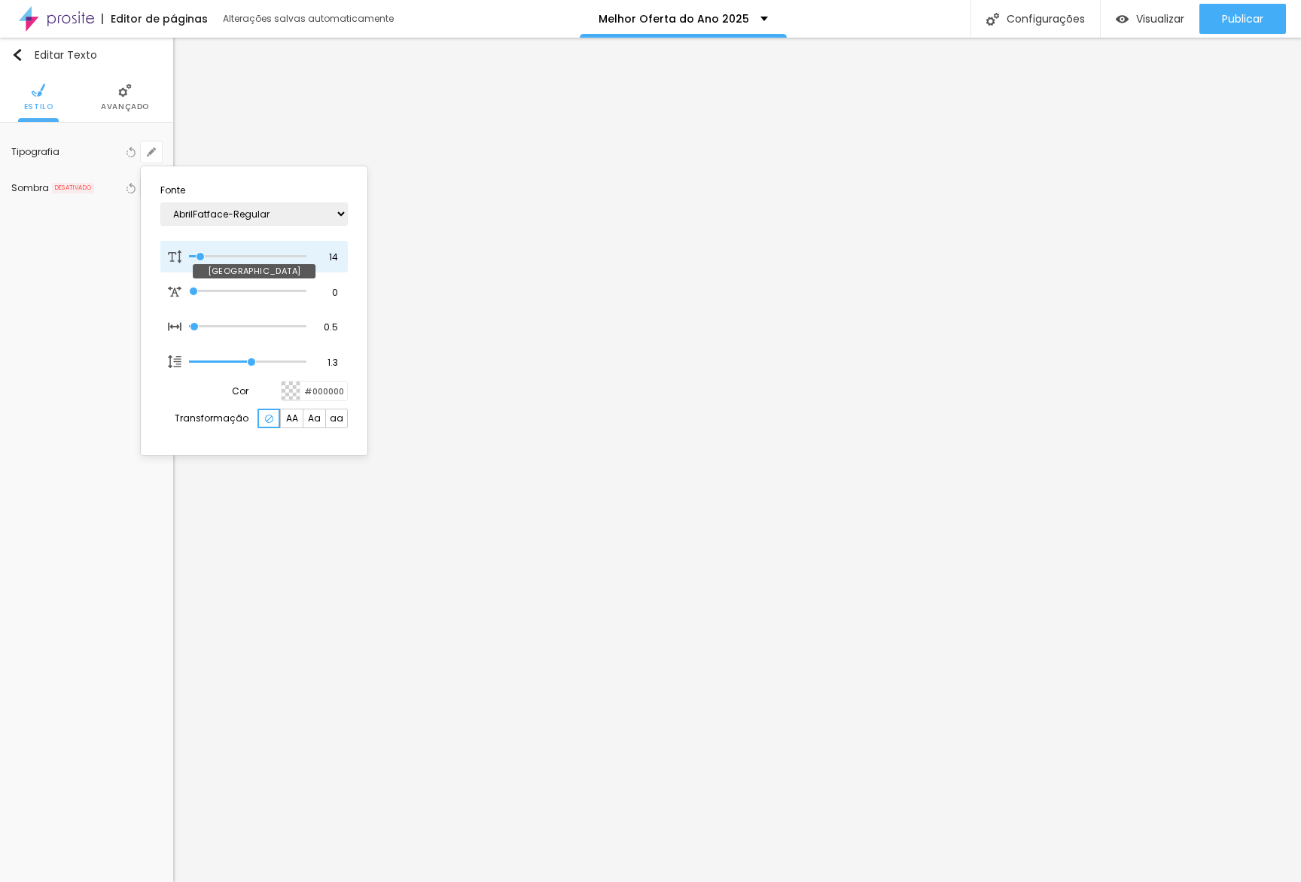
type input "1"
type input "16"
type input "1"
type input "17"
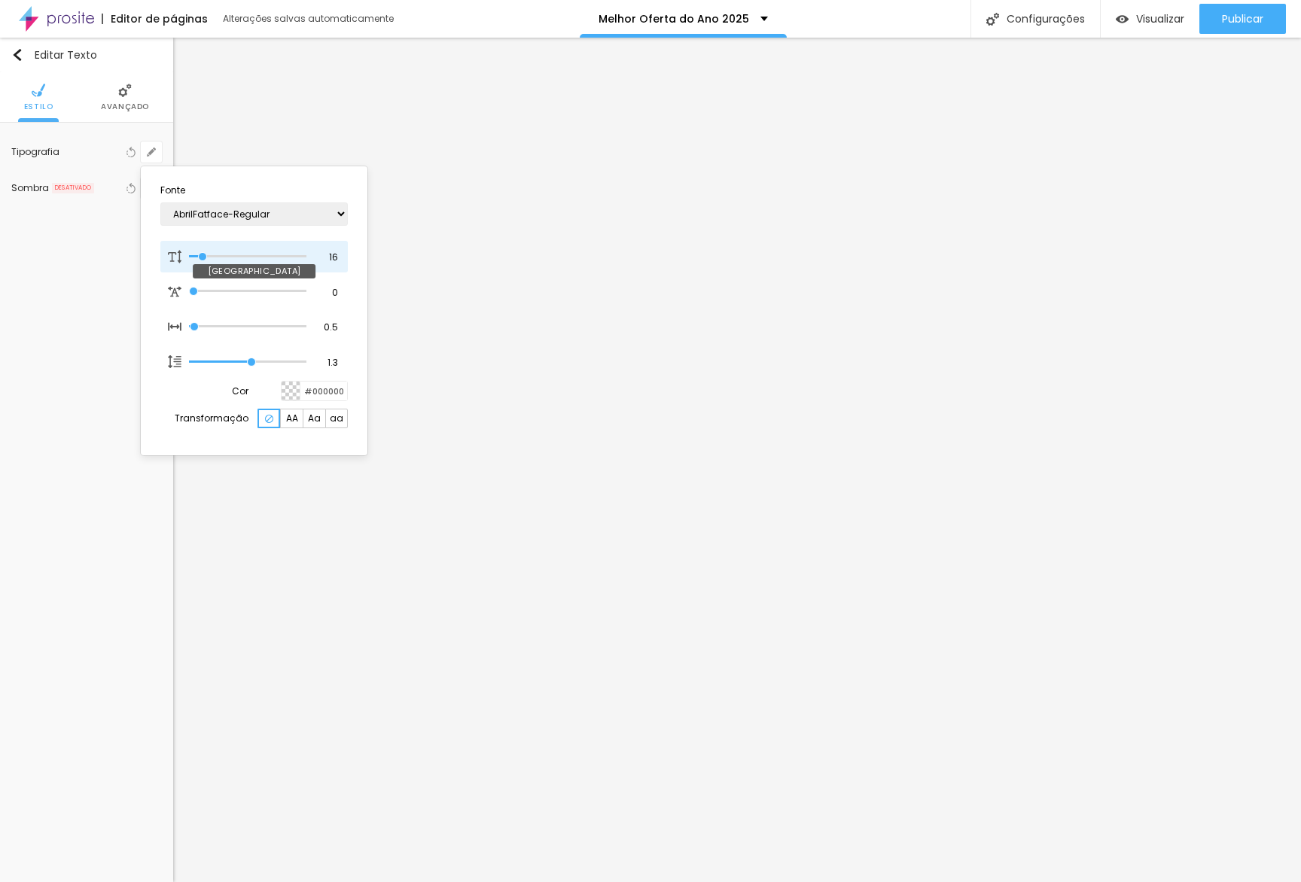
type input "17"
type input "1"
type input "17"
click at [205, 254] on input "range" at bounding box center [237, 257] width 97 height 12
click at [237, 574] on div at bounding box center [650, 441] width 1301 height 882
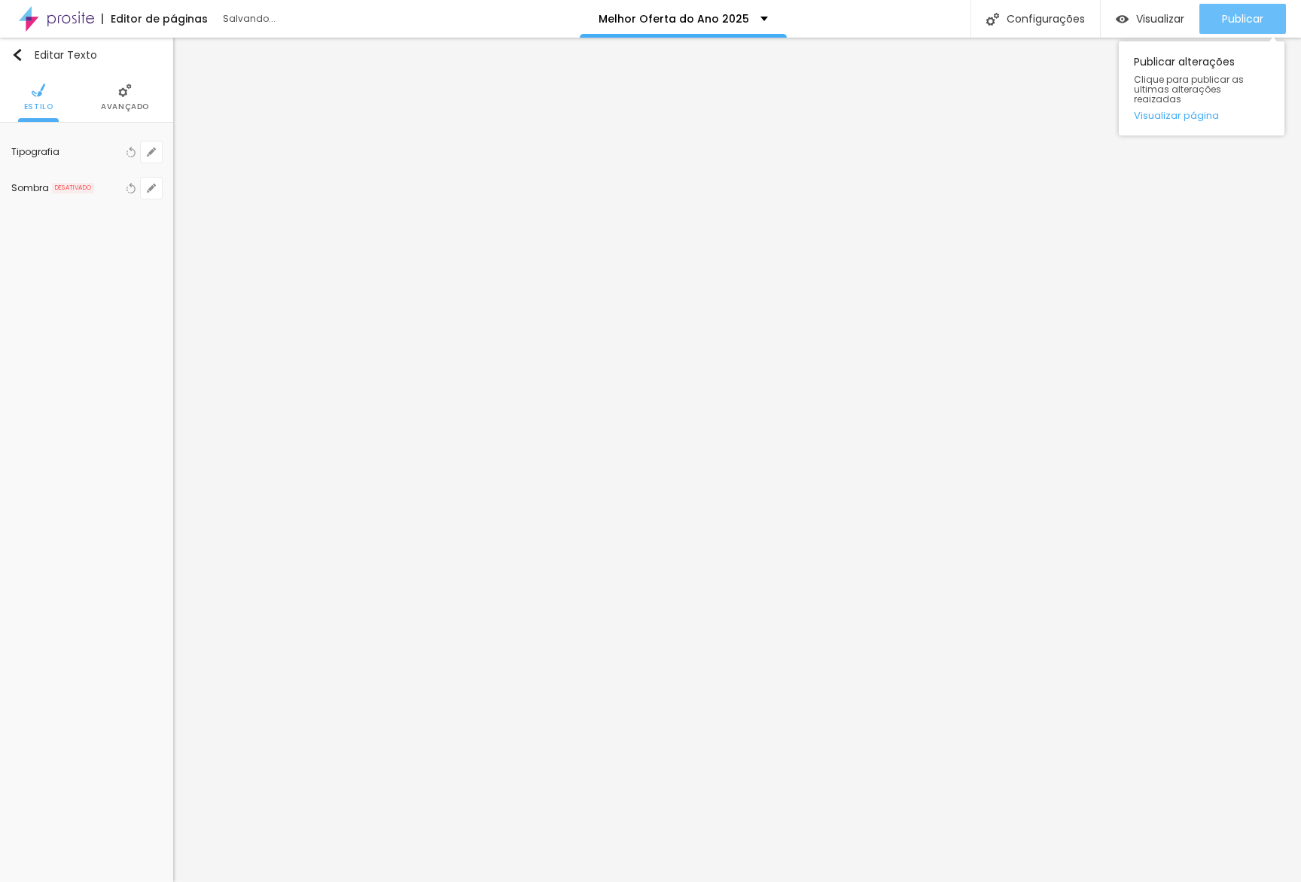
click at [879, 27] on div "Publicar" at bounding box center [1242, 19] width 41 height 30
click at [130, 109] on span "Avançado" at bounding box center [125, 107] width 48 height 8
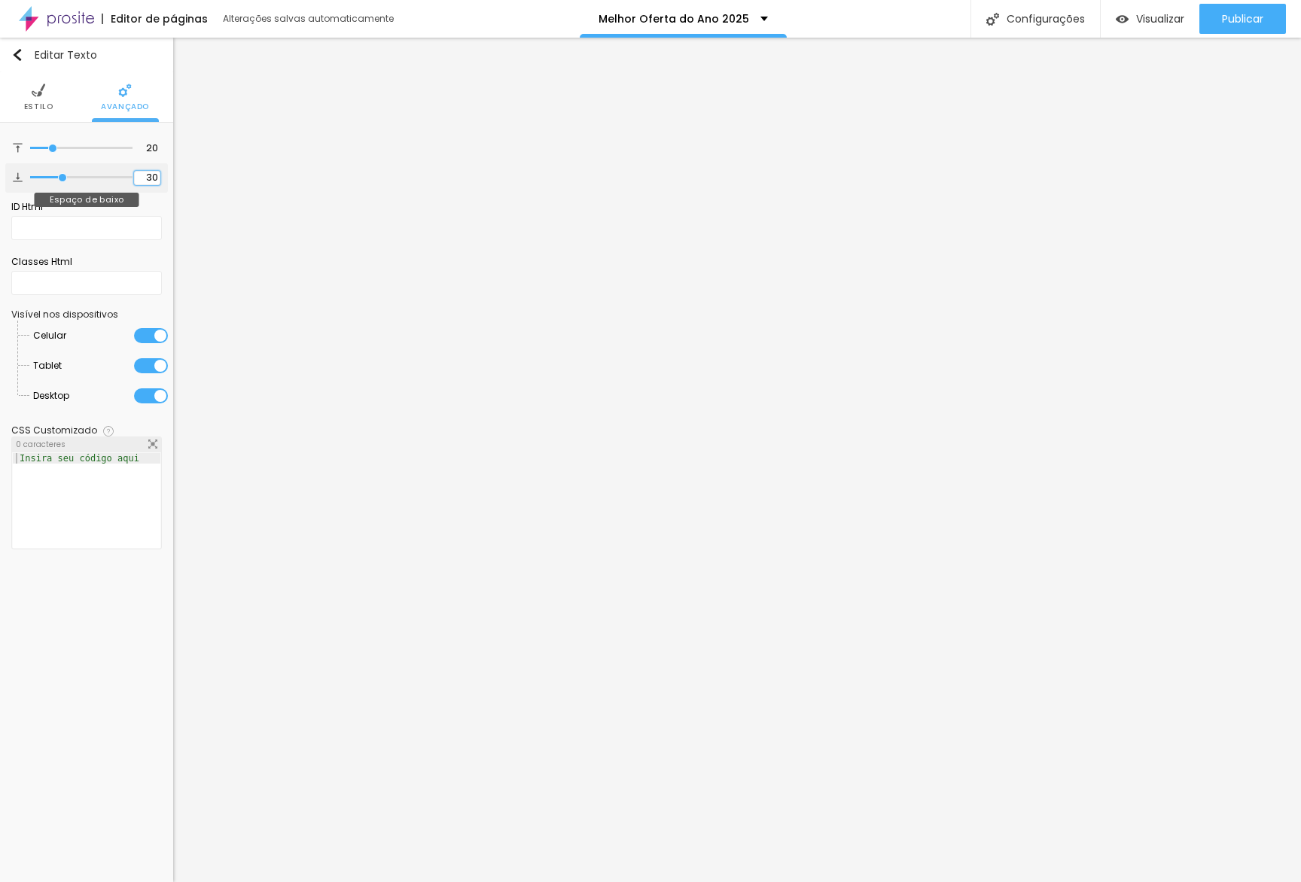
click at [147, 175] on input "30" at bounding box center [147, 178] width 26 height 14
type input "1"
type input "10"
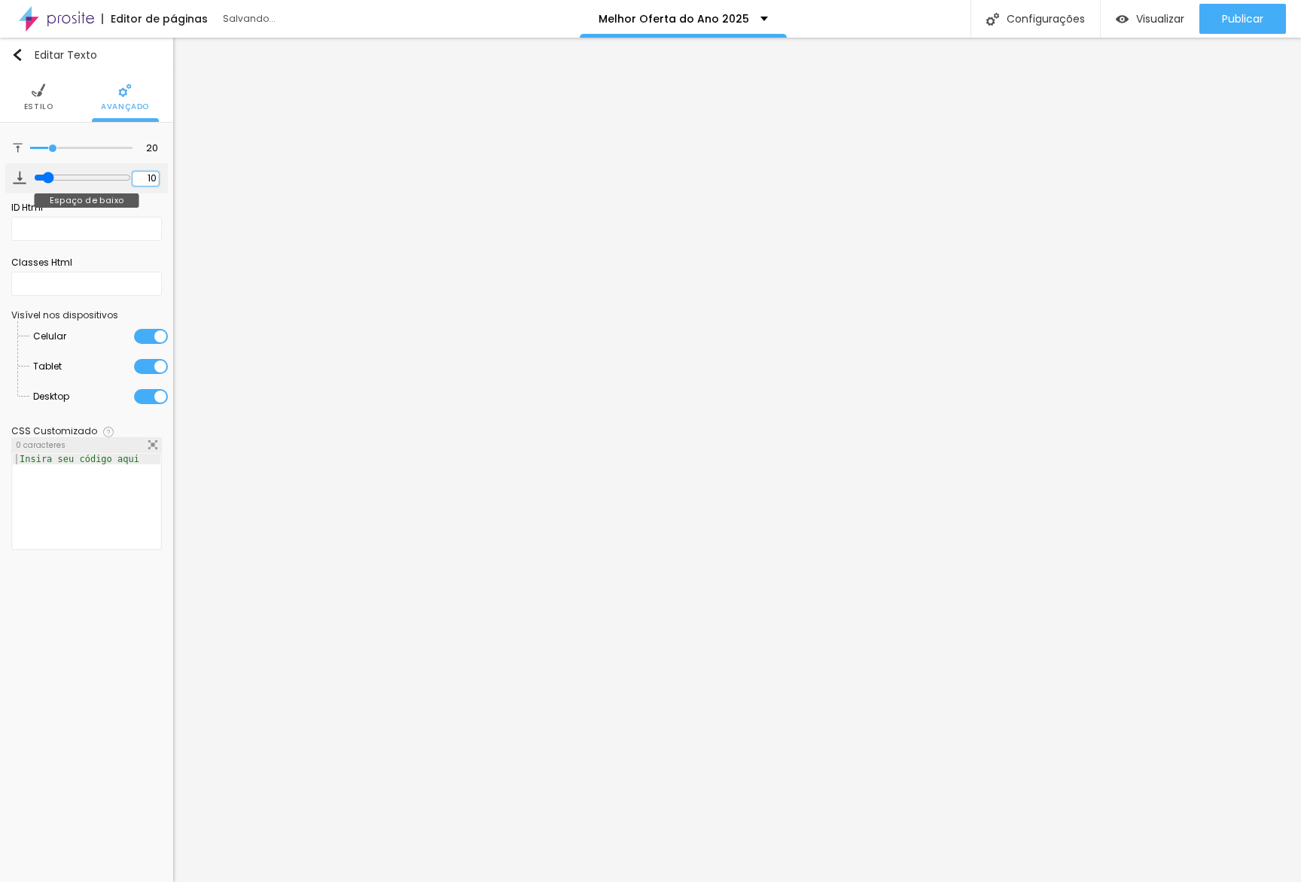
type input "10"
click at [25, 103] on span "Estilo" at bounding box center [38, 107] width 29 height 8
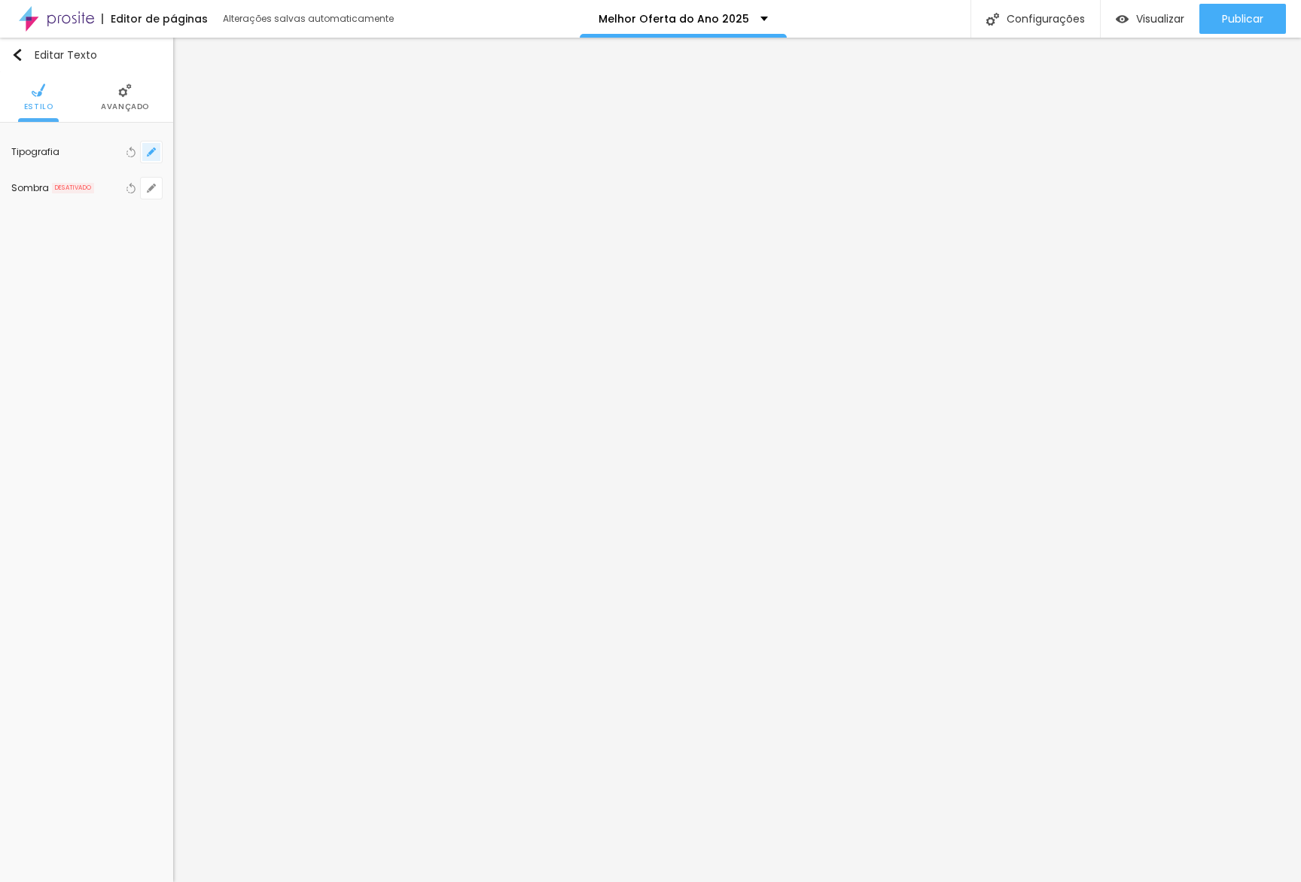
click at [156, 152] on button "button" at bounding box center [151, 152] width 21 height 21
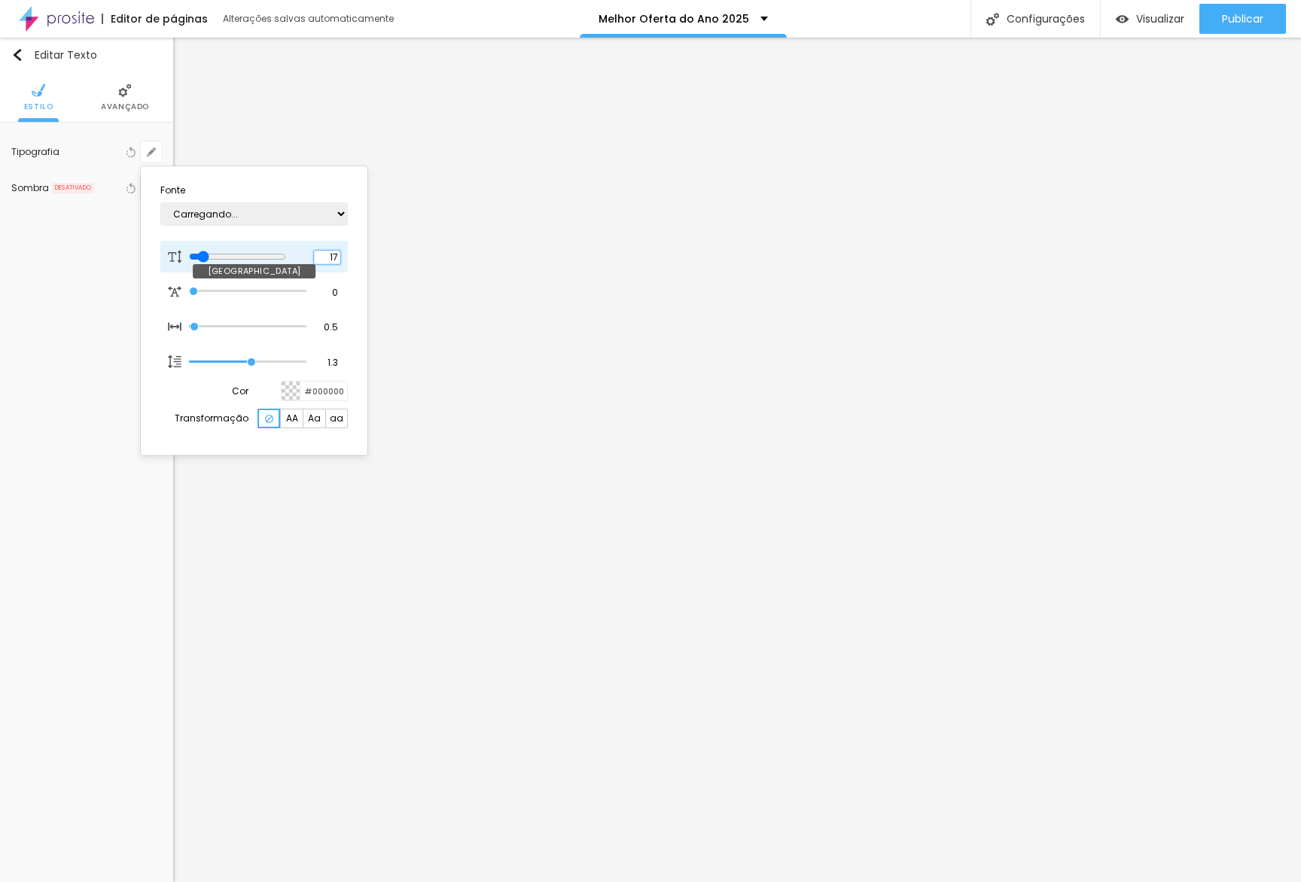
type input "1"
click at [330, 256] on input "17" at bounding box center [327, 258] width 26 height 14
type input "8"
type input "1"
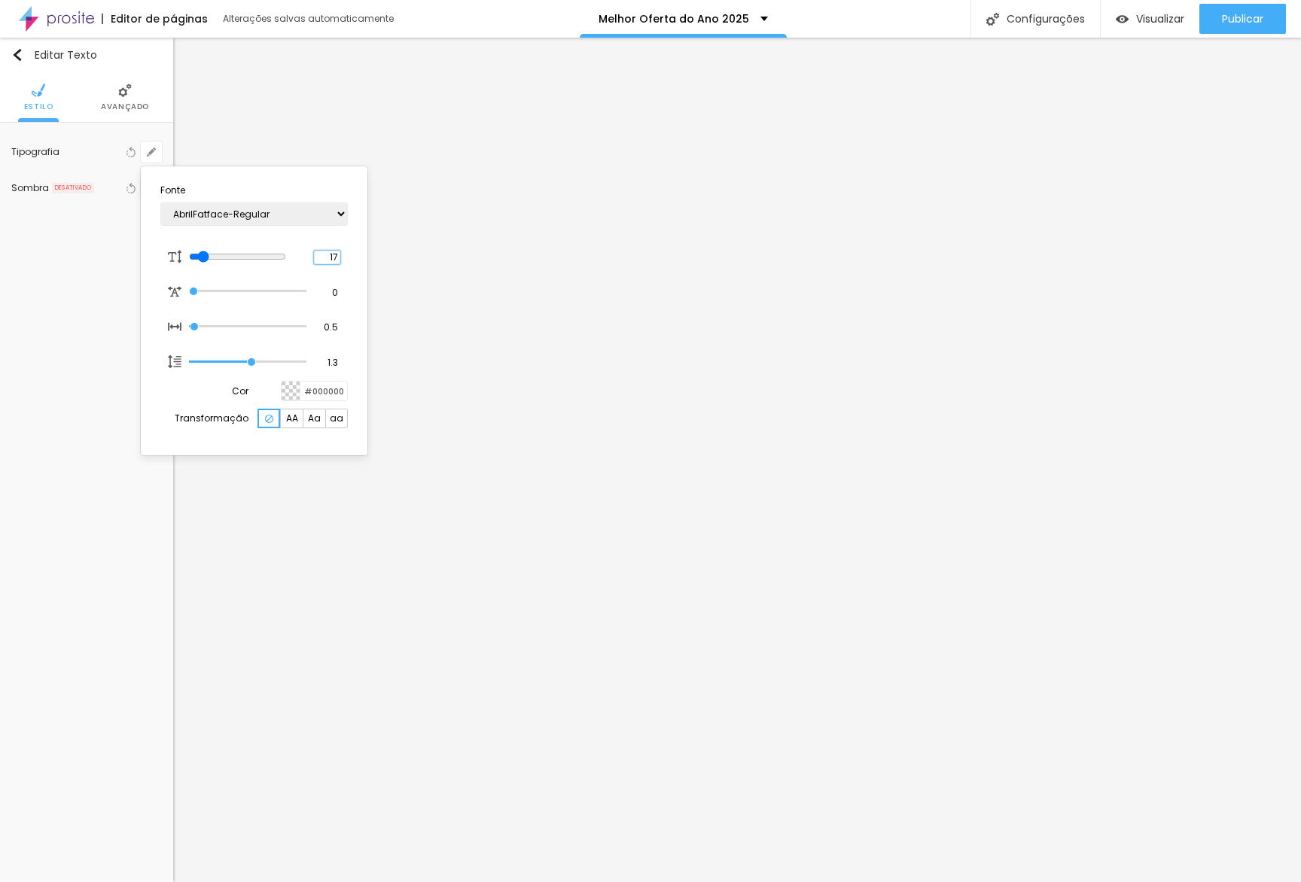
type input "1"
type input "18"
type input "1"
type input "18"
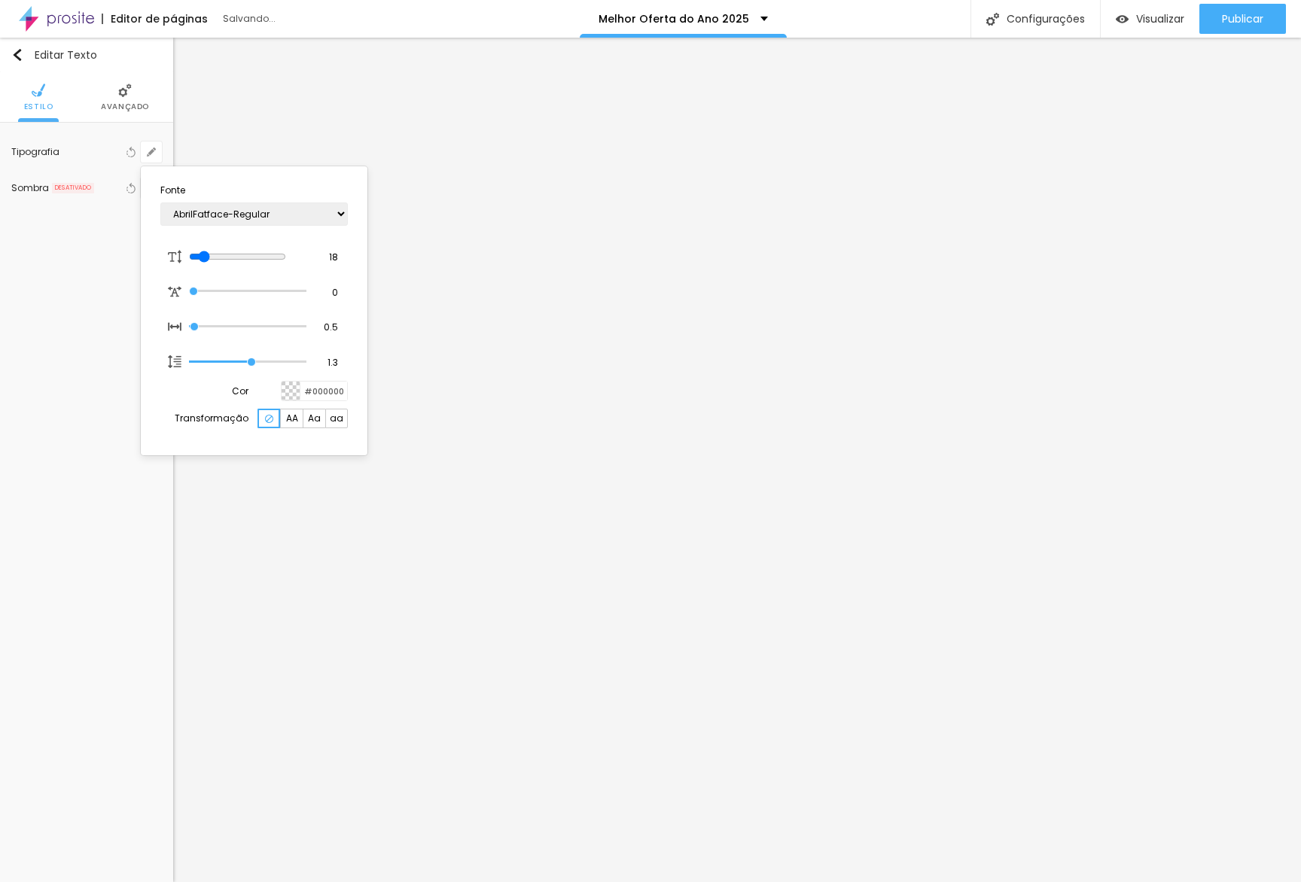
click at [468, 349] on div at bounding box center [650, 441] width 1301 height 882
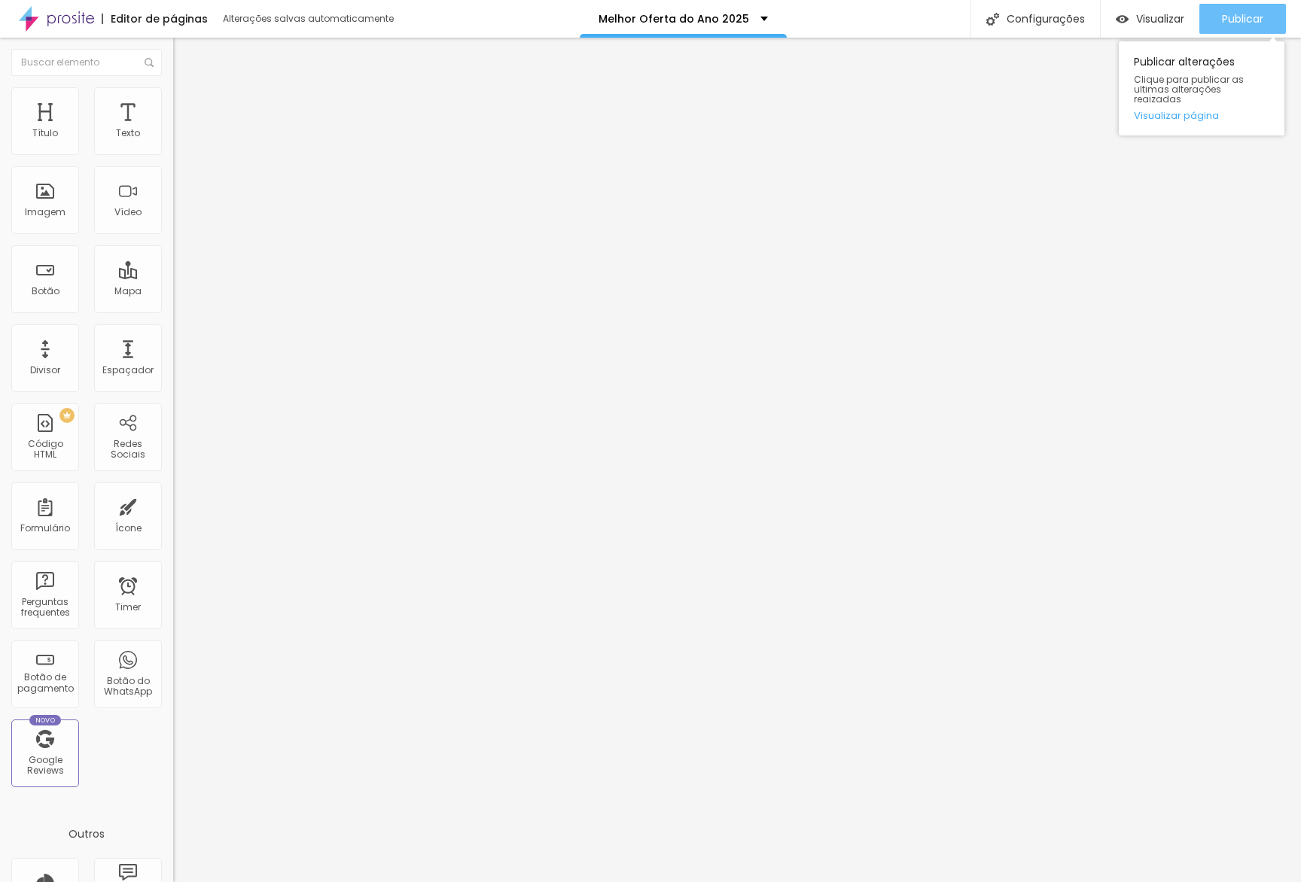
click at [879, 22] on span "Publicar" at bounding box center [1242, 19] width 41 height 12
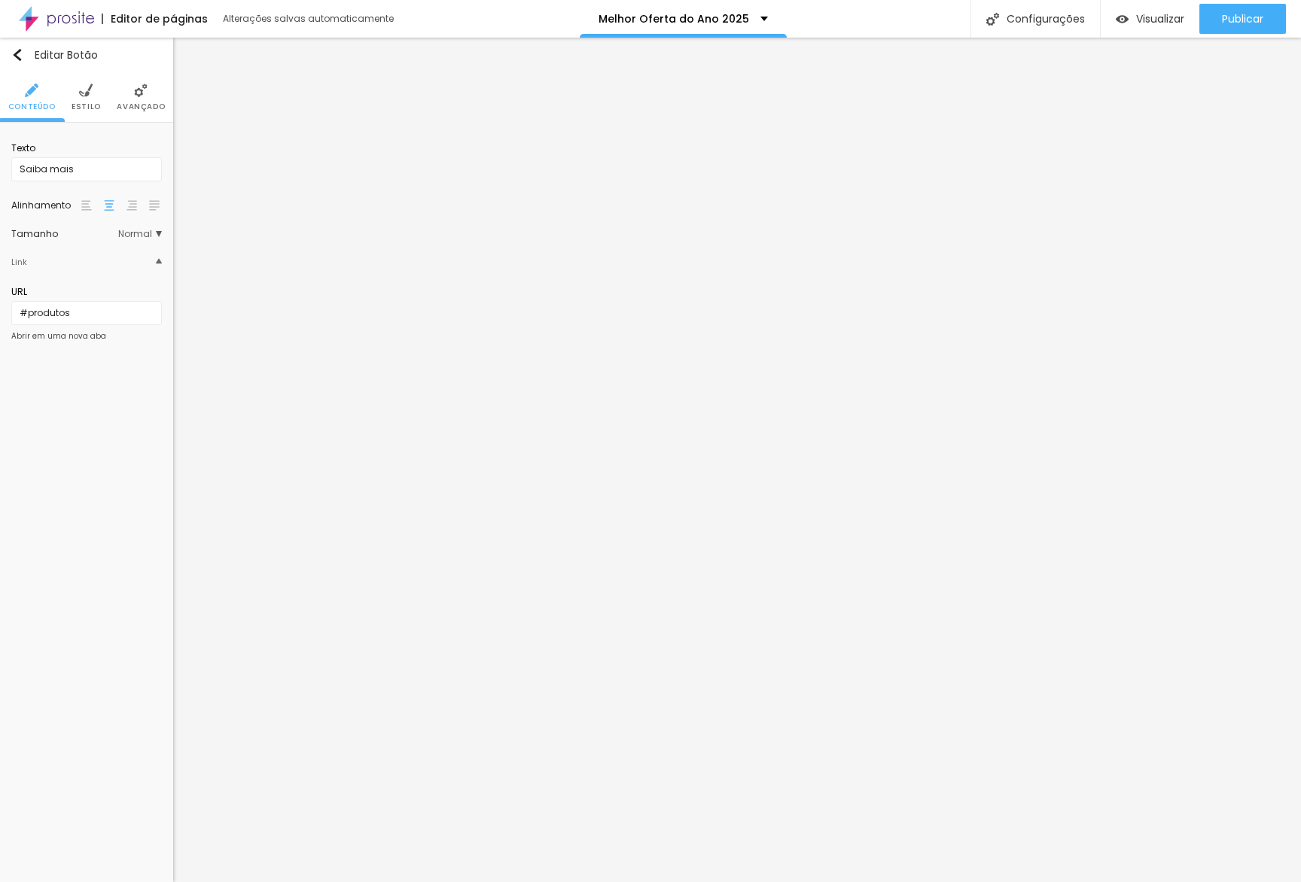
click at [130, 92] on li "Avançado" at bounding box center [141, 97] width 48 height 50
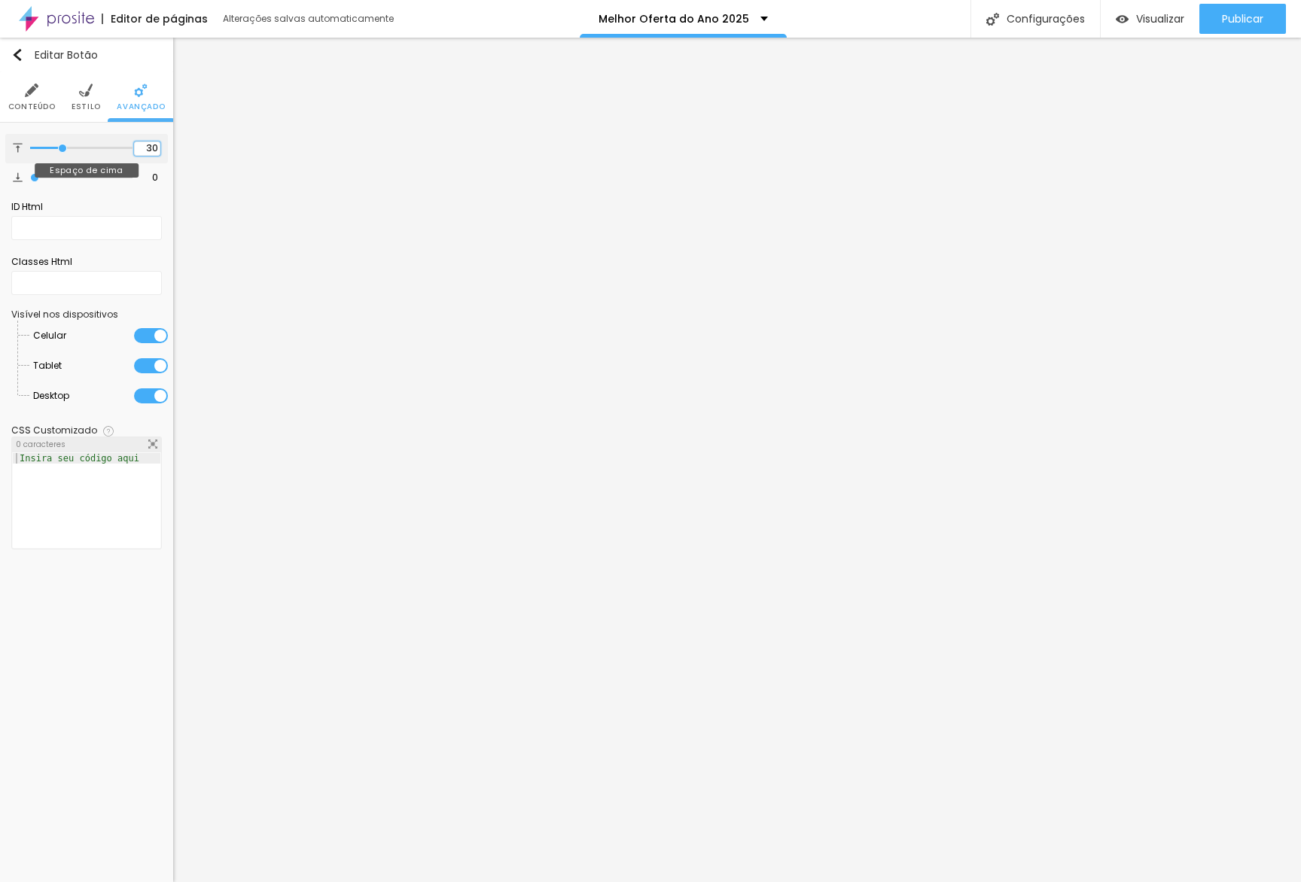
click at [148, 148] on input "30" at bounding box center [147, 149] width 26 height 14
type input "1"
type input "10"
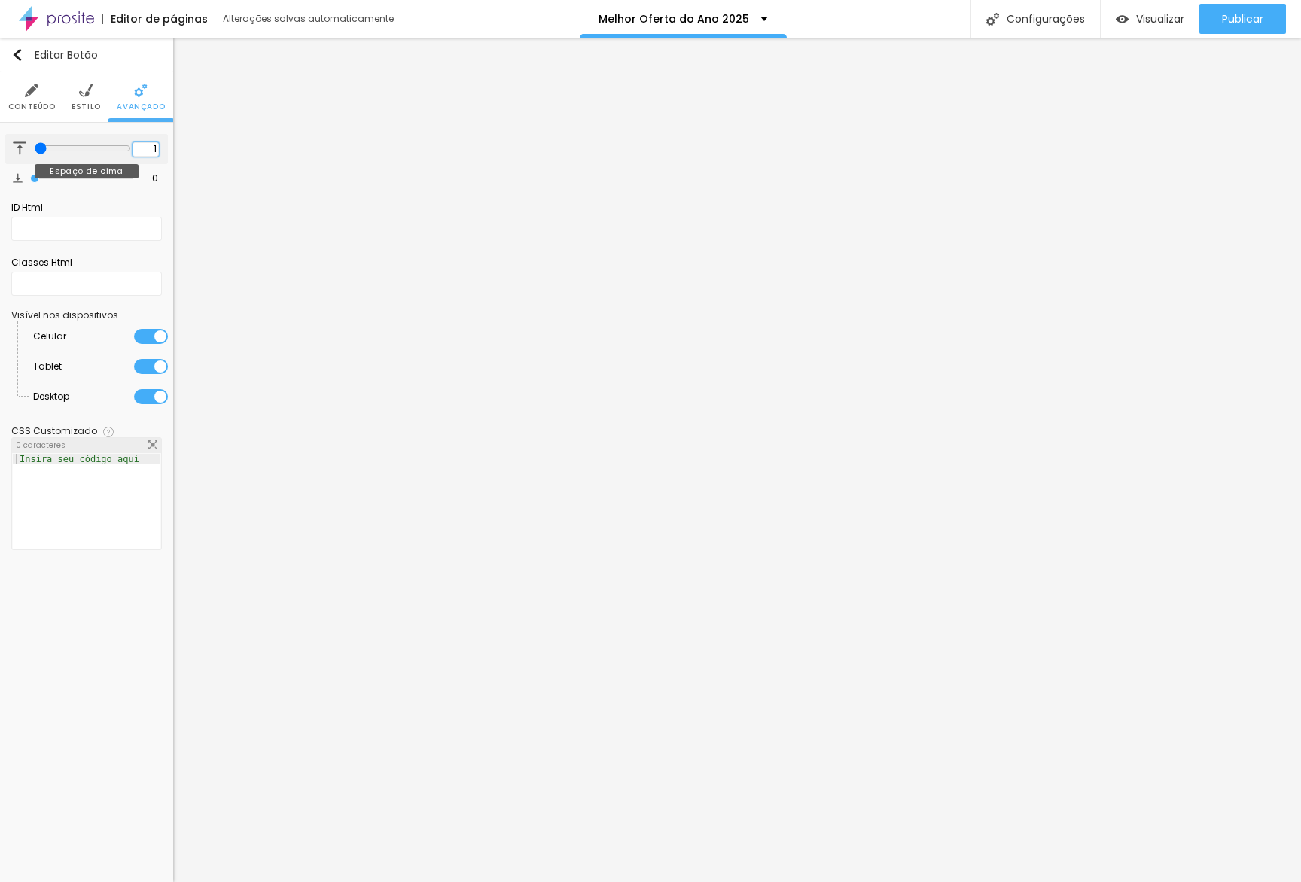
type input "10"
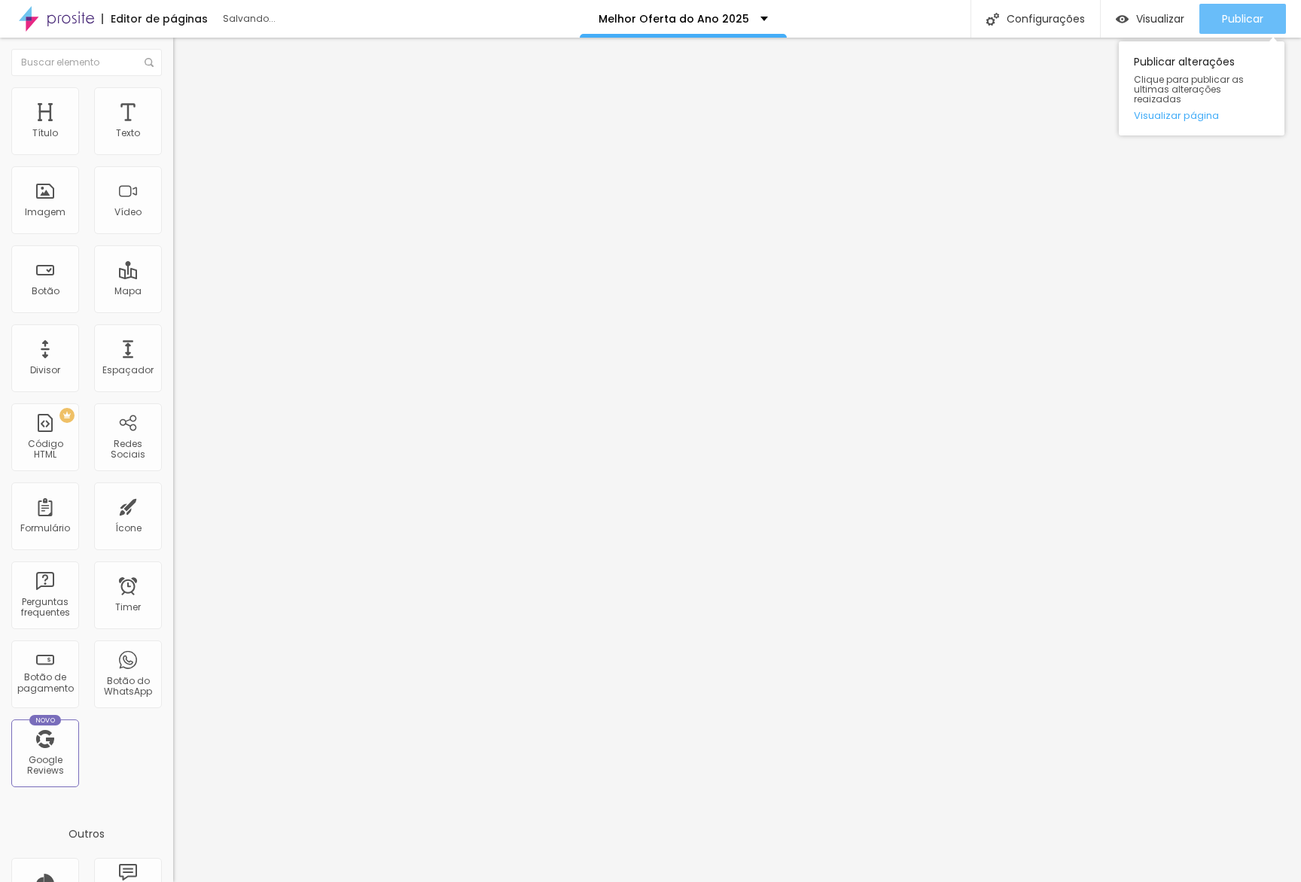
click at [879, 23] on span "Publicar" at bounding box center [1242, 19] width 41 height 12
click at [879, 25] on span "Publicar" at bounding box center [1242, 19] width 41 height 12
click at [879, 111] on link "Visualizar página" at bounding box center [1202, 116] width 136 height 10
click at [879, 23] on span "Publicar" at bounding box center [1242, 19] width 41 height 12
click at [879, 4] on div "Visualizar" at bounding box center [1150, 19] width 69 height 30
